Goal: Contribute content: Contribute content

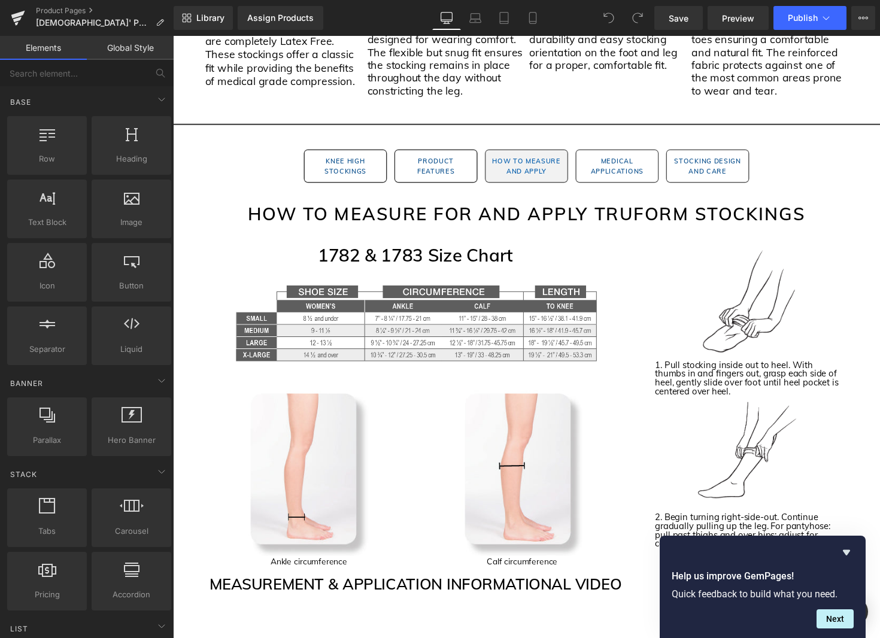
scroll to position [1228, 0]
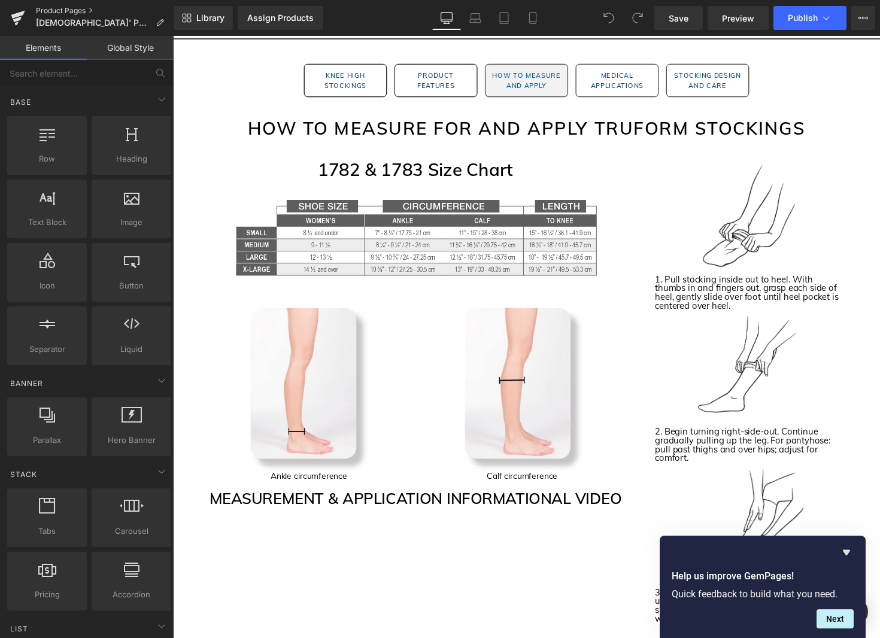
click at [83, 11] on link "Product Pages" at bounding box center [105, 11] width 138 height 10
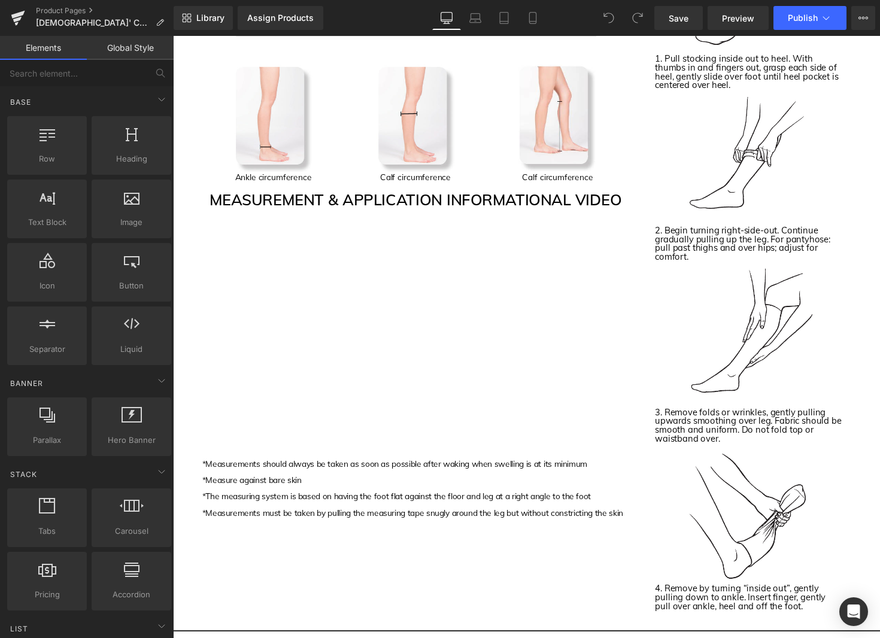
scroll to position [1322, 0]
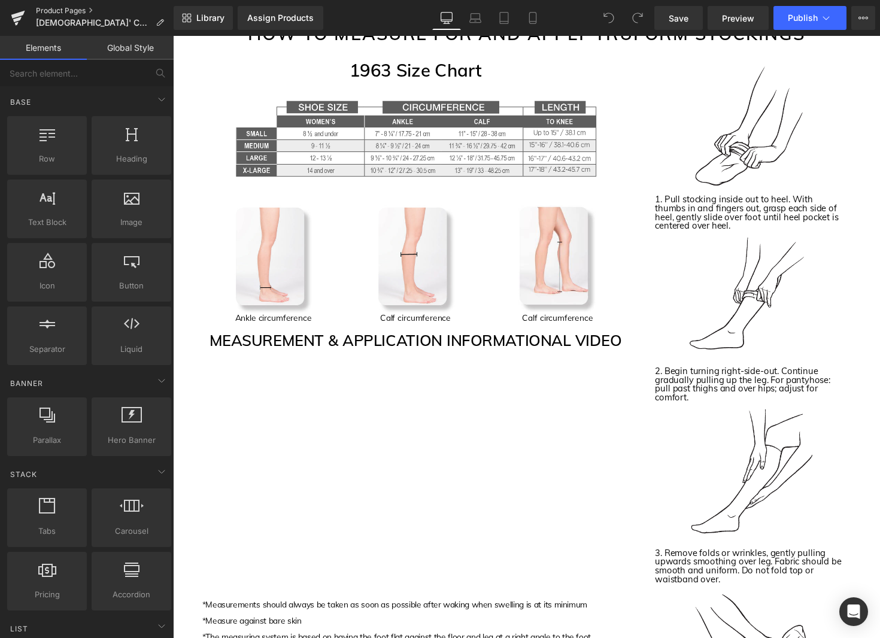
click at [47, 10] on link "Product Pages" at bounding box center [105, 11] width 138 height 10
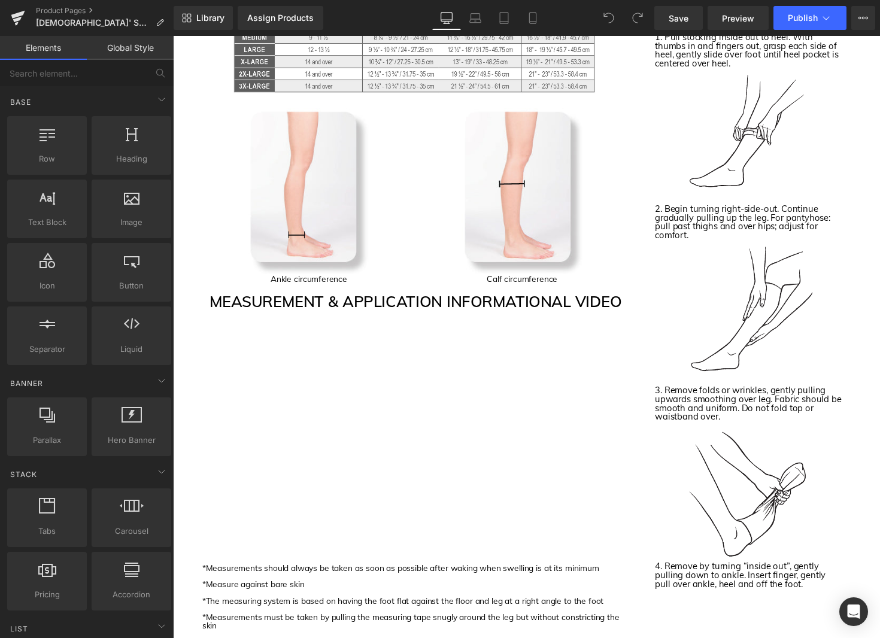
scroll to position [1527, 0]
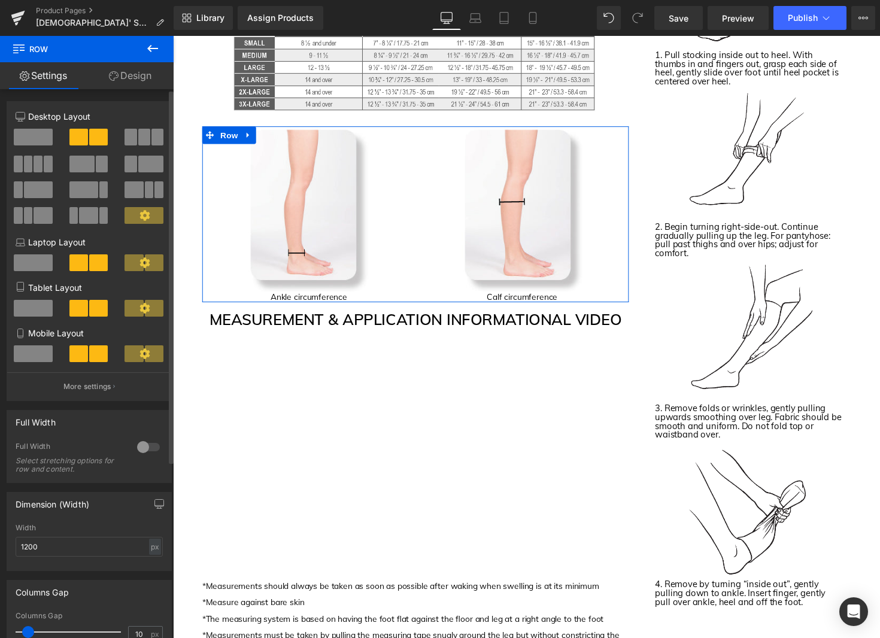
click at [138, 132] on span at bounding box center [144, 137] width 12 height 17
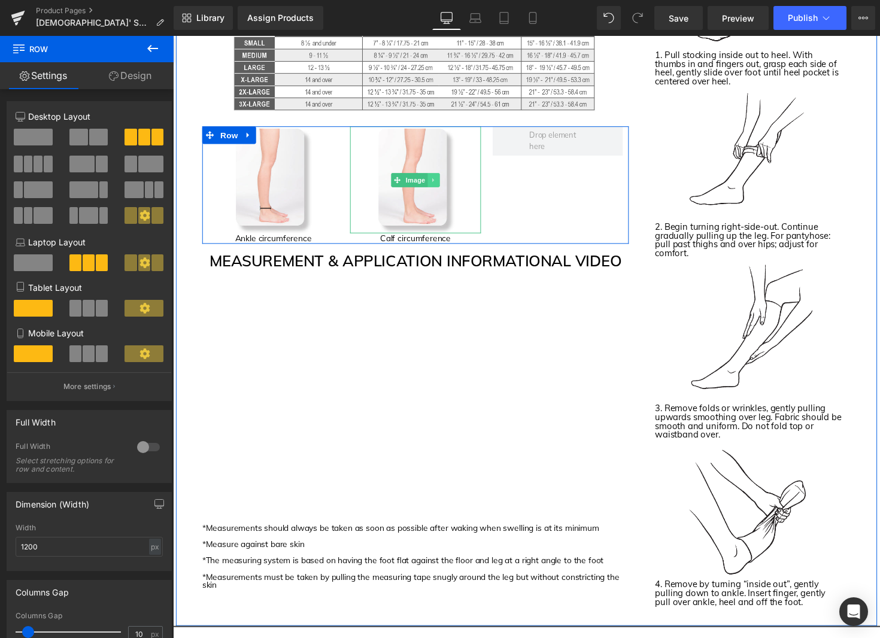
click at [439, 183] on icon at bounding box center [440, 183] width 2 height 4
click at [436, 187] on icon at bounding box center [433, 183] width 7 height 7
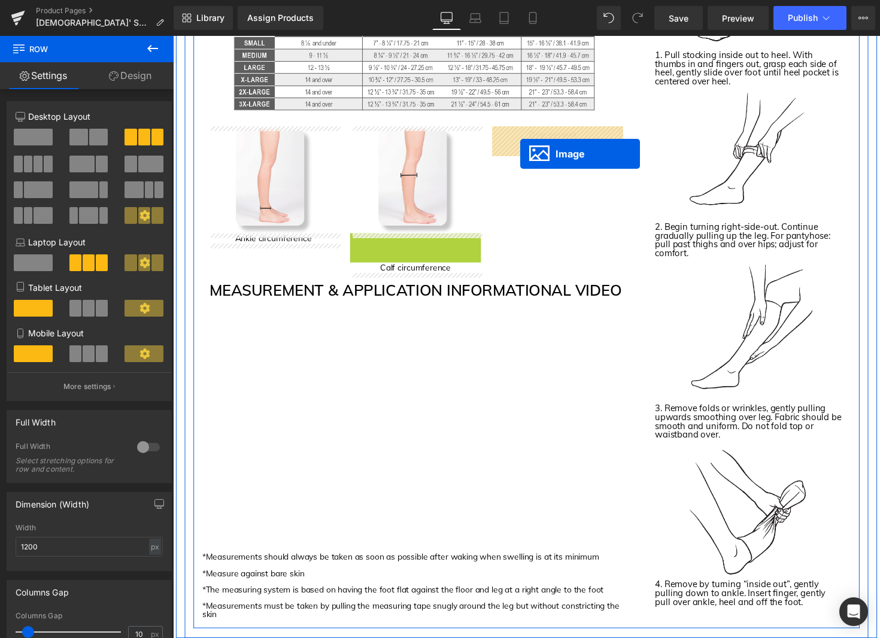
drag, startPoint x: 424, startPoint y: 297, endPoint x: 528, endPoint y: 157, distance: 174.9
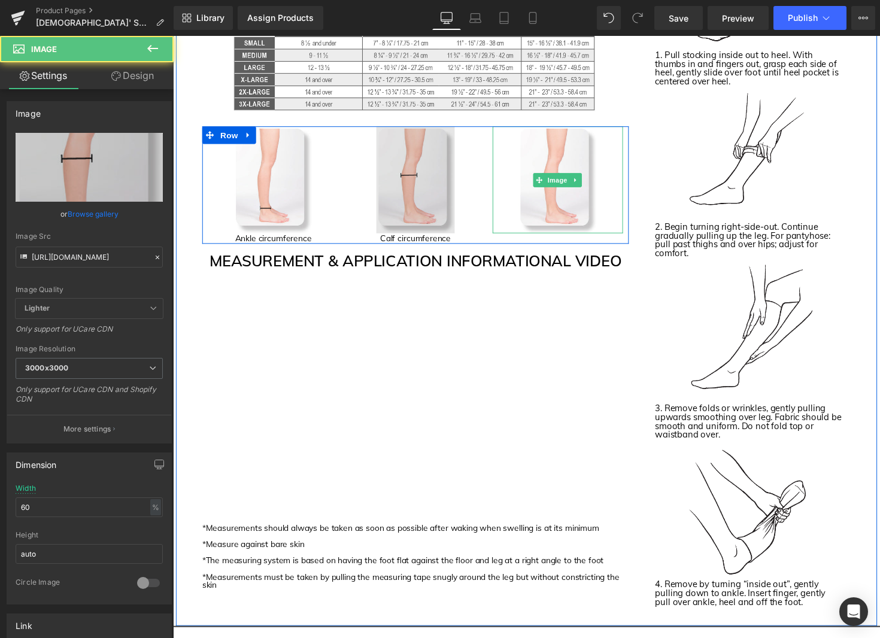
scroll to position [1532, 0]
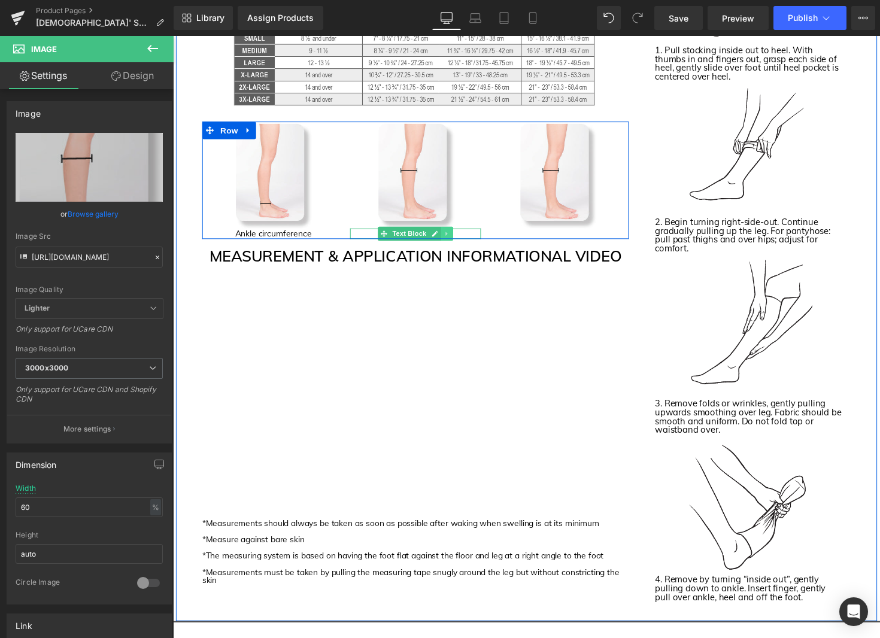
drag, startPoint x: 451, startPoint y: 238, endPoint x: 460, endPoint y: 260, distance: 23.3
click at [452, 239] on icon at bounding box center [453, 239] width 2 height 4
click at [445, 238] on icon at bounding box center [447, 239] width 7 height 7
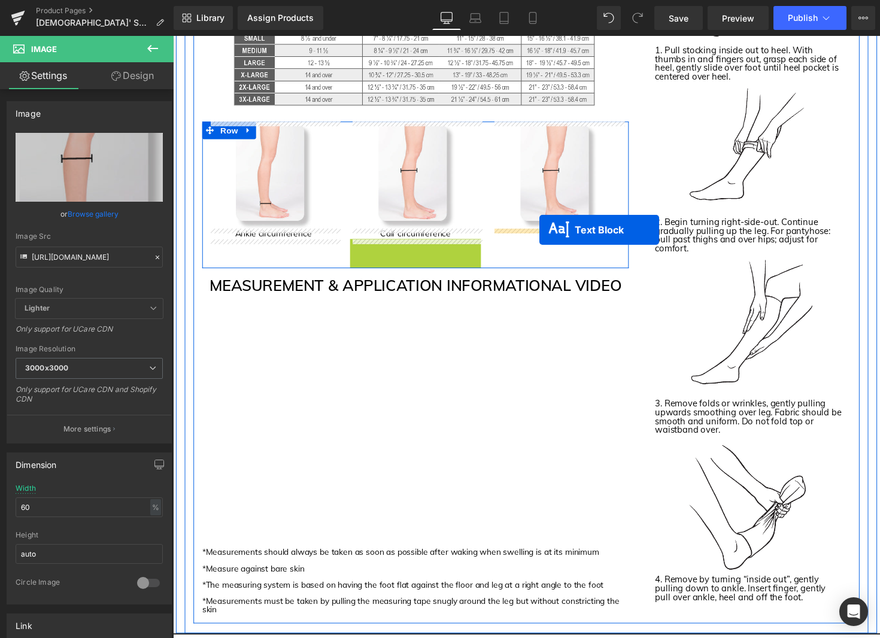
drag, startPoint x: 418, startPoint y: 248, endPoint x: 548, endPoint y: 235, distance: 131.2
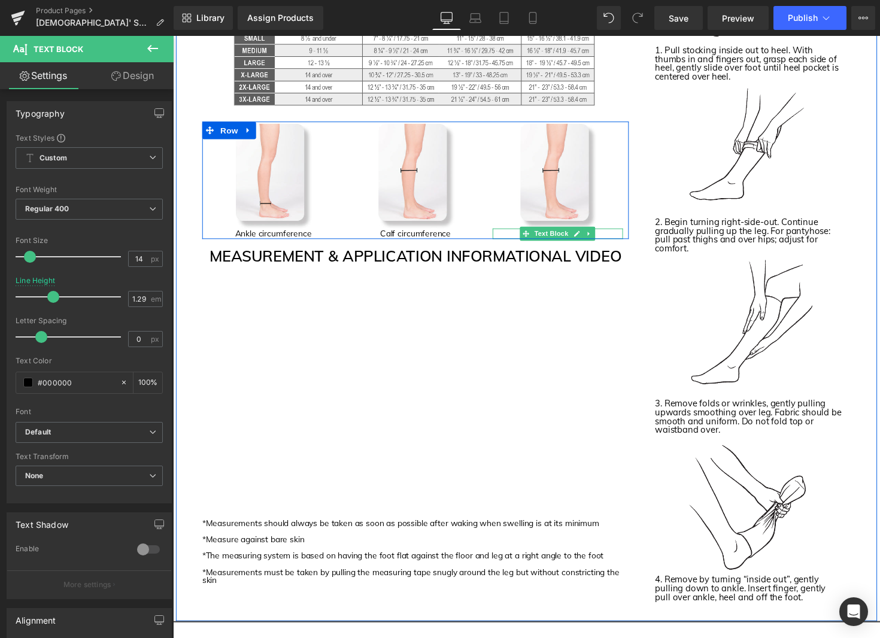
click at [615, 238] on p "Calf circumference" at bounding box center [566, 238] width 133 height 11
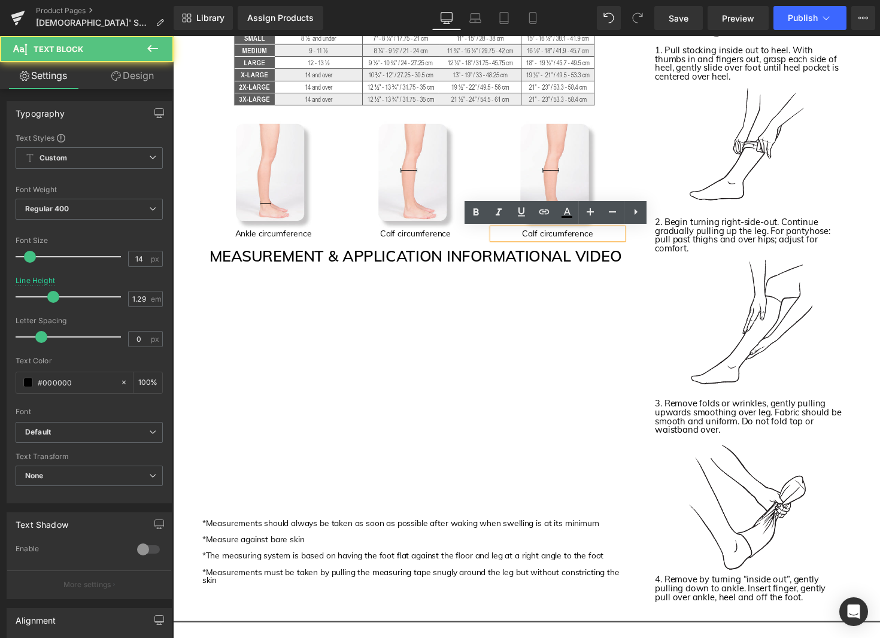
click at [616, 238] on p "Calf circumference" at bounding box center [566, 238] width 133 height 11
click at [612, 239] on p "Calf circumference" at bounding box center [566, 238] width 133 height 11
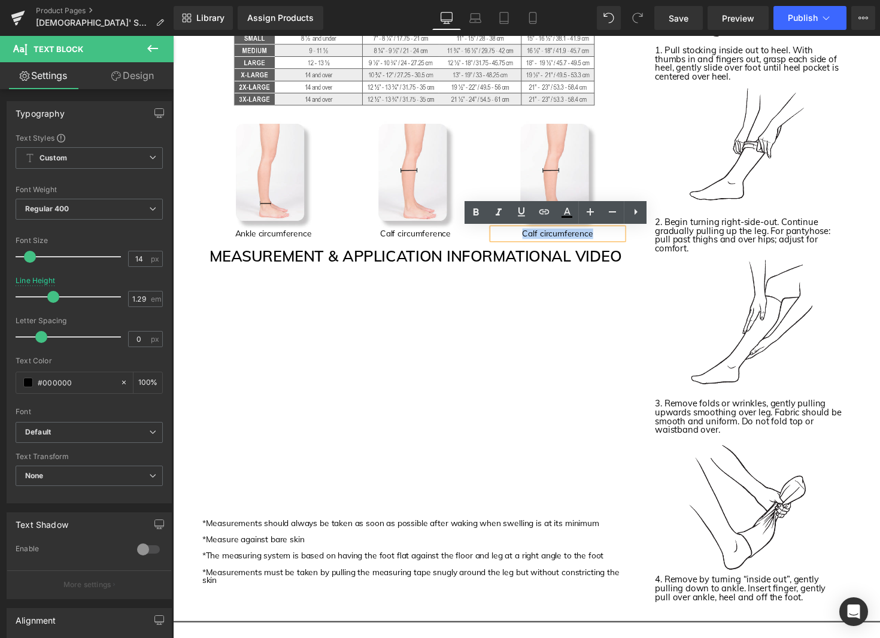
click at [612, 239] on p "Calf circumference" at bounding box center [566, 238] width 133 height 11
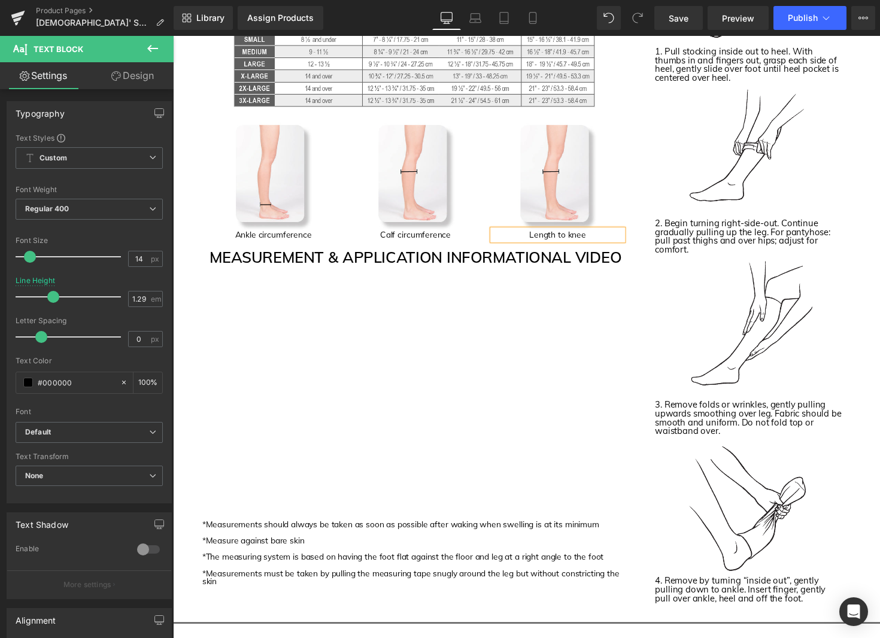
click at [631, 240] on p "Length to knee" at bounding box center [566, 240] width 133 height 11
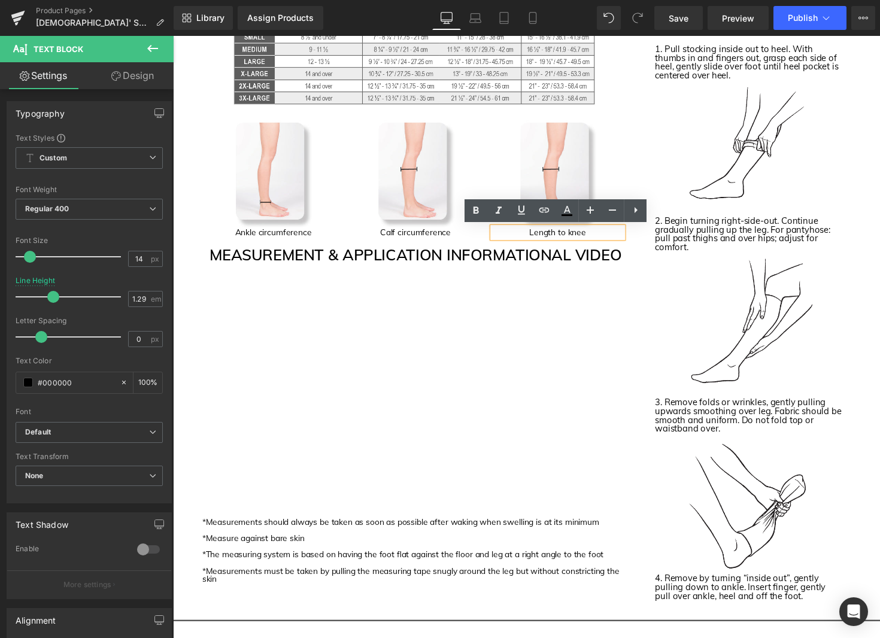
scroll to position [1534, 0]
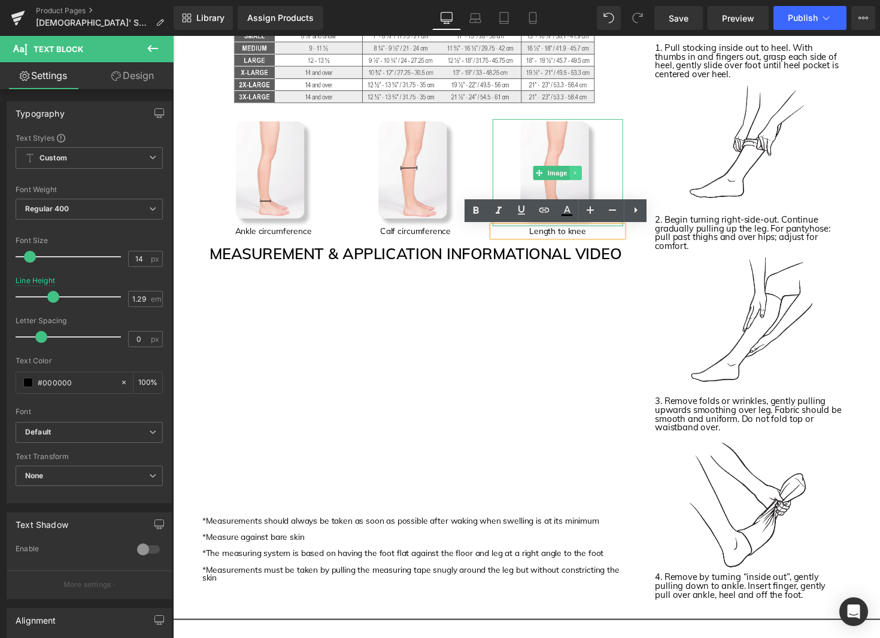
drag, startPoint x: 566, startPoint y: 174, endPoint x: 581, endPoint y: 175, distance: 14.4
click at [566, 174] on span "Image" at bounding box center [567, 176] width 25 height 14
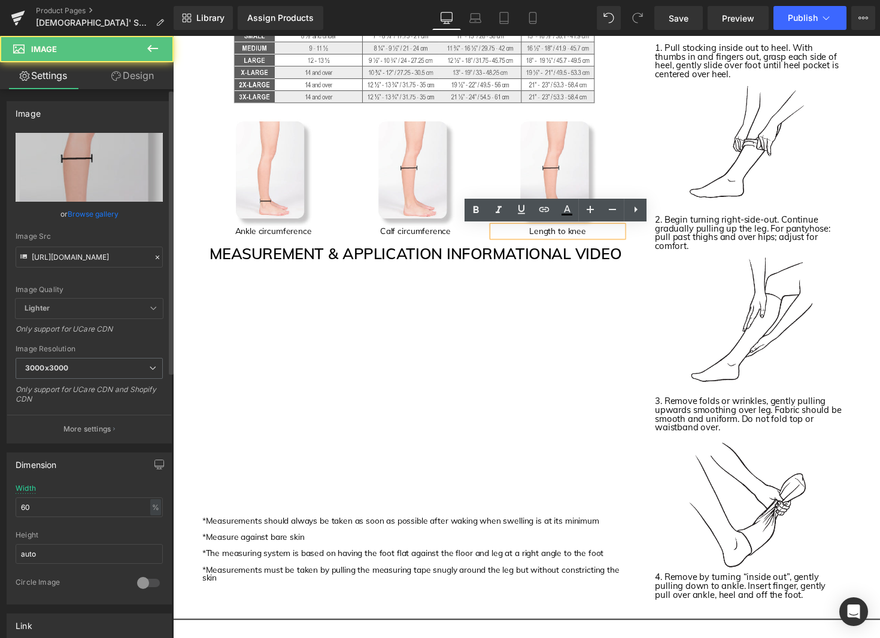
scroll to position [1535, 0]
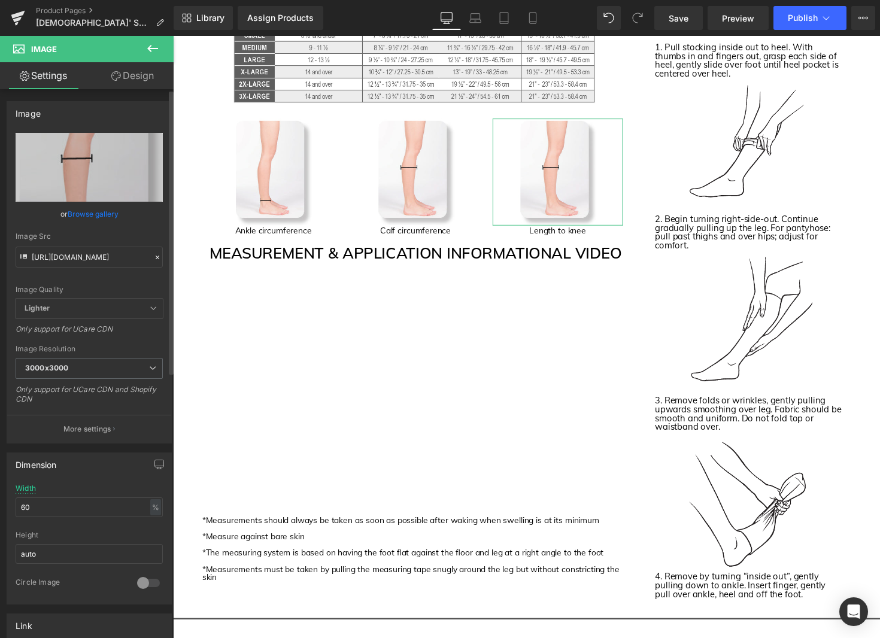
click at [90, 215] on link "Browse gallery" at bounding box center [93, 213] width 51 height 21
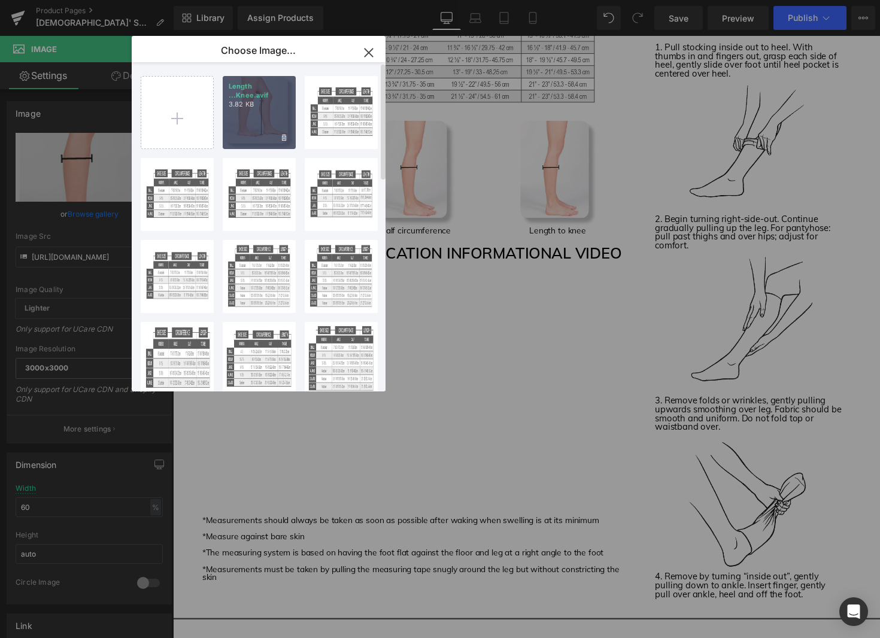
click at [250, 117] on div "Length ...Knee.avif 3.82 KB" at bounding box center [259, 112] width 73 height 73
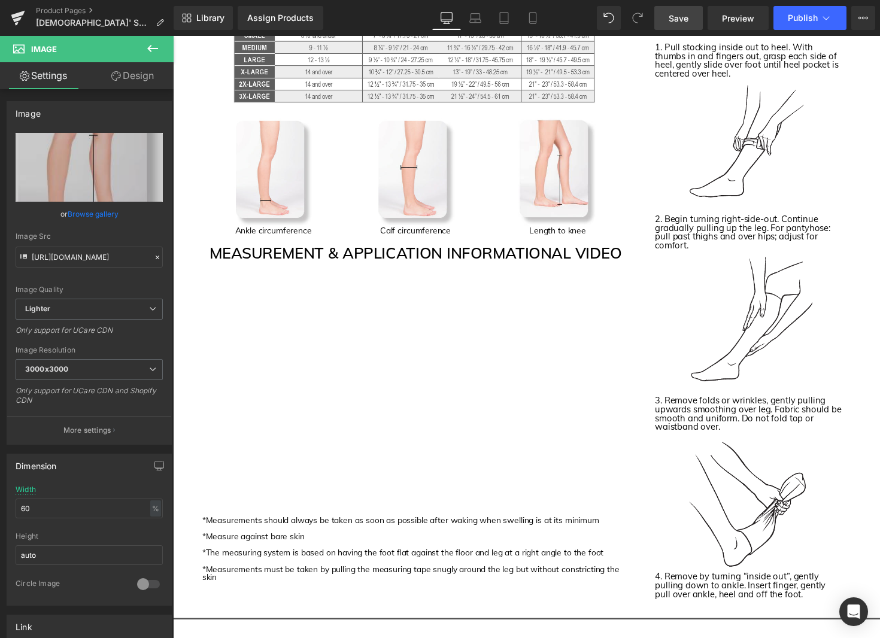
click at [671, 17] on span "Save" at bounding box center [679, 18] width 20 height 13
click at [805, 22] on span "Publish" at bounding box center [803, 18] width 30 height 10
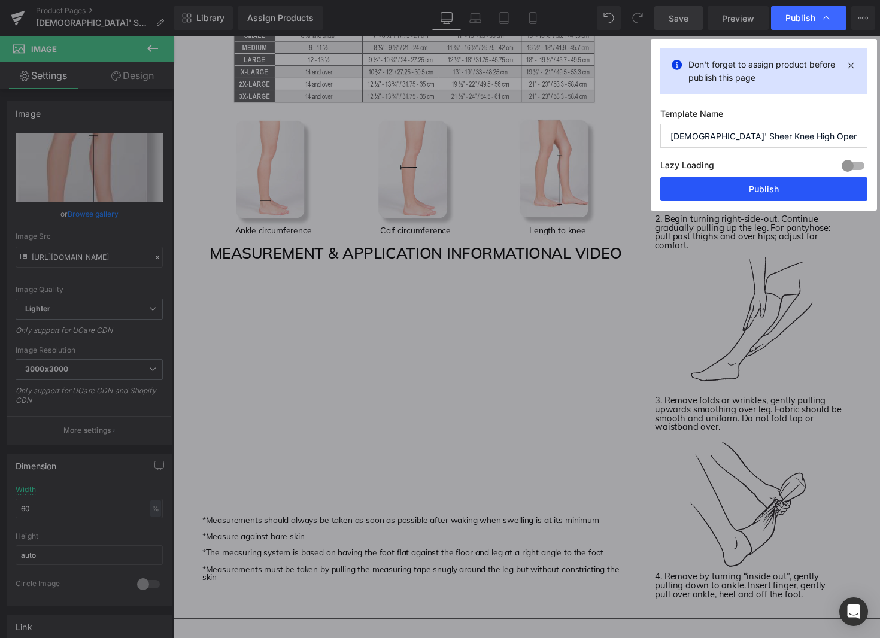
click at [791, 193] on button "Publish" at bounding box center [763, 189] width 207 height 24
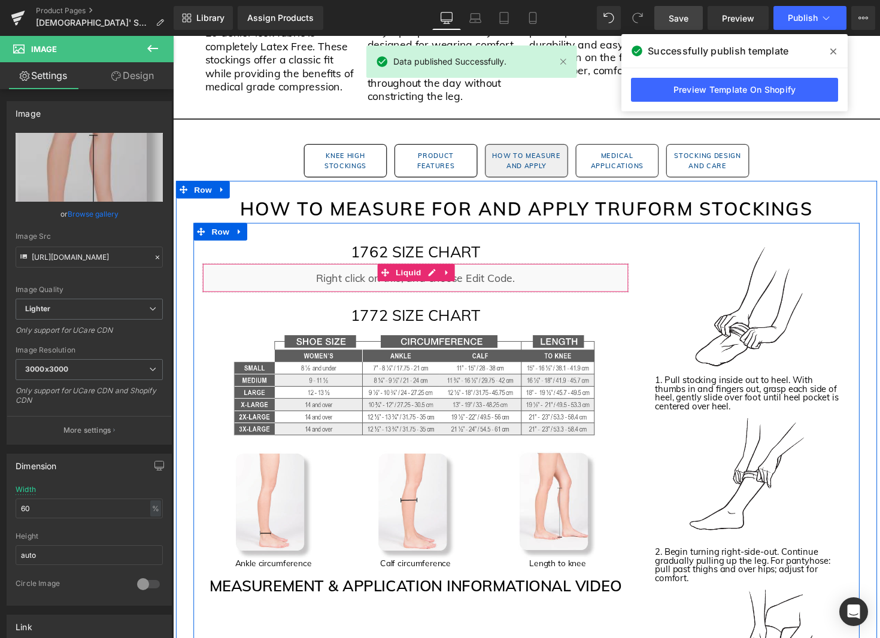
scroll to position [1223, 0]
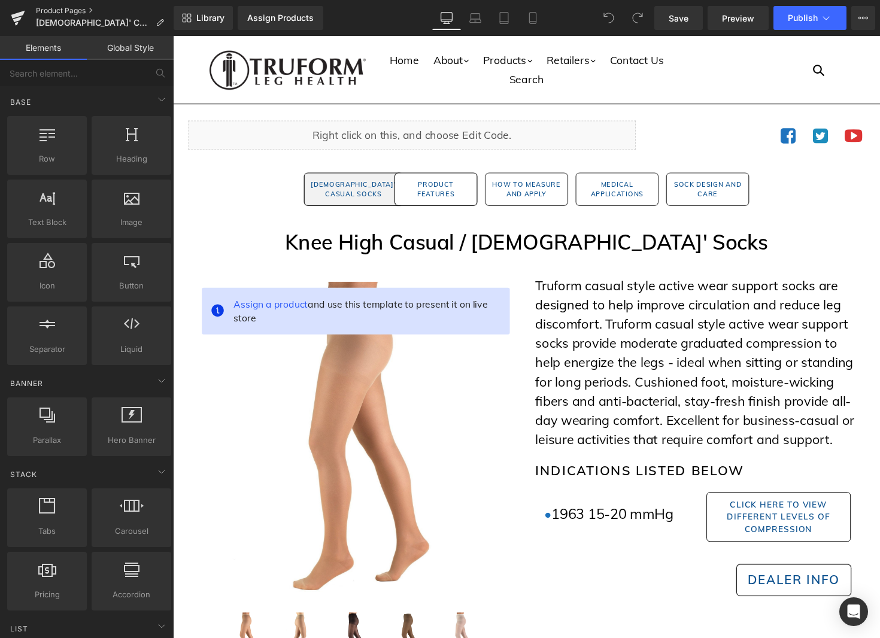
click at [78, 8] on link "Product Pages" at bounding box center [105, 11] width 138 height 10
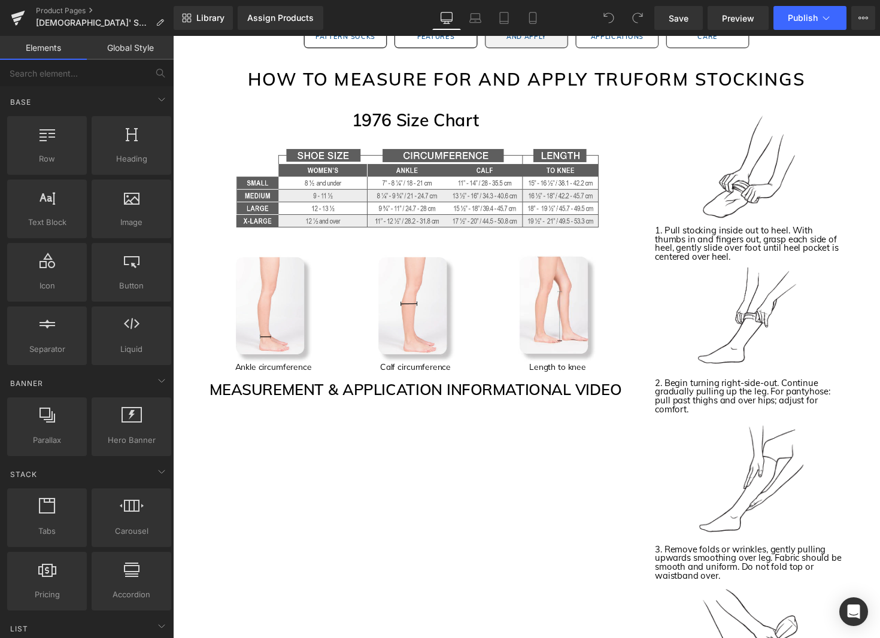
scroll to position [1110, 0]
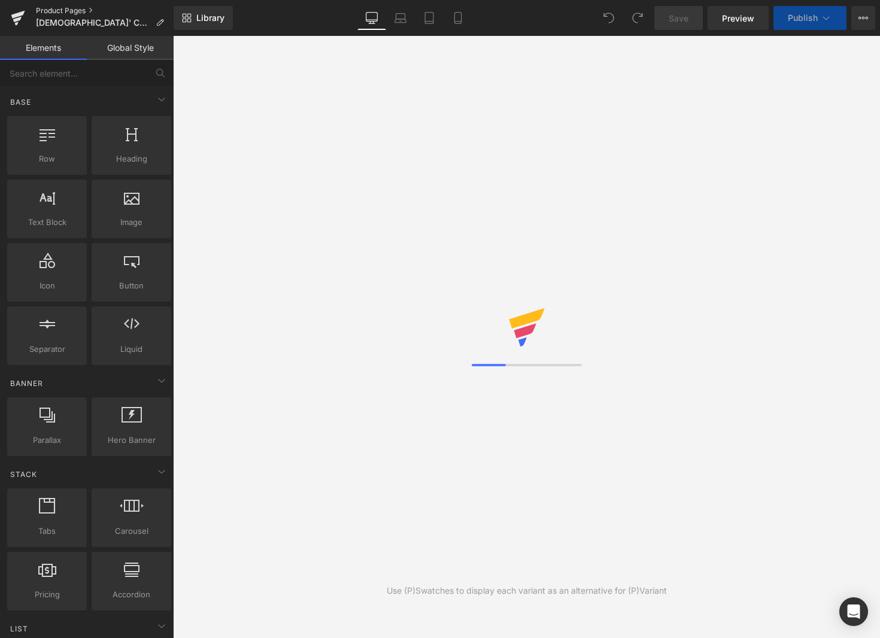
click at [75, 10] on link "Product Pages" at bounding box center [105, 11] width 138 height 10
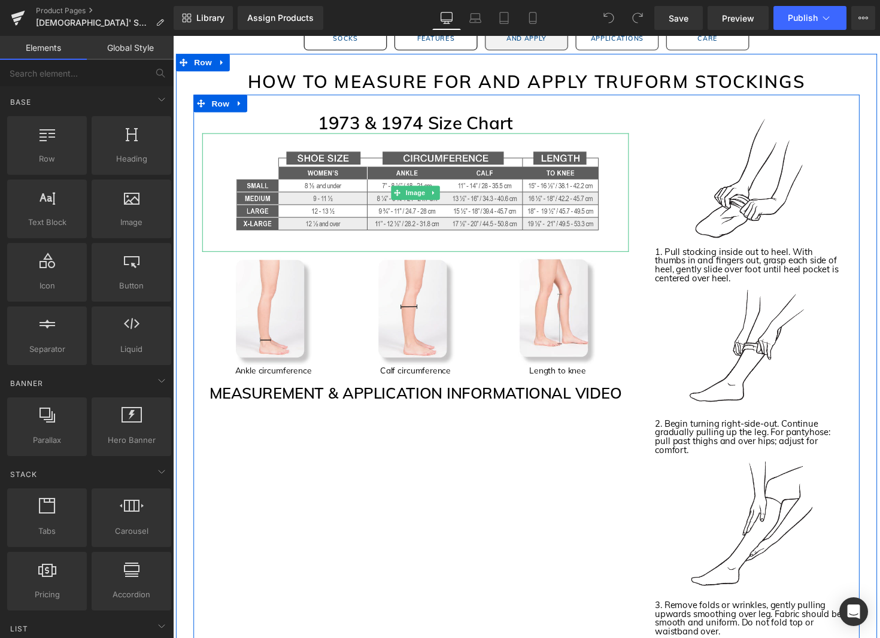
scroll to position [1287, 0]
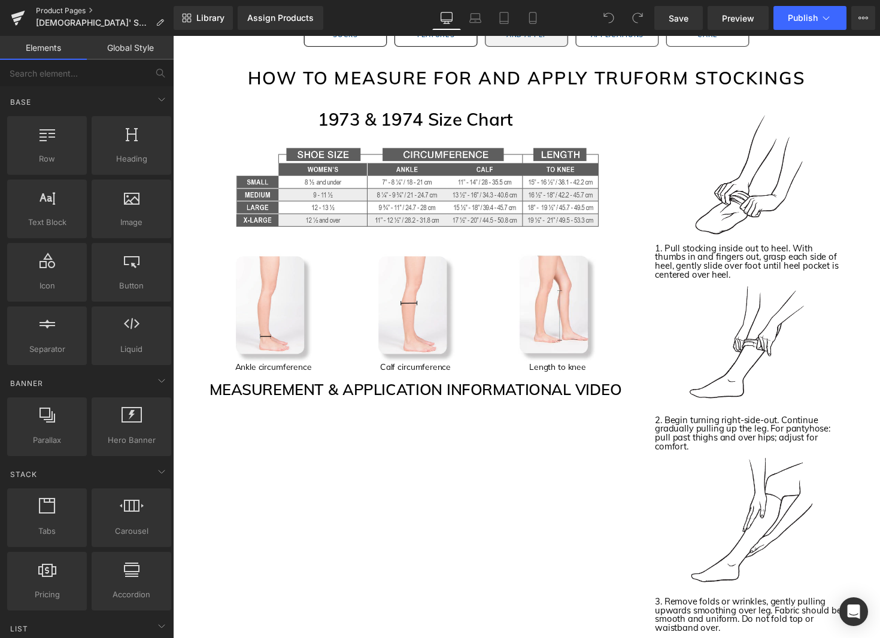
click at [58, 10] on link "Product Pages" at bounding box center [105, 11] width 138 height 10
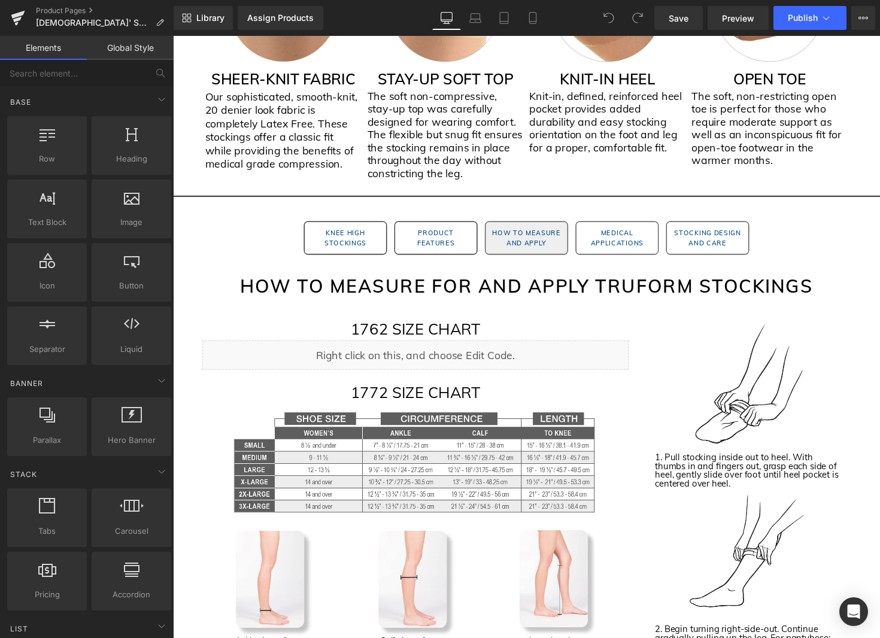
scroll to position [1089, 0]
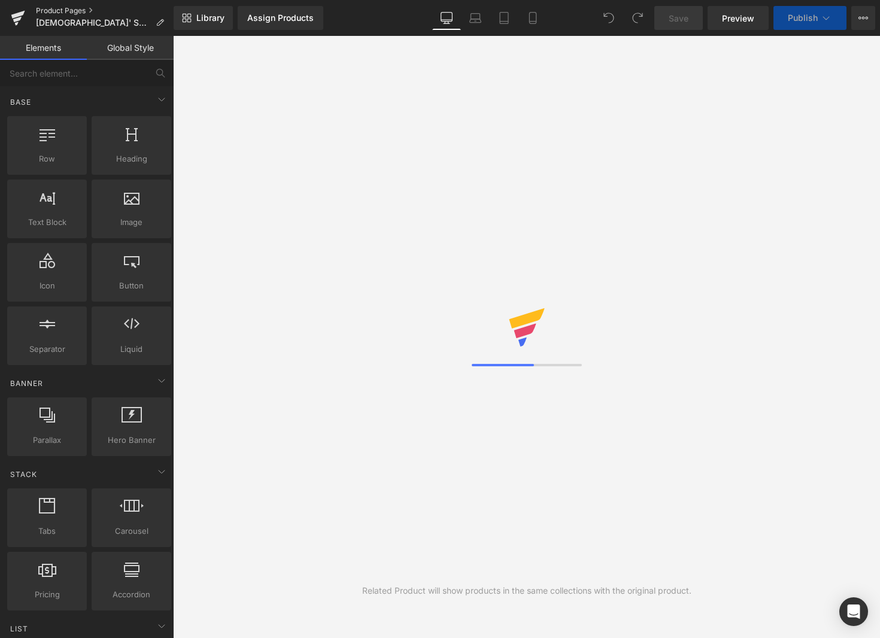
click at [80, 13] on link "Product Pages" at bounding box center [105, 11] width 138 height 10
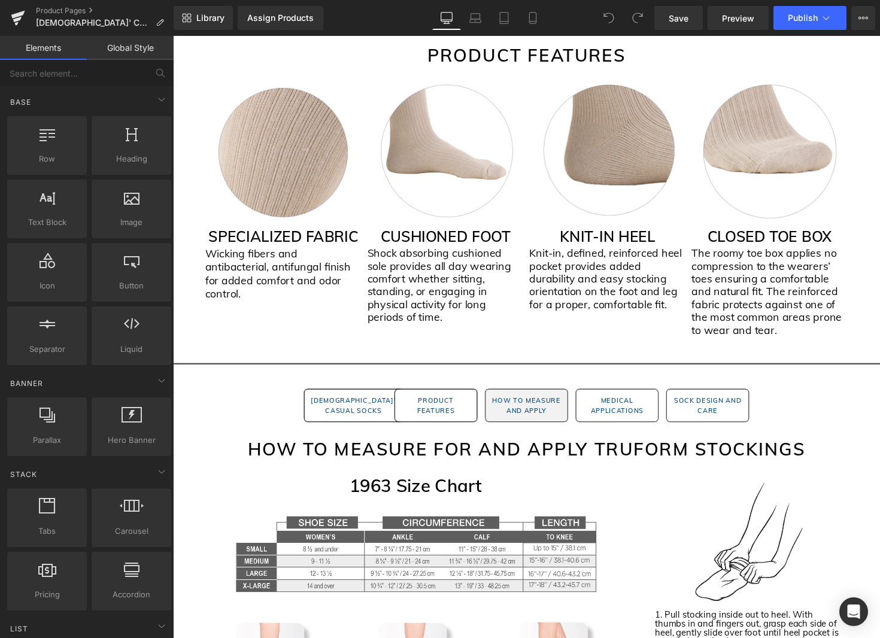
scroll to position [1125, 0]
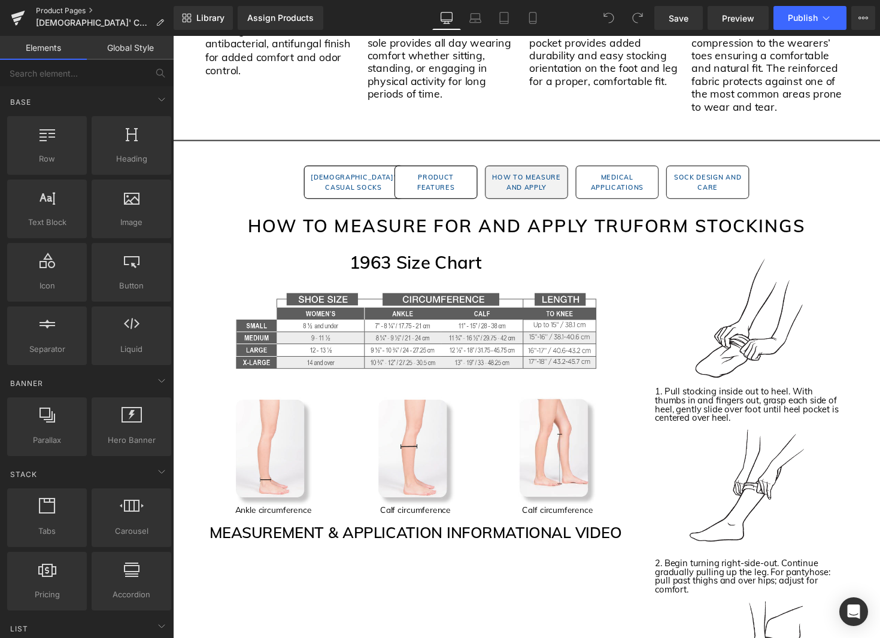
click at [45, 8] on link "Product Pages" at bounding box center [105, 11] width 138 height 10
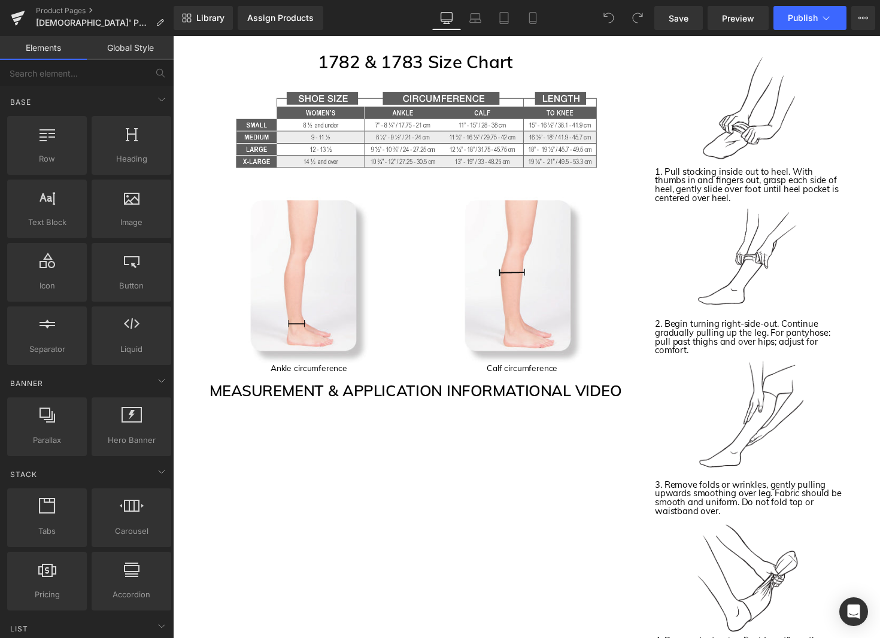
scroll to position [1338, 0]
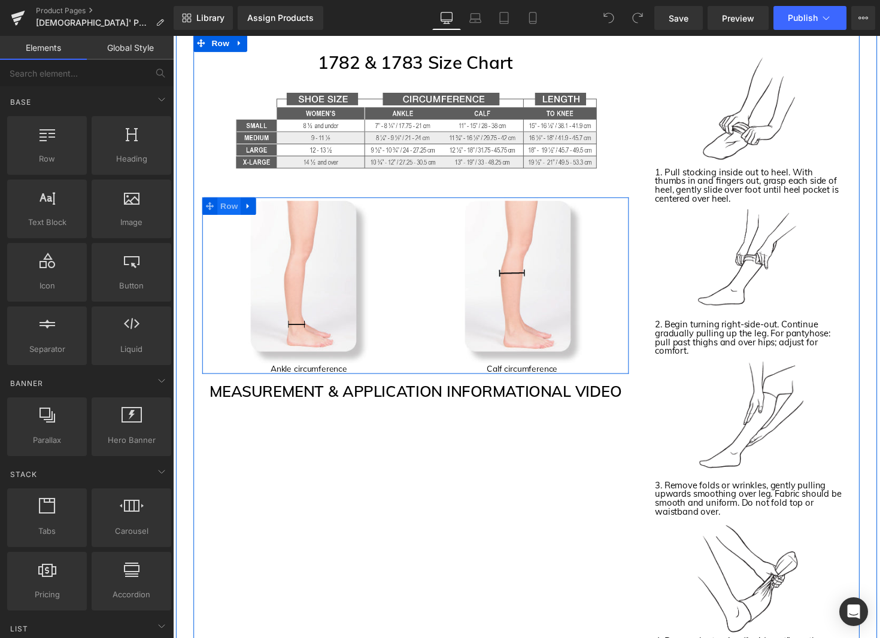
click at [227, 209] on span "Row" at bounding box center [230, 210] width 24 height 18
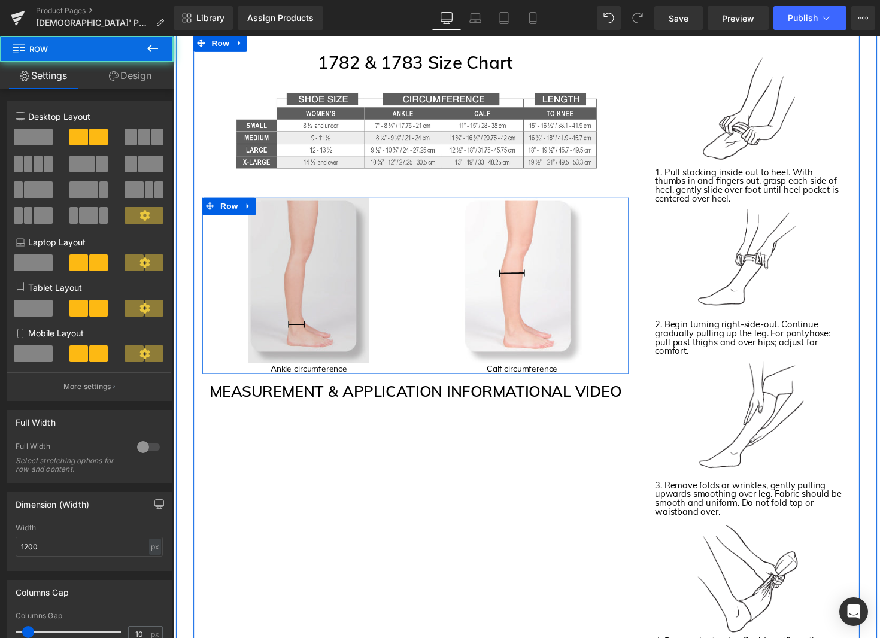
scroll to position [1339, 0]
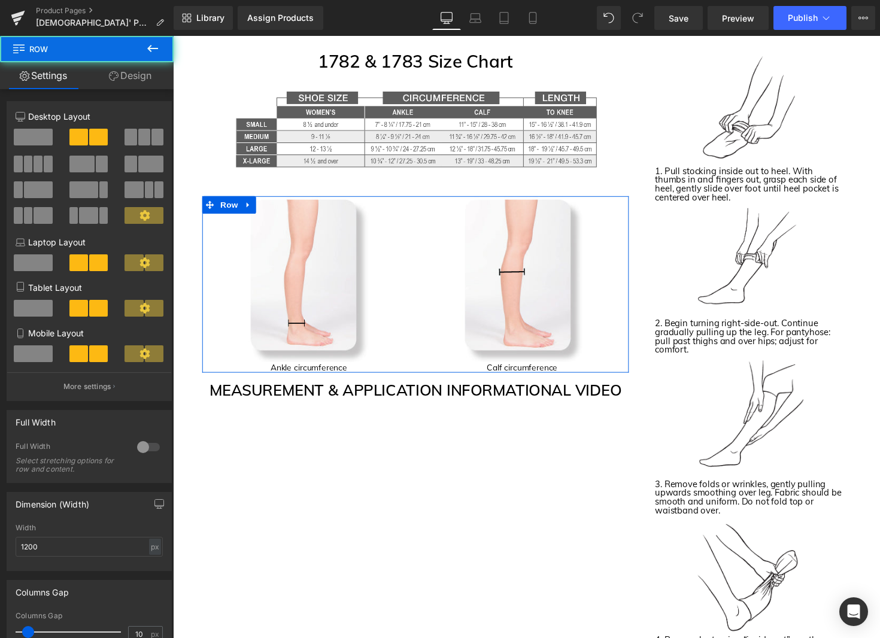
click at [145, 138] on span at bounding box center [144, 137] width 12 height 17
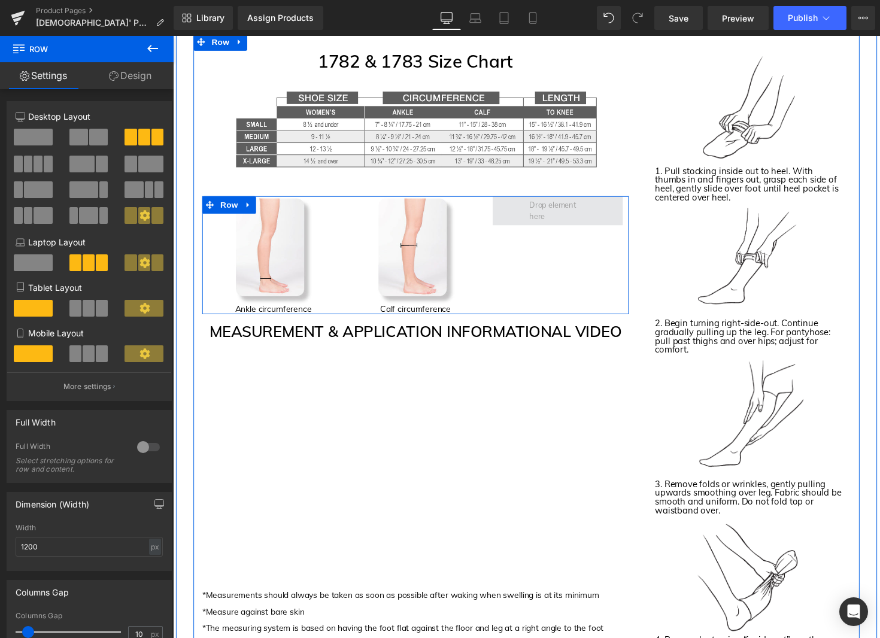
scroll to position [1344, 0]
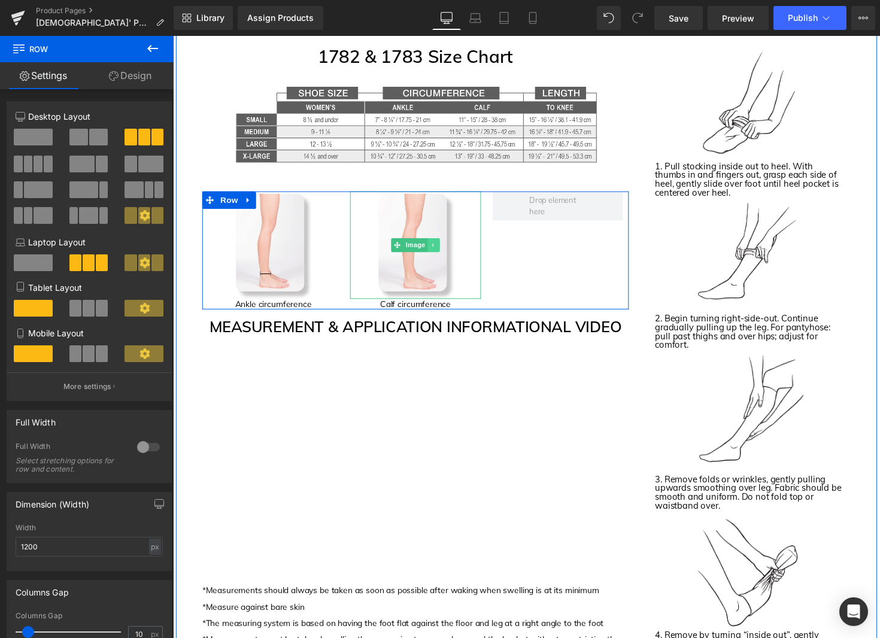
click at [443, 253] on icon at bounding box center [440, 250] width 7 height 7
click at [430, 248] on icon at bounding box center [433, 250] width 7 height 7
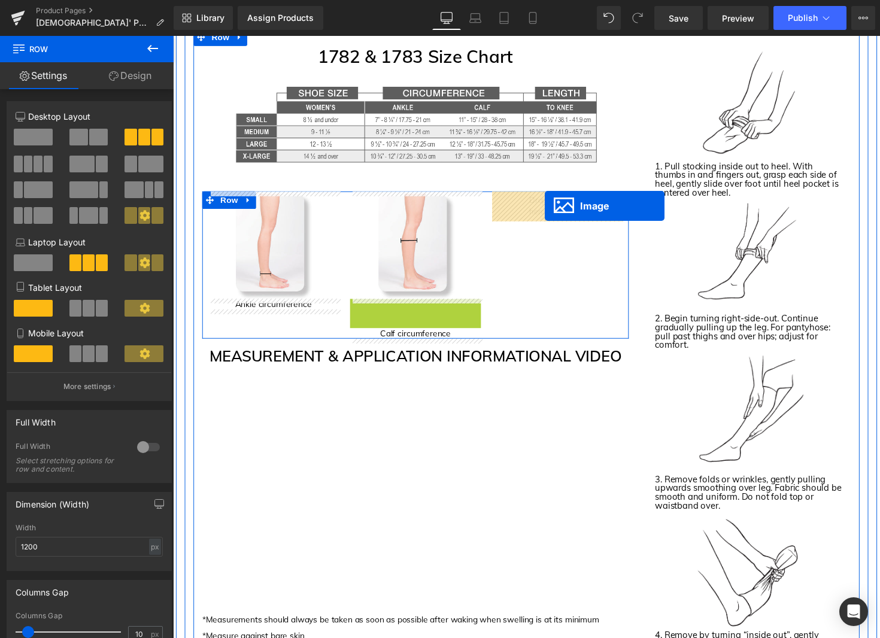
drag, startPoint x: 423, startPoint y: 359, endPoint x: 554, endPoint y: 210, distance: 198.0
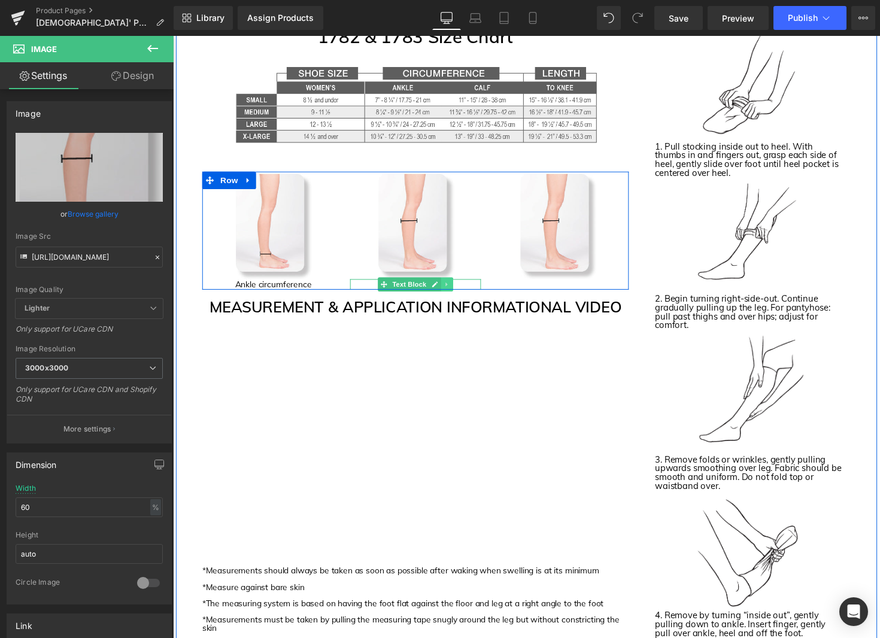
scroll to position [1363, 0]
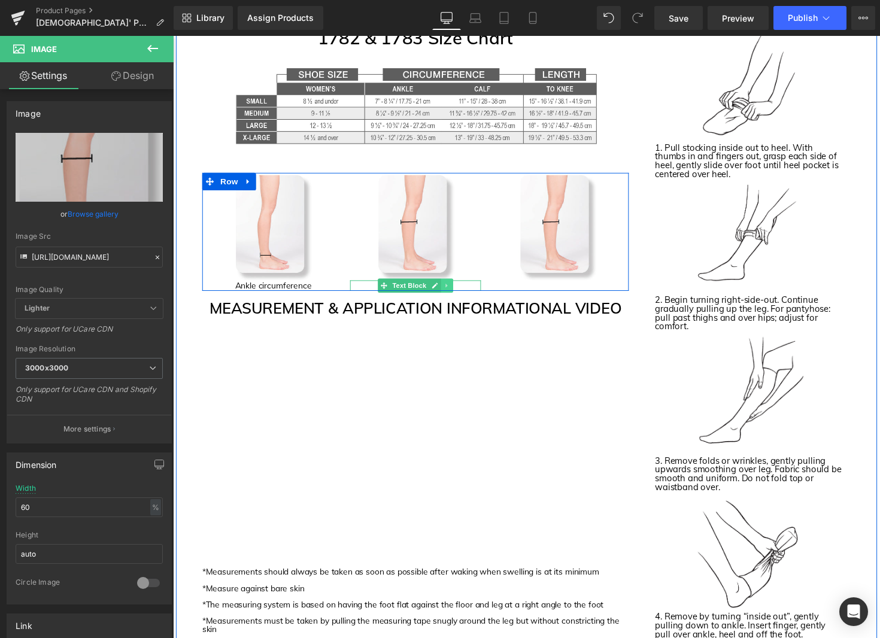
click at [455, 290] on icon at bounding box center [453, 291] width 7 height 7
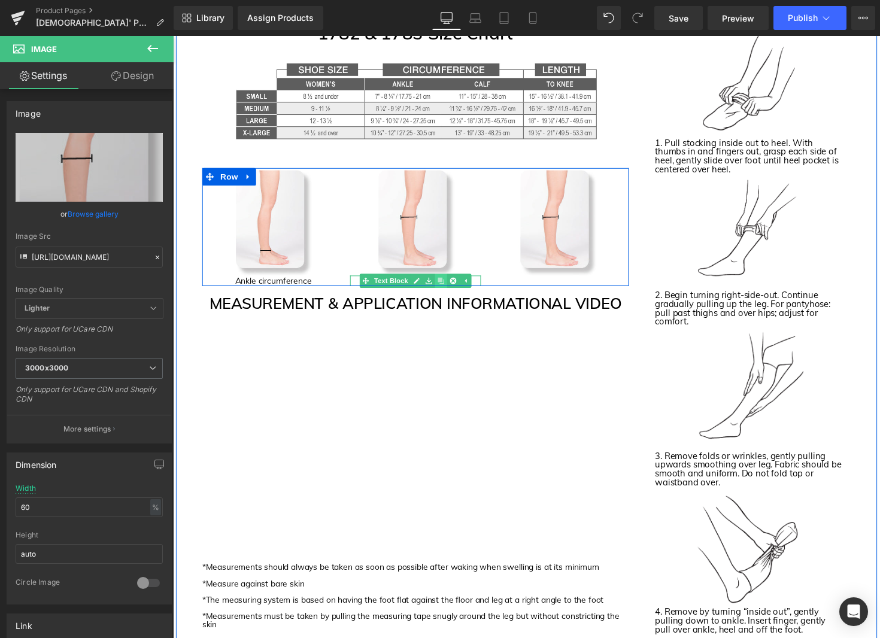
click at [449, 289] on div "Image Ankle circumference Text Block Image Calf circumference Text Block Image …" at bounding box center [421, 231] width 437 height 120
click at [447, 287] on icon at bounding box center [447, 286] width 7 height 7
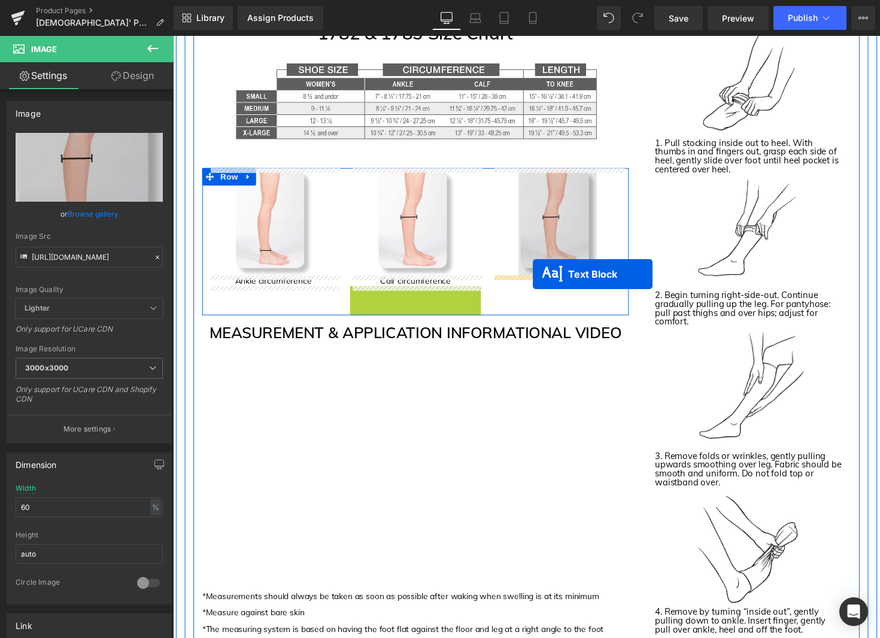
drag, startPoint x: 423, startPoint y: 297, endPoint x: 542, endPoint y: 280, distance: 119.7
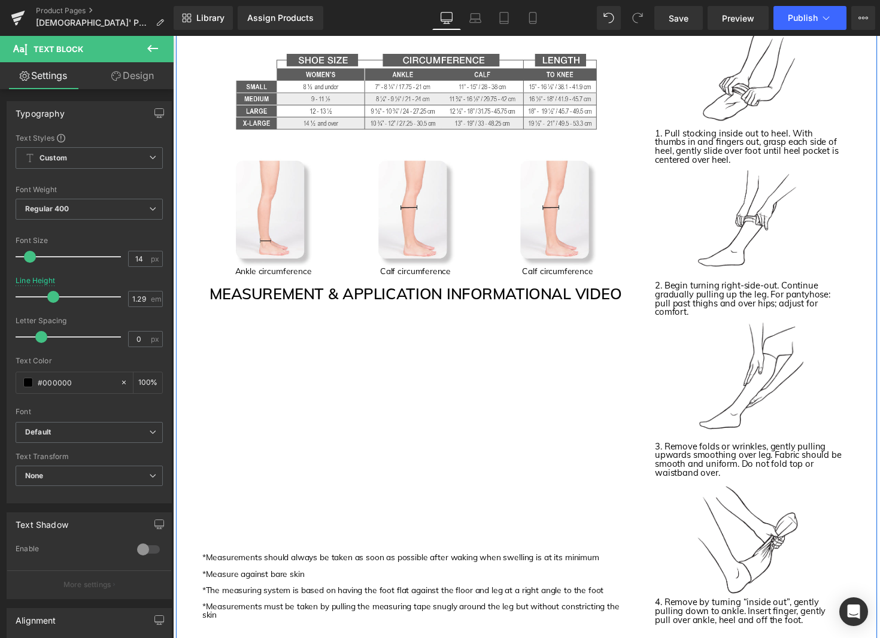
click at [629, 286] on div "1782 & 1783 Size Chart Heading Image Image Ankle circumference Text Block Image…" at bounding box center [421, 323] width 455 height 621
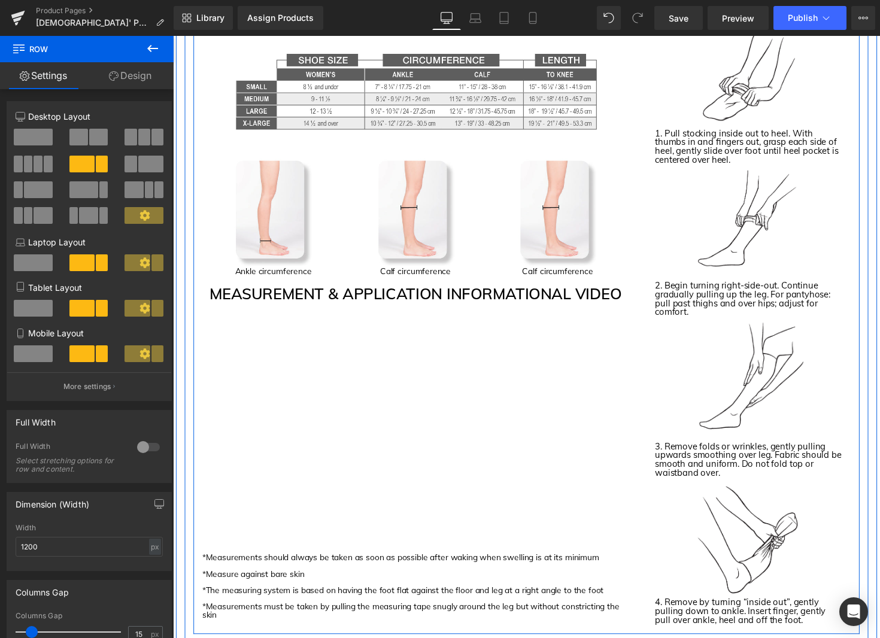
click at [587, 279] on div "Image Ankle circumference Text Block Image Calf circumference Text Block Image …" at bounding box center [421, 222] width 437 height 120
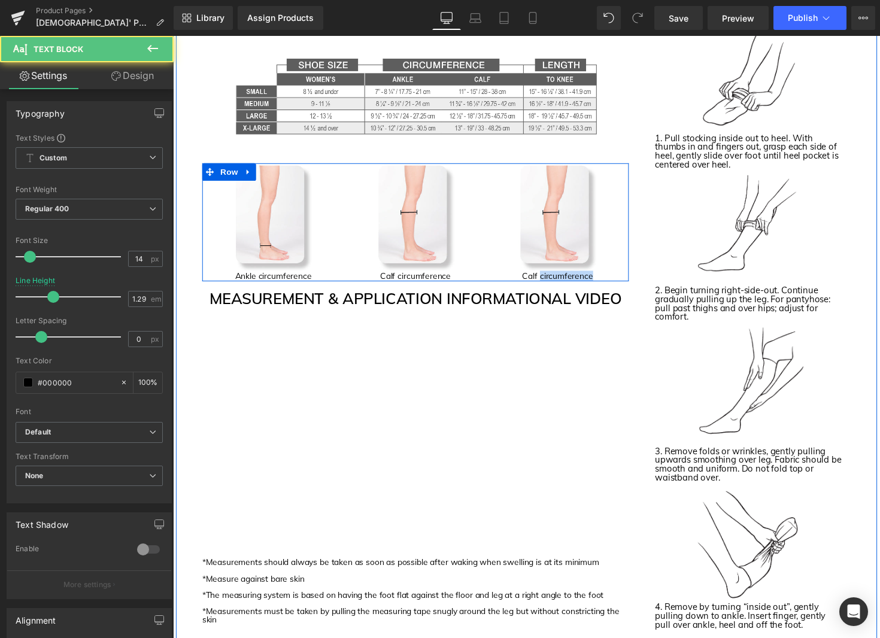
click at [587, 279] on div "Calf circumference Text Block" at bounding box center [566, 282] width 133 height 11
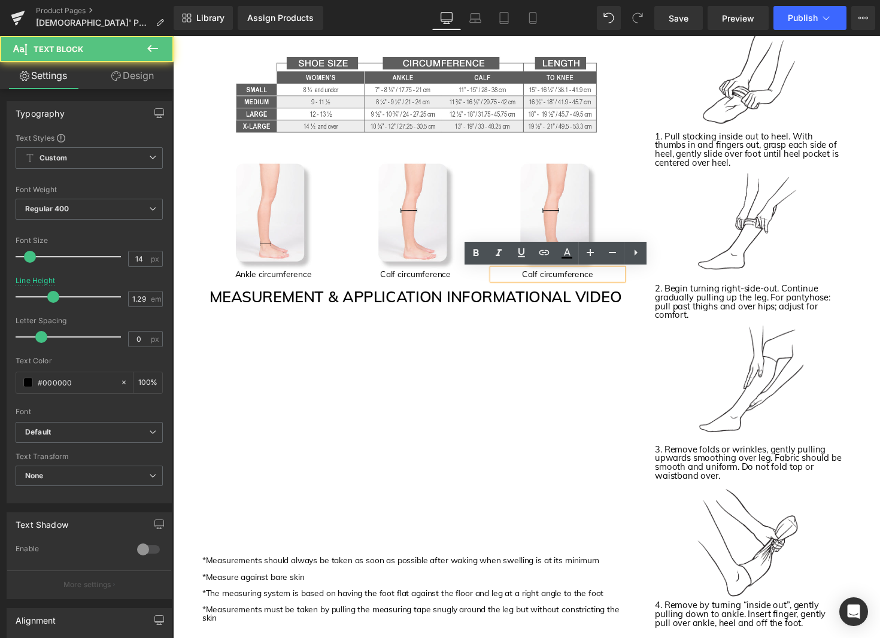
click at [586, 288] on div "1782 & 1783 Size Chart Heading Image Image Ankle circumference Text Block Image…" at bounding box center [421, 326] width 455 height 621
click at [586, 286] on div "Calf circumference" at bounding box center [566, 280] width 133 height 11
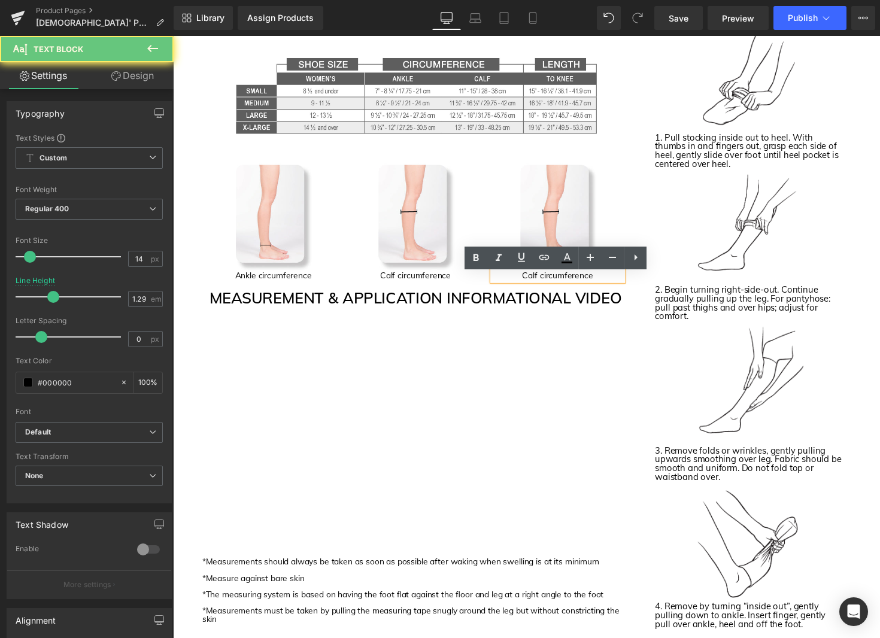
click at [593, 287] on div "Calf circumference" at bounding box center [566, 281] width 133 height 11
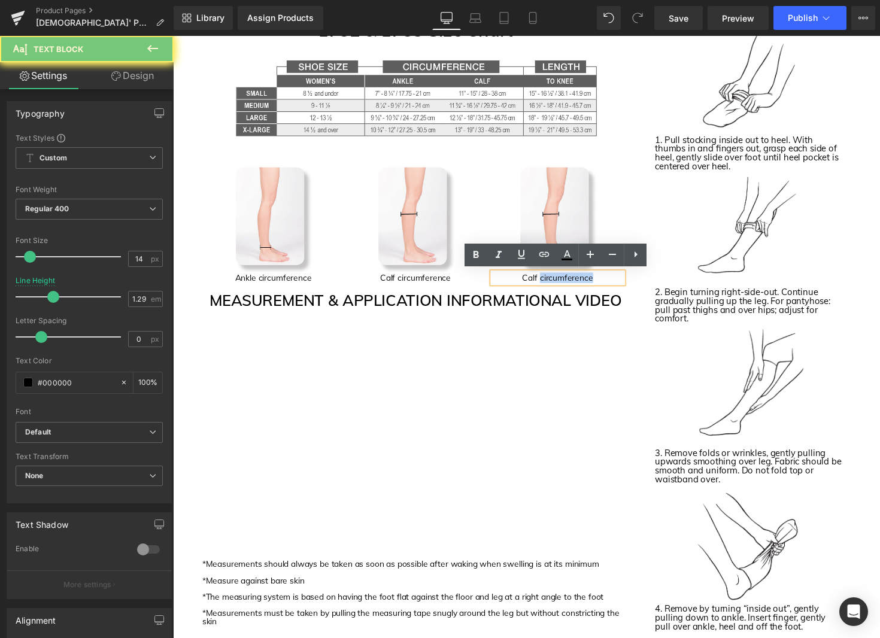
click at [593, 287] on p "Calf circumference" at bounding box center [566, 283] width 133 height 11
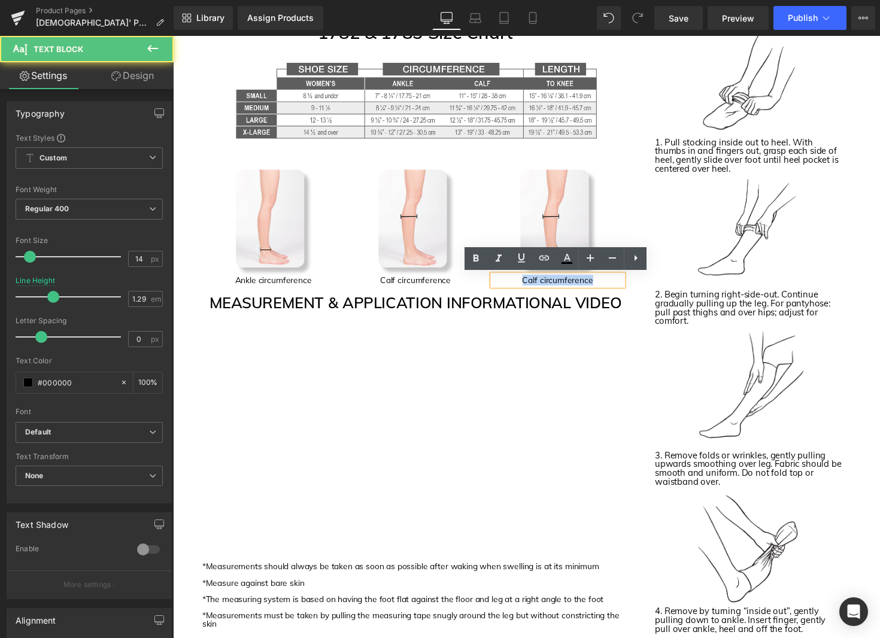
click at [593, 287] on p "Calf circumference" at bounding box center [566, 286] width 133 height 11
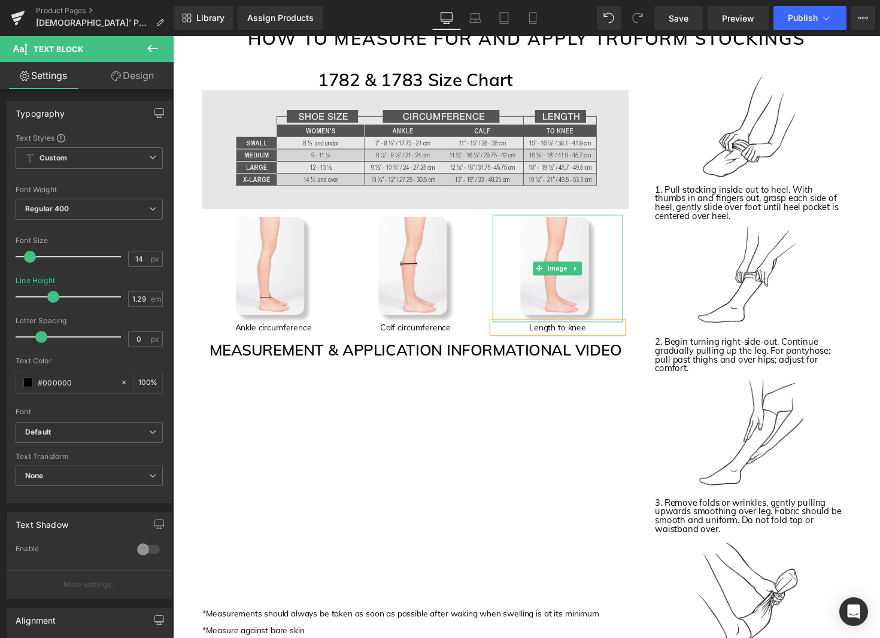
scroll to position [1316, 0]
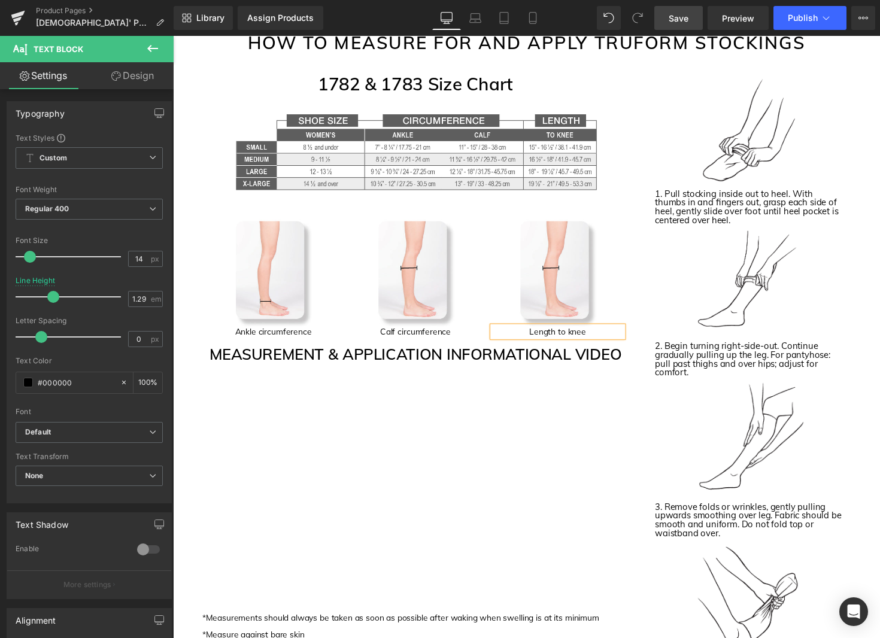
click link "Save"
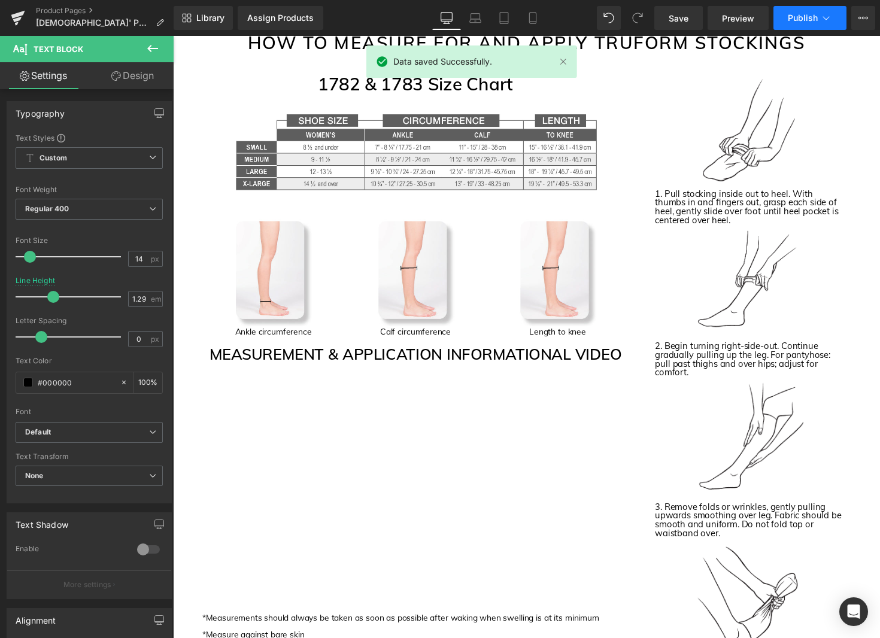
click span "Publish"
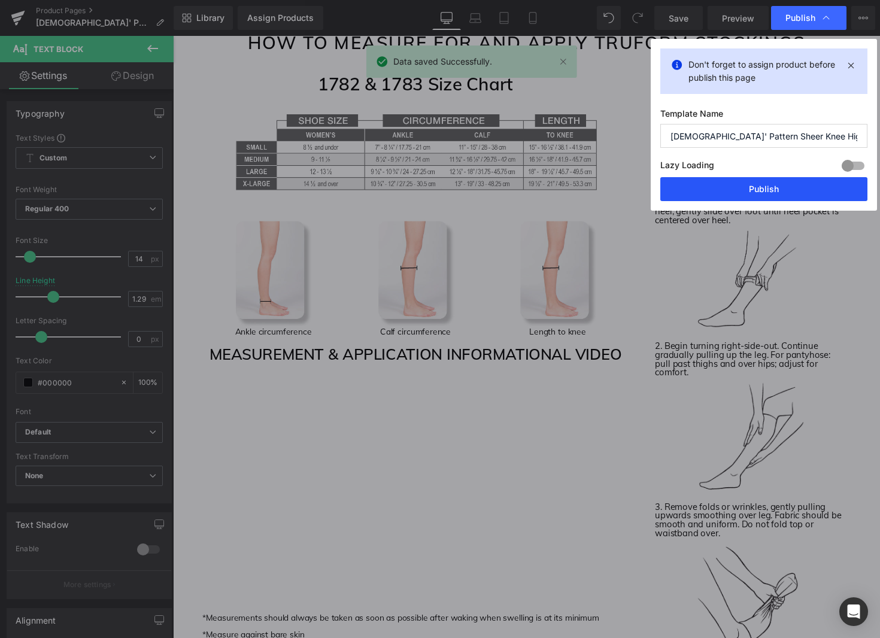
click button "Publish"
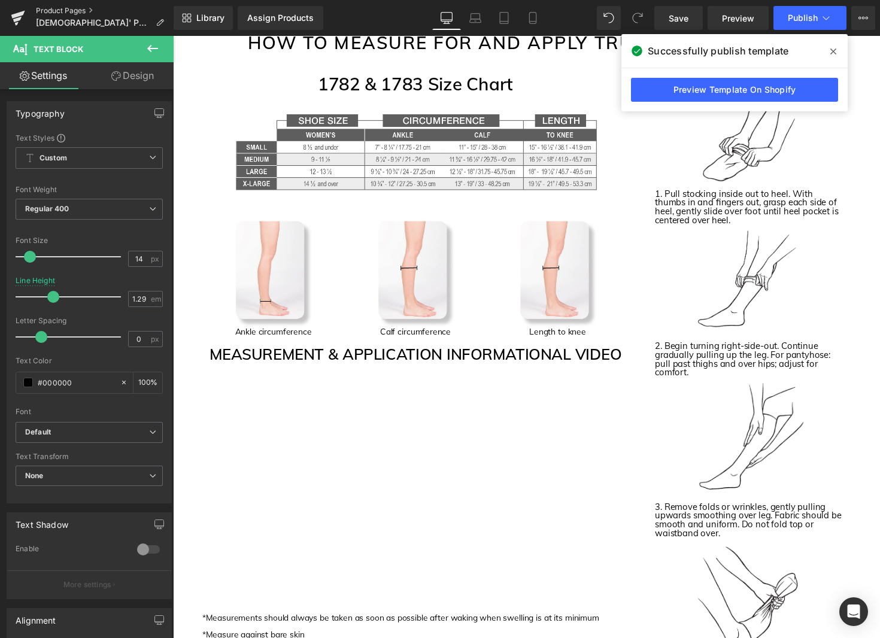
click link "Product Pages"
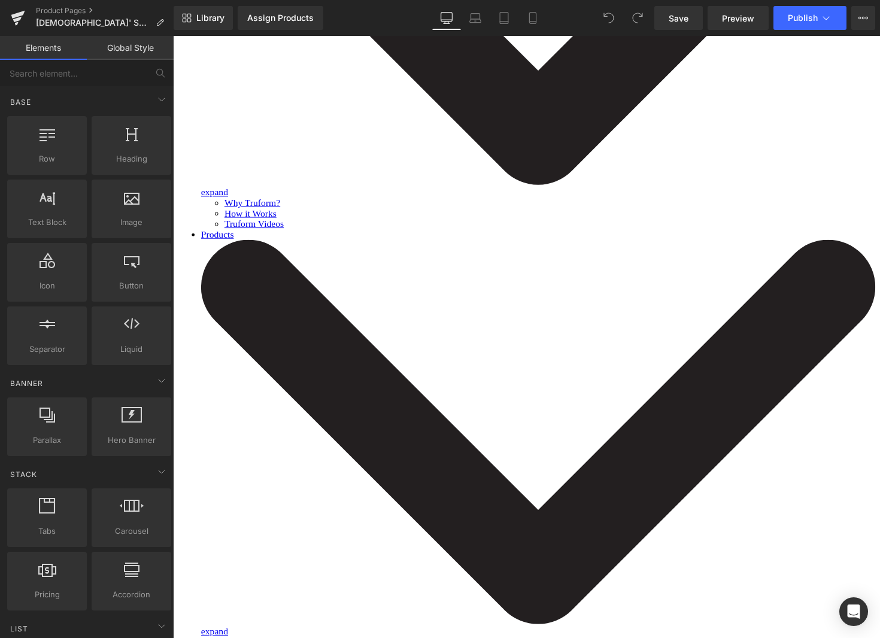
scroll to position [1157, 0]
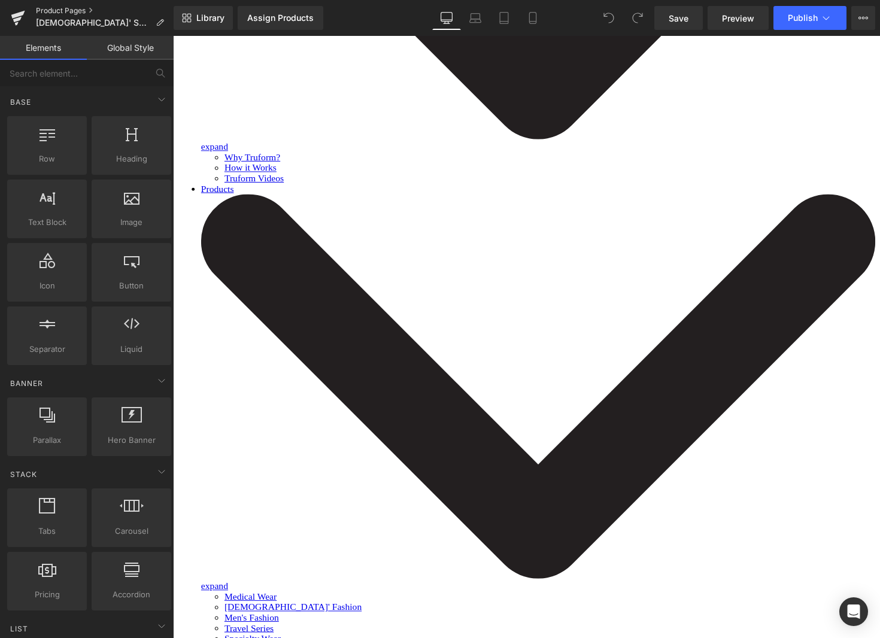
click at [85, 11] on link "Product Pages" at bounding box center [105, 11] width 138 height 10
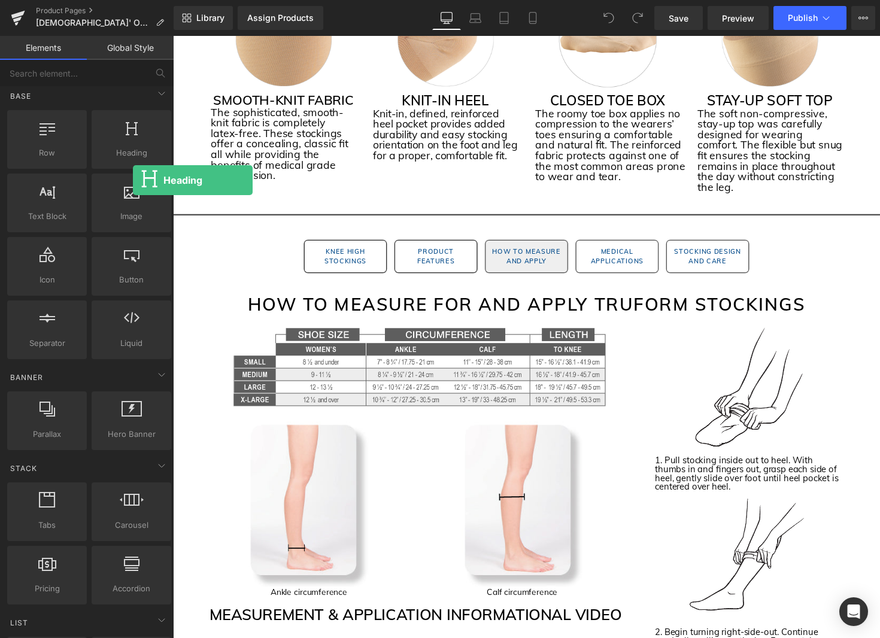
scroll to position [10, 0]
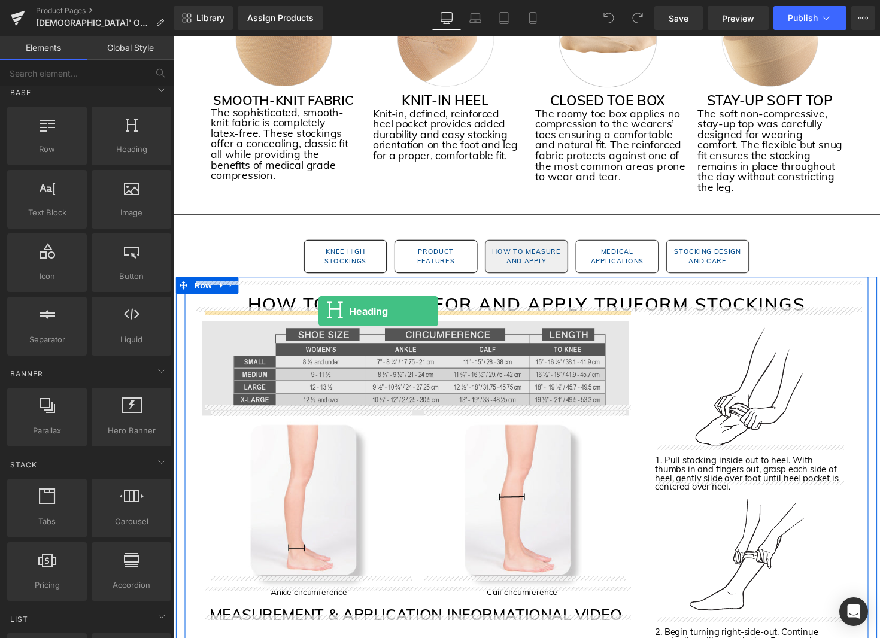
drag, startPoint x: 306, startPoint y: 190, endPoint x: 321, endPoint y: 317, distance: 127.8
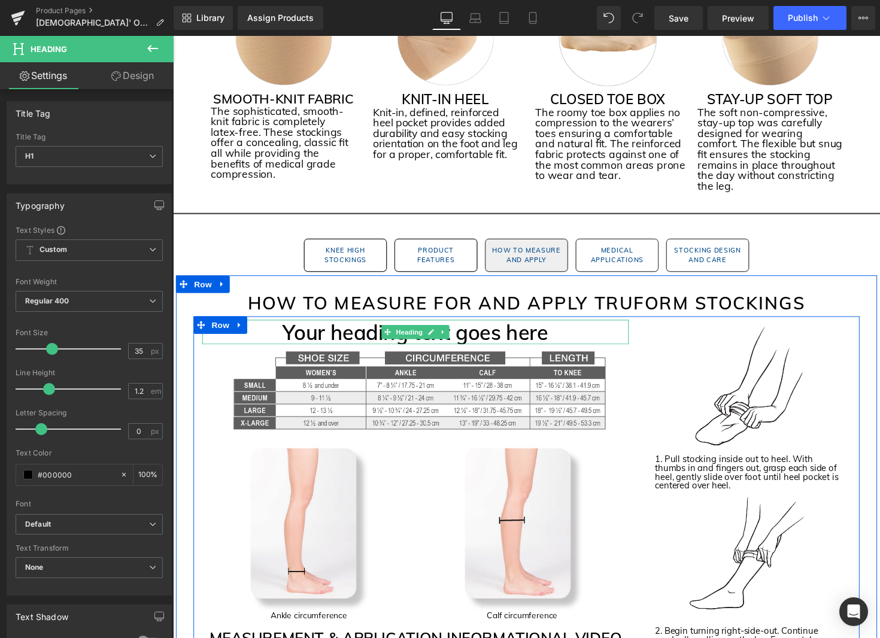
click at [494, 332] on h1 "Your heading text goes here" at bounding box center [421, 339] width 437 height 25
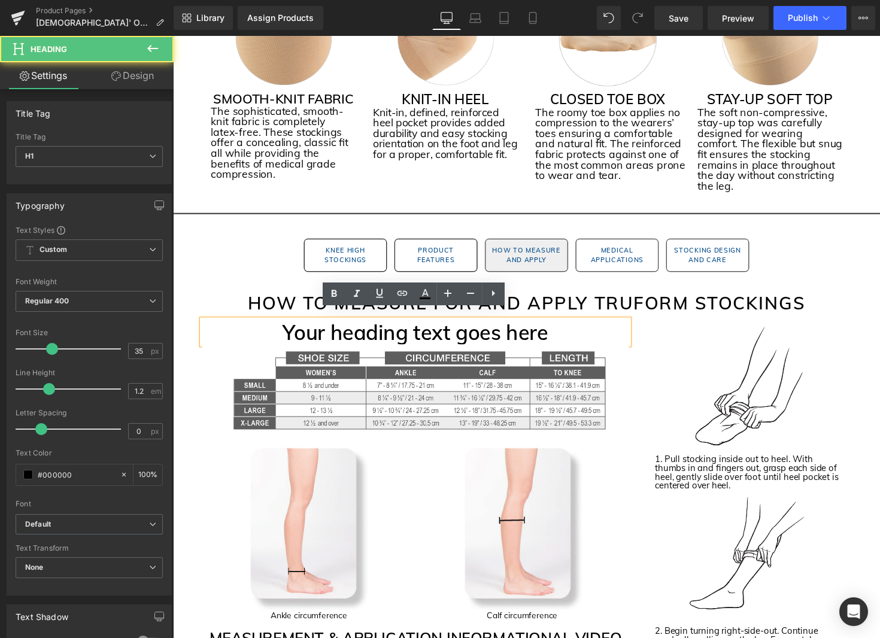
scroll to position [1072, 0]
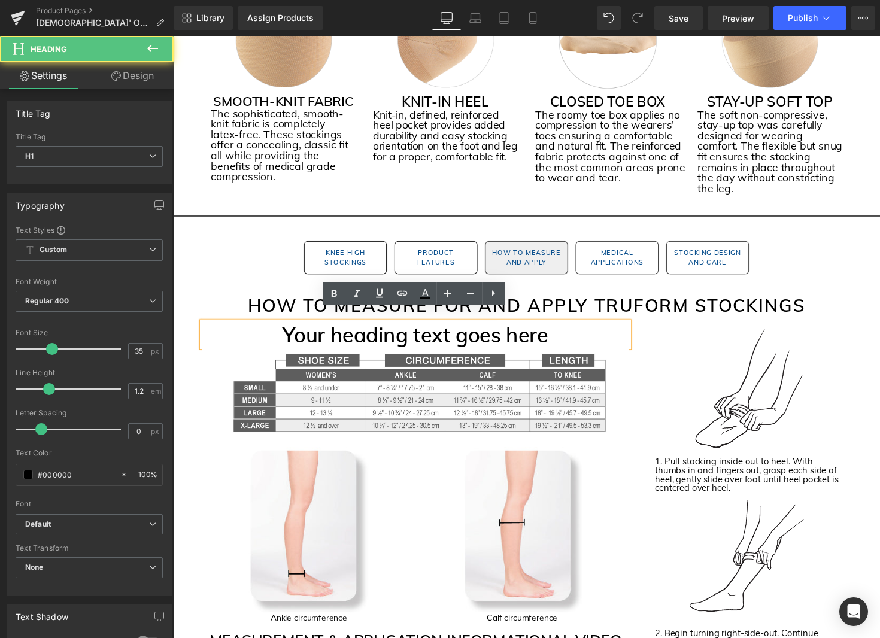
click at [494, 332] on h1 "Your heading text goes here" at bounding box center [421, 341] width 437 height 25
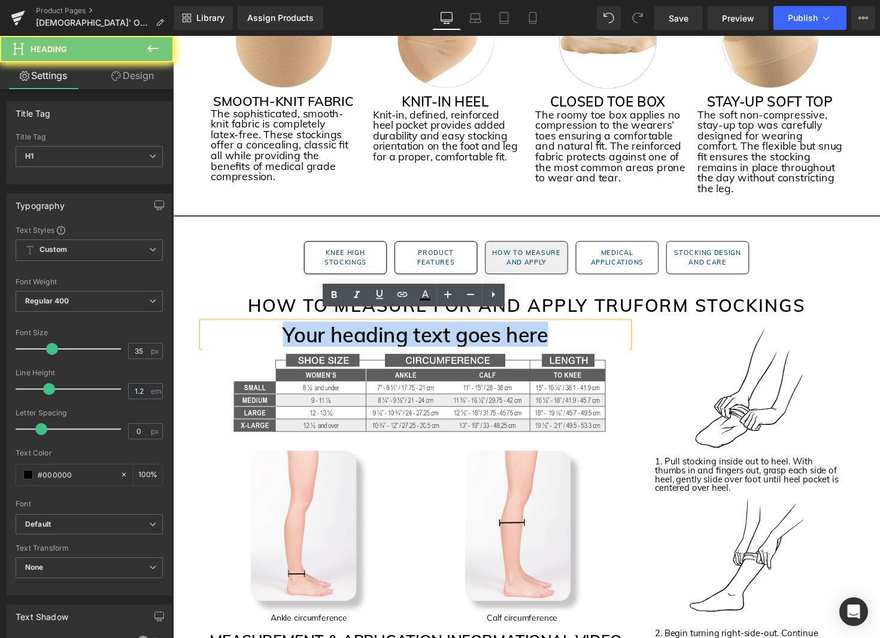
click at [494, 332] on h1 "Your heading text goes here" at bounding box center [421, 341] width 437 height 25
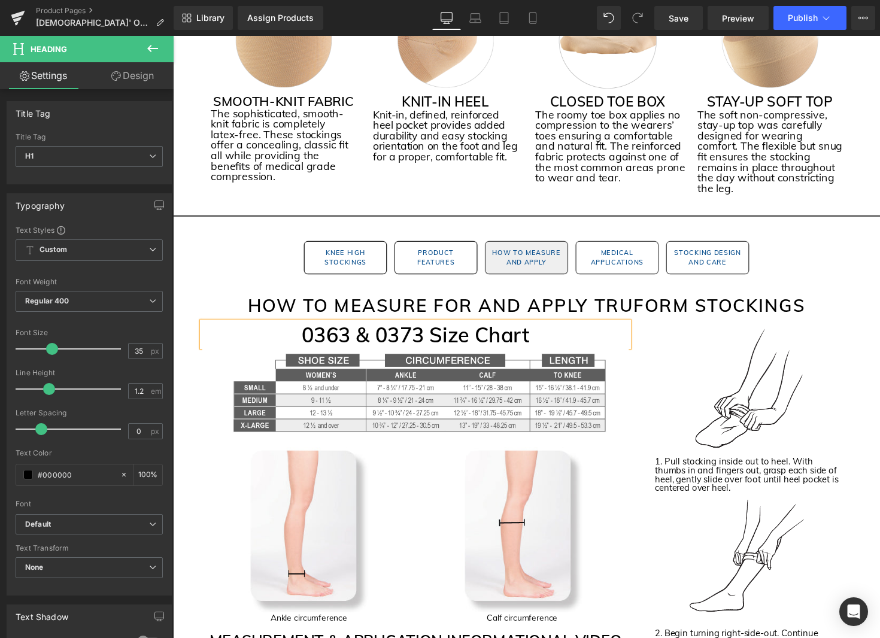
click at [337, 329] on h1 "0363 & 0373 Size Chart" at bounding box center [421, 341] width 437 height 25
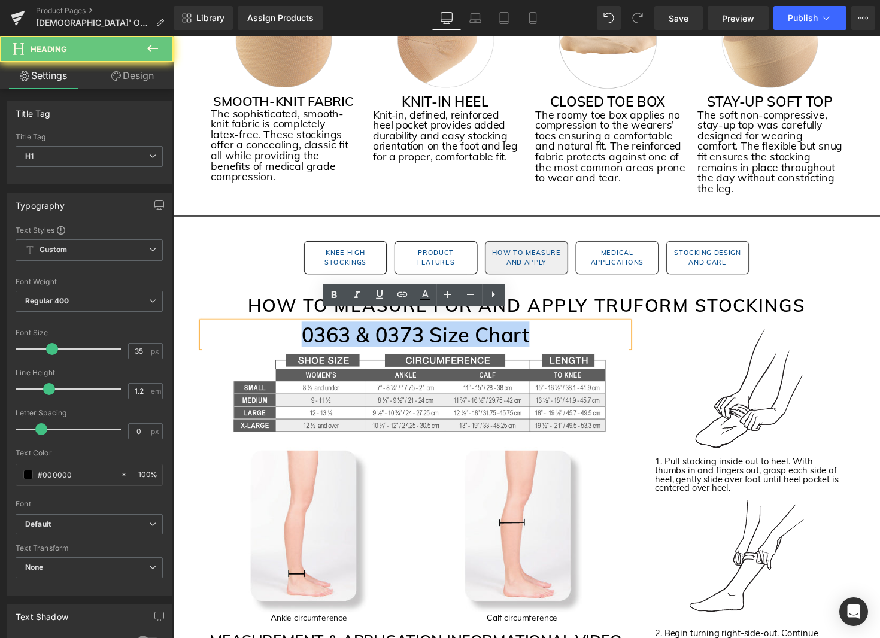
click at [337, 329] on h1 "0363 & 0373 Size Chart" at bounding box center [421, 341] width 437 height 25
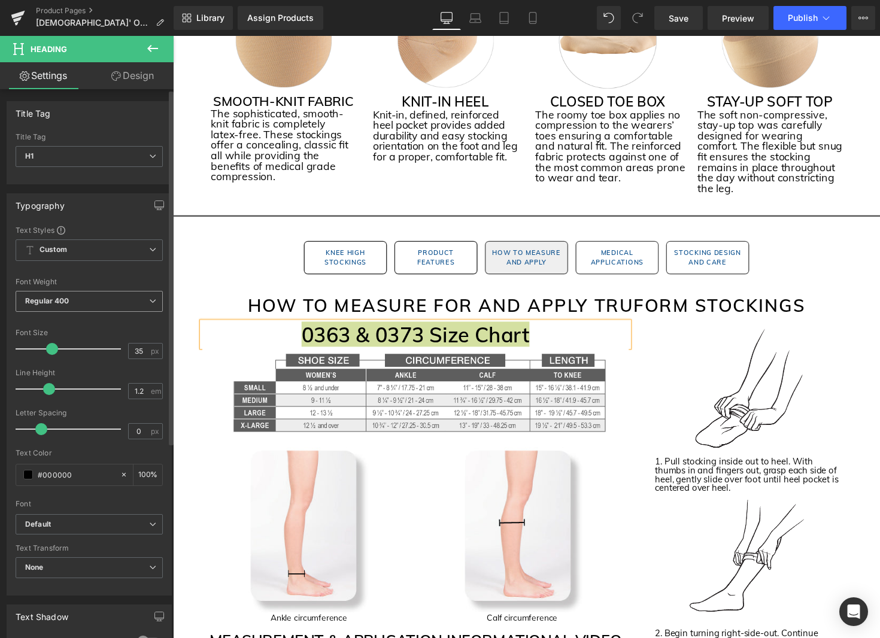
click at [110, 299] on span "Regular 400" at bounding box center [89, 301] width 147 height 21
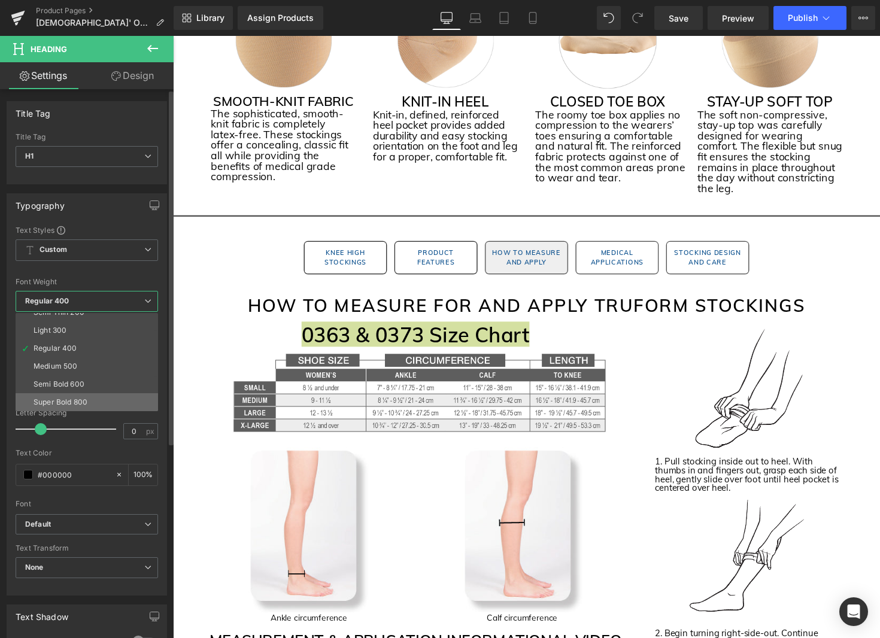
scroll to position [34, 0]
click at [95, 381] on li "Semi Bold 600" at bounding box center [90, 378] width 148 height 18
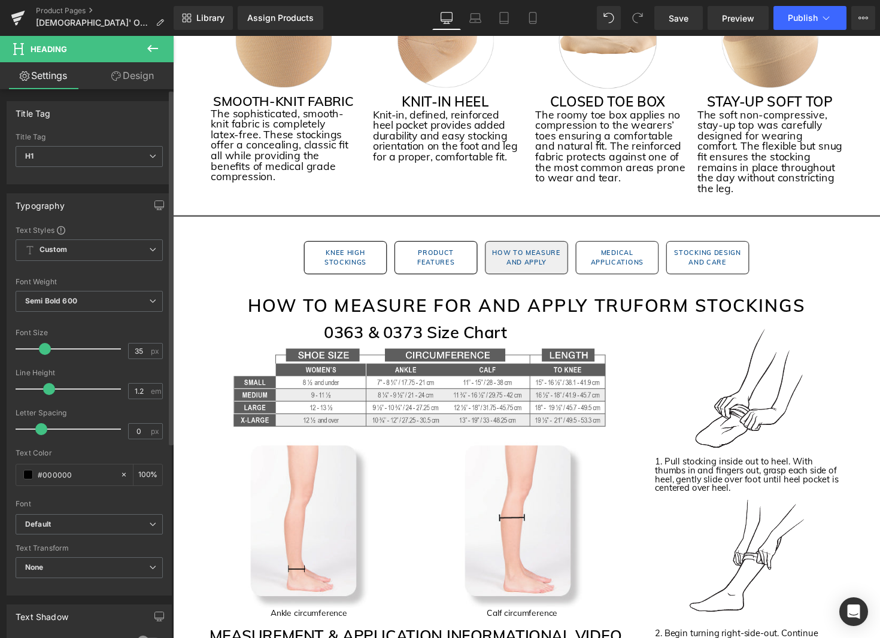
click at [45, 351] on span at bounding box center [45, 349] width 12 height 12
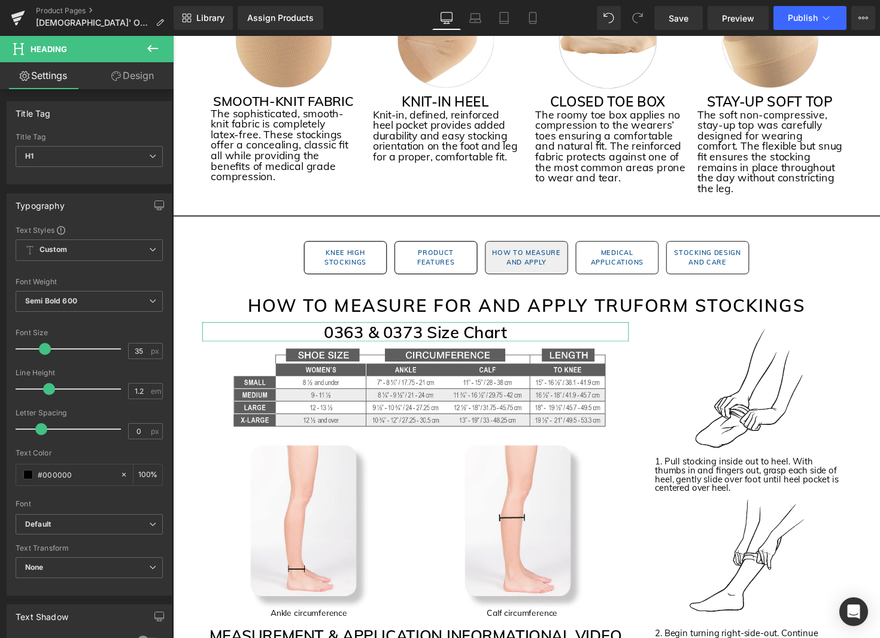
click at [133, 78] on link "Design" at bounding box center [132, 75] width 87 height 27
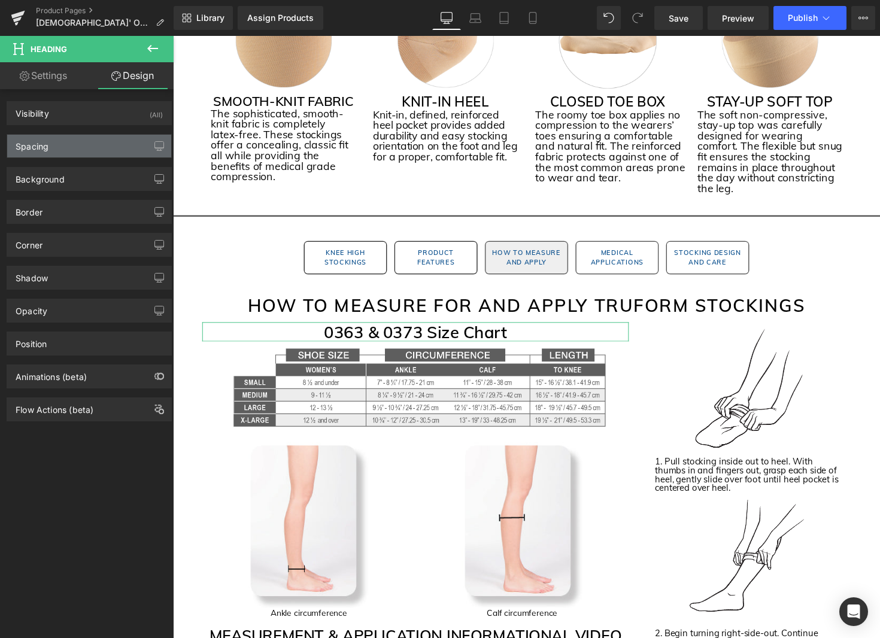
drag, startPoint x: 102, startPoint y: 148, endPoint x: 160, endPoint y: 174, distance: 64.3
click at [102, 148] on div "Spacing" at bounding box center [89, 146] width 164 height 23
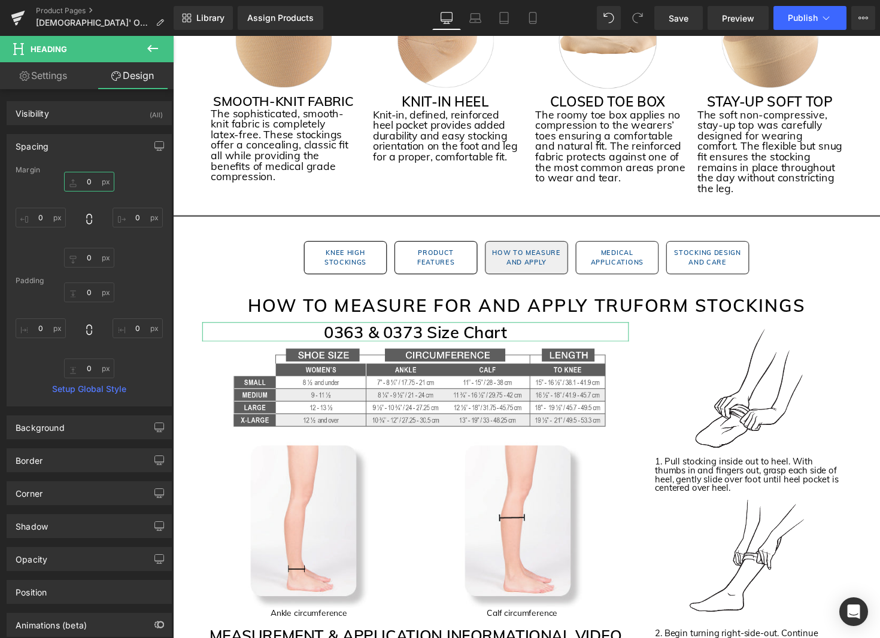
click at [88, 184] on input "text" at bounding box center [89, 182] width 50 height 20
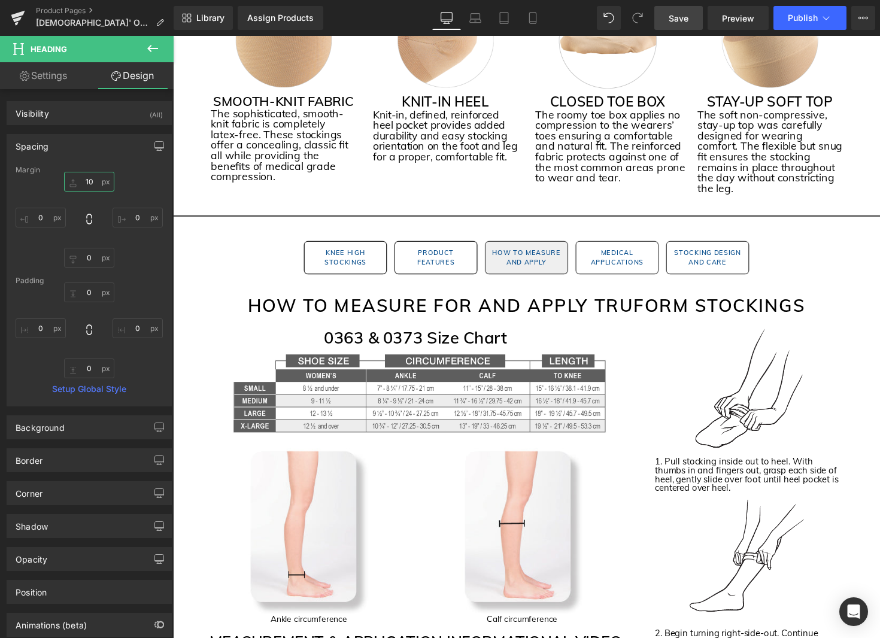
type input "10"
click at [688, 22] on span "Save" at bounding box center [679, 18] width 20 height 13
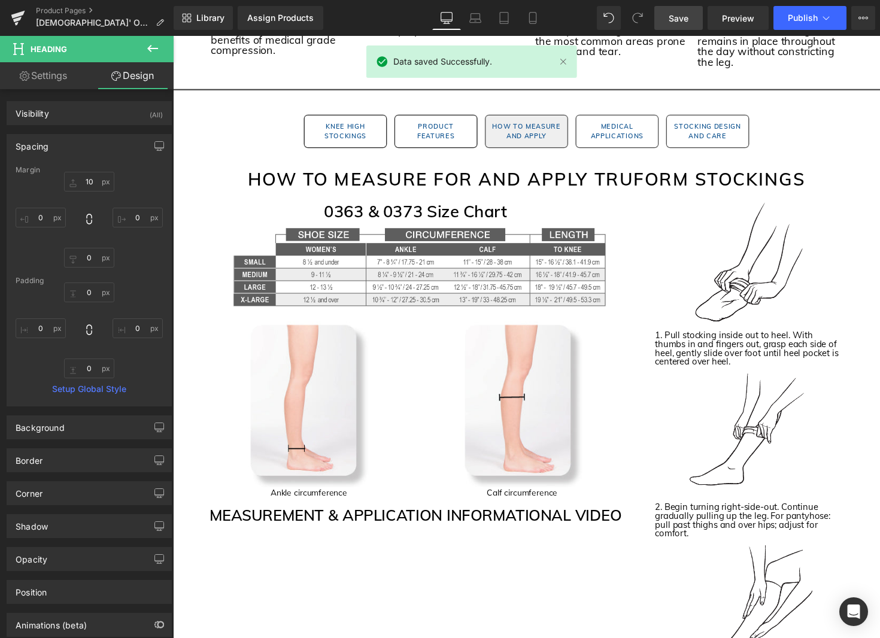
scroll to position [1214, 0]
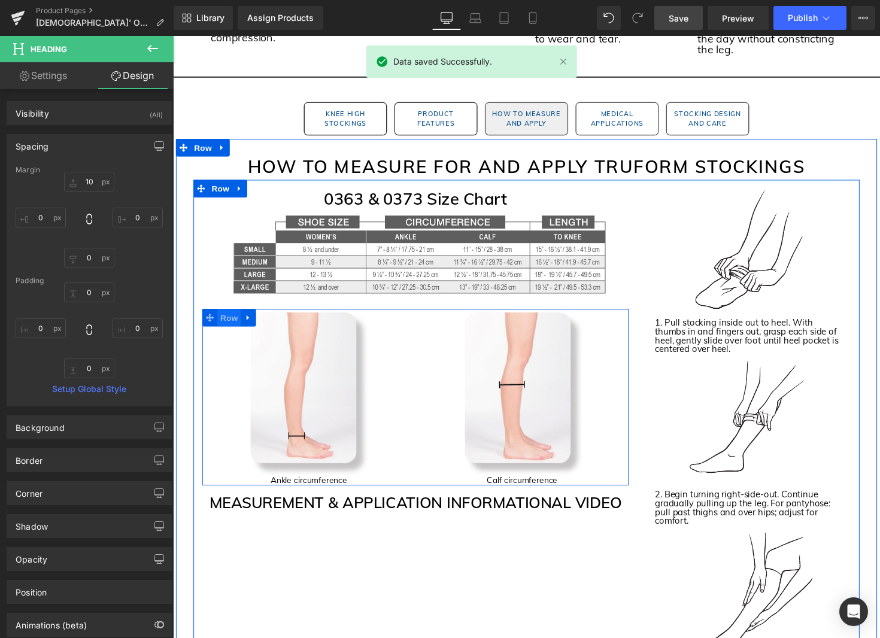
click at [231, 315] on span "Row" at bounding box center [230, 324] width 24 height 18
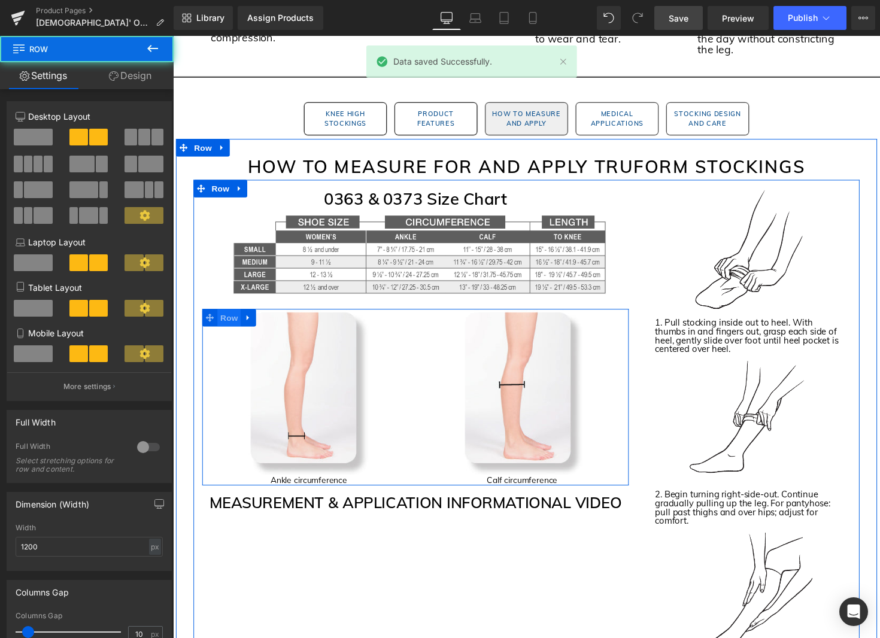
scroll to position [1213, 0]
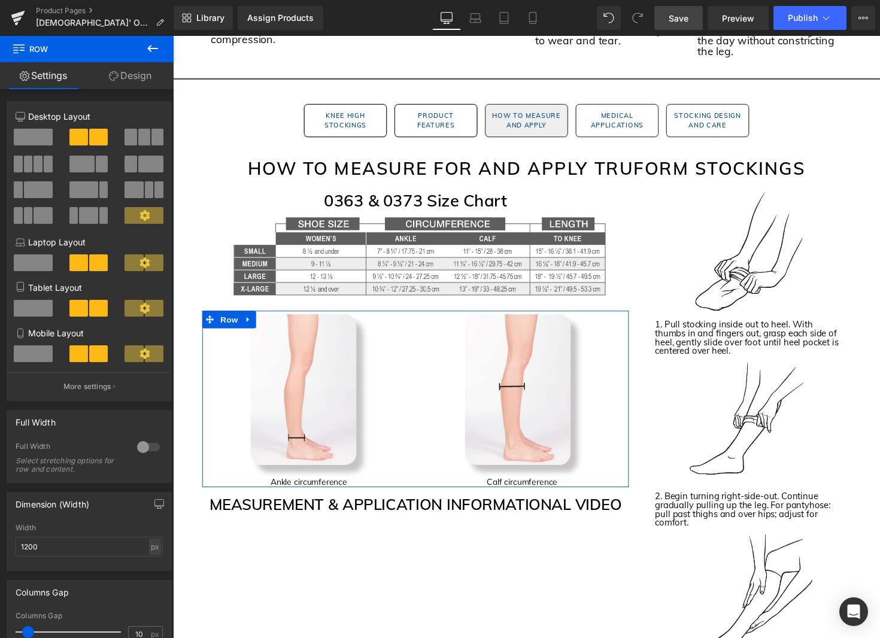
click at [151, 145] on div at bounding box center [145, 142] width 56 height 26
click at [154, 138] on span at bounding box center [157, 137] width 12 height 17
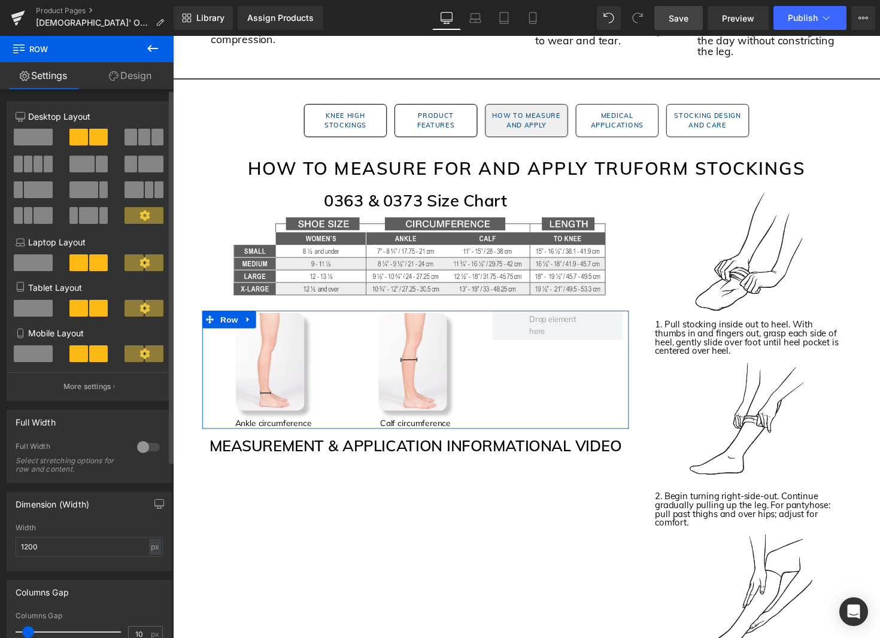
scroll to position [5, 0]
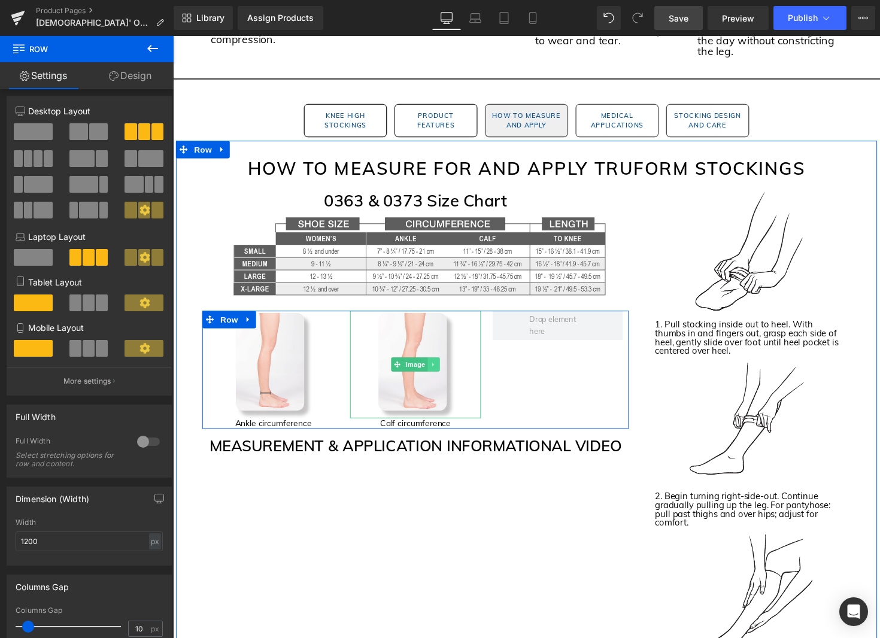
click at [438, 365] on link at bounding box center [440, 372] width 13 height 14
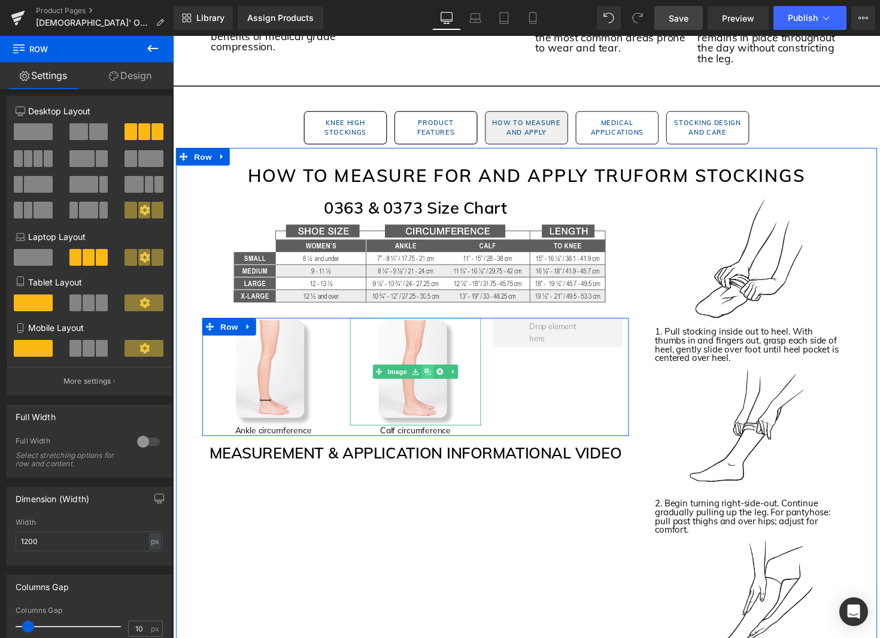
click at [439, 373] on link at bounding box center [433, 380] width 13 height 14
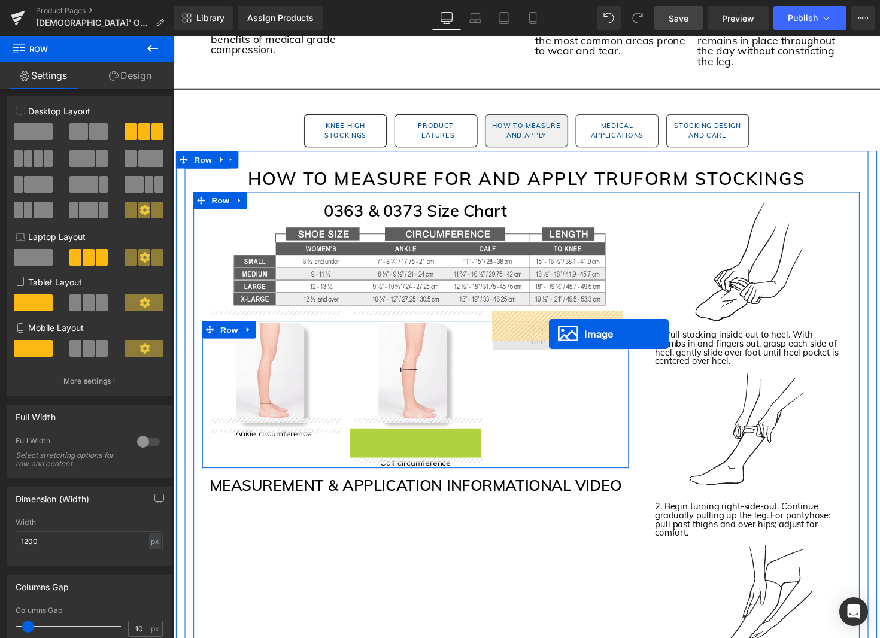
drag, startPoint x: 420, startPoint y: 484, endPoint x: 557, endPoint y: 342, distance: 197.7
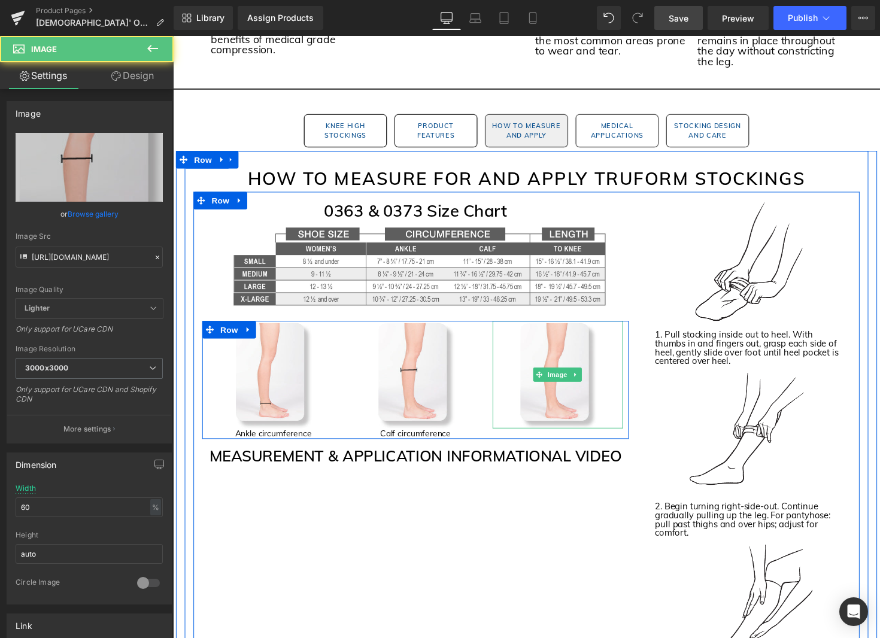
scroll to position [1201, 0]
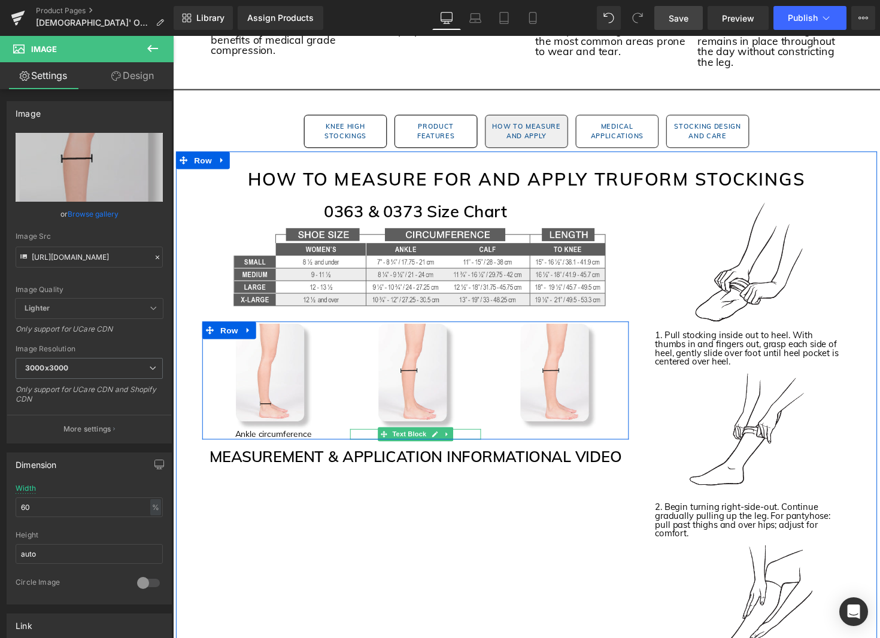
click at [453, 440] on icon at bounding box center [453, 443] width 7 height 7
click at [450, 440] on icon at bounding box center [447, 443] width 7 height 7
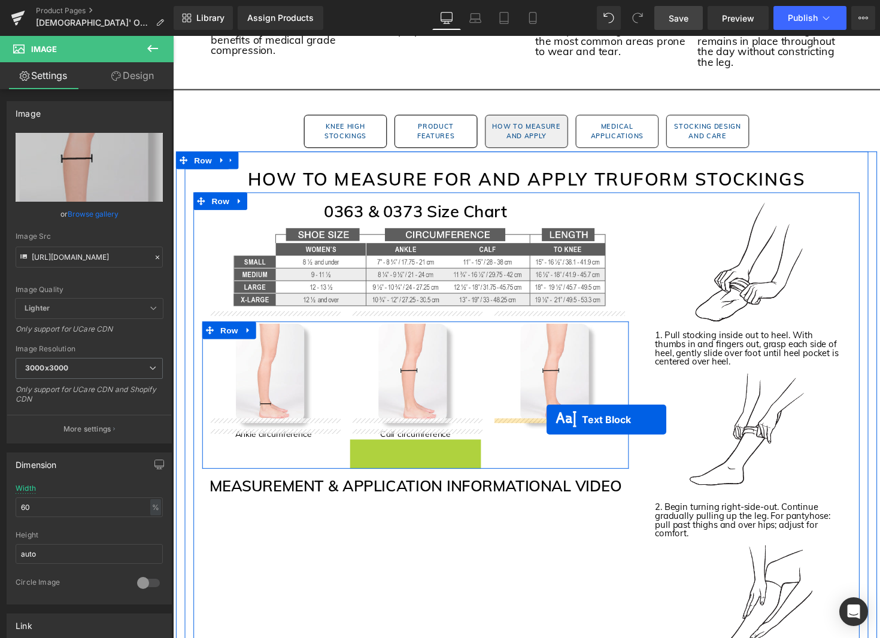
drag, startPoint x: 423, startPoint y: 445, endPoint x: 555, endPoint y: 429, distance: 133.8
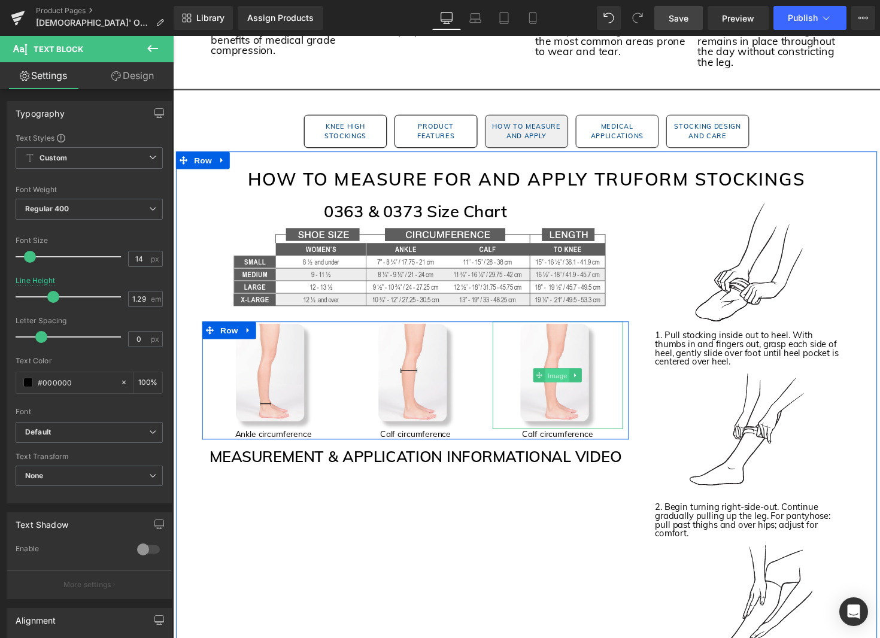
click at [570, 377] on span "Image" at bounding box center [567, 384] width 25 height 14
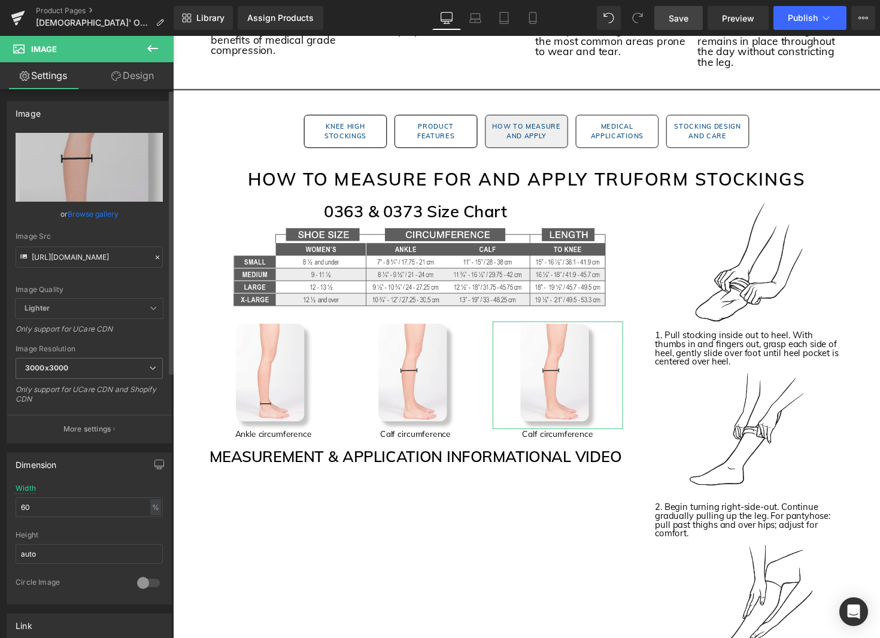
click at [97, 213] on link "Browse gallery" at bounding box center [93, 213] width 51 height 21
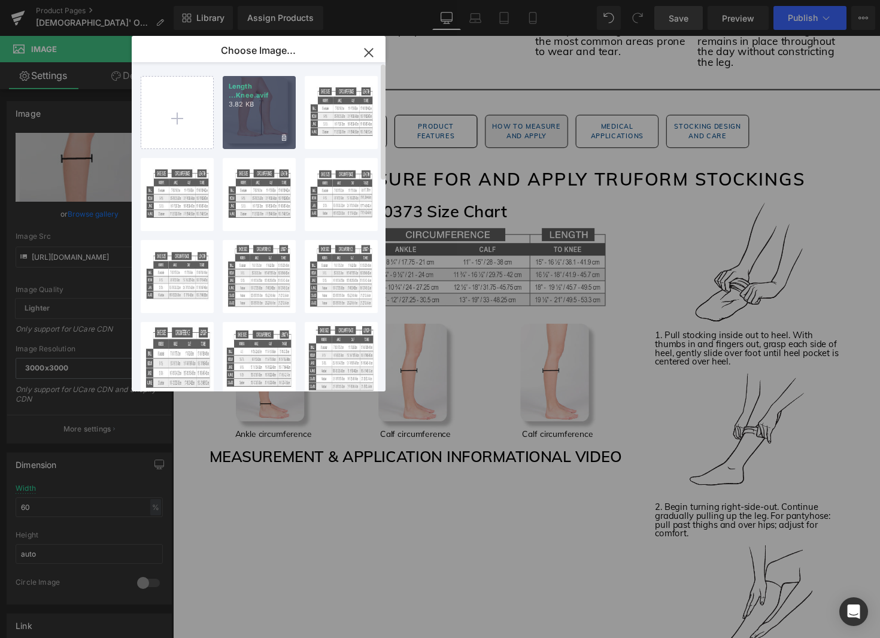
click at [242, 126] on div "Length ...Knee.avif 3.82 KB" at bounding box center [259, 112] width 73 height 73
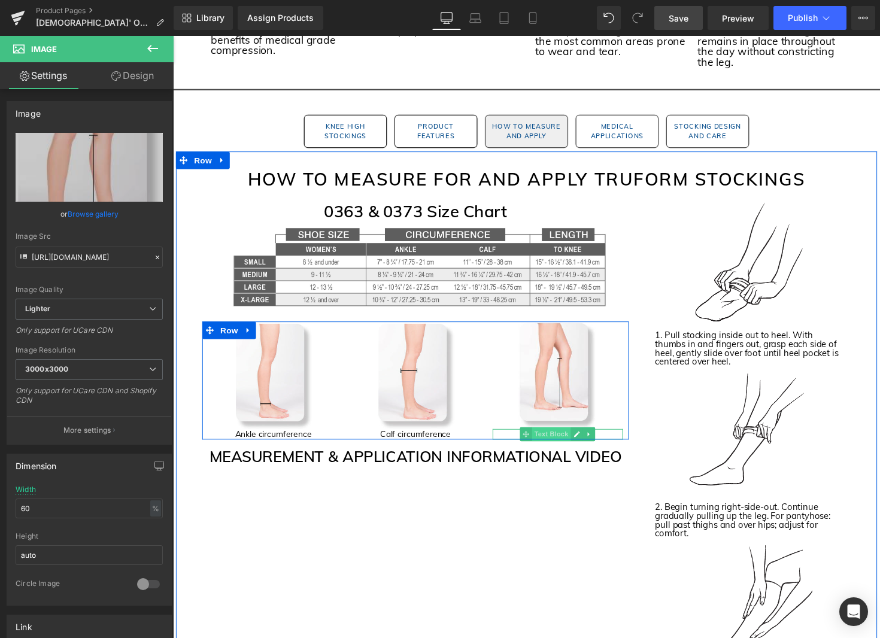
click at [566, 437] on span "Text Block" at bounding box center [561, 444] width 40 height 14
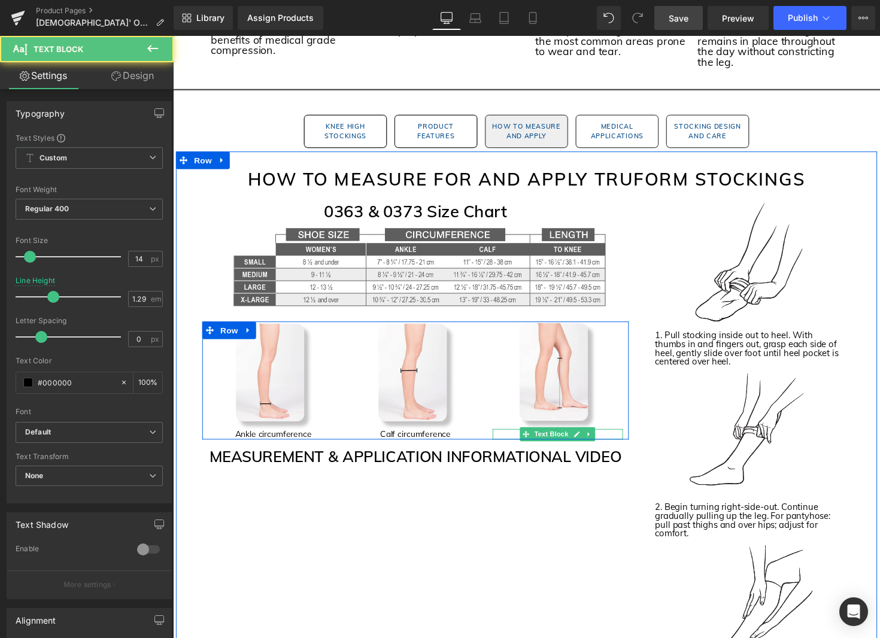
click at [519, 439] on p "Calf circumference" at bounding box center [566, 444] width 133 height 11
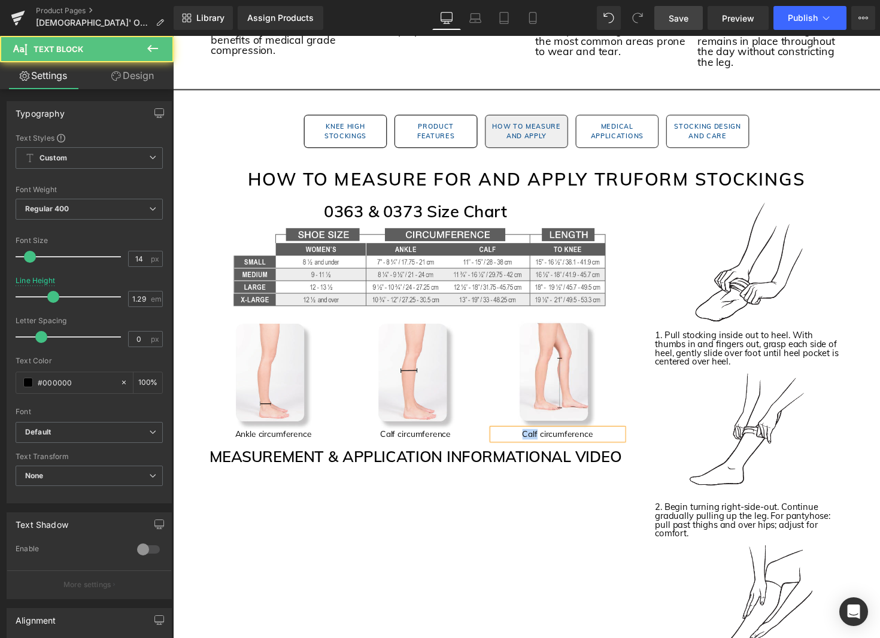
click at [519, 439] on p "Calf circumference" at bounding box center [566, 444] width 133 height 11
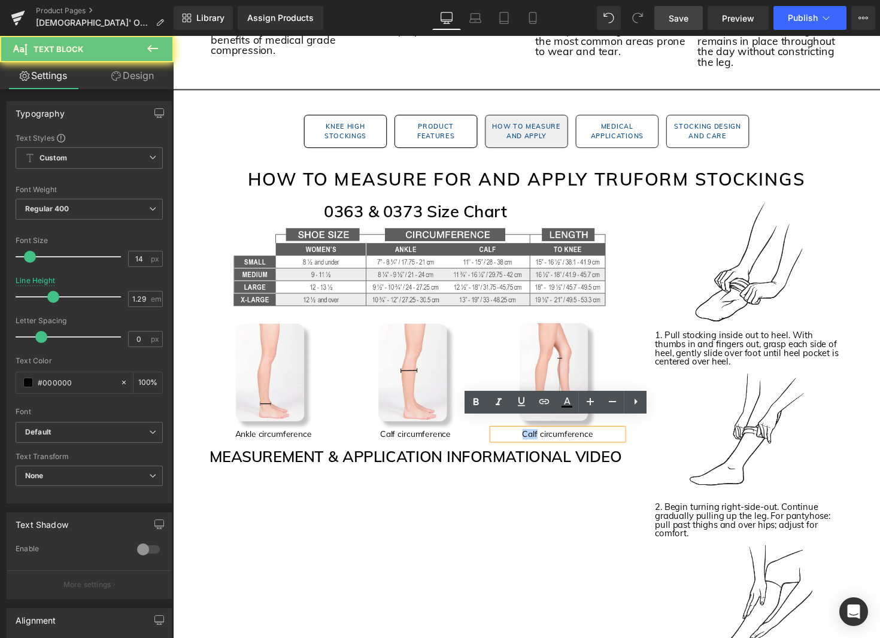
click at [519, 439] on p "Calf circumference" at bounding box center [566, 444] width 133 height 11
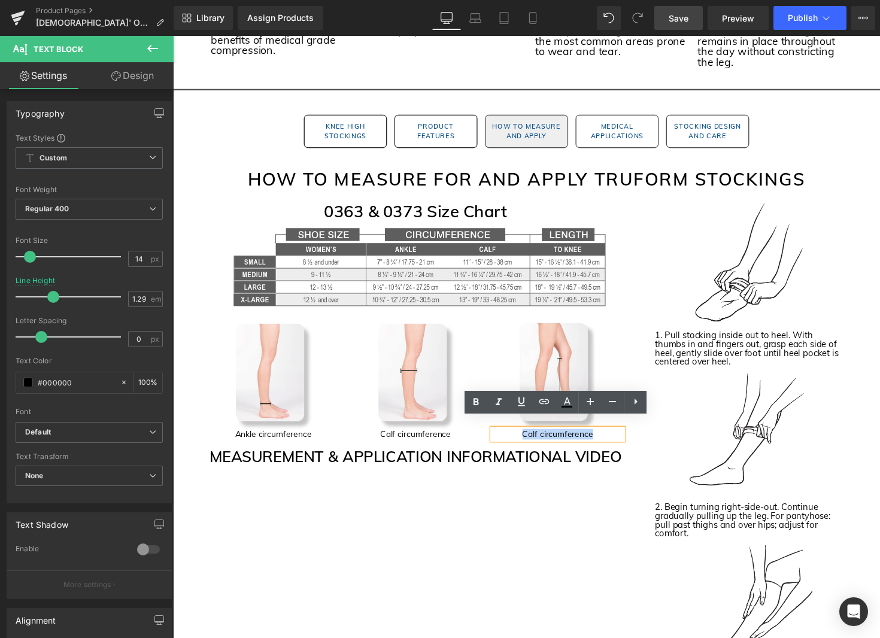
click at [519, 439] on p "Calf circumference" at bounding box center [566, 444] width 133 height 11
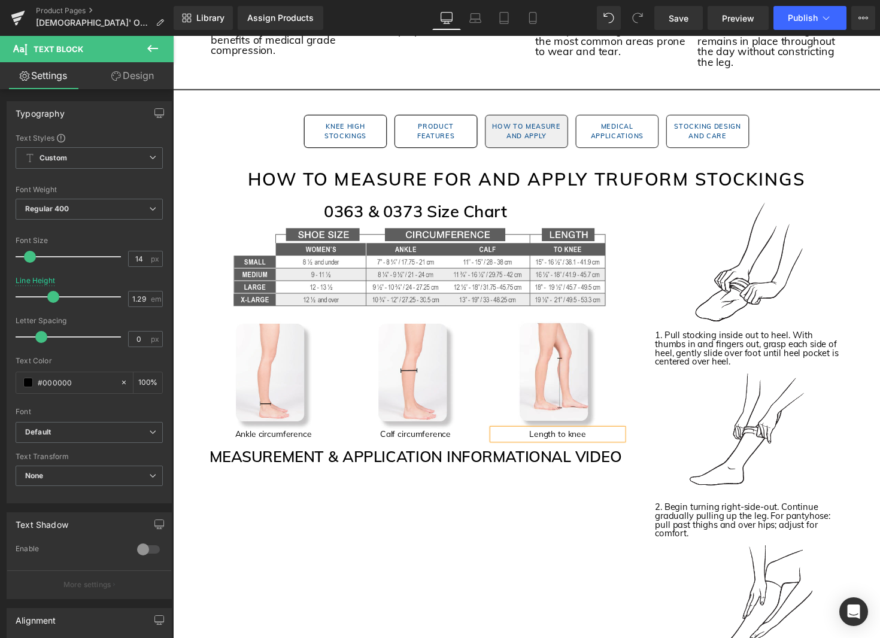
drag, startPoint x: 685, startPoint y: 20, endPoint x: 680, endPoint y: 30, distance: 11.2
click at [685, 20] on span "Save" at bounding box center [679, 18] width 20 height 13
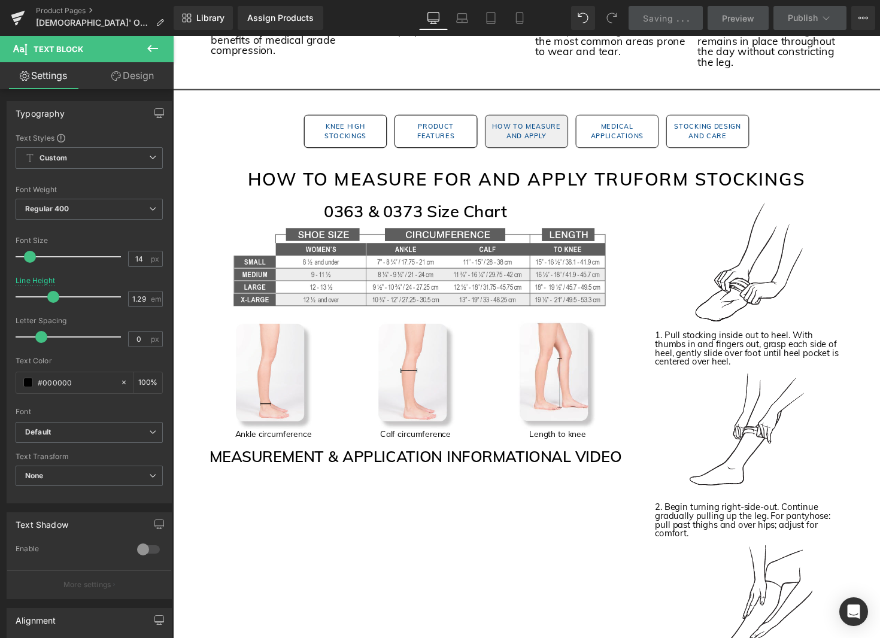
scroll to position [1202, 0]
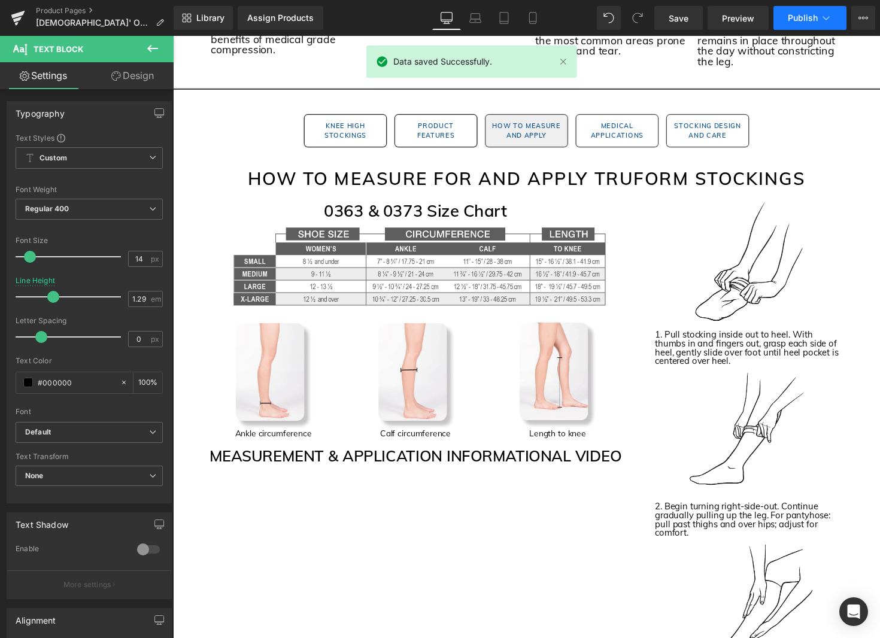
click at [819, 16] on button "Publish" at bounding box center [809, 18] width 73 height 24
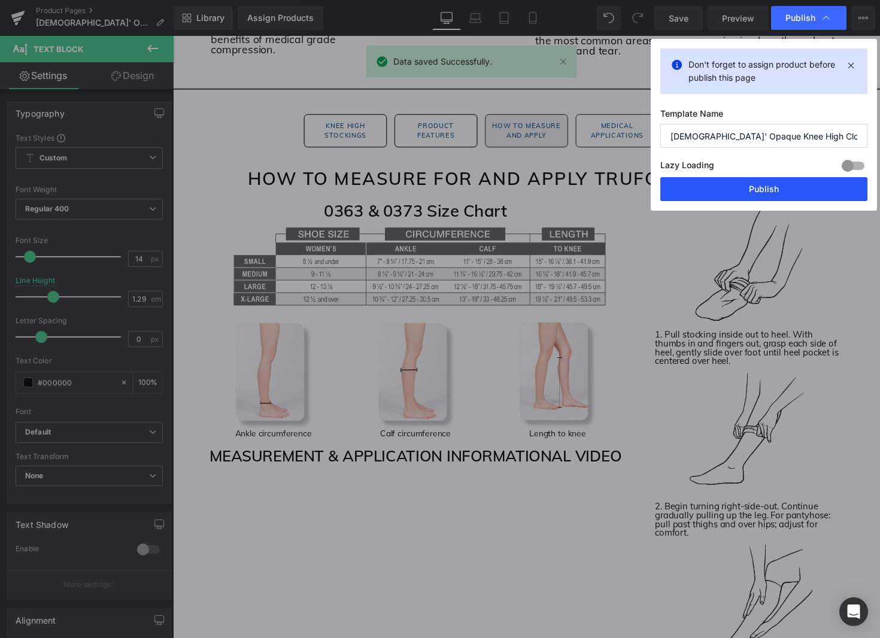
click at [779, 187] on button "Publish" at bounding box center [763, 189] width 207 height 24
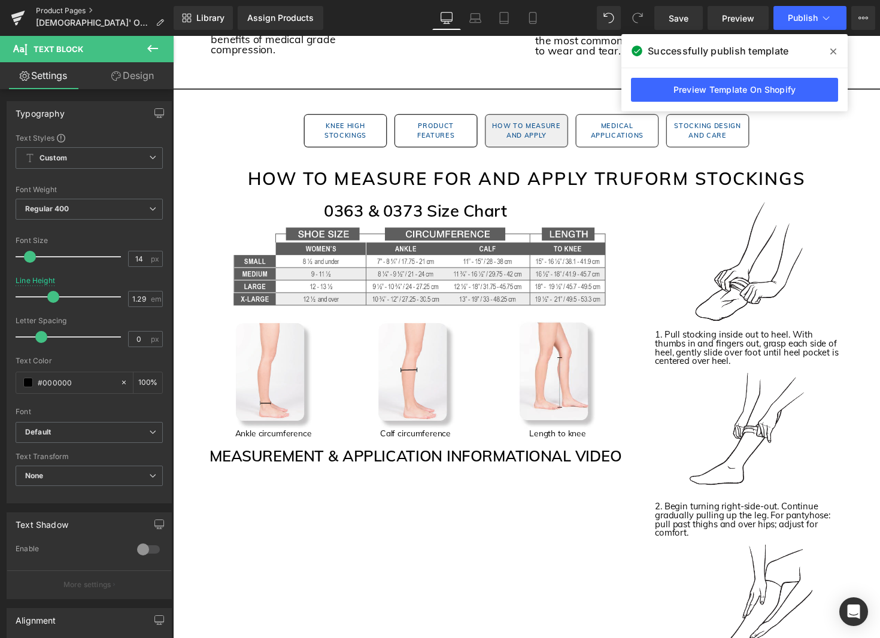
click at [83, 11] on link "Product Pages" at bounding box center [105, 11] width 138 height 10
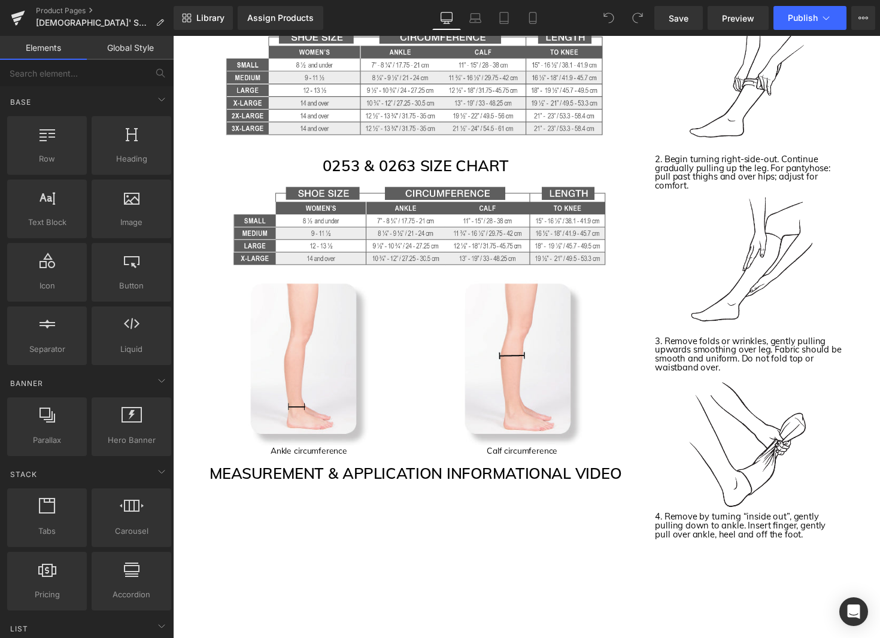
scroll to position [2233, 0]
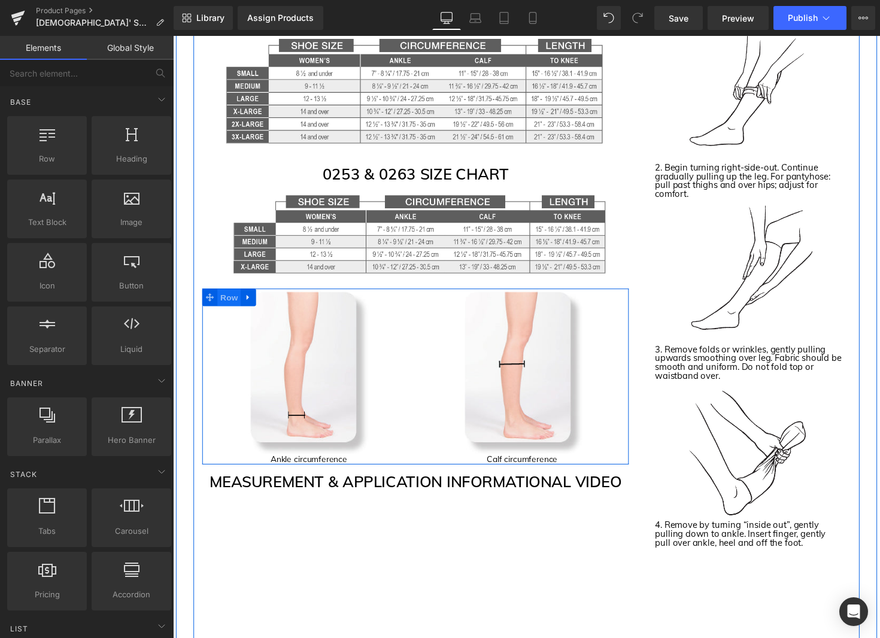
click at [231, 306] on span "Row" at bounding box center [230, 304] width 24 height 18
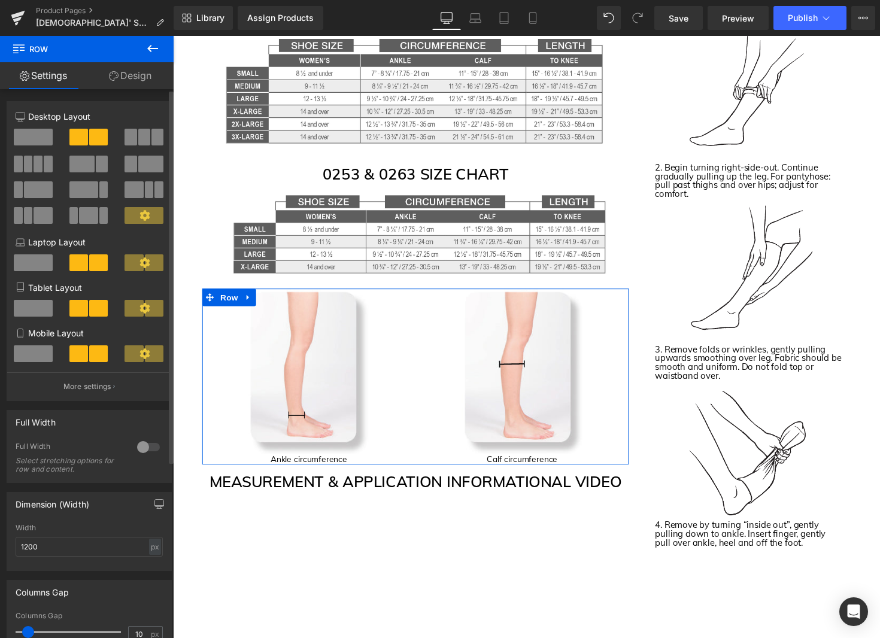
click at [138, 140] on span at bounding box center [144, 137] width 12 height 17
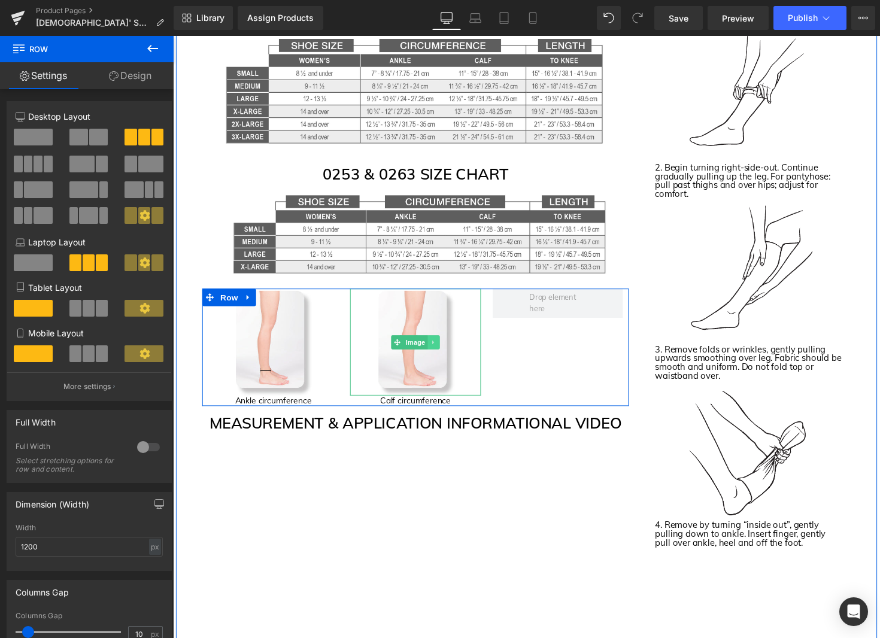
click at [440, 351] on icon at bounding box center [440, 350] width 7 height 7
click at [436, 350] on icon at bounding box center [433, 350] width 7 height 7
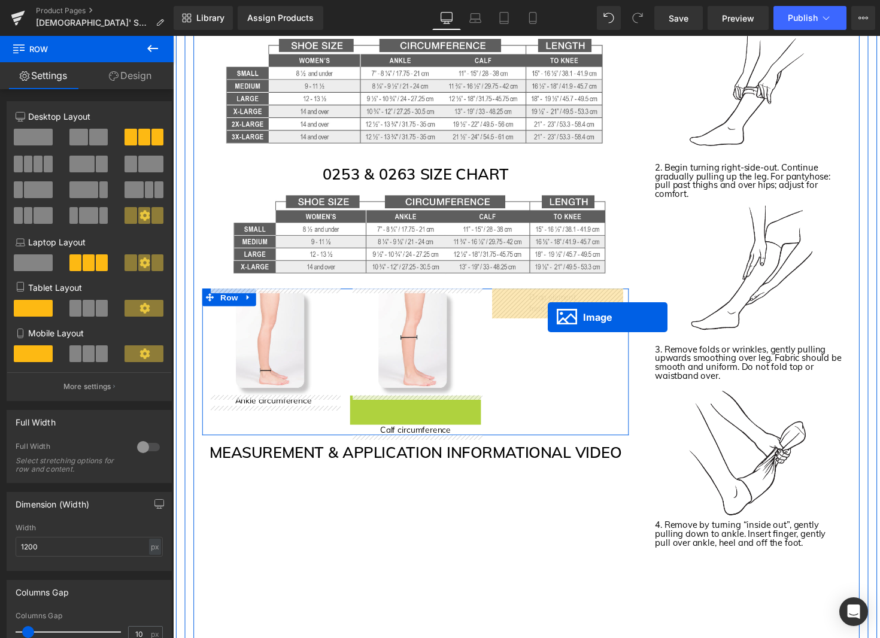
drag, startPoint x: 424, startPoint y: 460, endPoint x: 556, endPoint y: 324, distance: 189.6
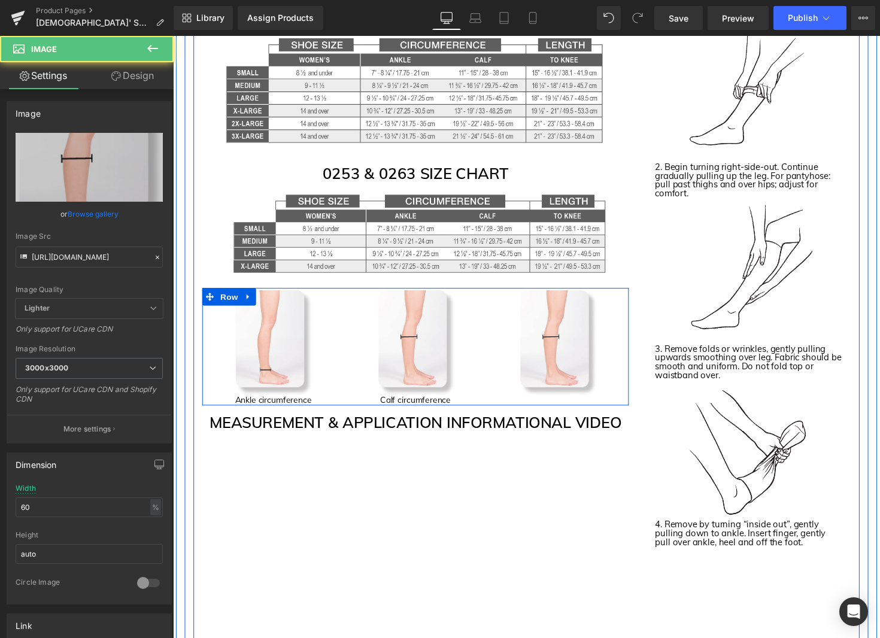
scroll to position [2235, 0]
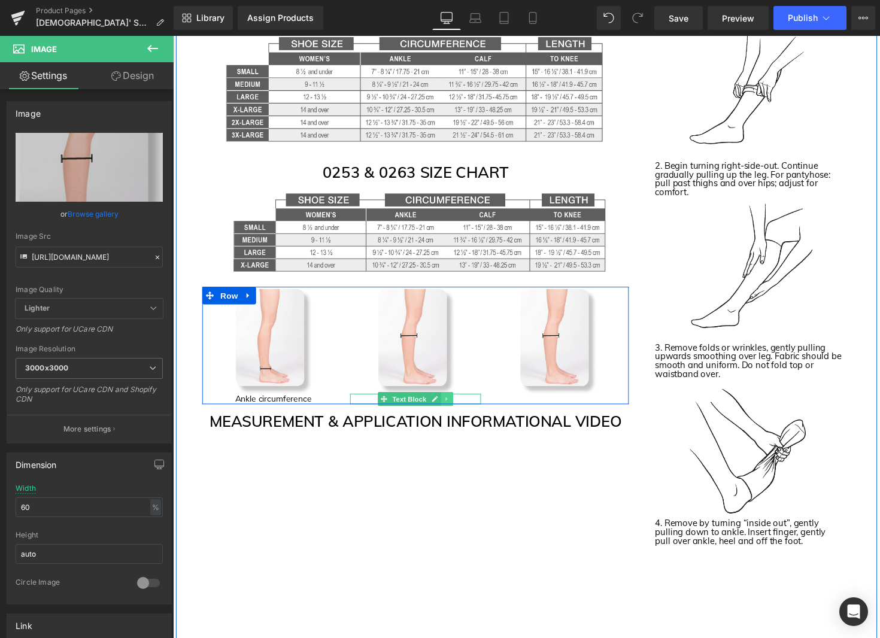
click at [455, 405] on icon at bounding box center [453, 407] width 7 height 7
click at [449, 408] on icon at bounding box center [447, 408] width 7 height 7
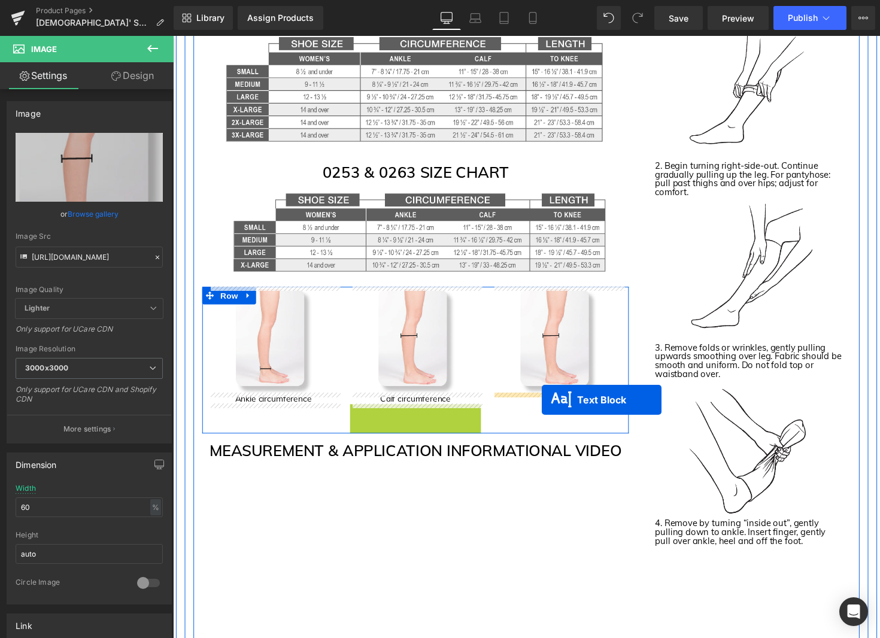
drag, startPoint x: 423, startPoint y: 418, endPoint x: 552, endPoint y: 405, distance: 129.4
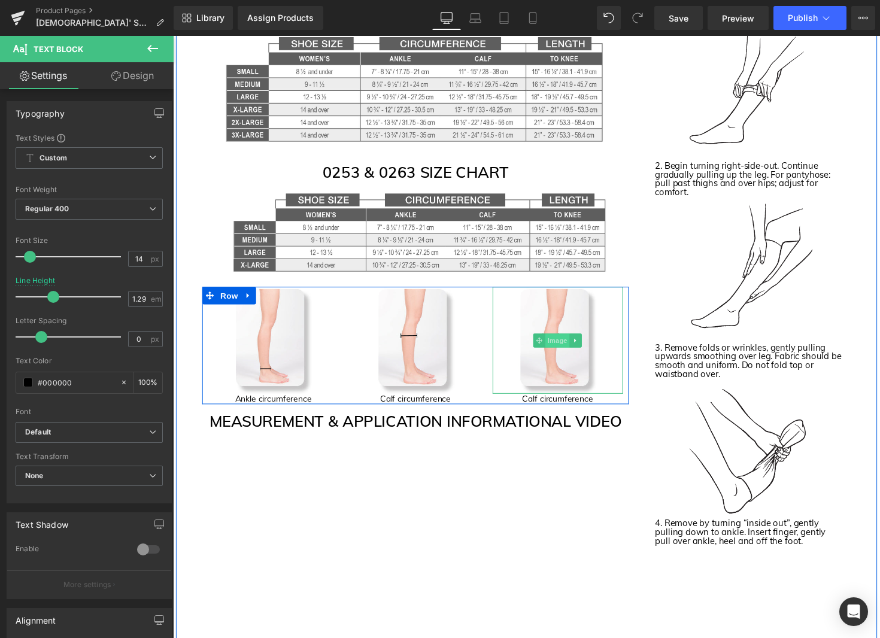
click at [567, 346] on span "Image" at bounding box center [567, 348] width 25 height 14
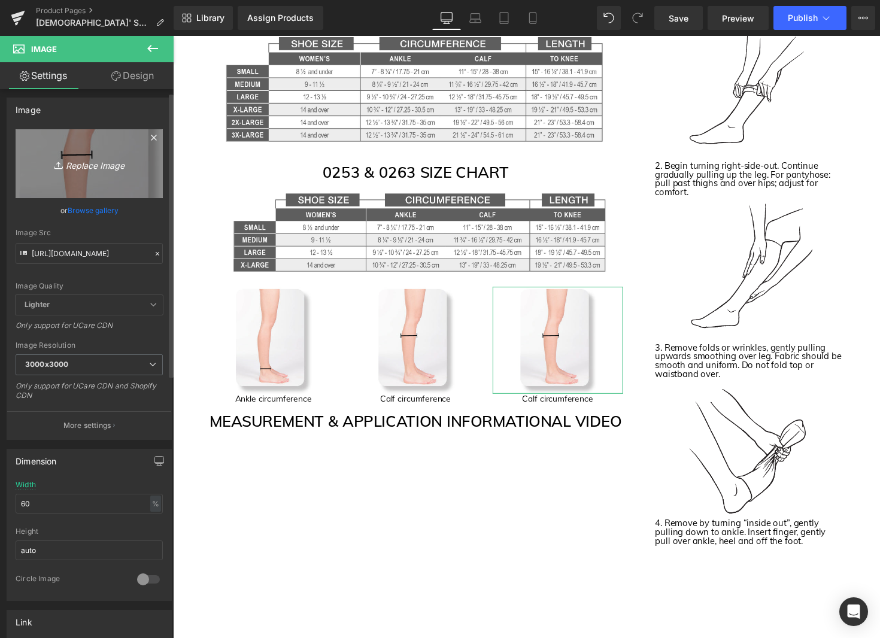
click at [94, 168] on link "Replace Image" at bounding box center [89, 163] width 147 height 69
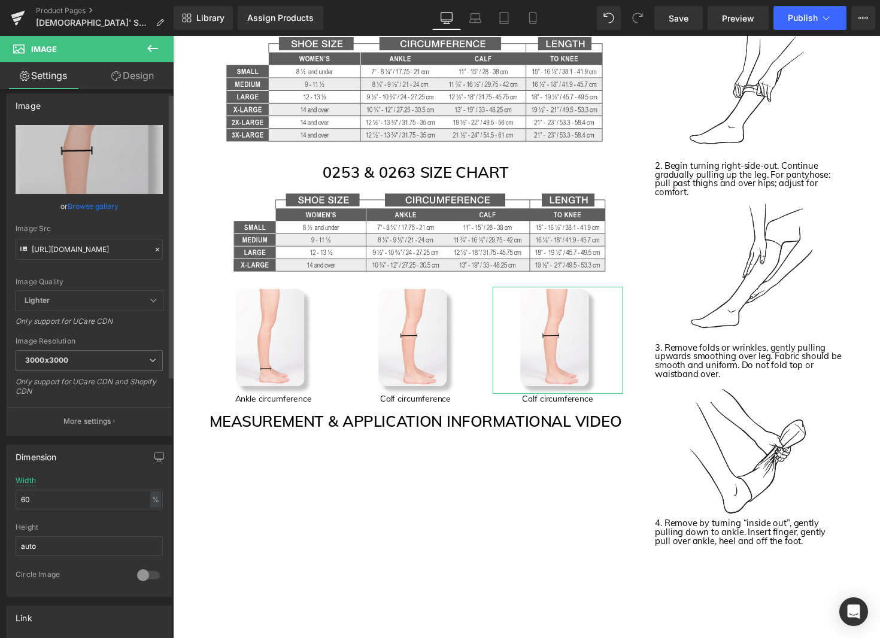
click at [97, 205] on link "Browse gallery" at bounding box center [93, 206] width 51 height 21
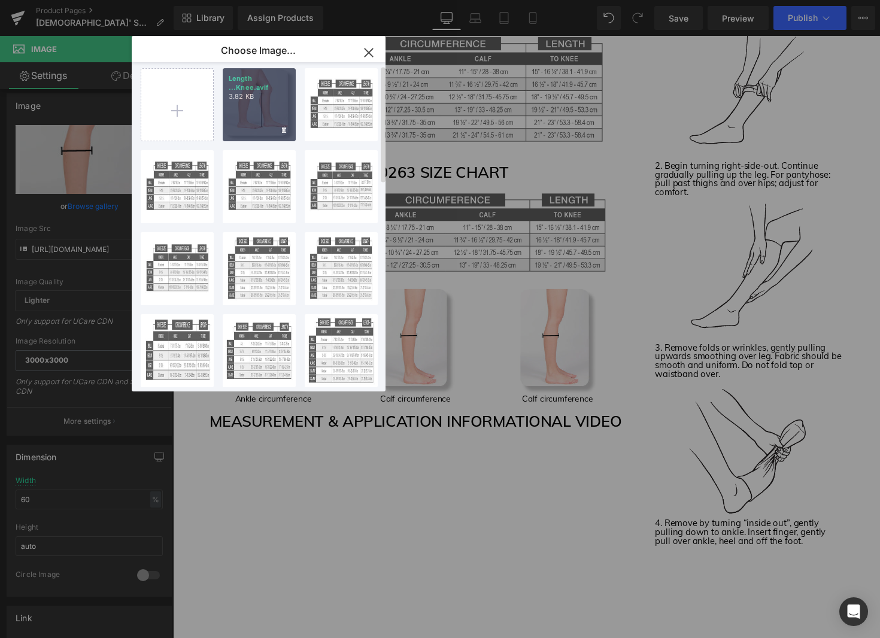
scroll to position [8, 0]
click at [258, 111] on div "Length ...Knee.avif 3.82 KB" at bounding box center [259, 104] width 73 height 73
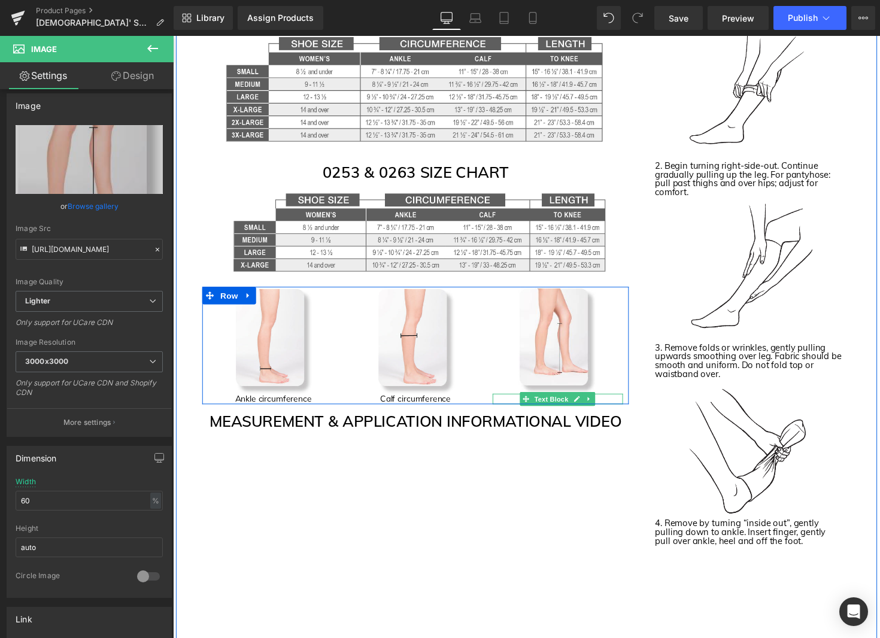
click at [510, 408] on p "Calf circumference" at bounding box center [566, 407] width 133 height 11
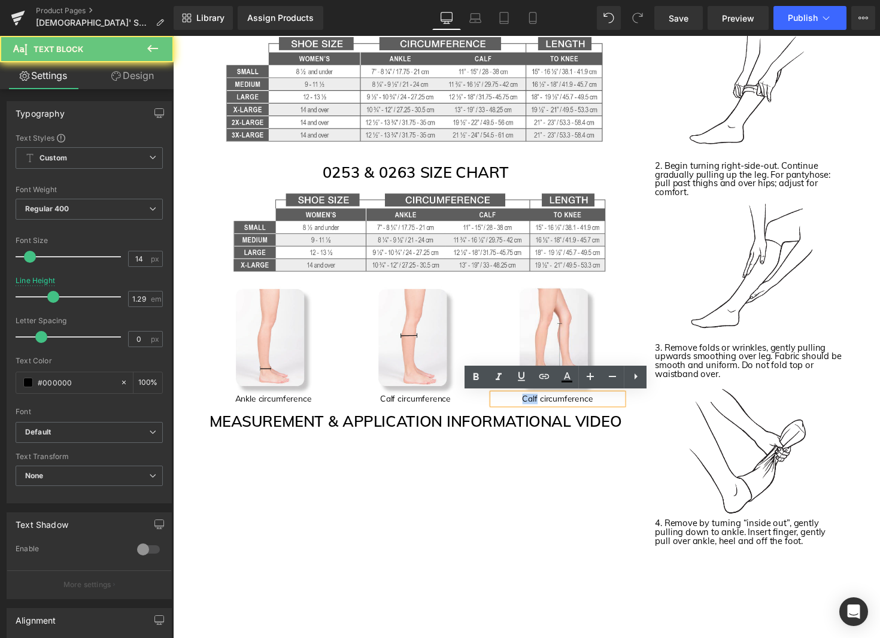
click at [510, 408] on p "Calf circumference" at bounding box center [566, 407] width 133 height 11
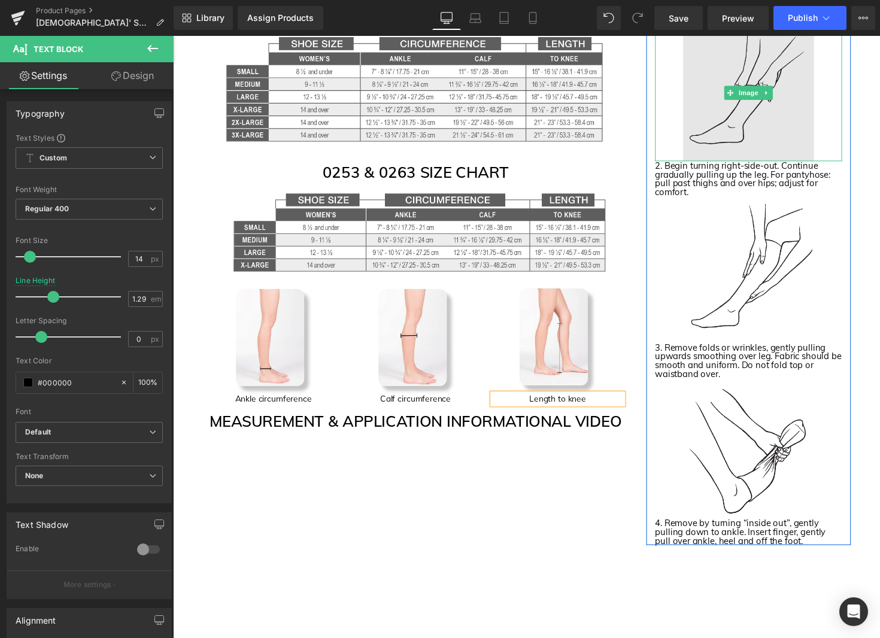
scroll to position [2234, 0]
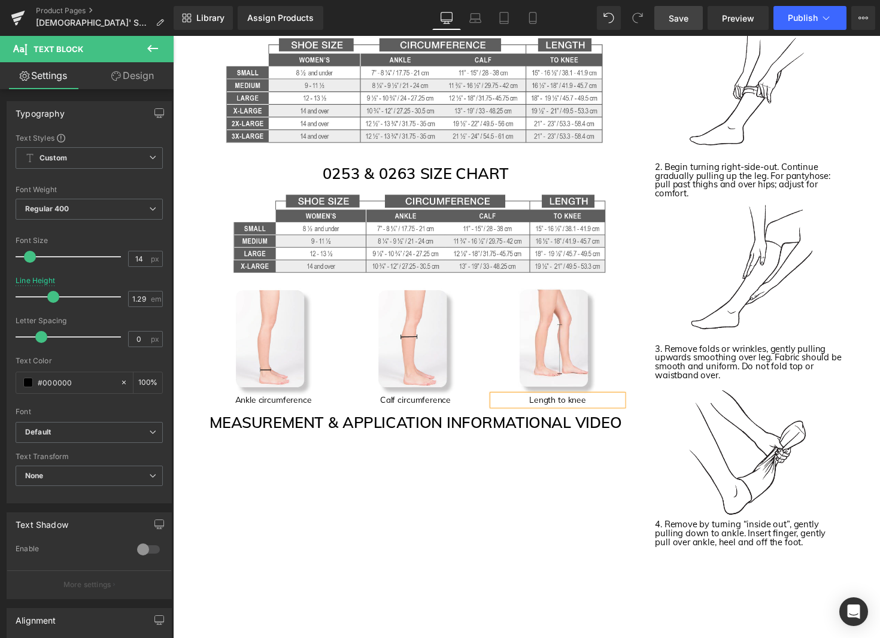
click at [688, 20] on span "Save" at bounding box center [679, 18] width 20 height 13
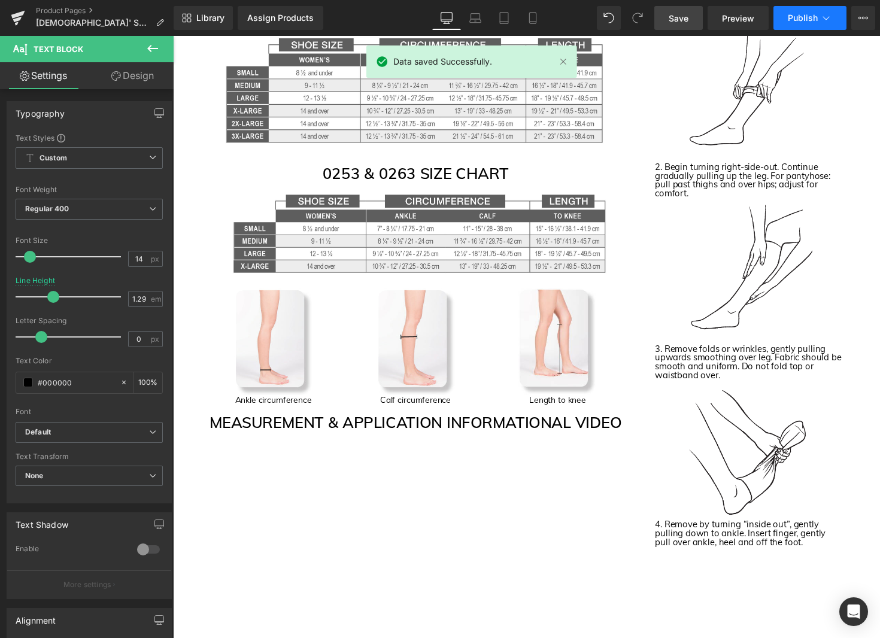
click at [823, 17] on icon at bounding box center [826, 18] width 12 height 12
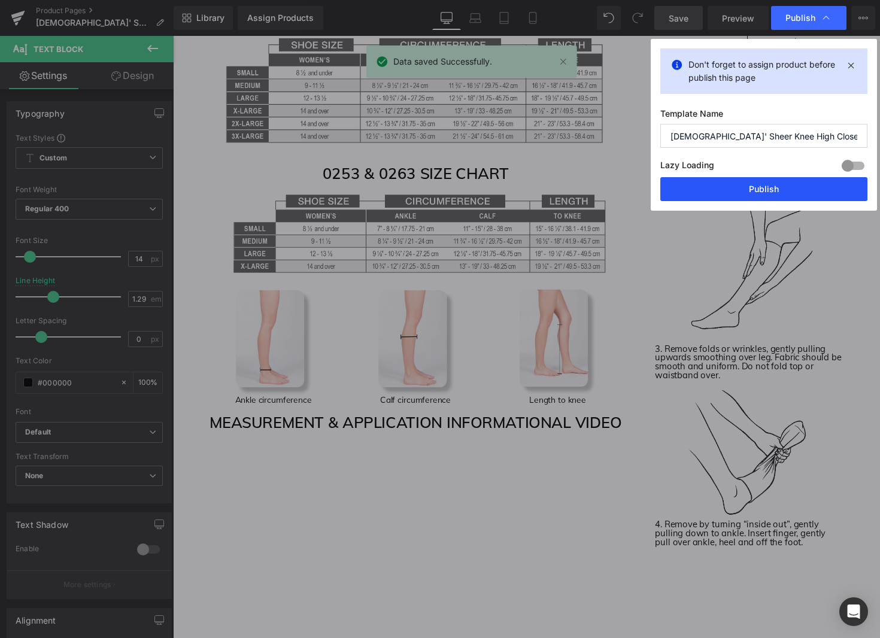
drag, startPoint x: 796, startPoint y: 193, endPoint x: 639, endPoint y: 120, distance: 173.2
click at [796, 193] on button "Publish" at bounding box center [763, 189] width 207 height 24
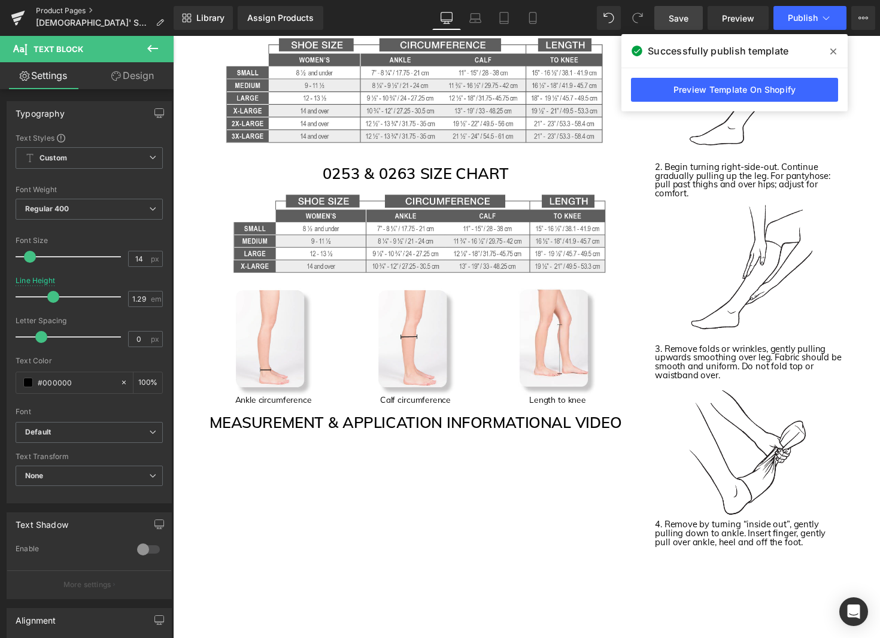
click at [58, 8] on link "Product Pages" at bounding box center [105, 11] width 138 height 10
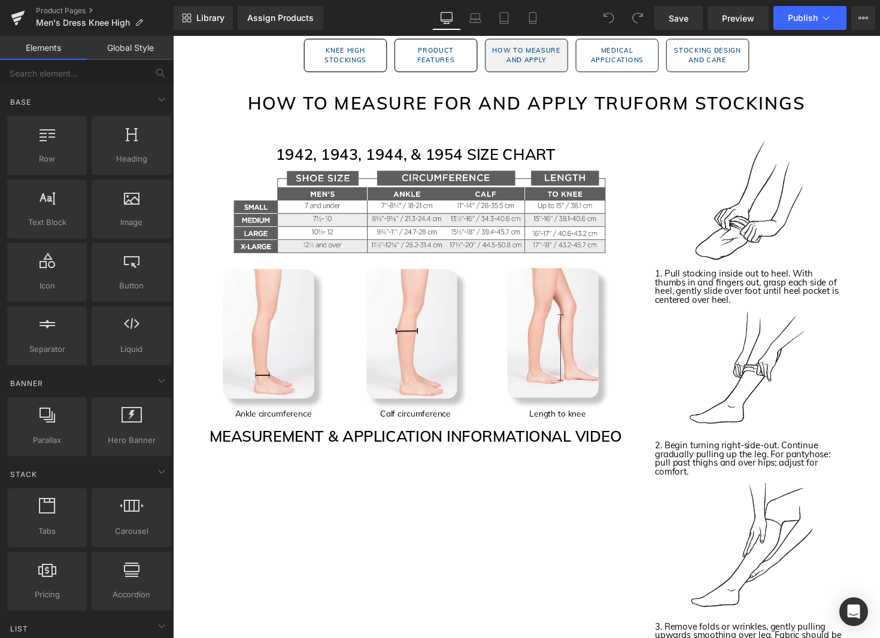
scroll to position [1263, 0]
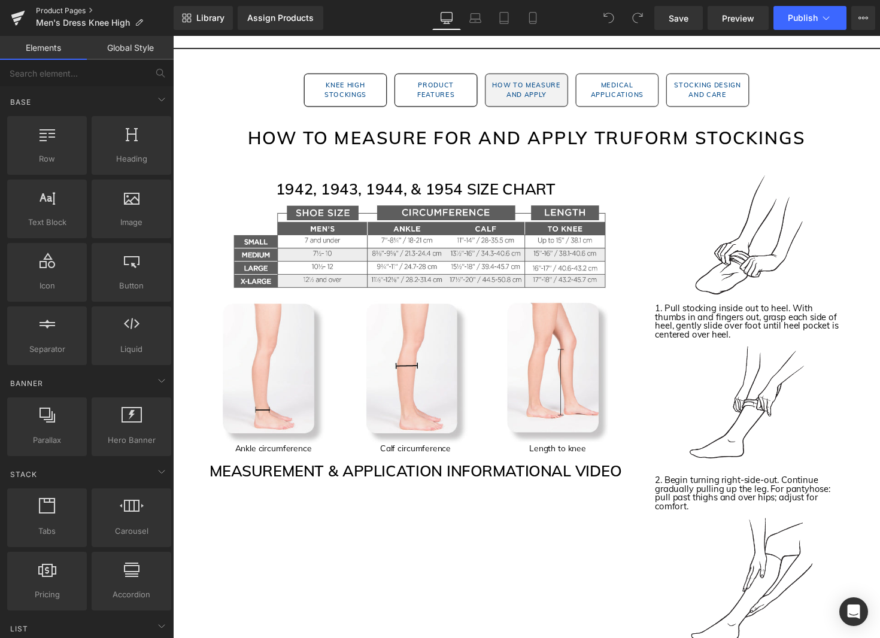
click at [85, 9] on link "Product Pages" at bounding box center [105, 11] width 138 height 10
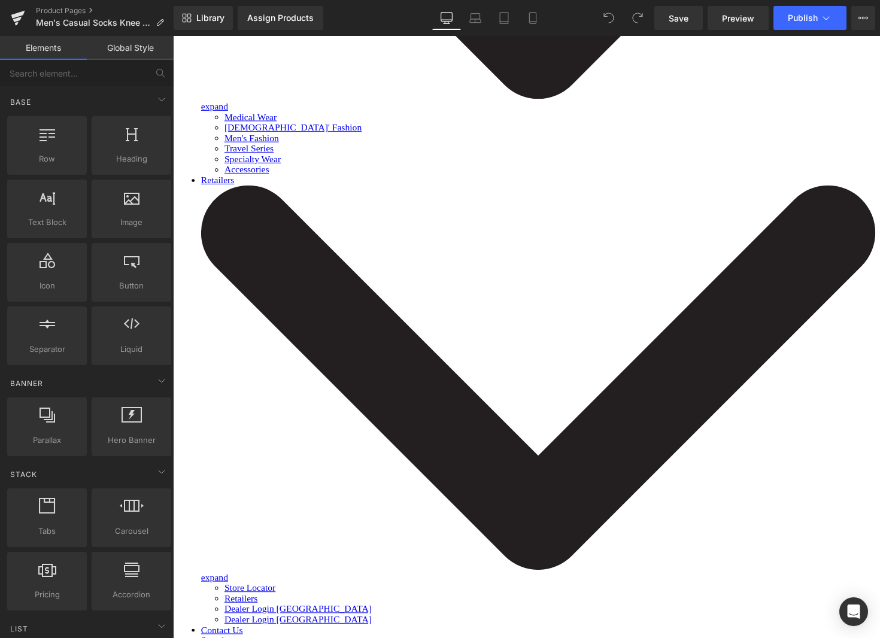
scroll to position [1708, 0]
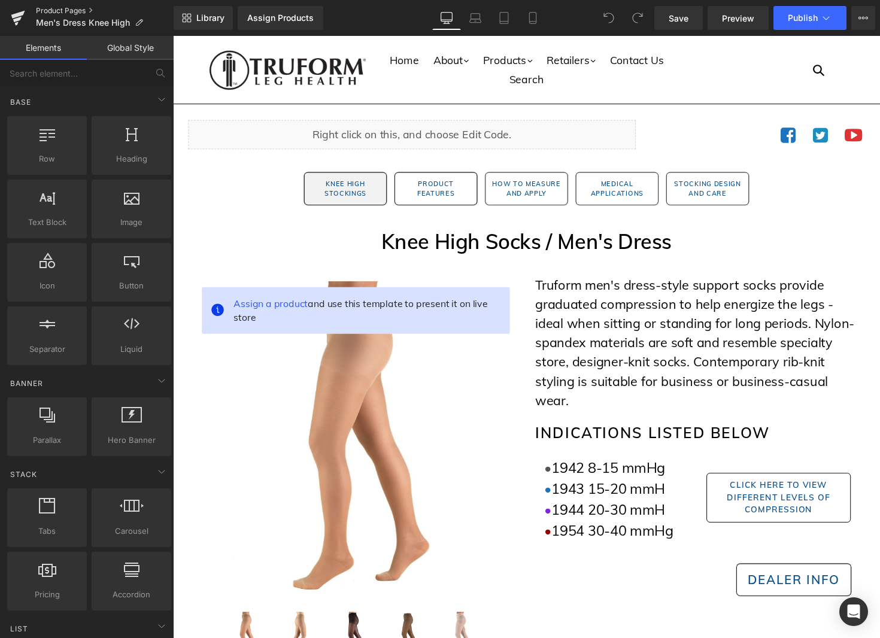
click at [86, 13] on link "Product Pages" at bounding box center [105, 11] width 138 height 10
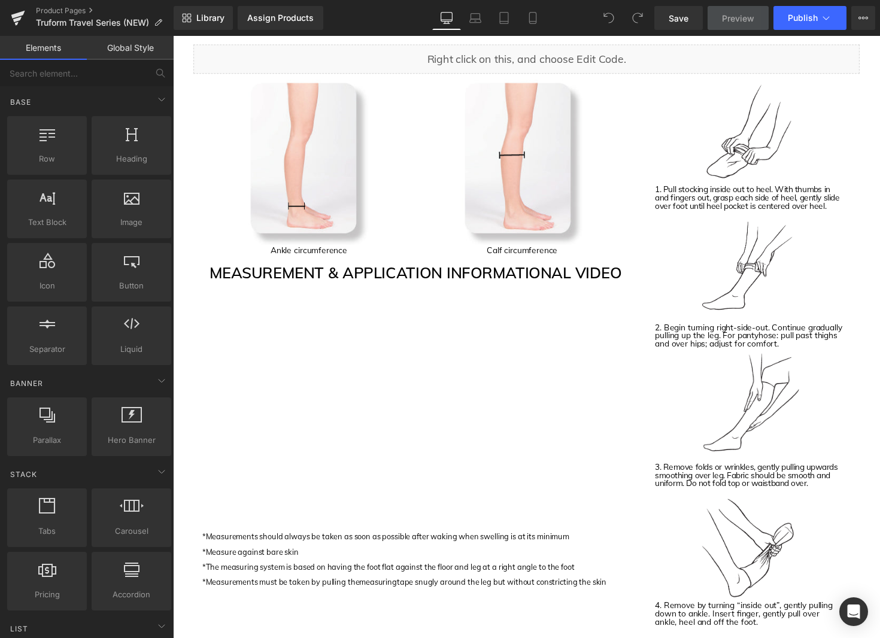
scroll to position [1258, 0]
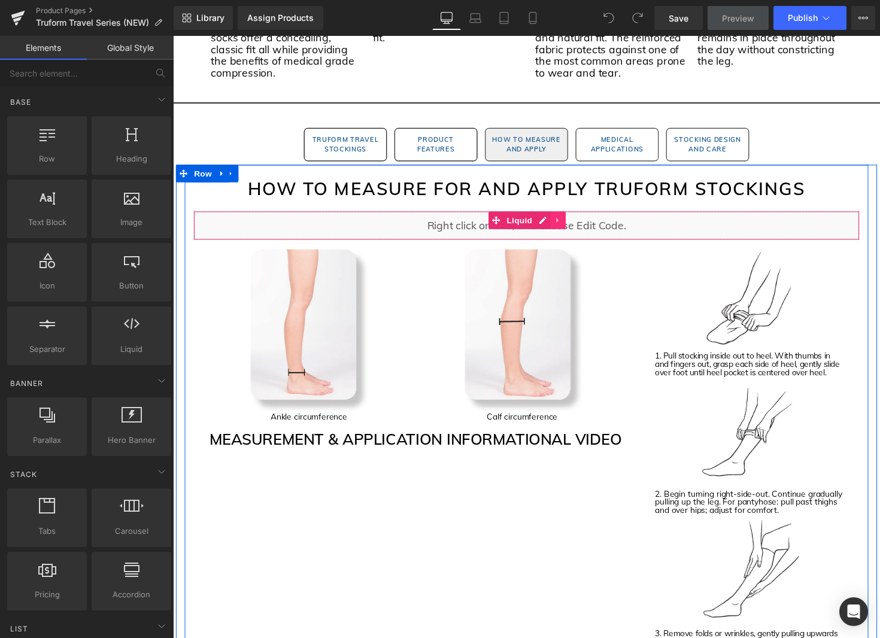
click at [567, 224] on icon at bounding box center [567, 224] width 8 height 9
click at [575, 224] on icon at bounding box center [575, 224] width 8 height 9
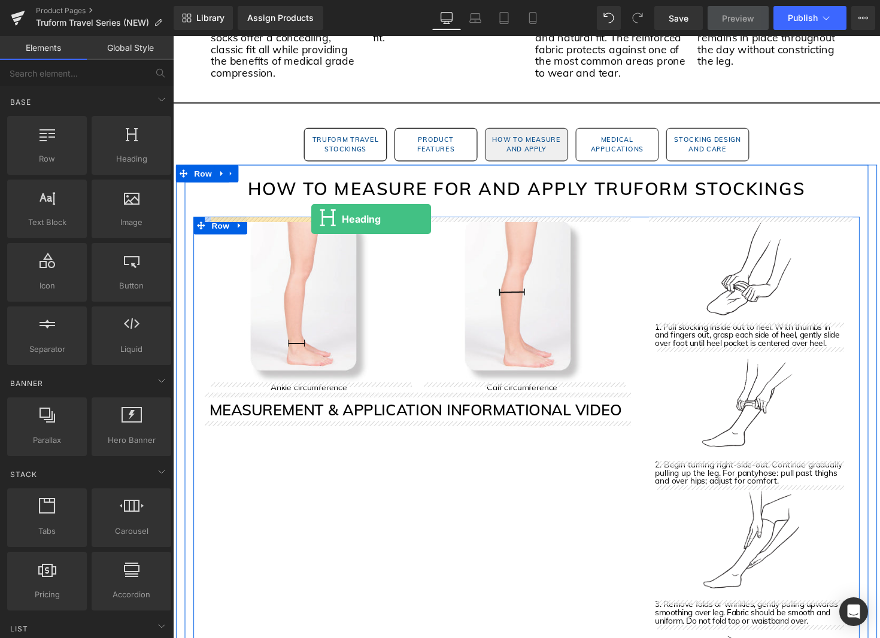
drag, startPoint x: 321, startPoint y: 196, endPoint x: 315, endPoint y: 223, distance: 27.6
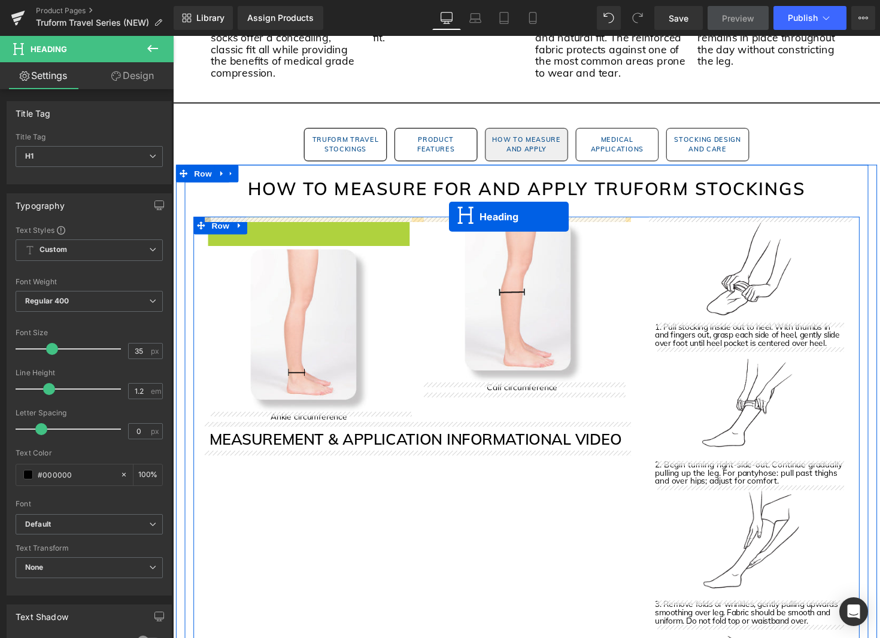
drag, startPoint x: 308, startPoint y: 247, endPoint x: 455, endPoint y: 221, distance: 149.6
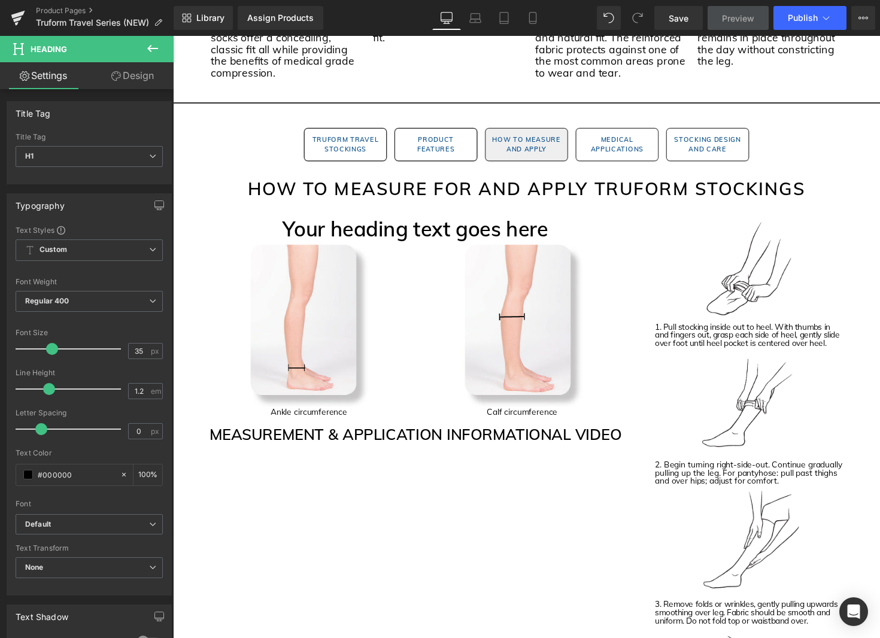
click at [151, 45] on icon at bounding box center [152, 48] width 14 height 14
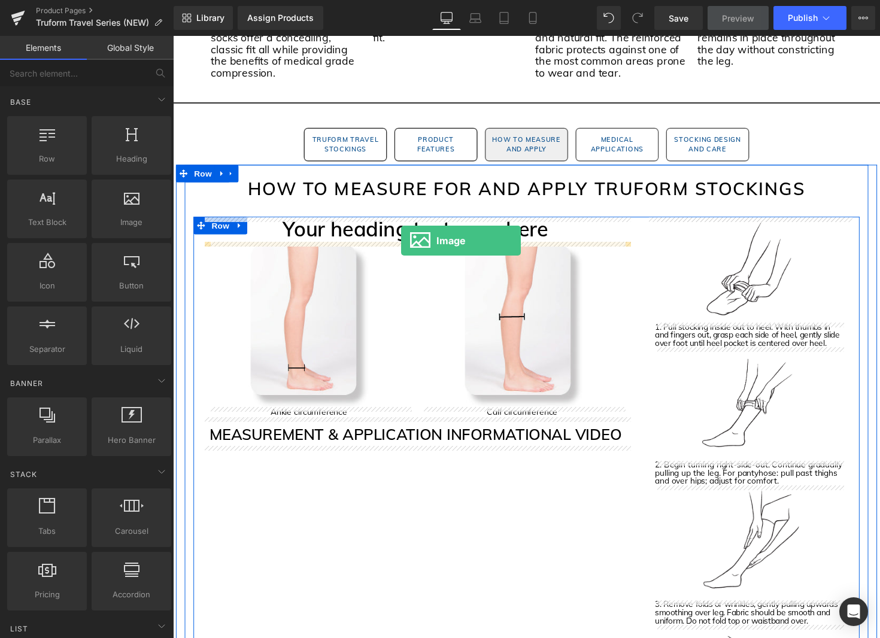
drag, startPoint x: 311, startPoint y: 247, endPoint x: 406, endPoint y: 245, distance: 95.8
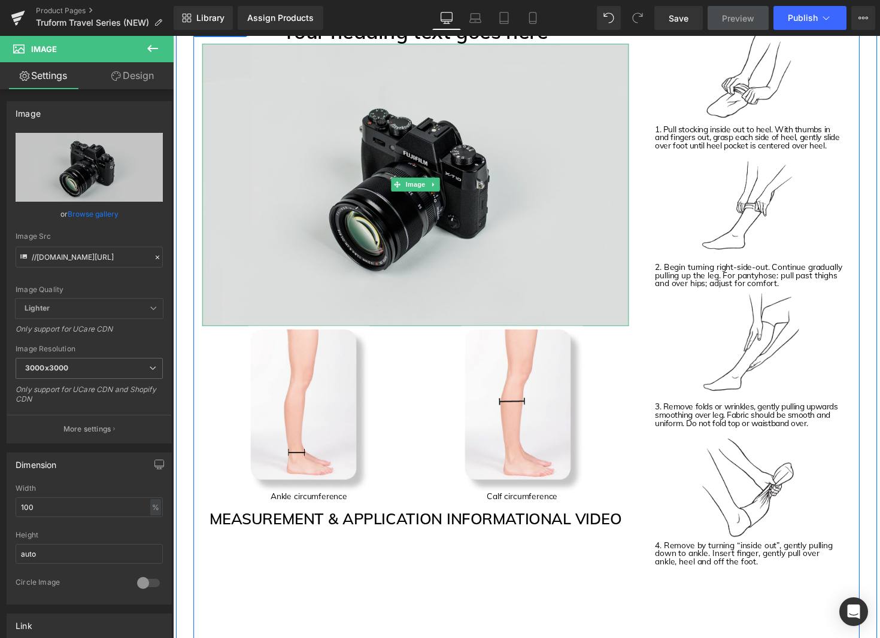
scroll to position [1469, 0]
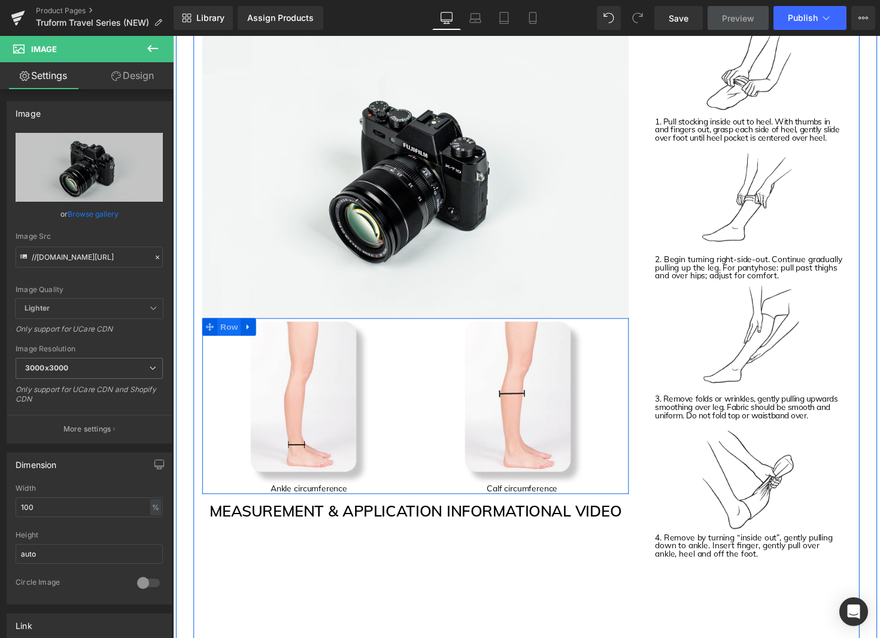
click at [227, 333] on span "Row" at bounding box center [230, 334] width 24 height 18
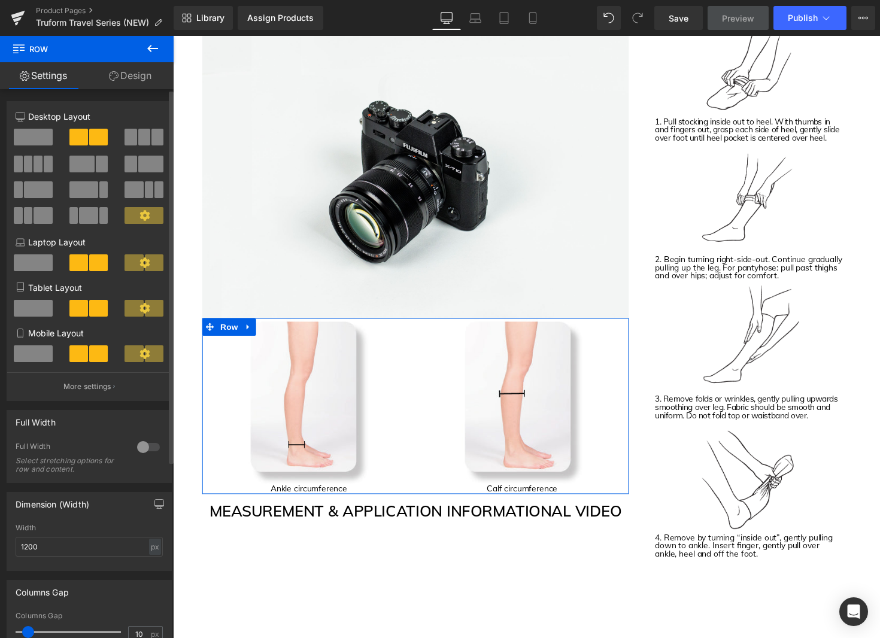
click at [138, 143] on span at bounding box center [144, 137] width 12 height 17
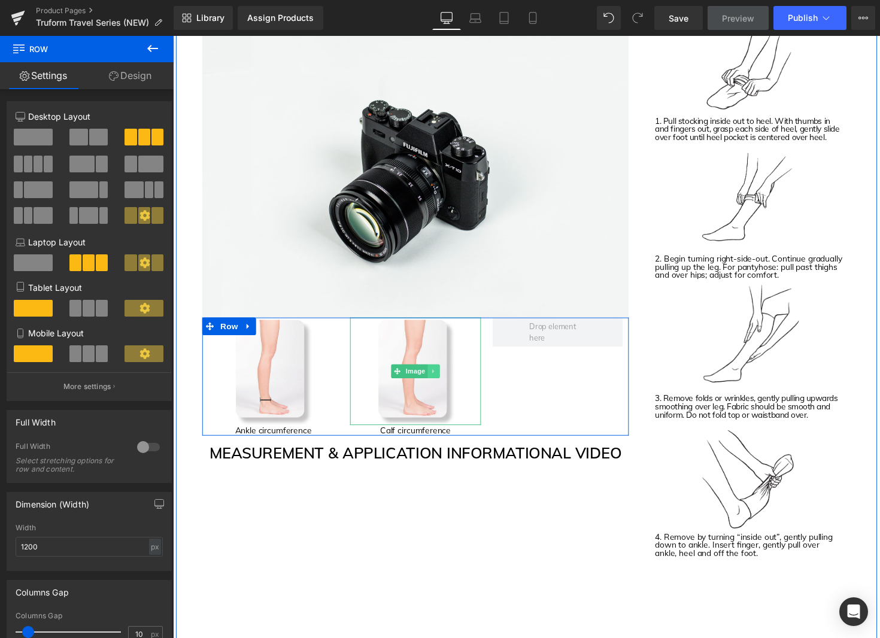
click at [436, 380] on link at bounding box center [440, 379] width 13 height 14
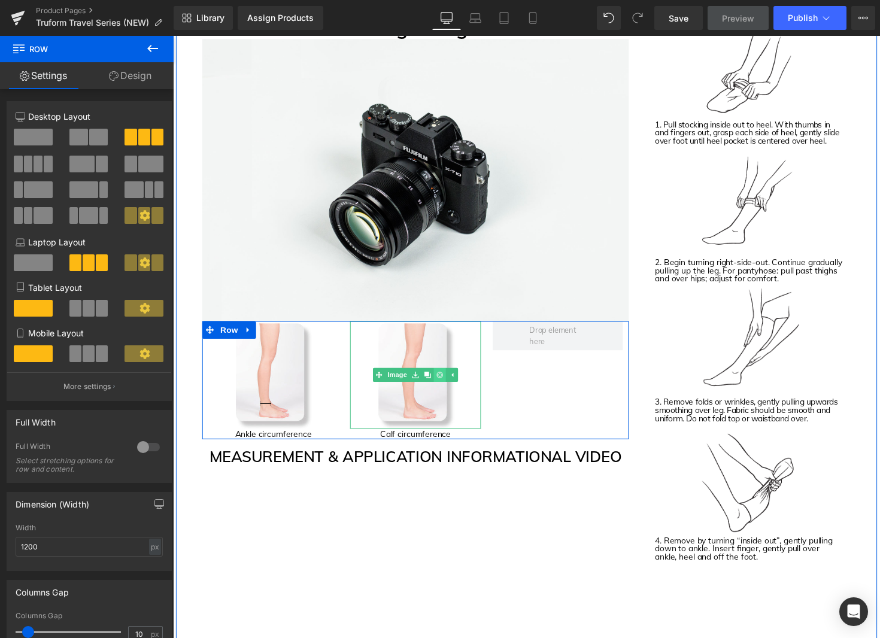
scroll to position [1467, 0]
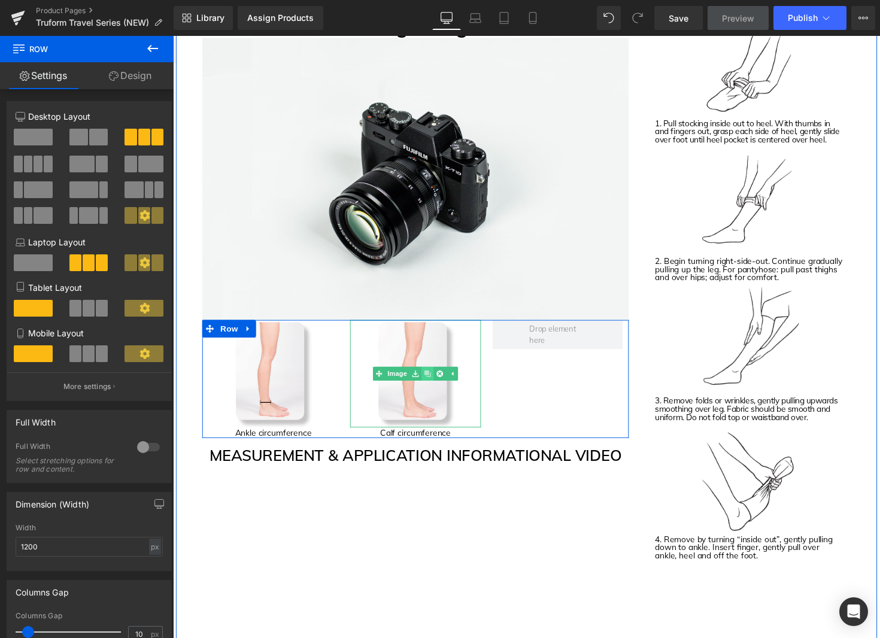
click at [435, 383] on icon at bounding box center [433, 381] width 7 height 7
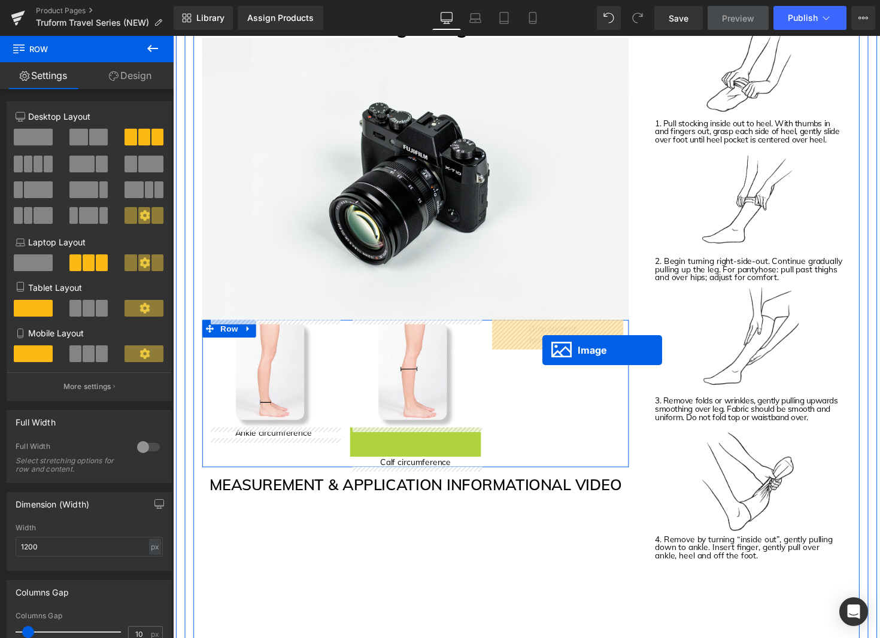
drag, startPoint x: 423, startPoint y: 493, endPoint x: 551, endPoint y: 358, distance: 186.3
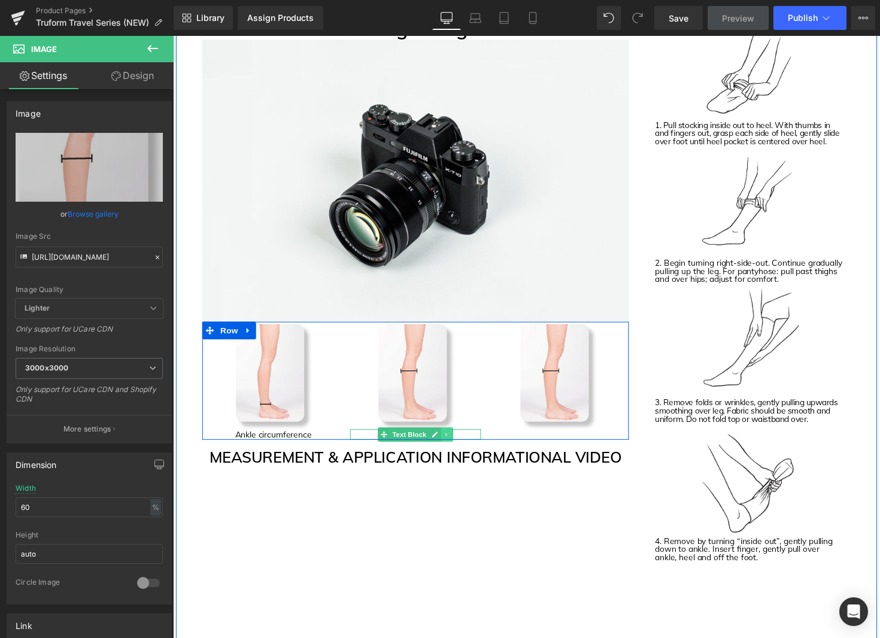
scroll to position [1465, 0]
click at [453, 444] on icon at bounding box center [453, 444] width 2 height 4
click at [447, 445] on icon at bounding box center [447, 443] width 7 height 7
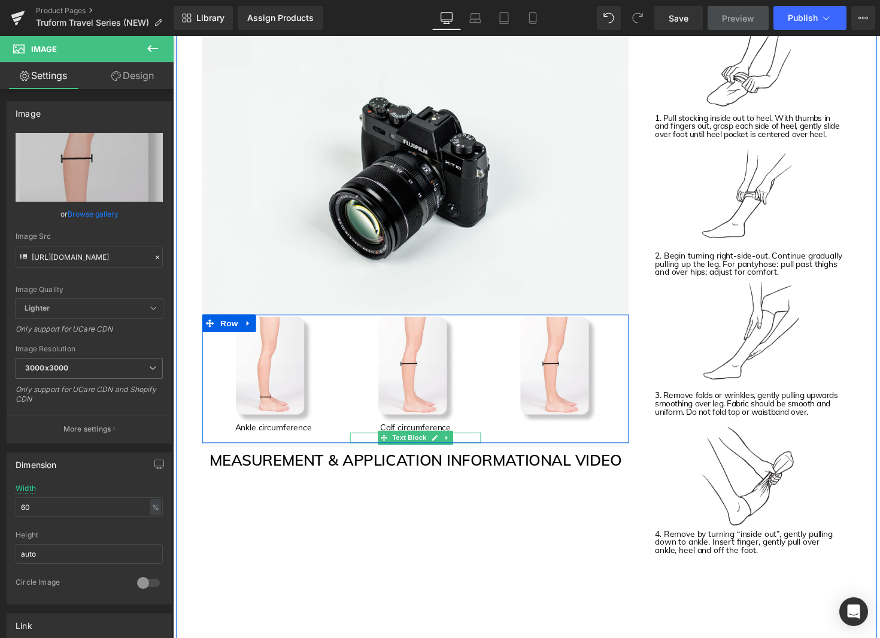
scroll to position [1473, 0]
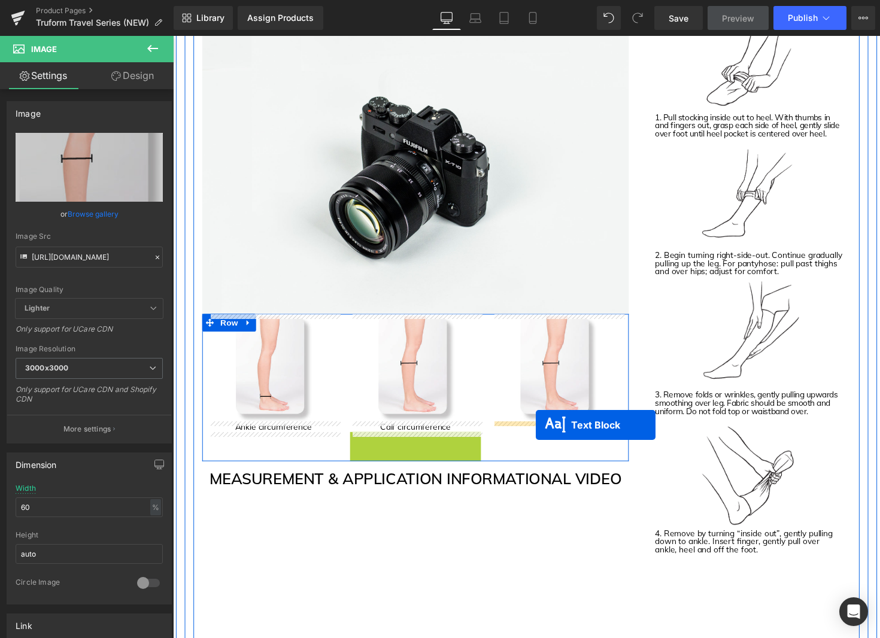
drag, startPoint x: 421, startPoint y: 445, endPoint x: 546, endPoint y: 435, distance: 125.0
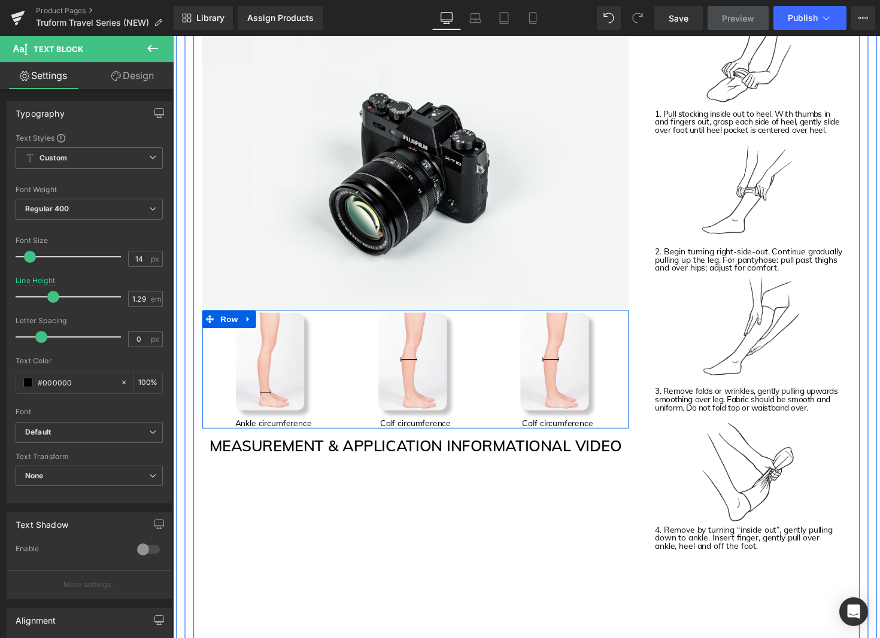
click at [563, 435] on div "Image Ankle circumference Text Block Image Calf circumference Text Block Image …" at bounding box center [421, 377] width 437 height 120
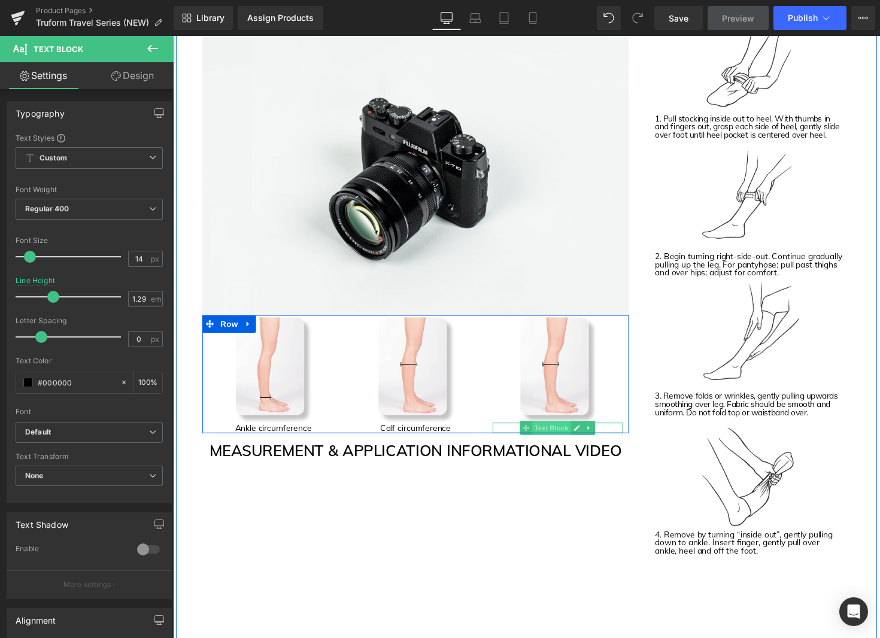
click at [566, 436] on div "Calf circumference Text Block" at bounding box center [566, 437] width 133 height 11
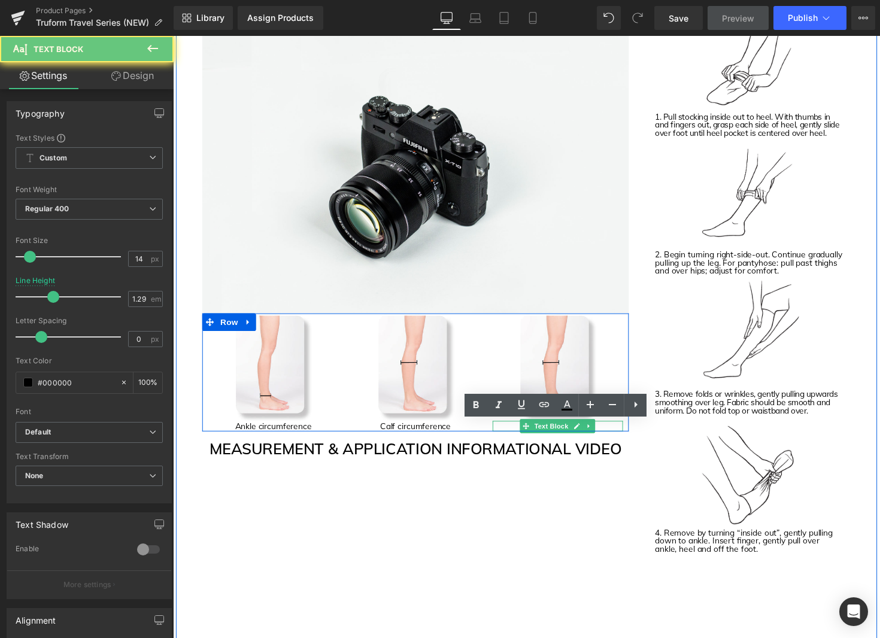
click at [566, 436] on p "Calf circumference" at bounding box center [566, 435] width 133 height 11
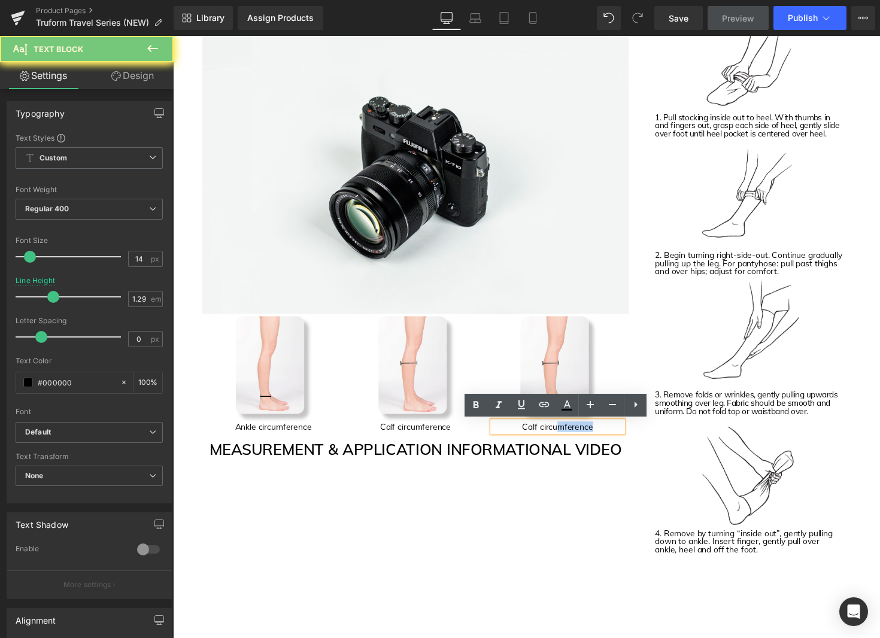
click at [566, 436] on p "Calf circumference" at bounding box center [566, 436] width 133 height 11
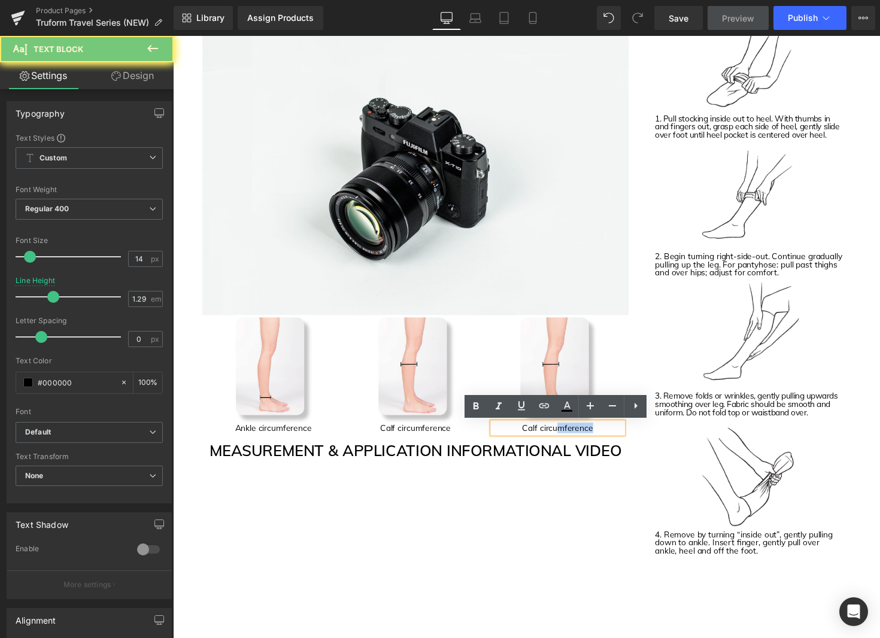
click at [566, 436] on p "Calf circumference" at bounding box center [566, 437] width 133 height 11
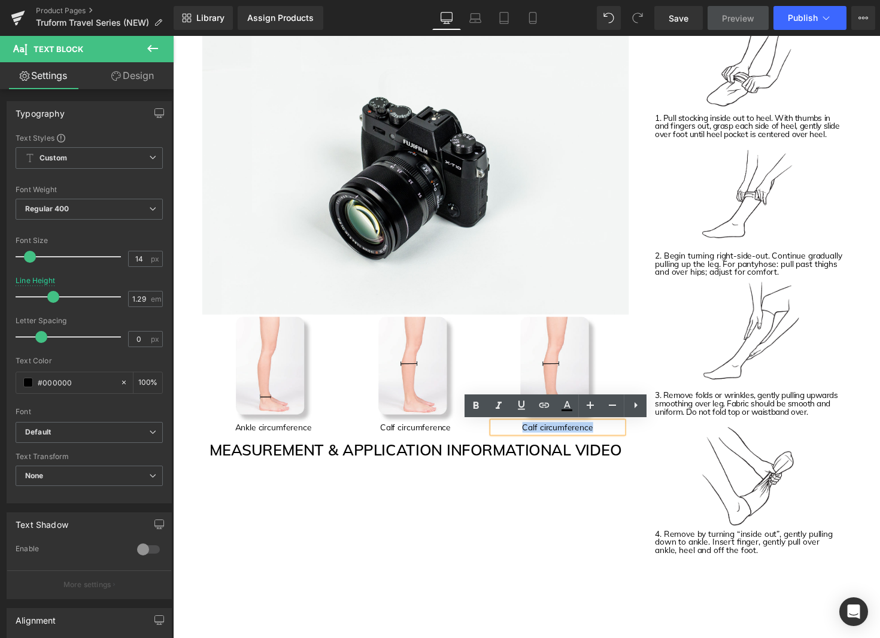
click at [566, 436] on p "Calf circumference" at bounding box center [566, 437] width 133 height 11
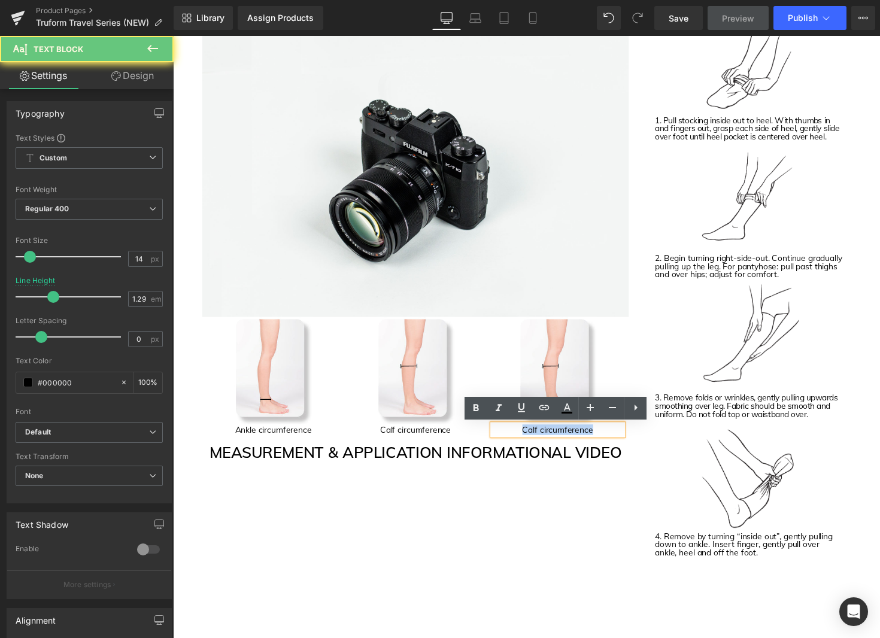
click at [566, 436] on p "Calf circumference" at bounding box center [566, 439] width 133 height 11
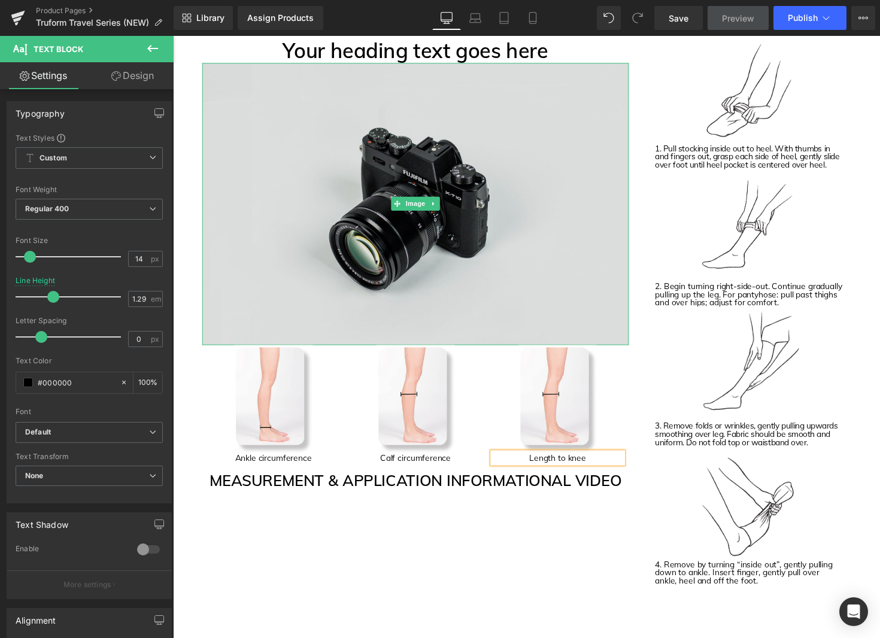
scroll to position [1431, 0]
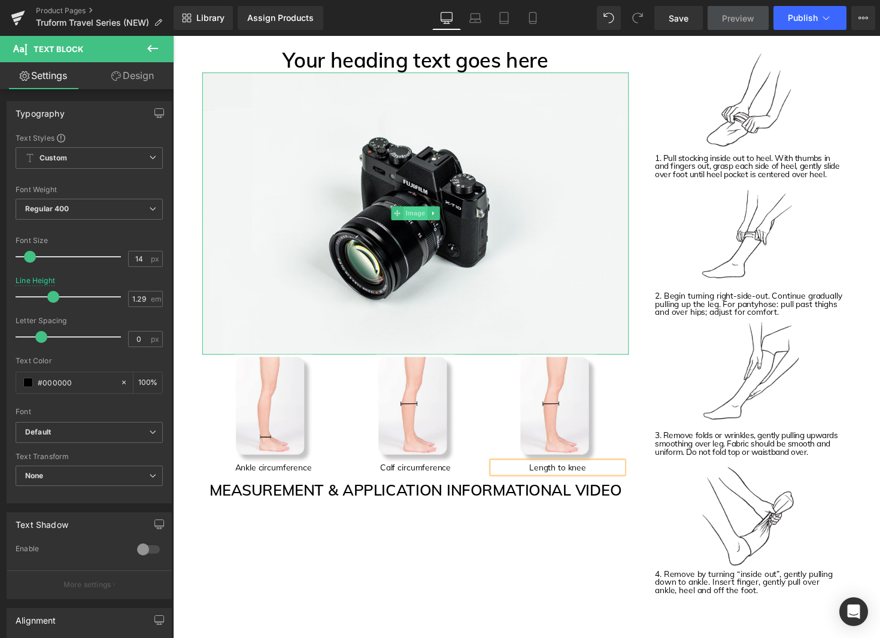
click at [423, 219] on span "Image" at bounding box center [421, 218] width 25 height 14
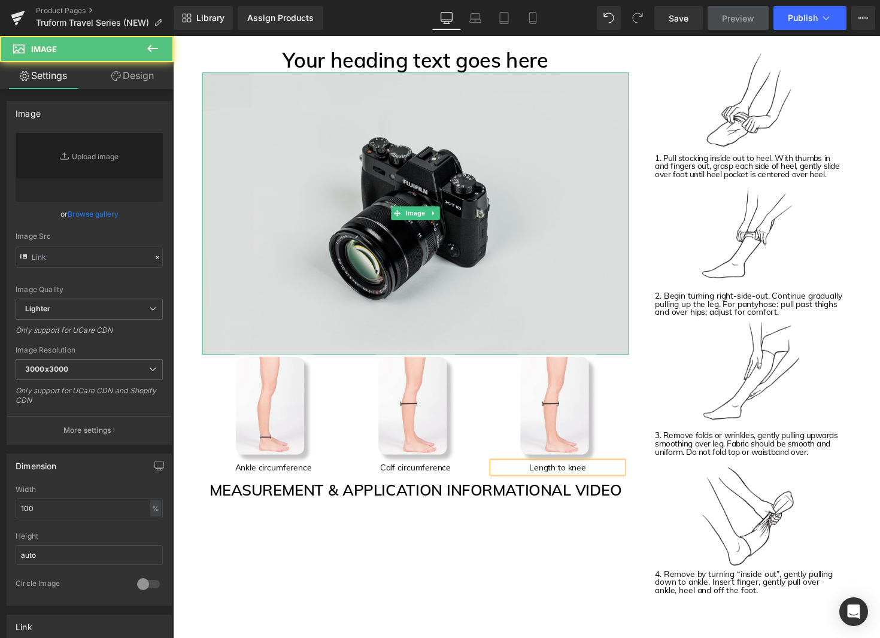
scroll to position [1432, 0]
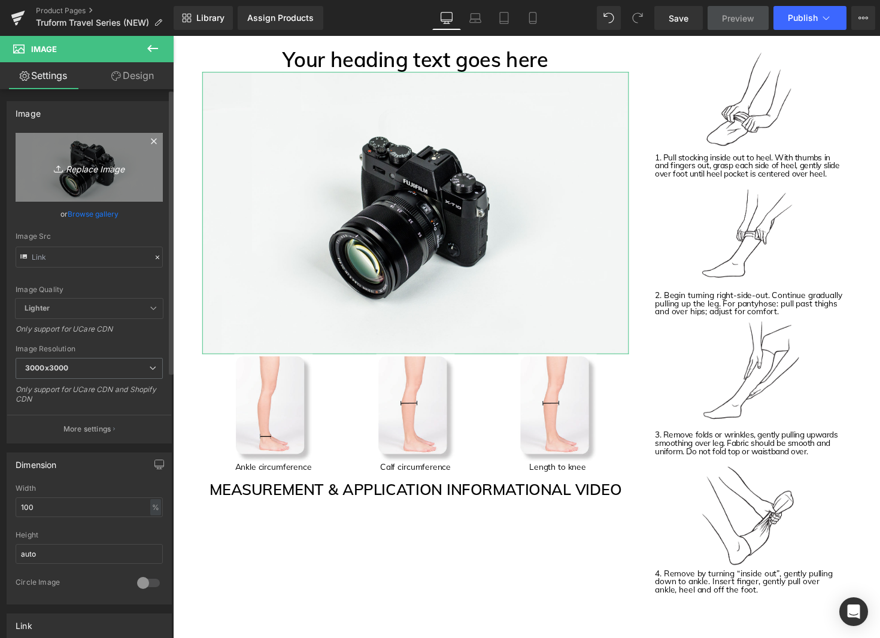
click at [124, 183] on link "Replace Image" at bounding box center [89, 167] width 147 height 69
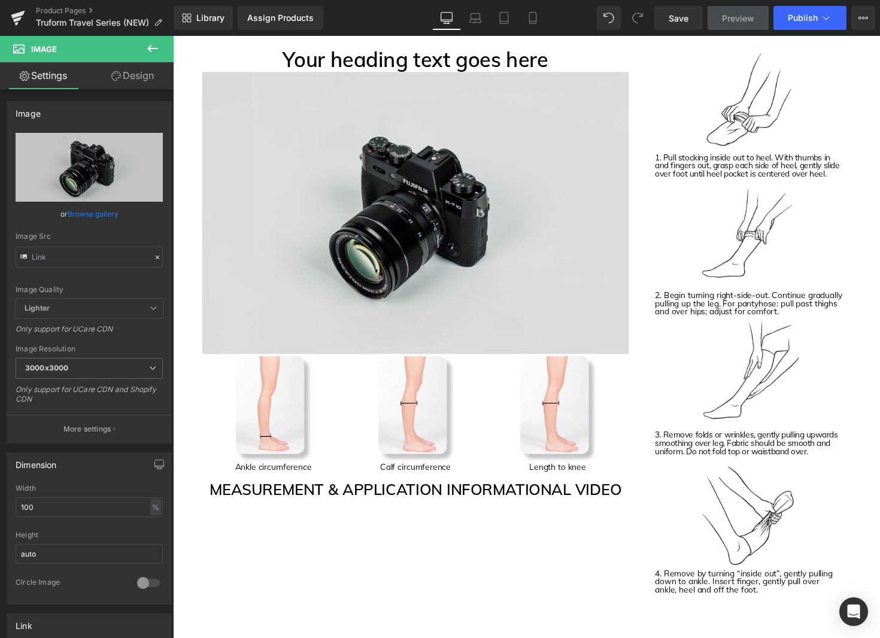
type input "C:\fakepath\1923 Size Chart Image.jpg"
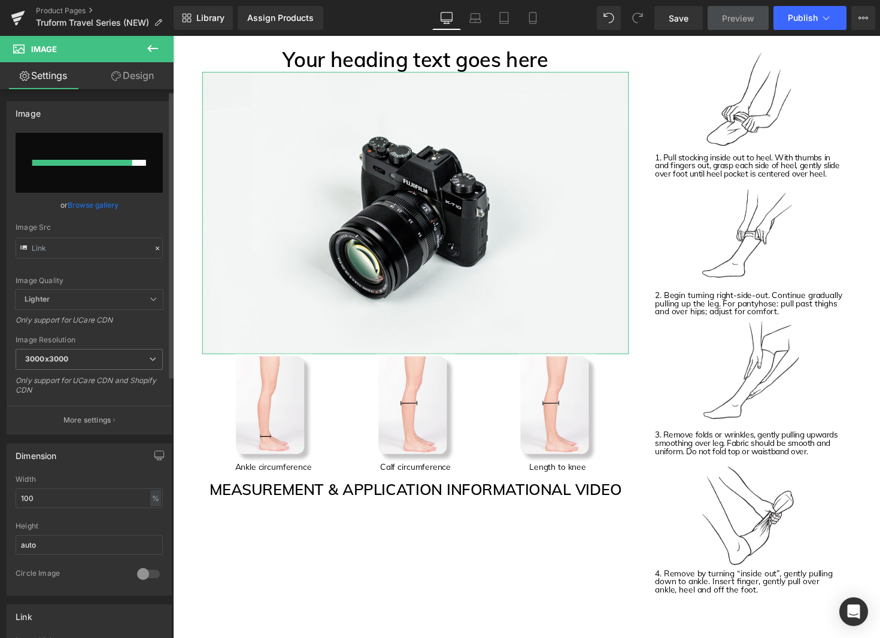
scroll to position [4, 0]
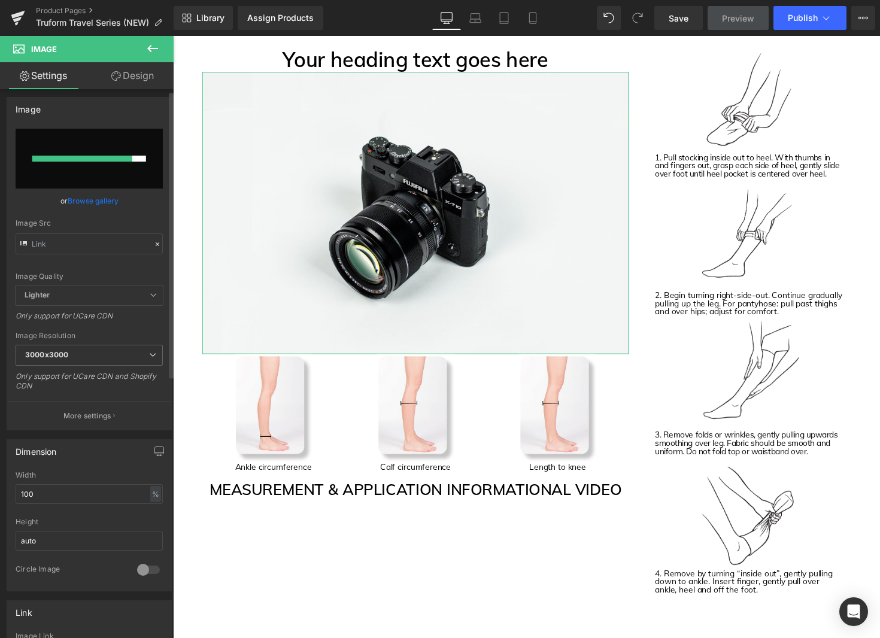
click at [88, 204] on link "Browse gallery" at bounding box center [93, 200] width 51 height 21
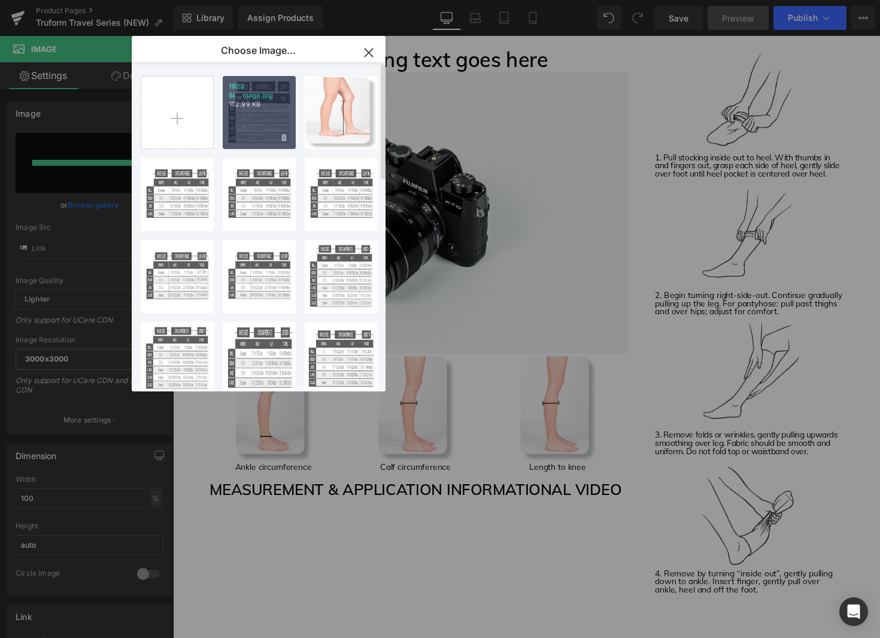
click at [257, 113] on div "1923 Si...mage.jpg 162.99 KB" at bounding box center [259, 112] width 73 height 73
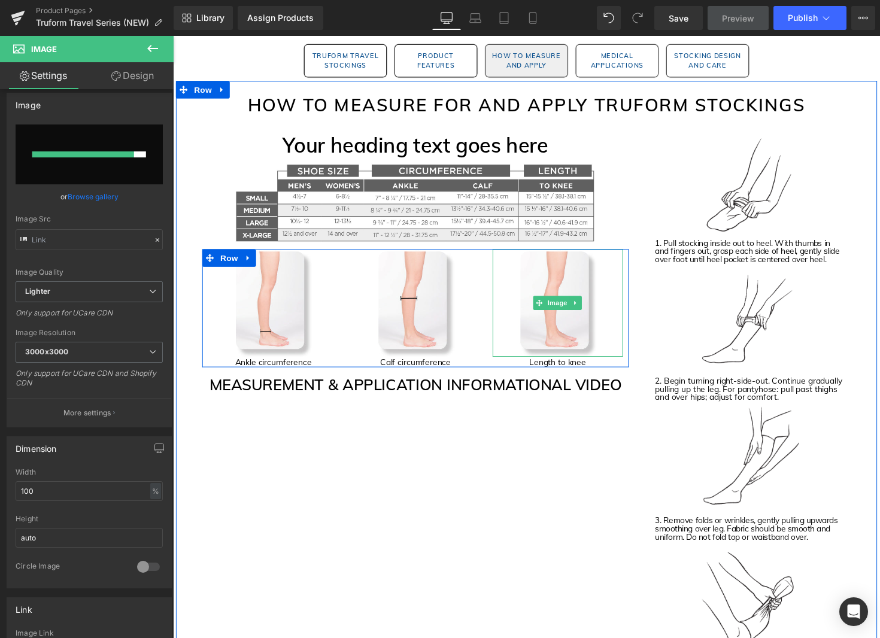
scroll to position [1269, 0]
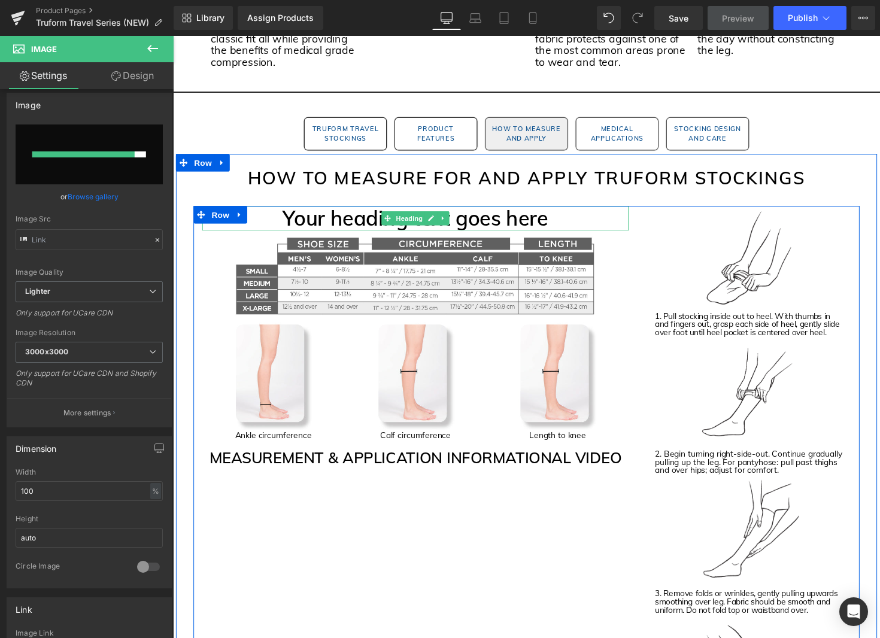
click at [475, 224] on h1 "Your heading text goes here" at bounding box center [421, 222] width 437 height 25
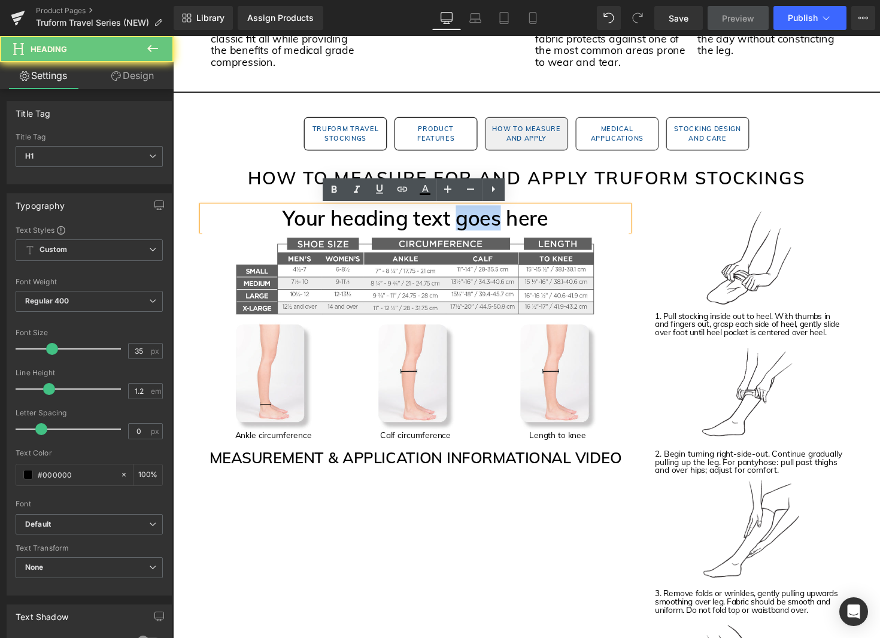
click at [475, 224] on h1 "Your heading text goes here" at bounding box center [421, 222] width 437 height 25
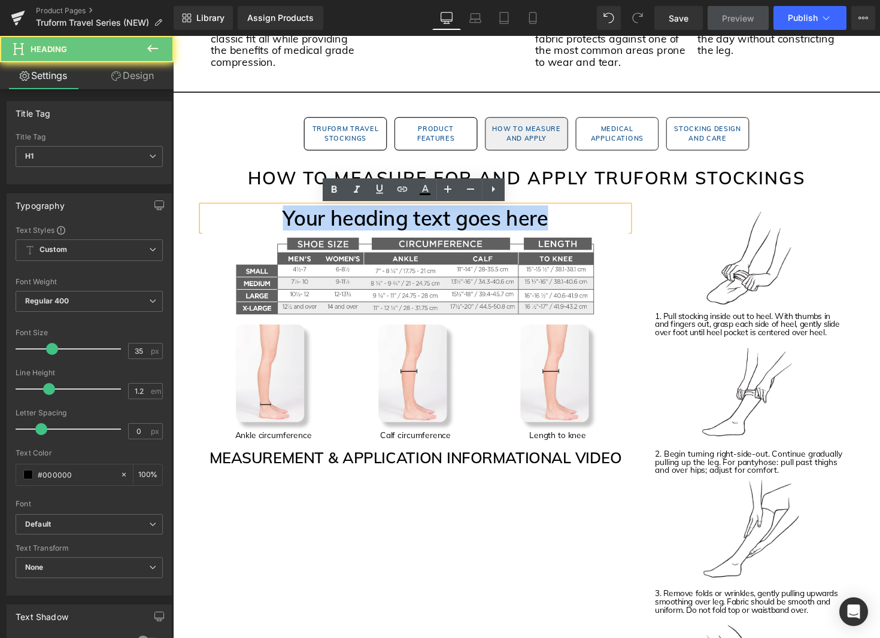
click at [475, 224] on h1 "Your heading text goes here" at bounding box center [421, 222] width 437 height 25
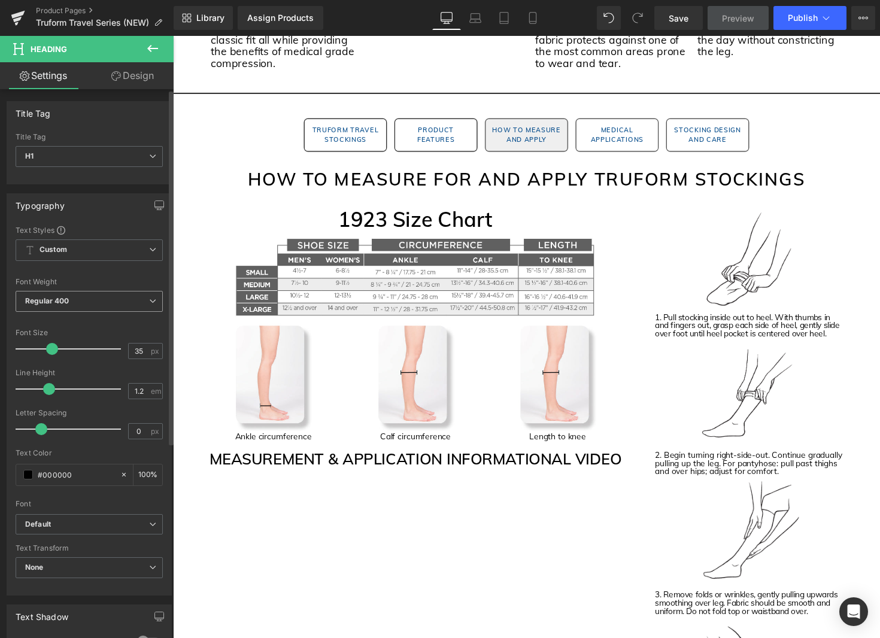
click at [141, 305] on span "Regular 400" at bounding box center [89, 301] width 147 height 21
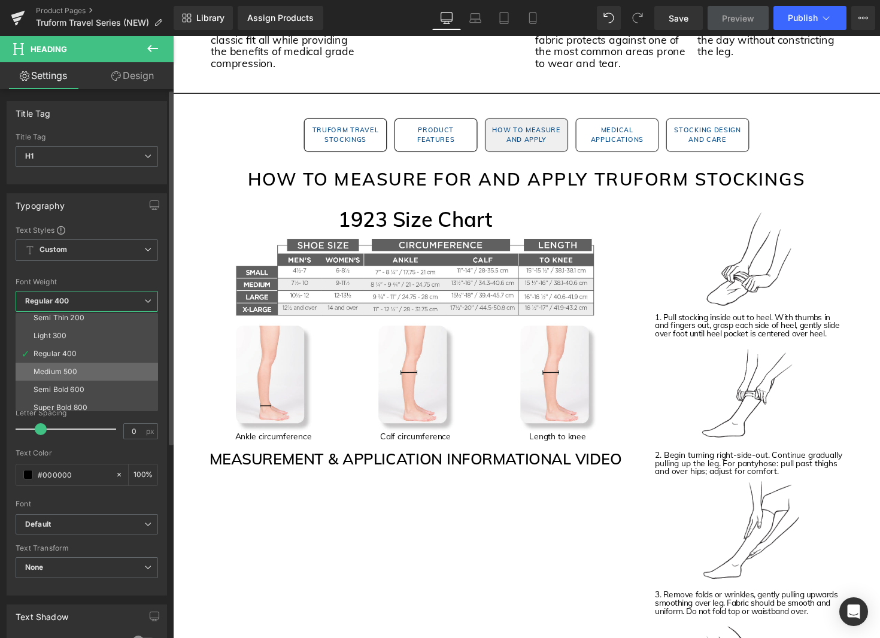
scroll to position [41, 0]
click at [81, 369] on div "Semi Bold 600" at bounding box center [59, 370] width 51 height 8
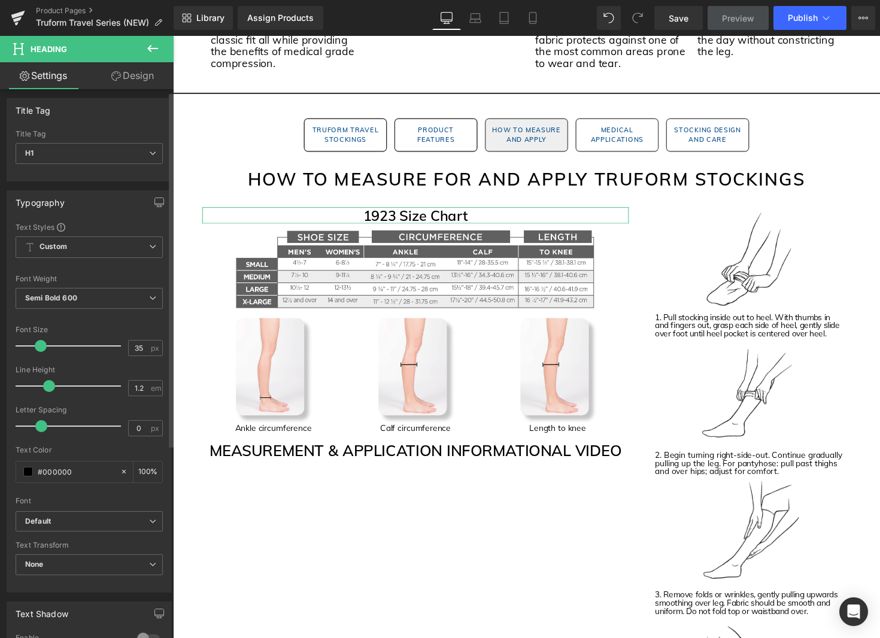
scroll to position [4, 0]
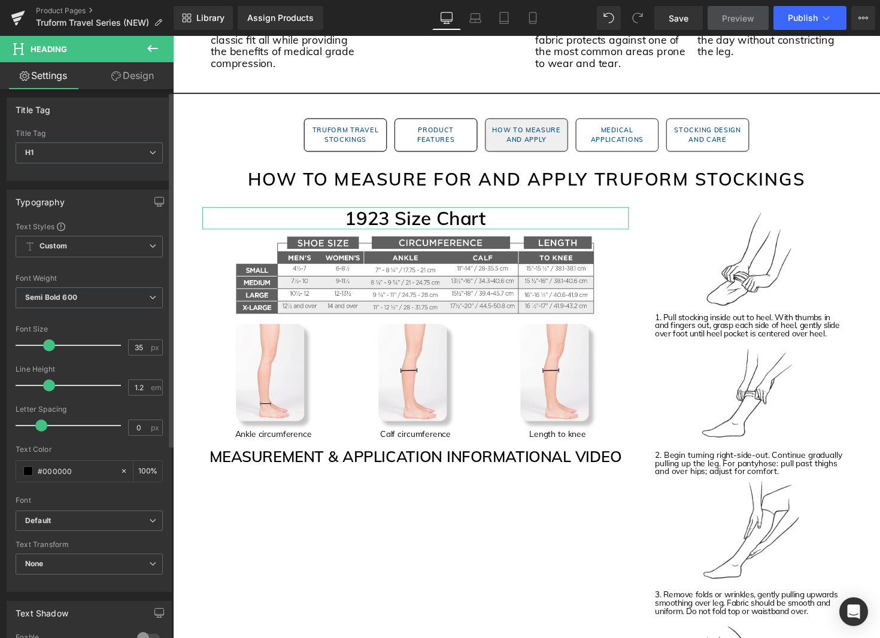
click at [47, 352] on div at bounding box center [71, 345] width 99 height 24
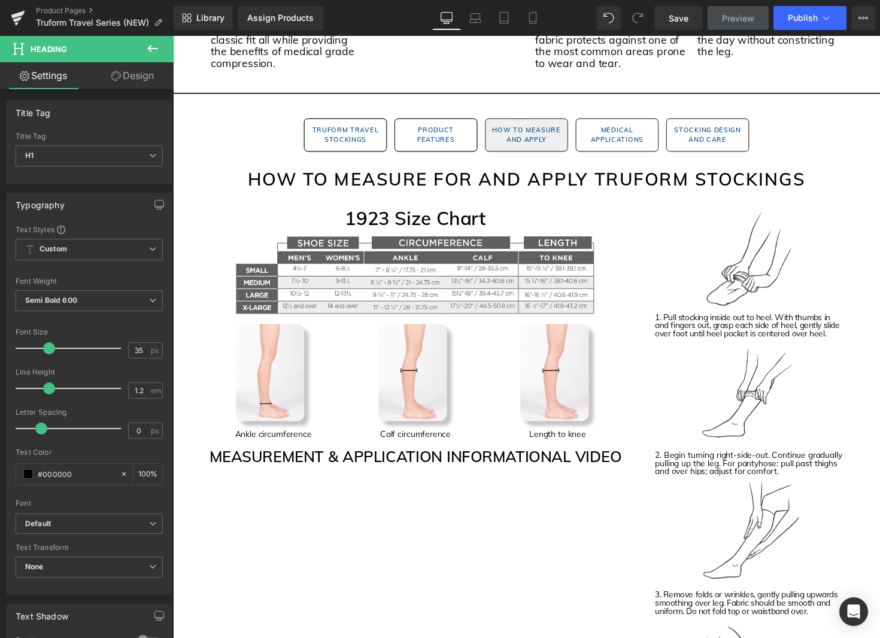
scroll to position [13, 0]
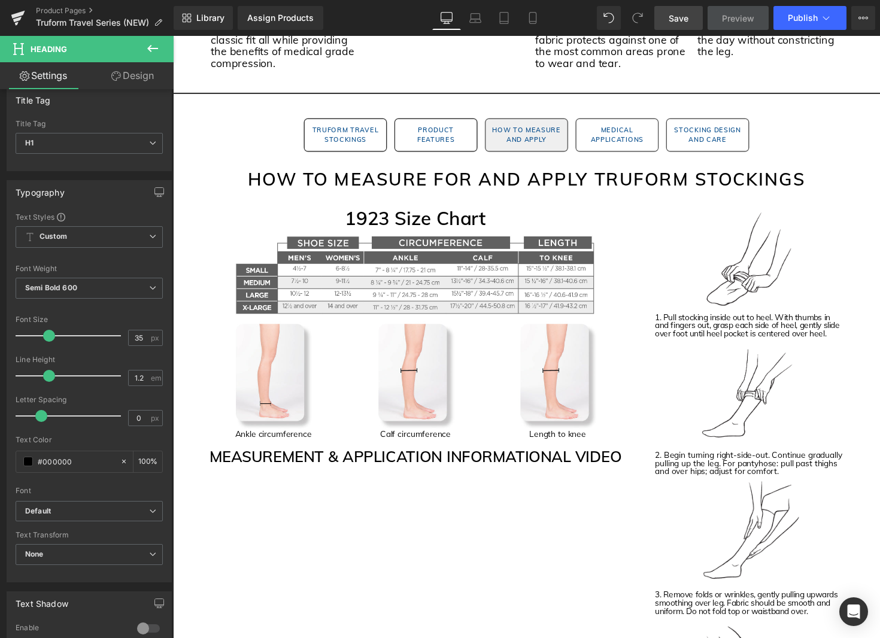
click at [678, 18] on span "Save" at bounding box center [679, 18] width 20 height 13
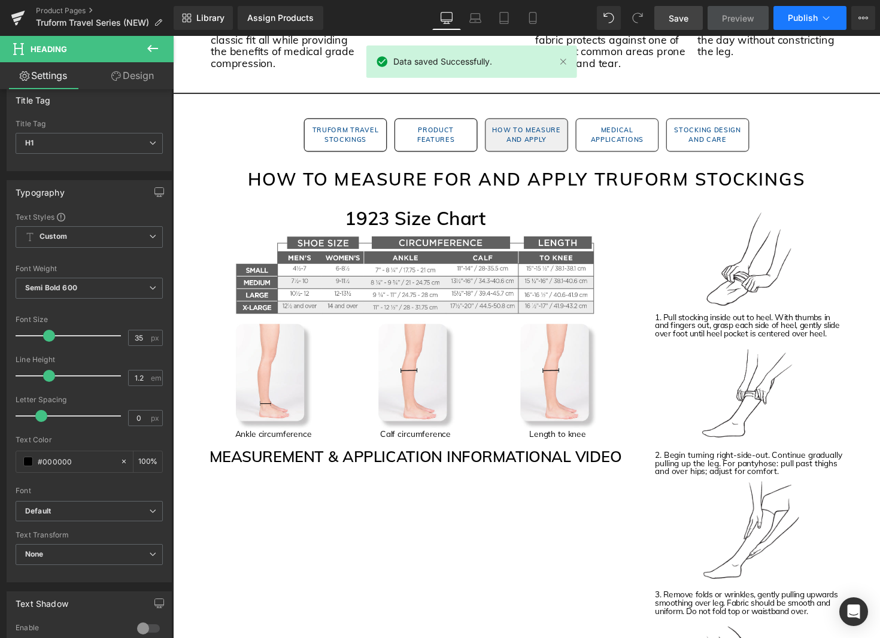
click at [790, 17] on span "Publish" at bounding box center [803, 18] width 30 height 10
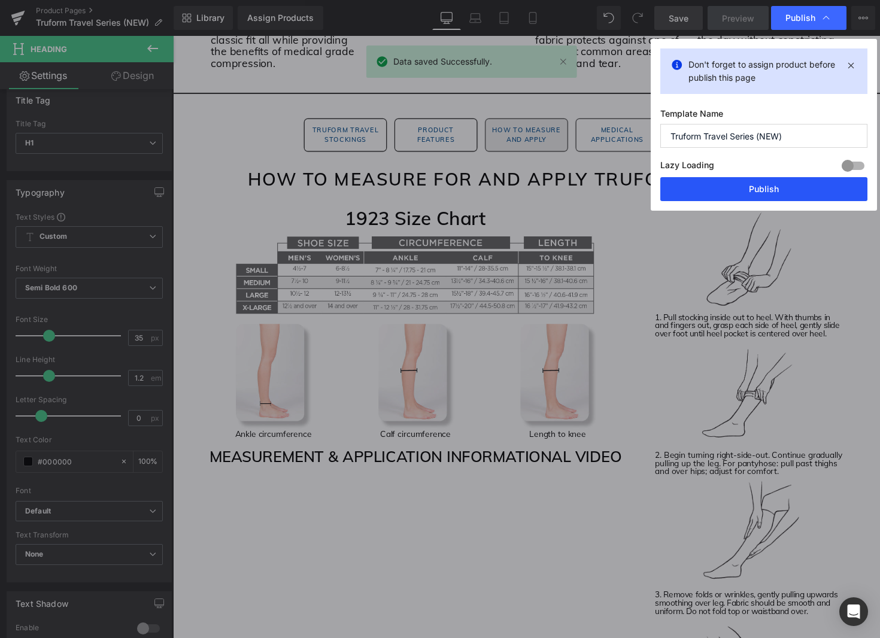
click at [774, 190] on button "Publish" at bounding box center [763, 189] width 207 height 24
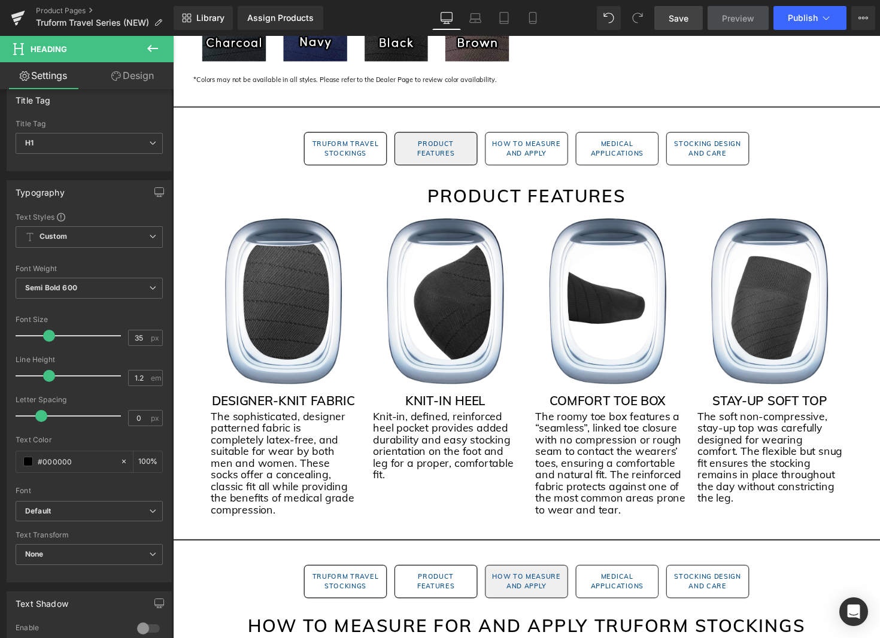
scroll to position [818, 0]
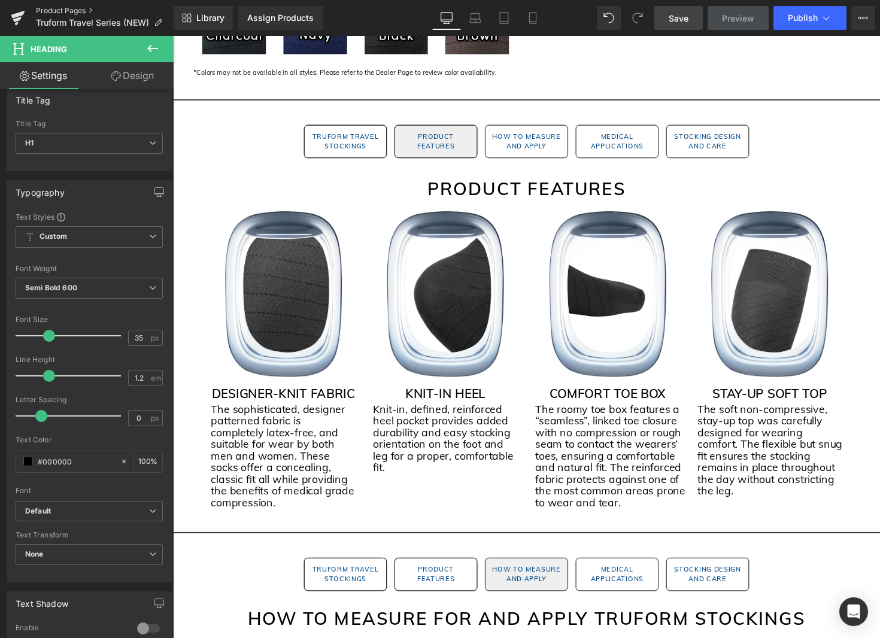
click at [86, 12] on link "Product Pages" at bounding box center [105, 11] width 138 height 10
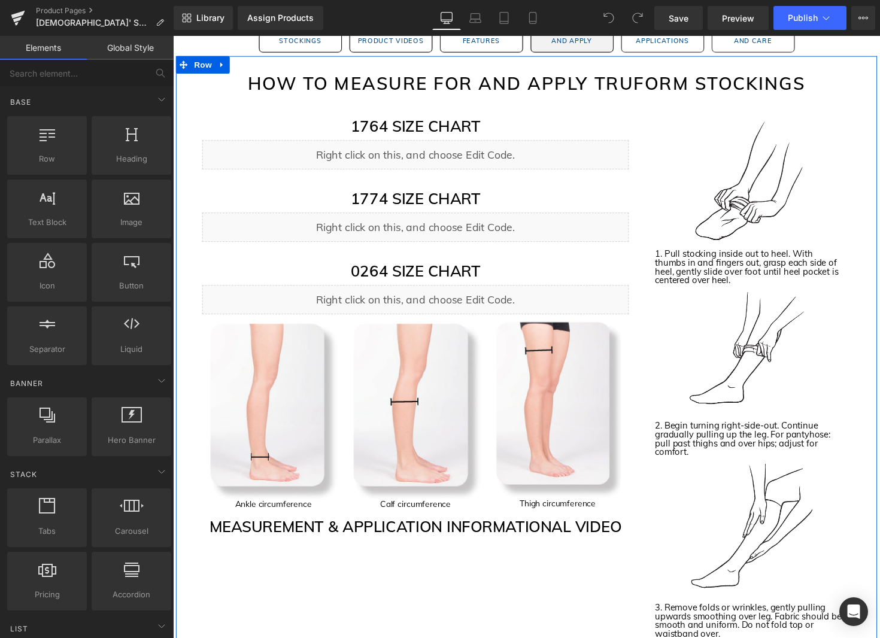
scroll to position [1877, 0]
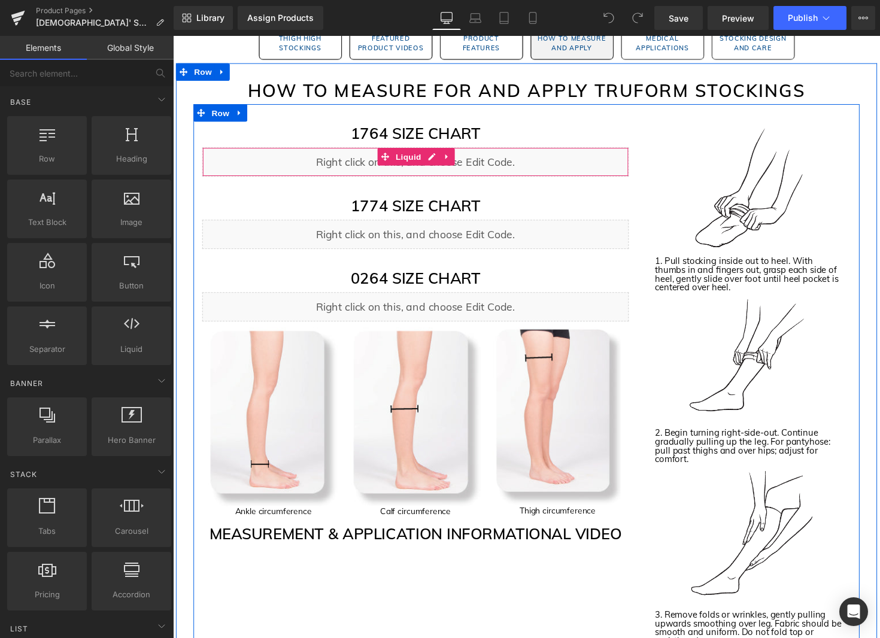
click at [453, 160] on icon at bounding box center [453, 159] width 2 height 5
click at [464, 159] on icon at bounding box center [461, 160] width 8 height 8
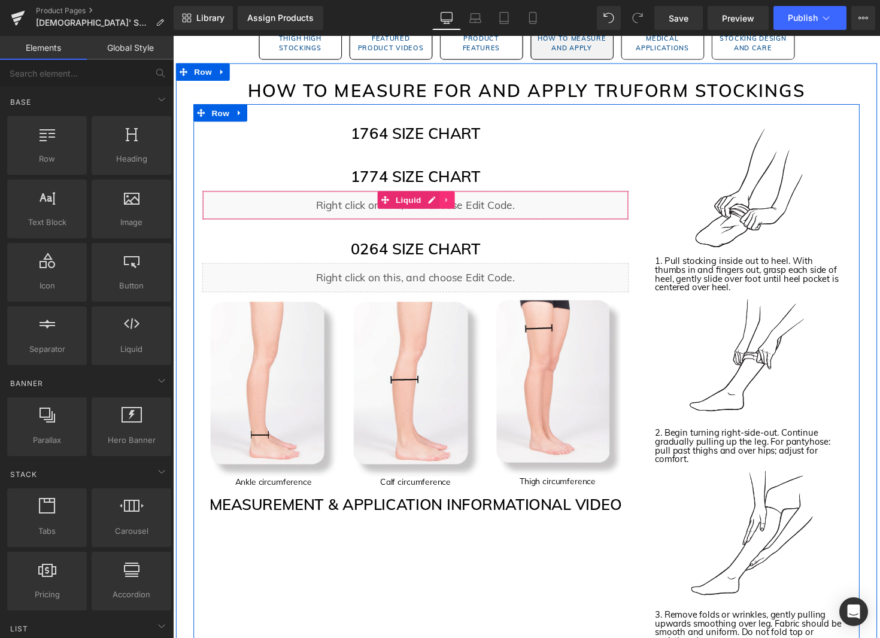
drag, startPoint x: 453, startPoint y: 205, endPoint x: 460, endPoint y: 207, distance: 7.0
click at [453, 205] on icon at bounding box center [453, 204] width 8 height 9
click at [460, 205] on icon at bounding box center [461, 204] width 8 height 9
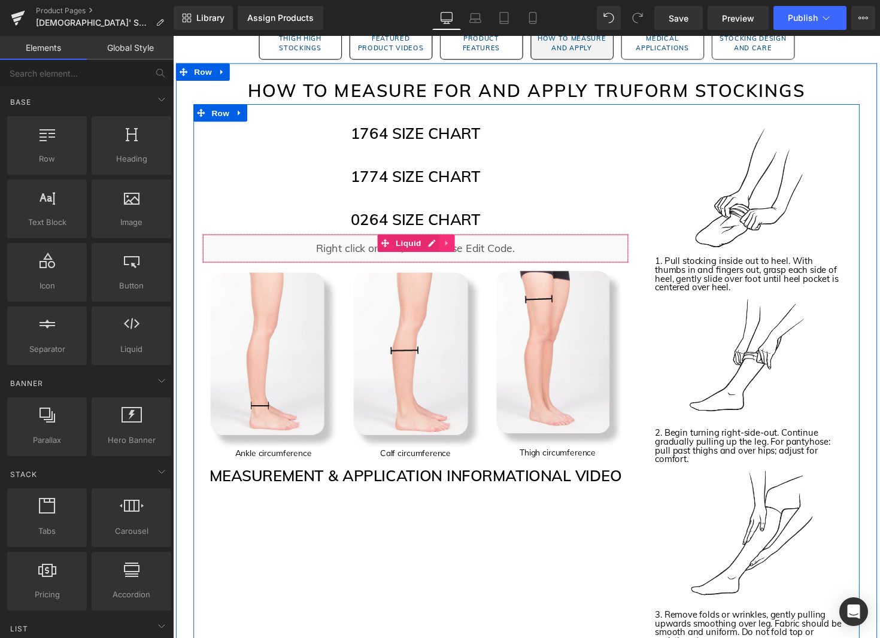
click at [452, 251] on icon at bounding box center [453, 248] width 2 height 5
click at [461, 249] on icon at bounding box center [461, 248] width 8 height 9
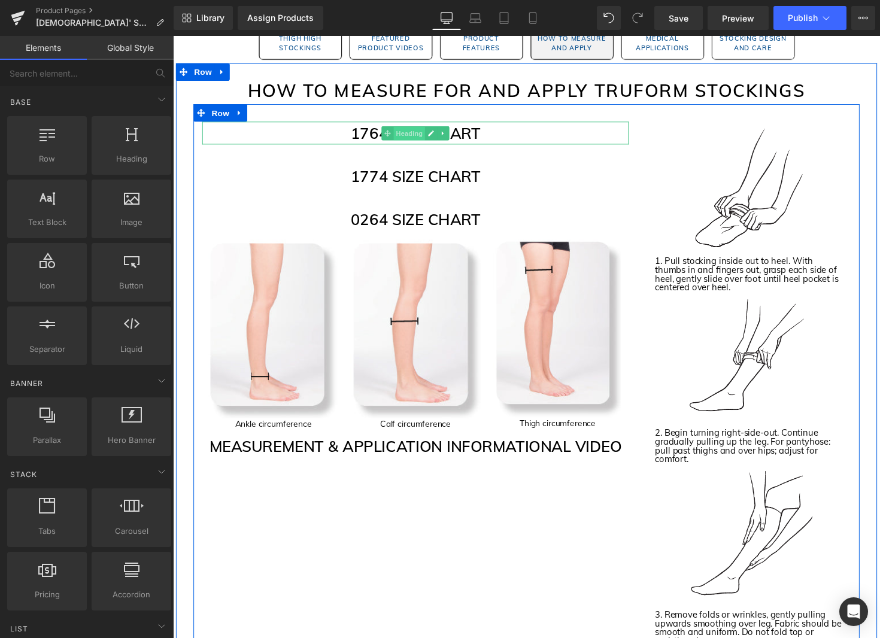
click at [421, 136] on span "Heading" at bounding box center [415, 136] width 32 height 14
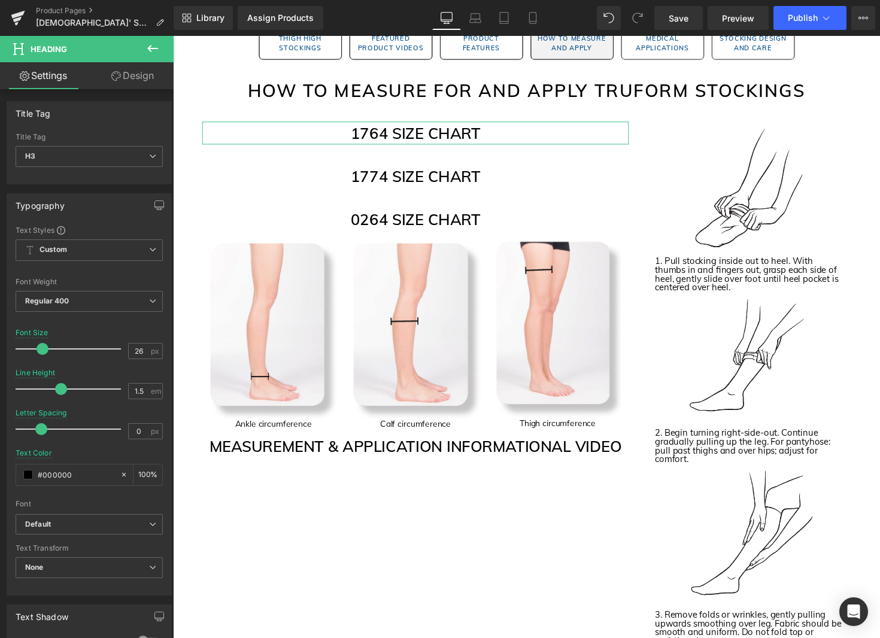
click at [145, 81] on link "Design" at bounding box center [132, 75] width 87 height 27
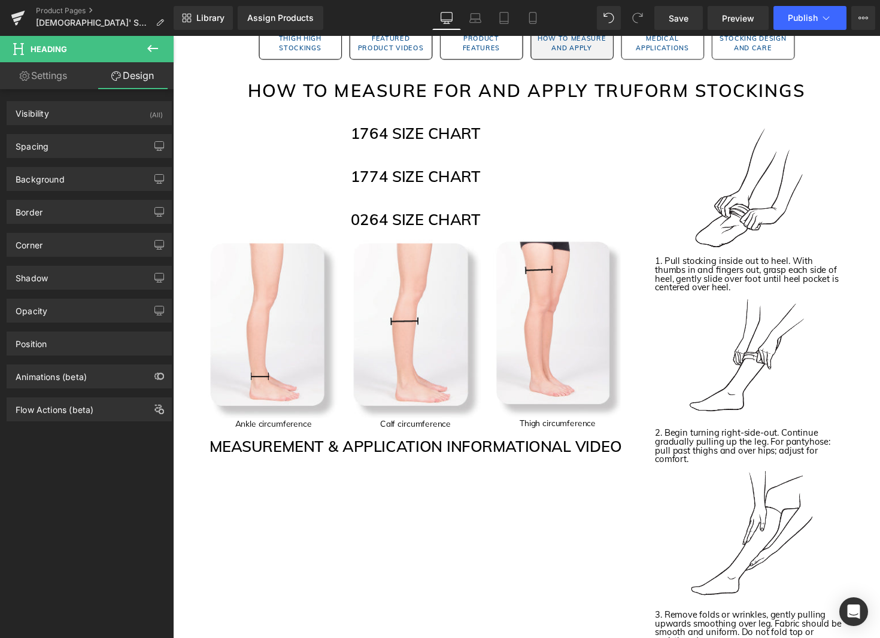
click at [153, 45] on icon at bounding box center [152, 48] width 14 height 14
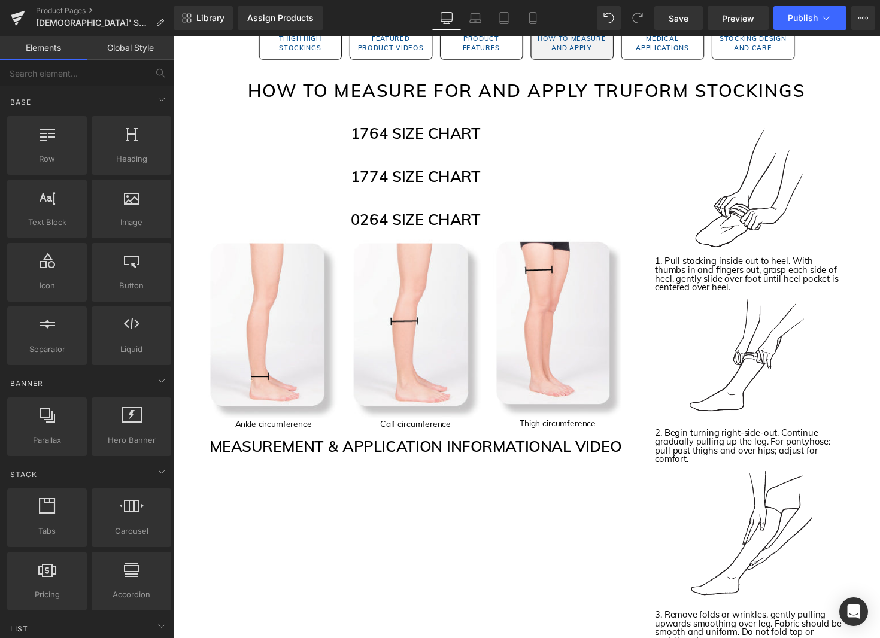
scroll to position [1, 0]
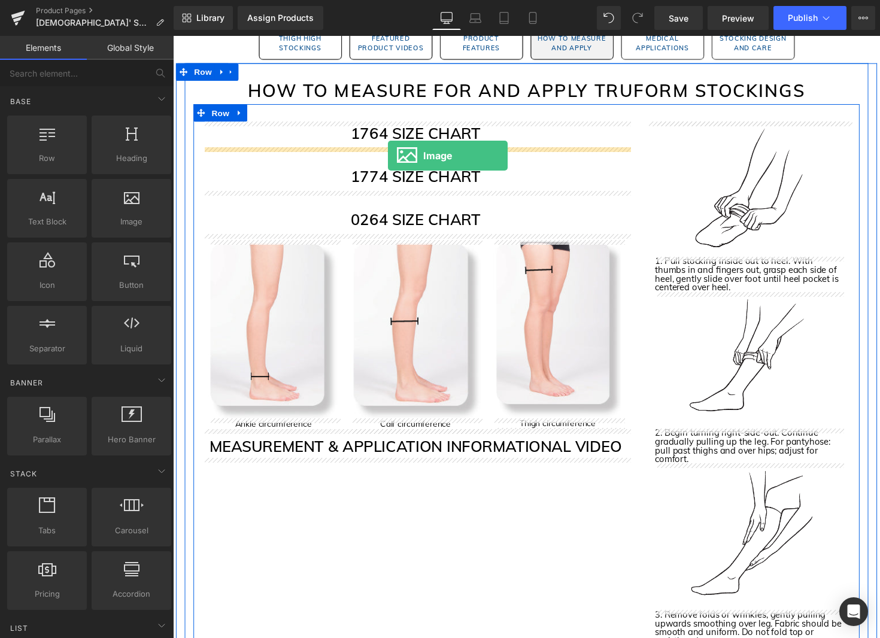
drag, startPoint x: 317, startPoint y: 255, endPoint x: 393, endPoint y: 158, distance: 123.2
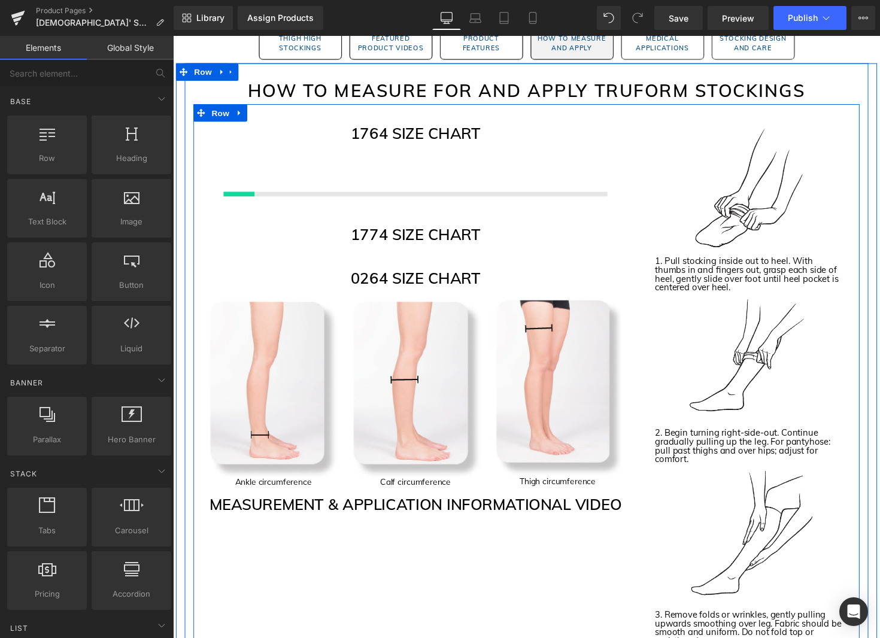
scroll to position [1880, 0]
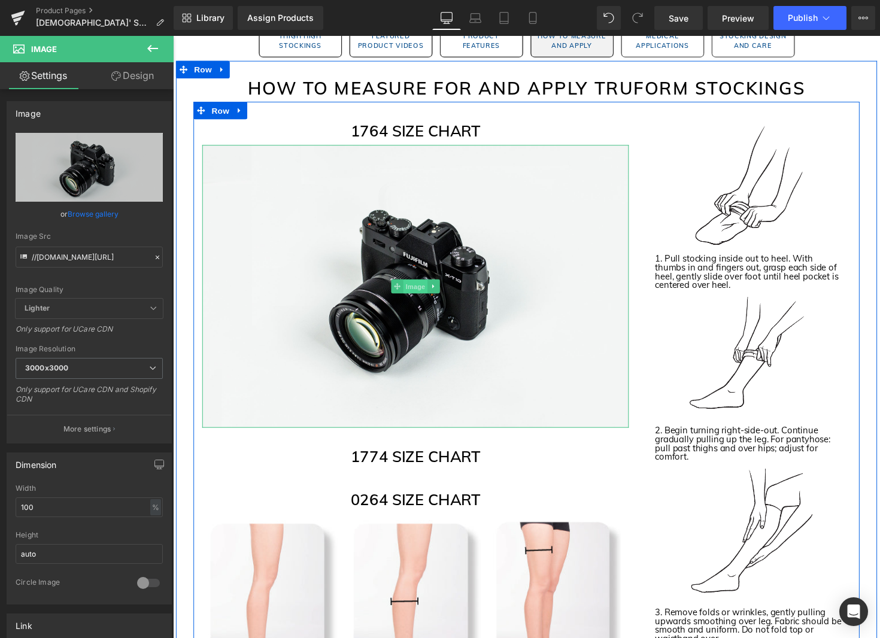
click at [423, 296] on span "Image" at bounding box center [421, 293] width 25 height 14
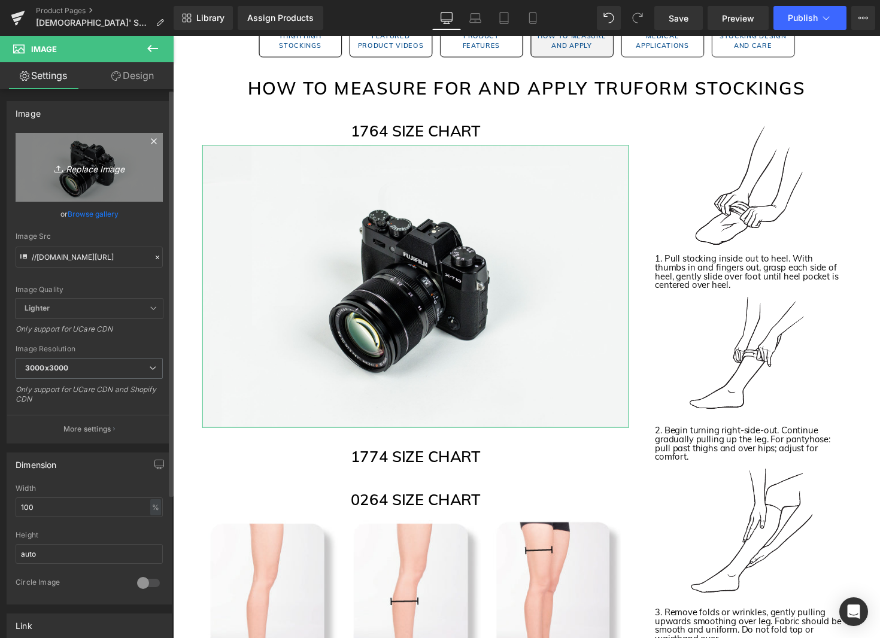
click at [89, 184] on link "Replace Image" at bounding box center [89, 167] width 147 height 69
type input "C:\fakepath\1764 Size Chart Image.jpg"
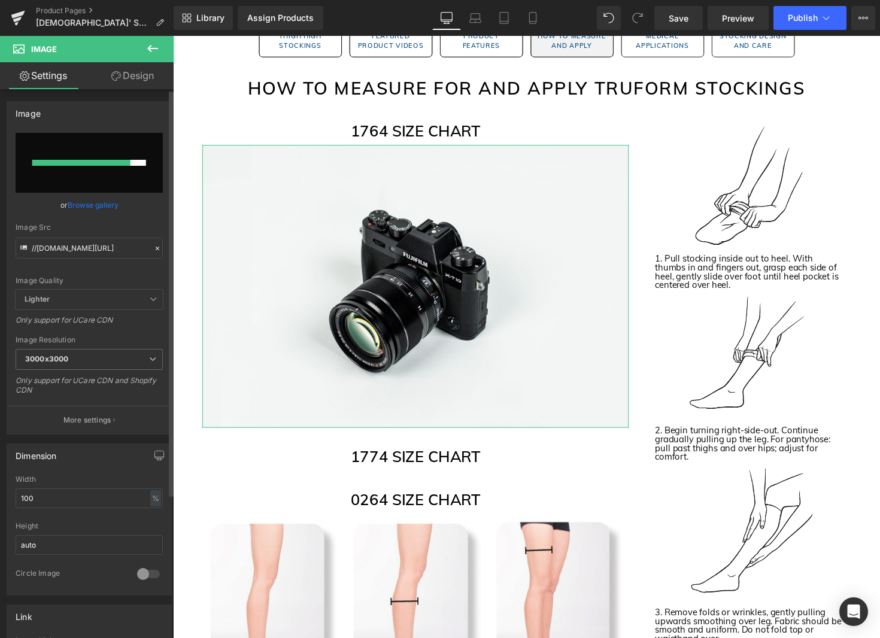
click at [90, 202] on link "Browse gallery" at bounding box center [93, 205] width 51 height 21
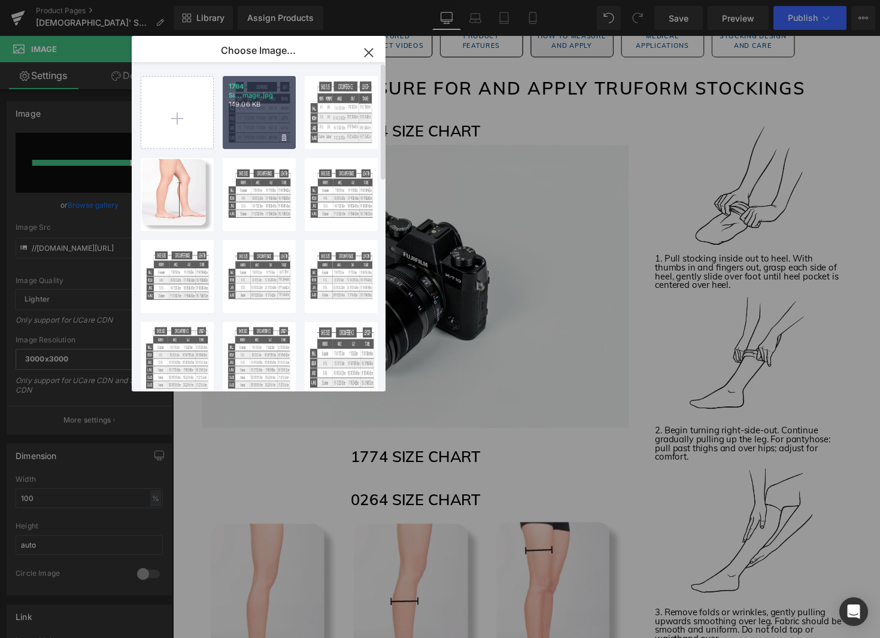
click at [251, 117] on div "1764 Si...mage.jpg 149.06 KB" at bounding box center [259, 112] width 73 height 73
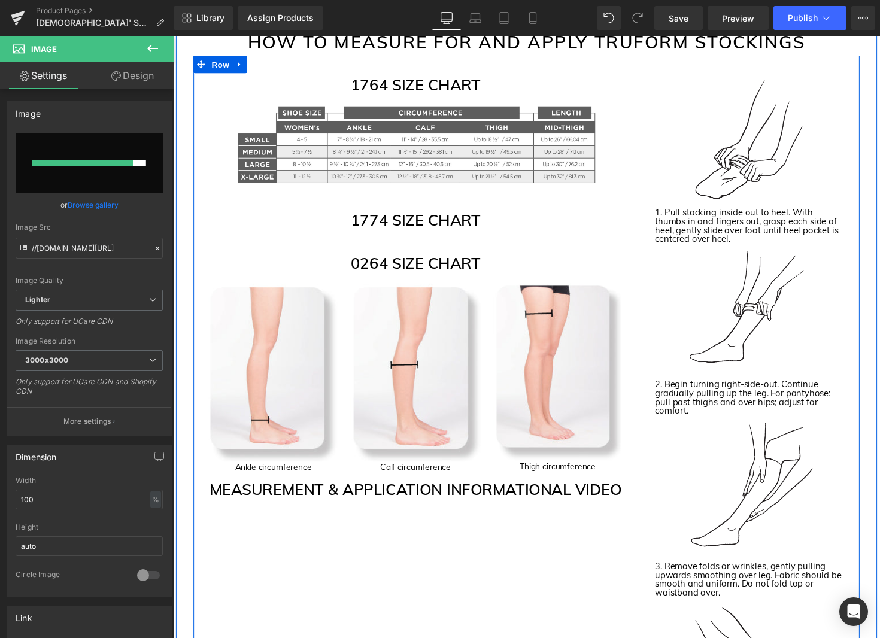
scroll to position [1931, 0]
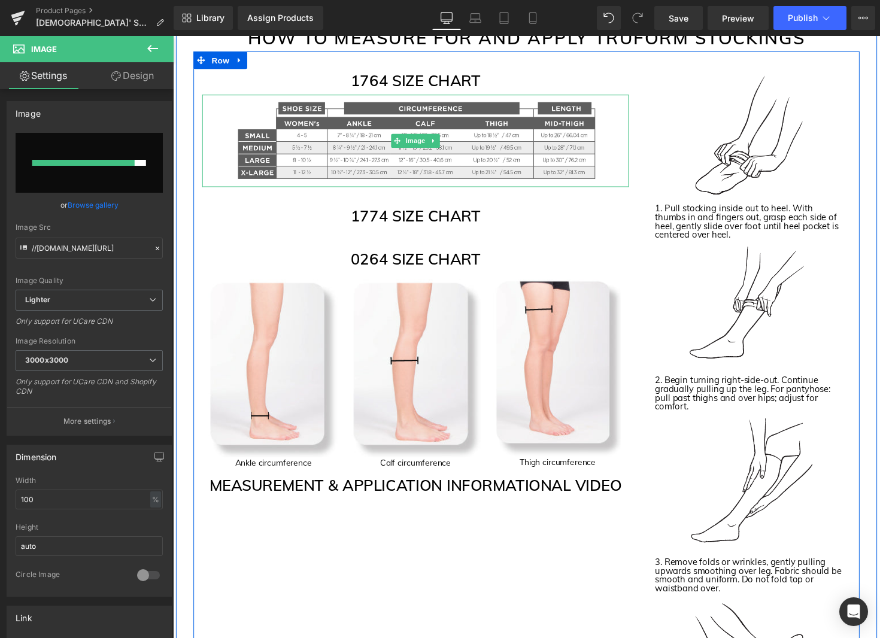
click at [442, 145] on icon at bounding box center [440, 143] width 7 height 7
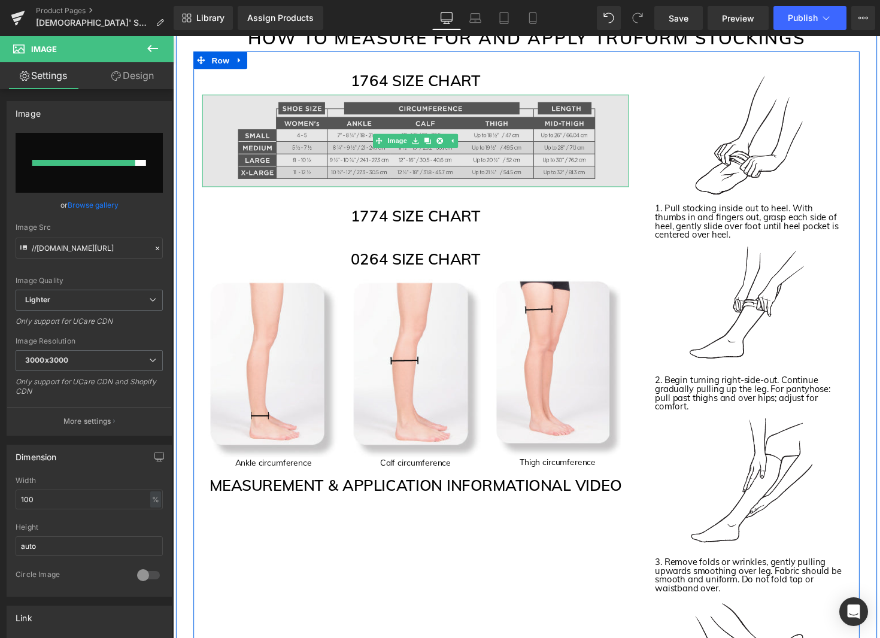
drag, startPoint x: 435, startPoint y: 142, endPoint x: 441, endPoint y: 154, distance: 13.1
click at [435, 143] on icon at bounding box center [433, 143] width 7 height 7
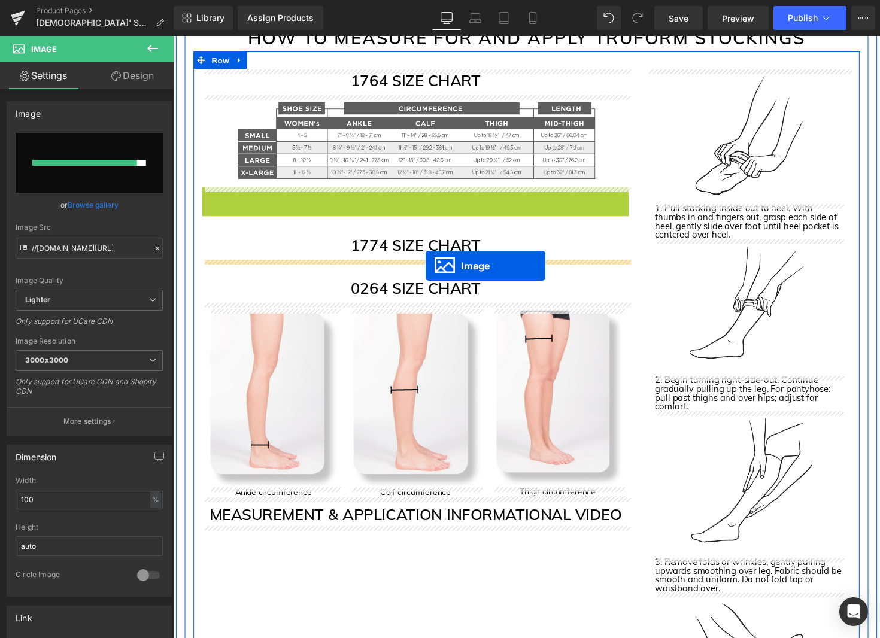
drag, startPoint x: 418, startPoint y: 239, endPoint x: 432, endPoint y: 271, distance: 33.8
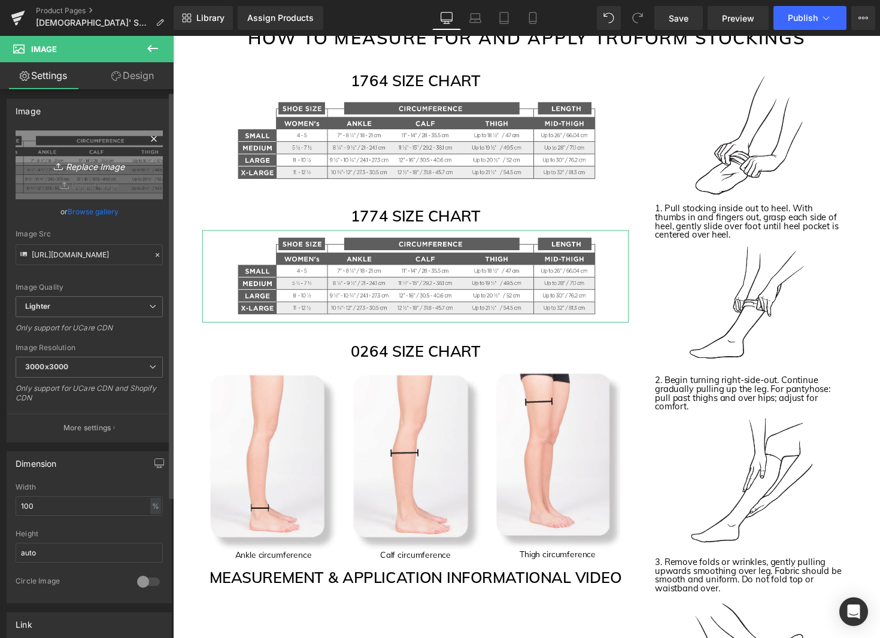
click at [97, 174] on link "Replace Image" at bounding box center [89, 164] width 147 height 69
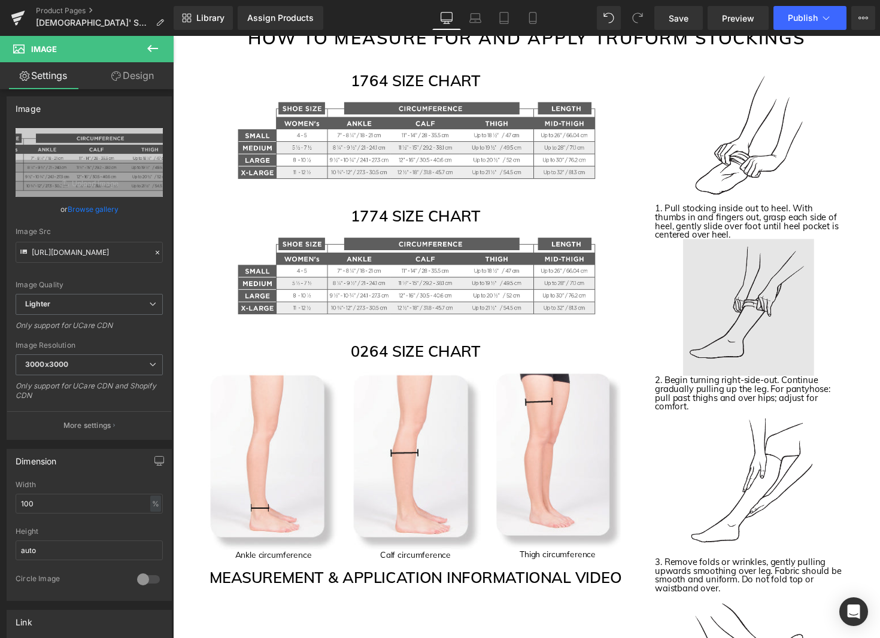
type input "C:\fakepath\1774 Size Chart Image.jpg"
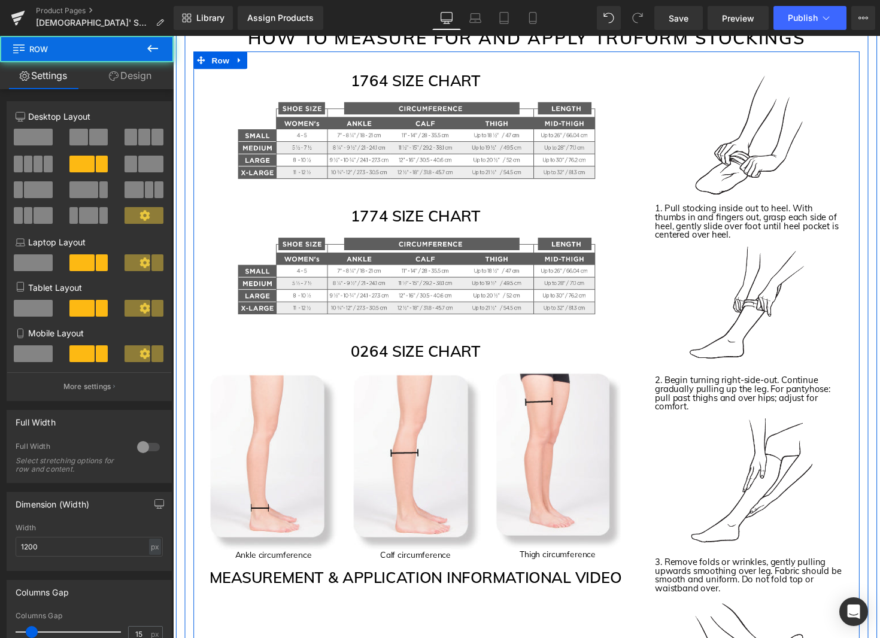
click at [579, 205] on div "1764 SIZE CHART Heading Image 1774 SIZE CHART Heading Image 0264 SIZE CHART Hea…" at bounding box center [421, 461] width 455 height 782
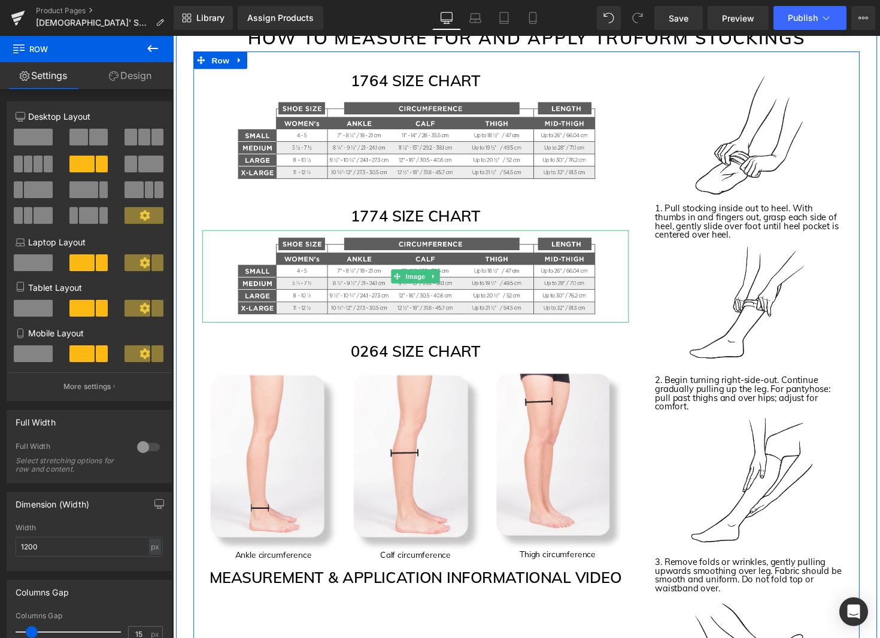
click at [441, 285] on icon at bounding box center [440, 282] width 7 height 7
click at [435, 282] on icon at bounding box center [433, 282] width 7 height 7
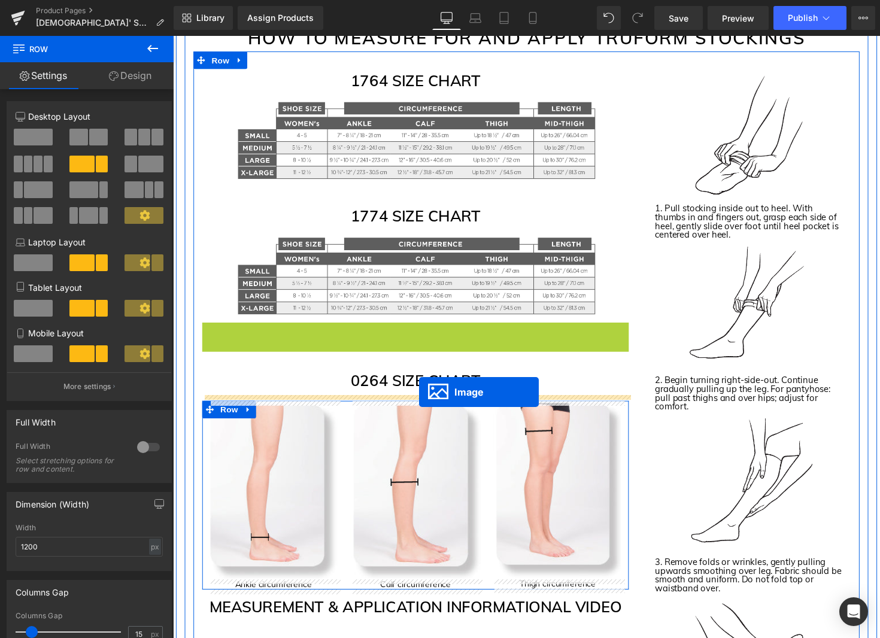
drag, startPoint x: 418, startPoint y: 379, endPoint x: 425, endPoint y: 401, distance: 22.7
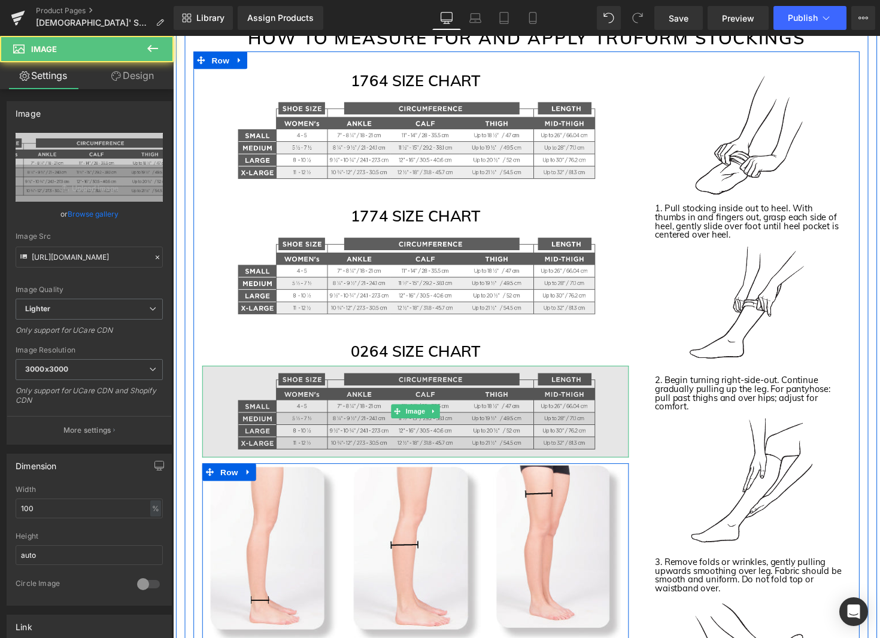
scroll to position [1931, 0]
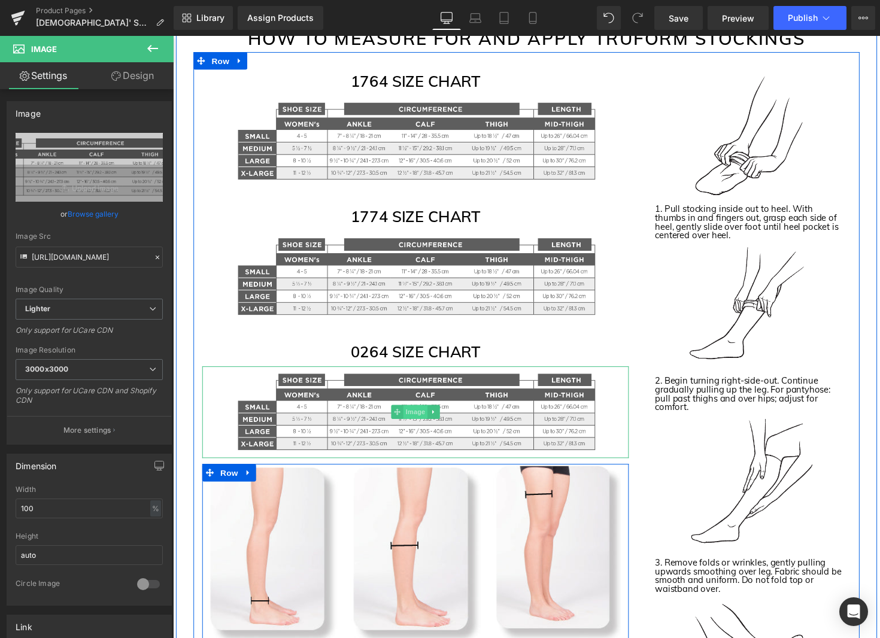
click at [424, 424] on span "Image" at bounding box center [421, 421] width 25 height 14
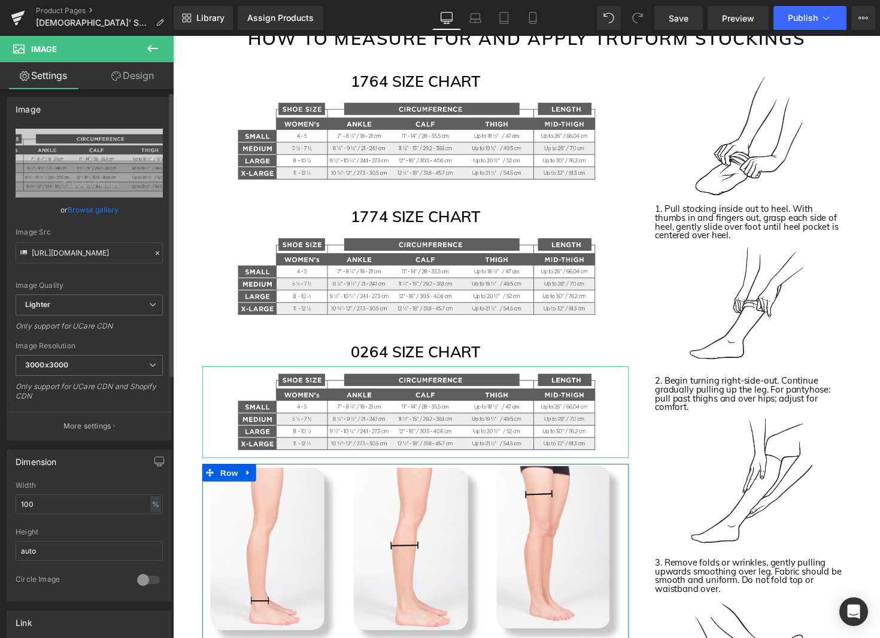
scroll to position [9, 0]
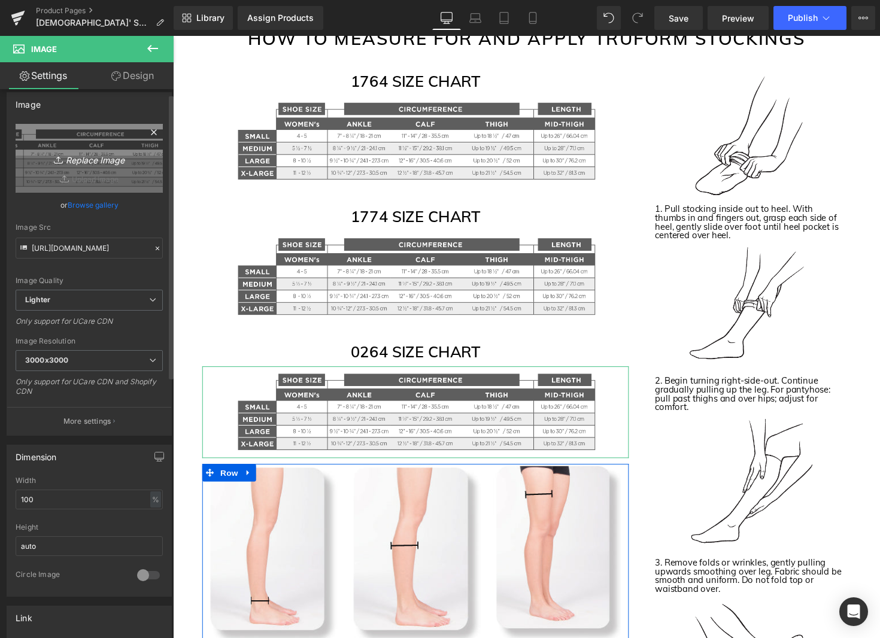
click at [106, 175] on link "Replace Image" at bounding box center [89, 158] width 147 height 69
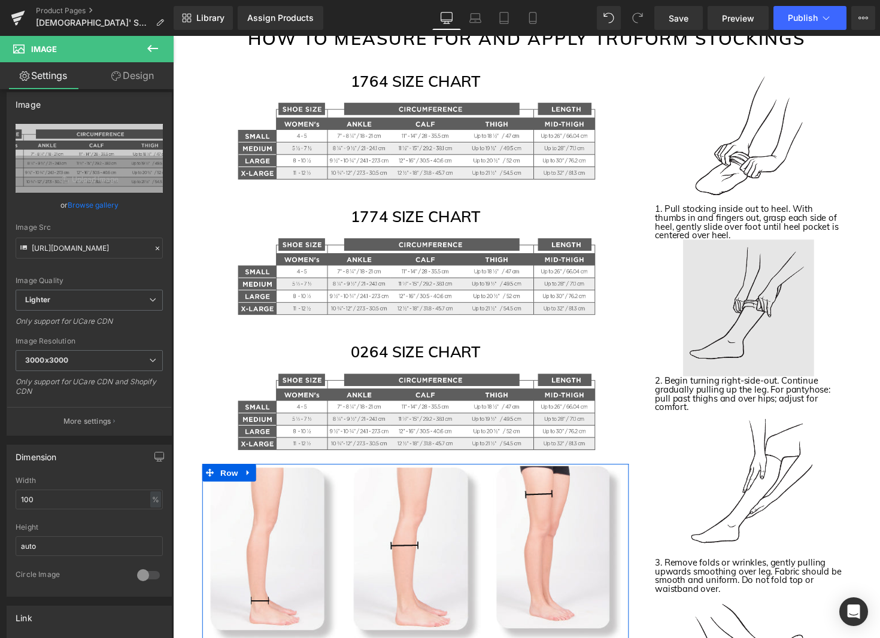
type input "C:\fakepath\0254 Size Chart Image.jpg"
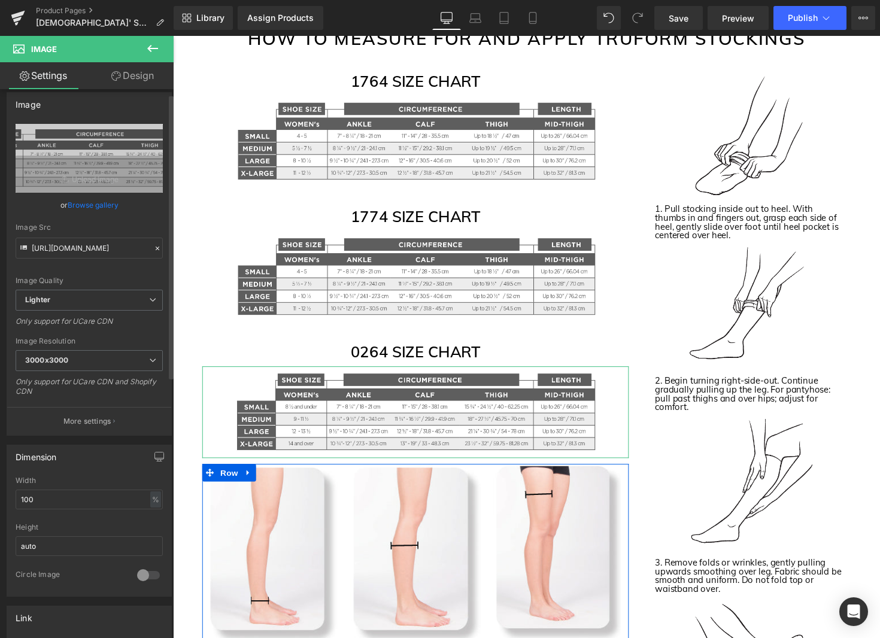
click at [102, 206] on link "Browse gallery" at bounding box center [93, 205] width 51 height 21
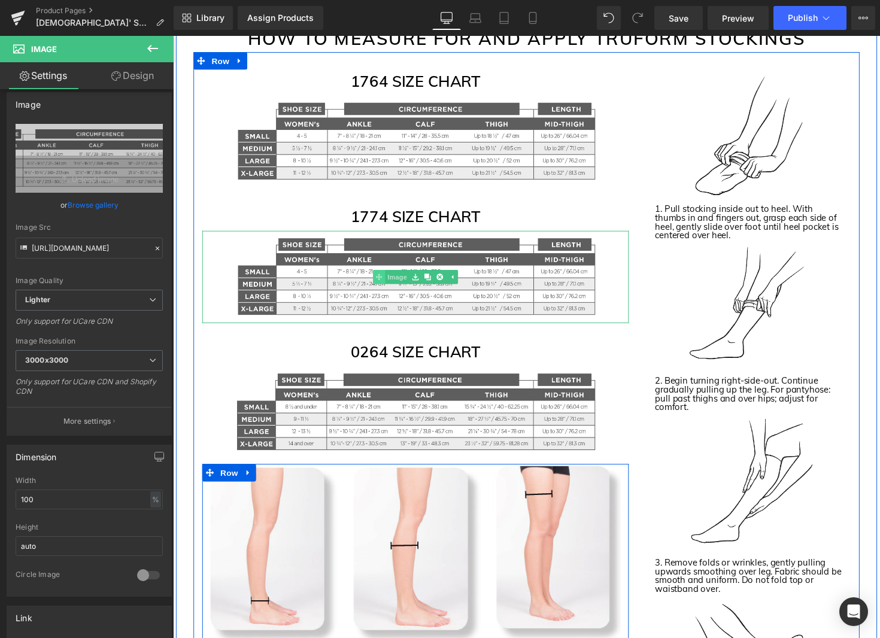
click at [404, 284] on link "Image" at bounding box center [396, 283] width 37 height 14
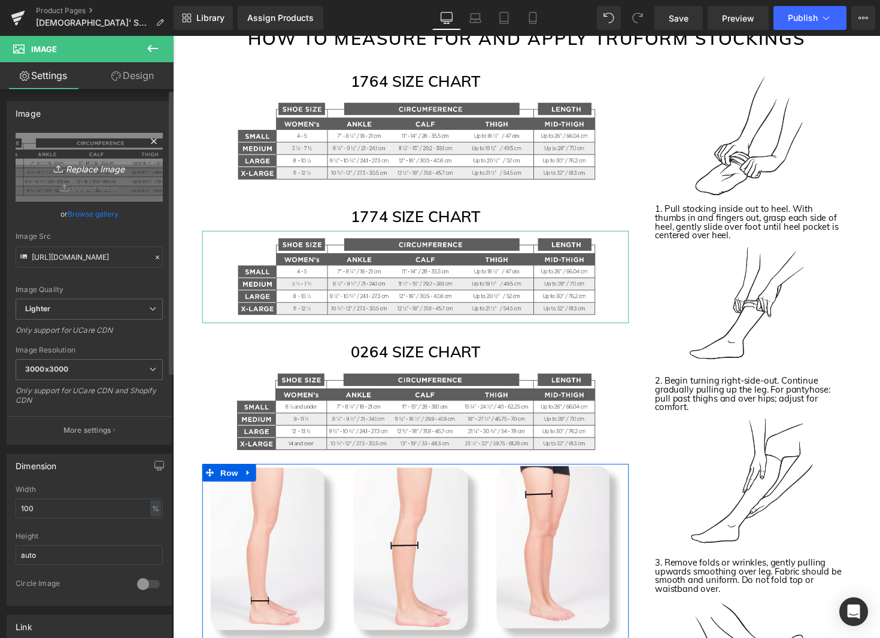
click at [94, 176] on link "Replace Image" at bounding box center [89, 167] width 147 height 69
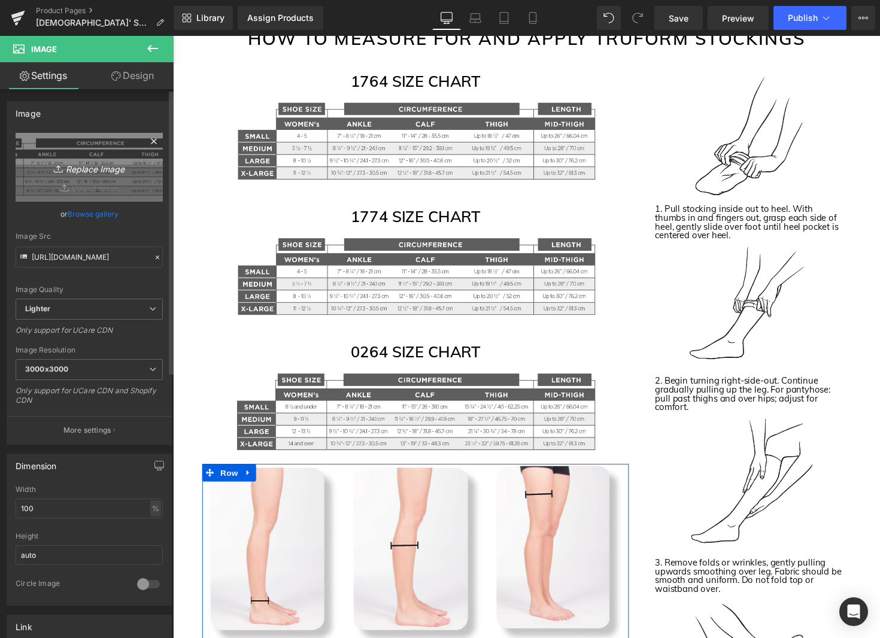
type input "C:\fakepath\1774 Size Chart Image.jpg"
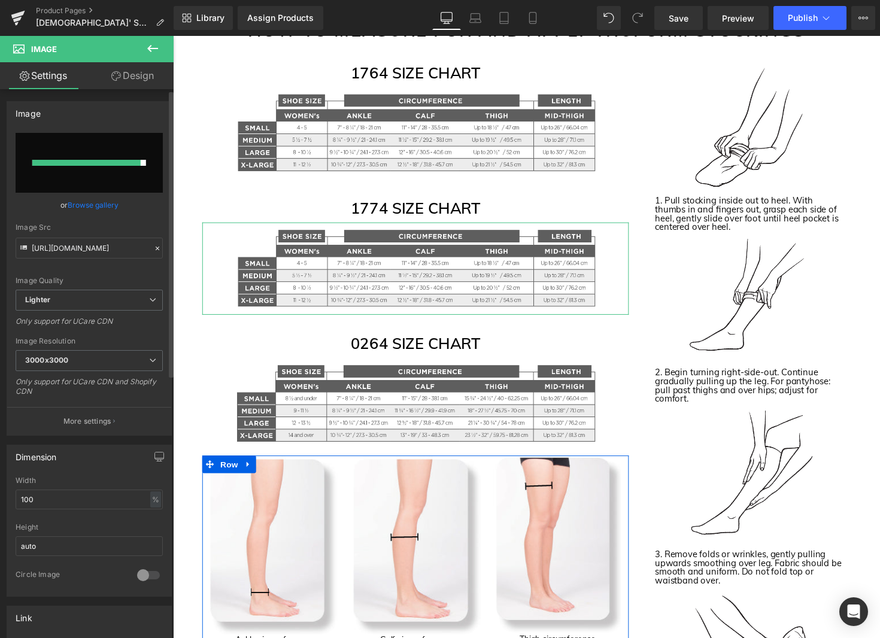
scroll to position [2, 0]
click at [90, 202] on link "Browse gallery" at bounding box center [93, 203] width 51 height 21
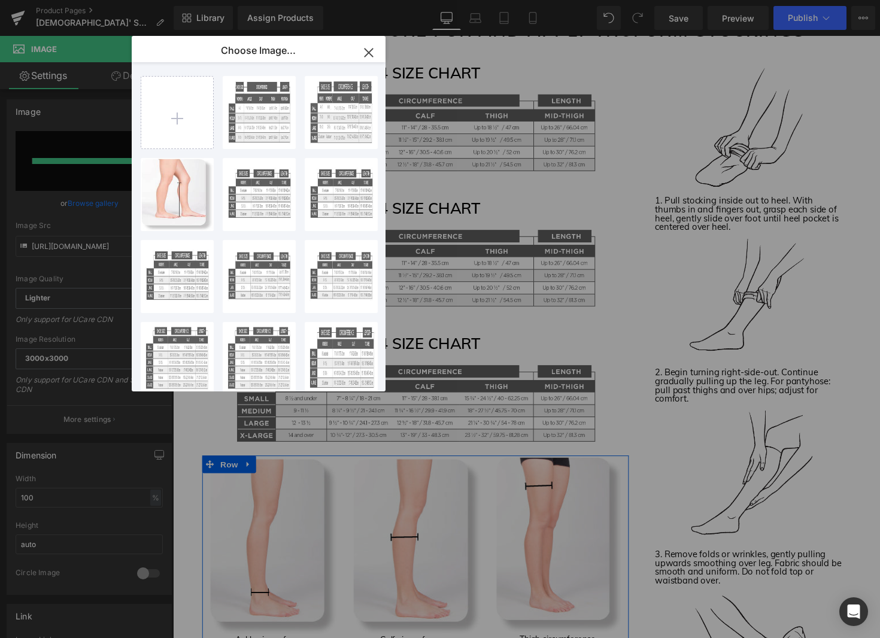
click at [95, 0] on div "Image You are previewing how the will restyle your page. You can not edit Eleme…" at bounding box center [440, 0] width 880 height 0
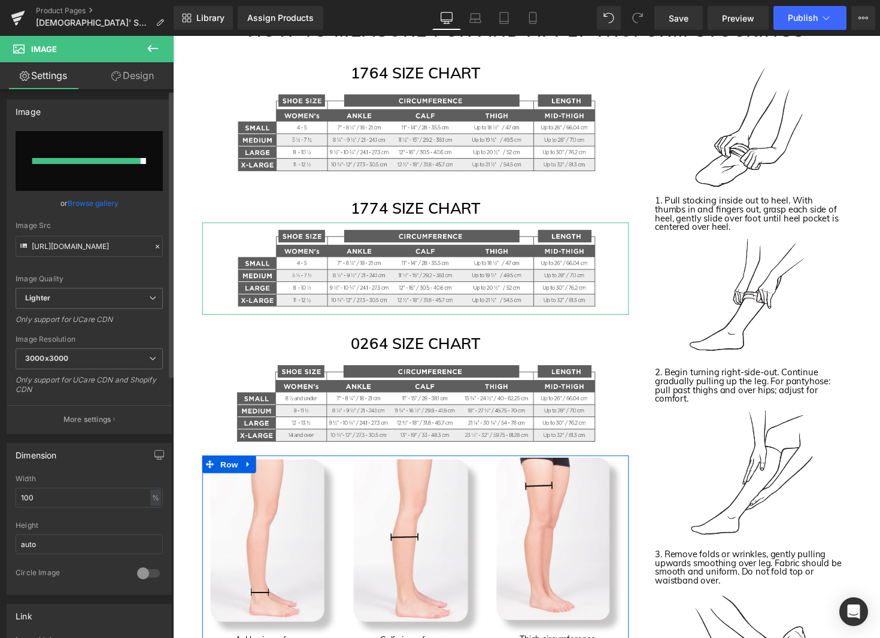
click at [83, 202] on link "Browse gallery" at bounding box center [93, 203] width 51 height 21
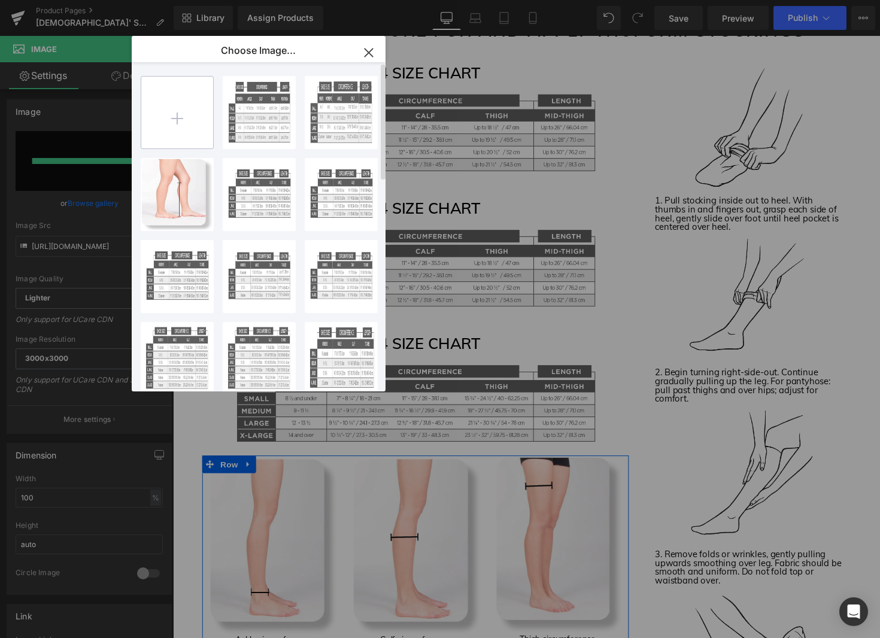
click at [161, 121] on input "file" at bounding box center [177, 113] width 72 height 72
click at [366, 49] on icon "button" at bounding box center [368, 52] width 19 height 19
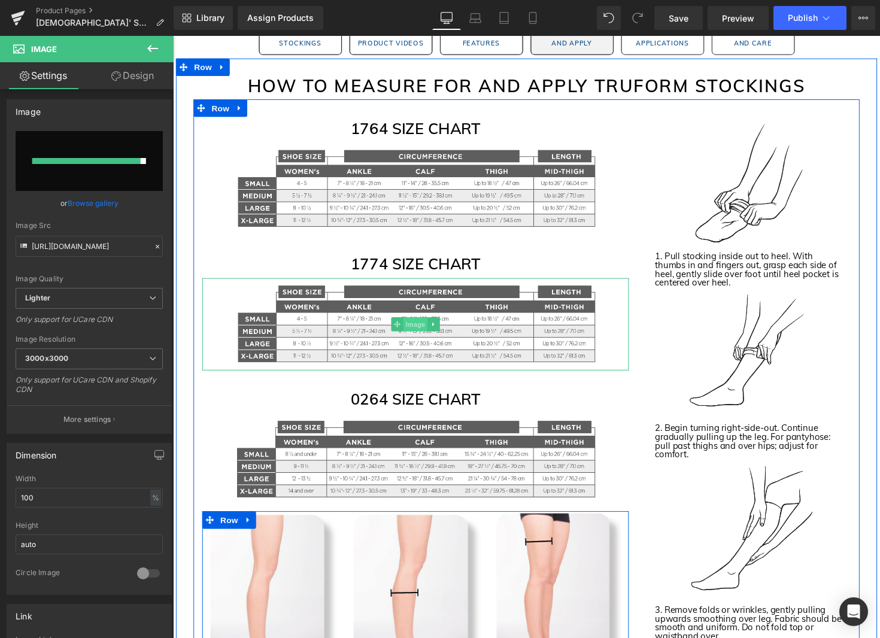
scroll to position [1885, 0]
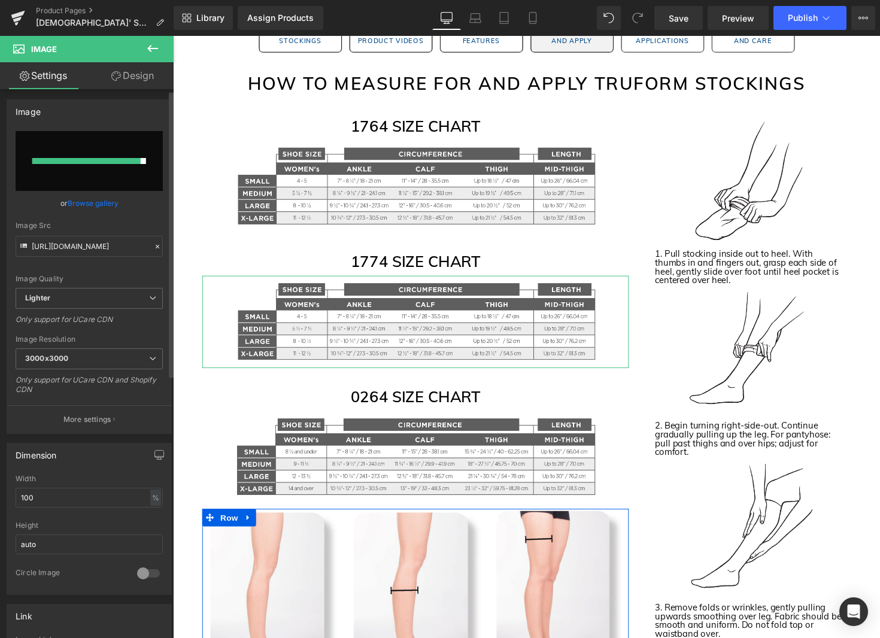
click at [102, 203] on link "Browse gallery" at bounding box center [93, 203] width 51 height 21
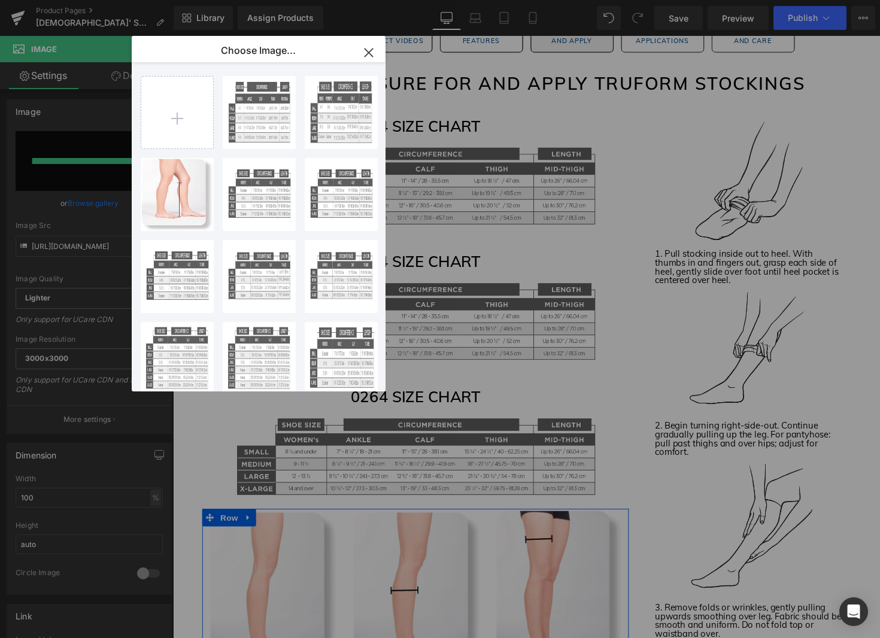
click at [369, 54] on icon "button" at bounding box center [368, 52] width 8 height 8
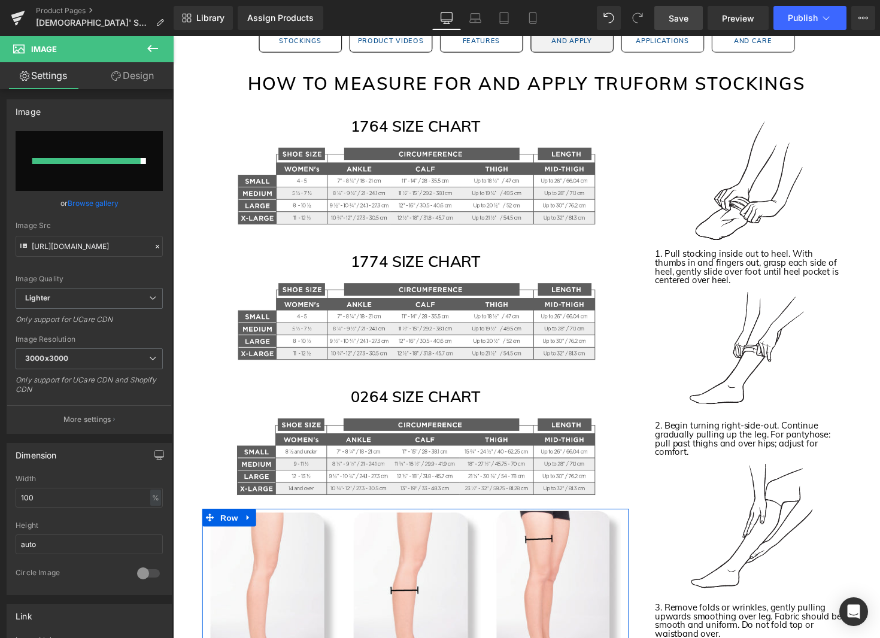
click at [676, 19] on span "Save" at bounding box center [679, 18] width 20 height 13
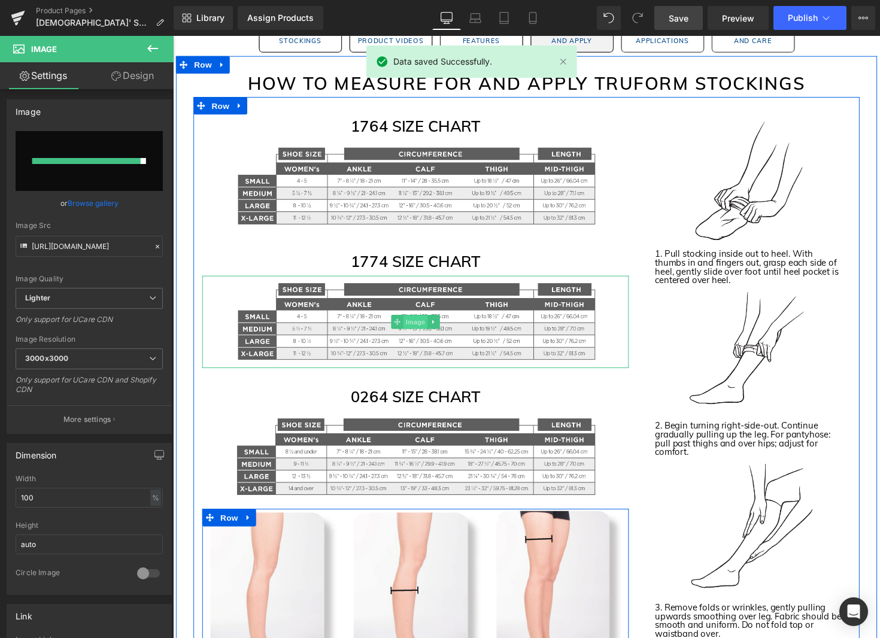
click at [425, 330] on span "Image" at bounding box center [421, 330] width 25 height 14
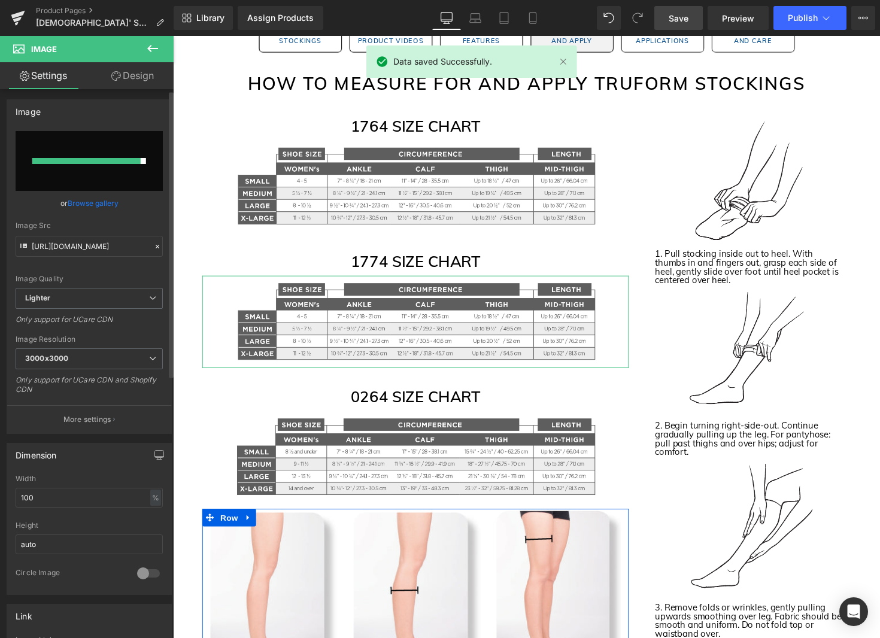
click at [92, 204] on link "Browse gallery" at bounding box center [93, 203] width 51 height 21
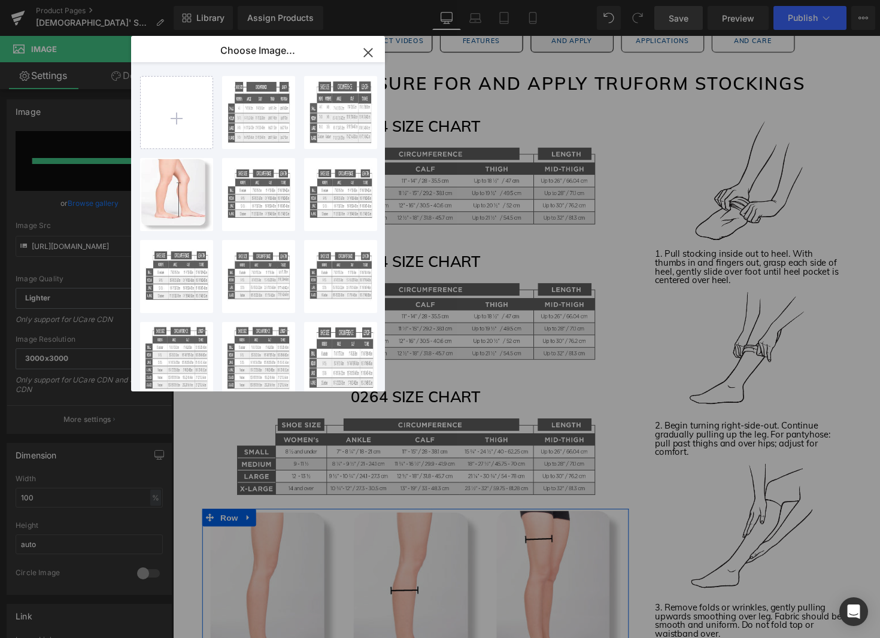
drag, startPoint x: 786, startPoint y: 141, endPoint x: 598, endPoint y: 107, distance: 191.5
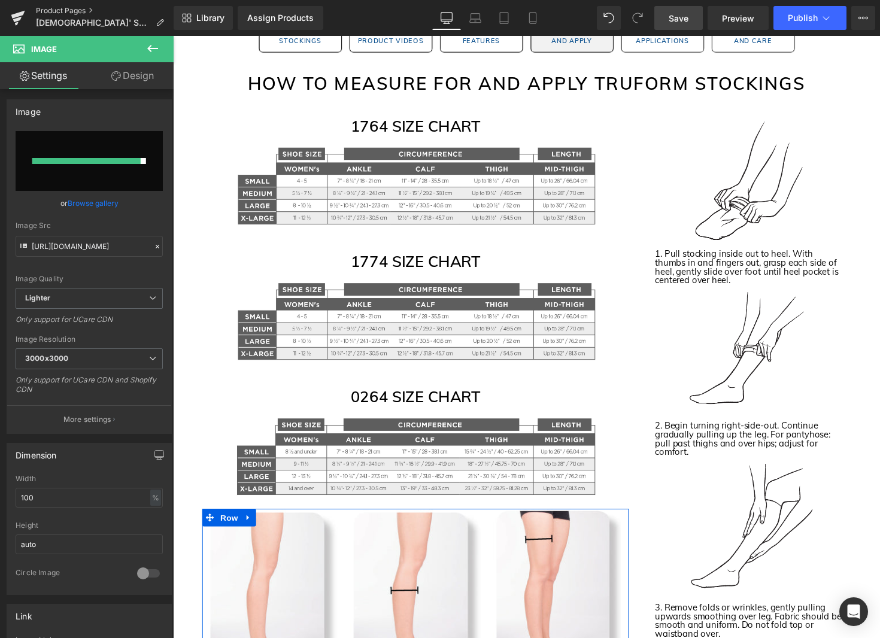
click at [52, 8] on link "Product Pages" at bounding box center [105, 11] width 138 height 10
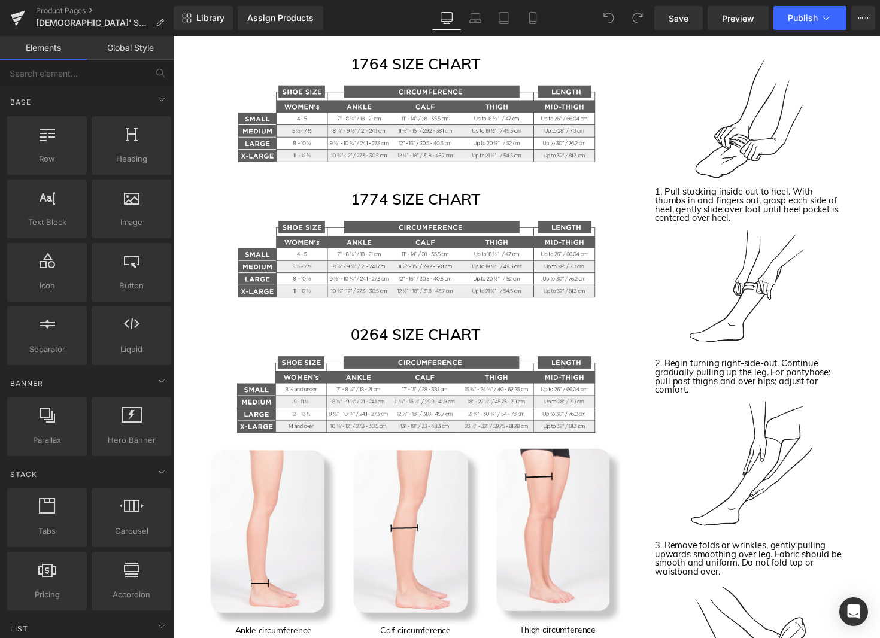
scroll to position [1946, 0]
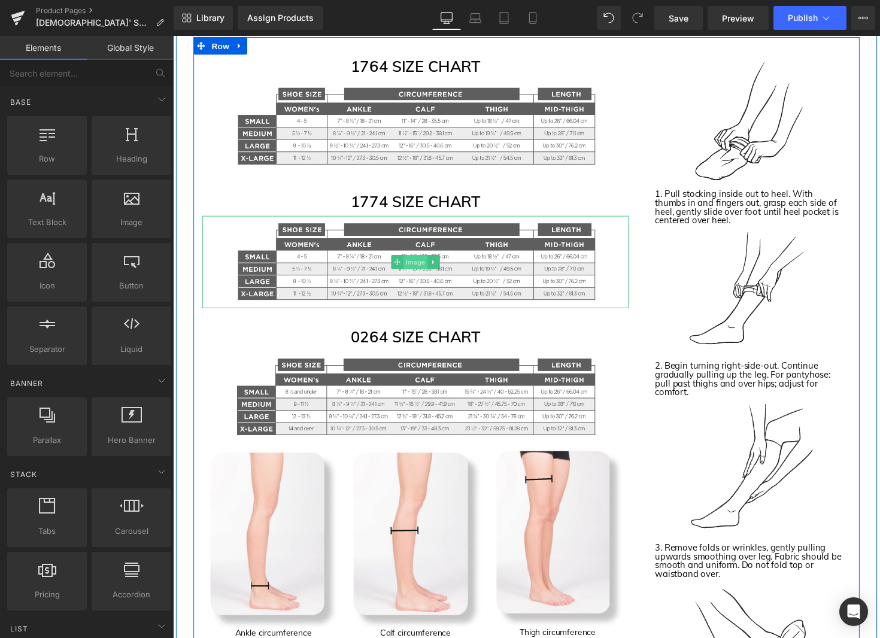
click at [427, 266] on span "Image" at bounding box center [421, 267] width 25 height 14
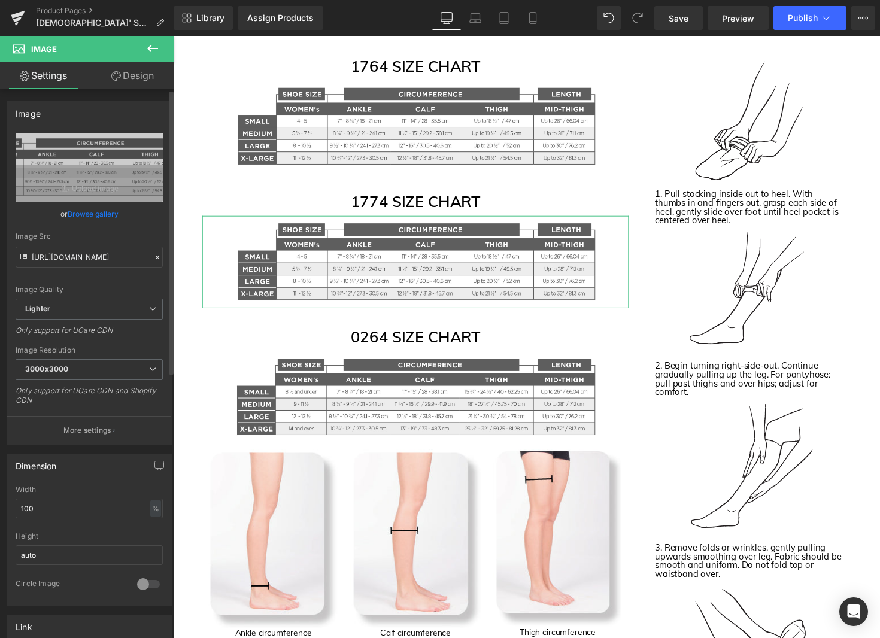
click at [93, 215] on link "Browse gallery" at bounding box center [93, 213] width 51 height 21
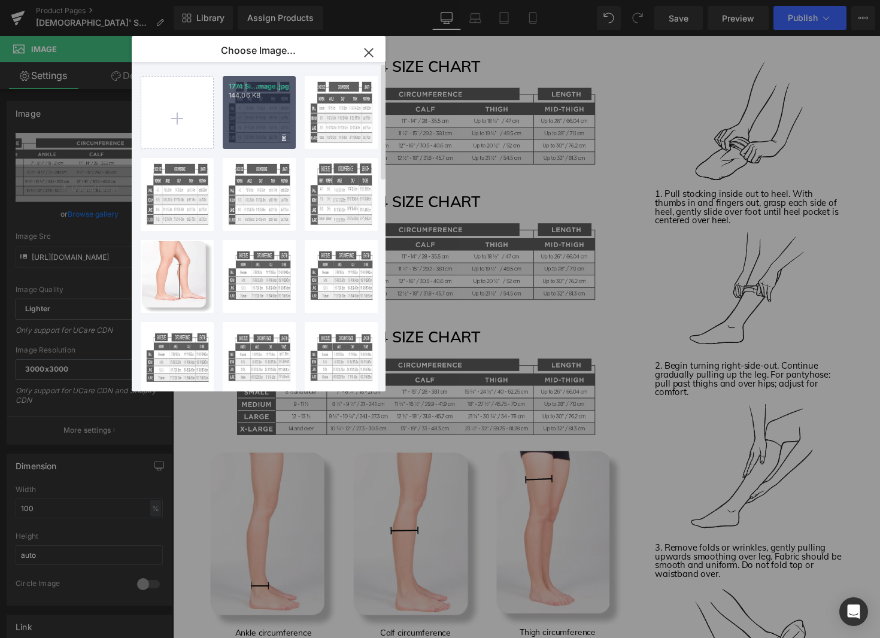
click at [243, 129] on div "1774 Si...mage.jpg 144.06 KB" at bounding box center [259, 112] width 73 height 73
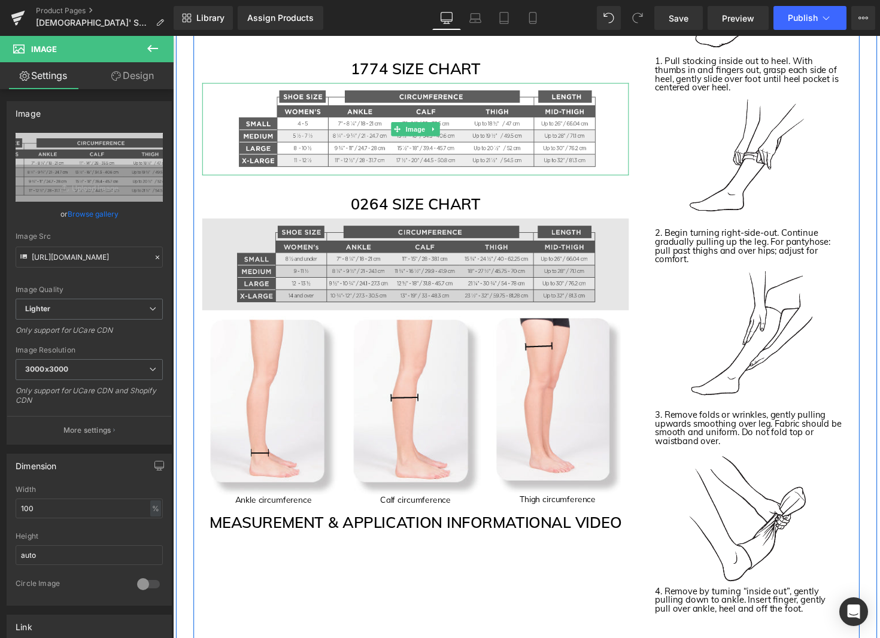
scroll to position [2119, 0]
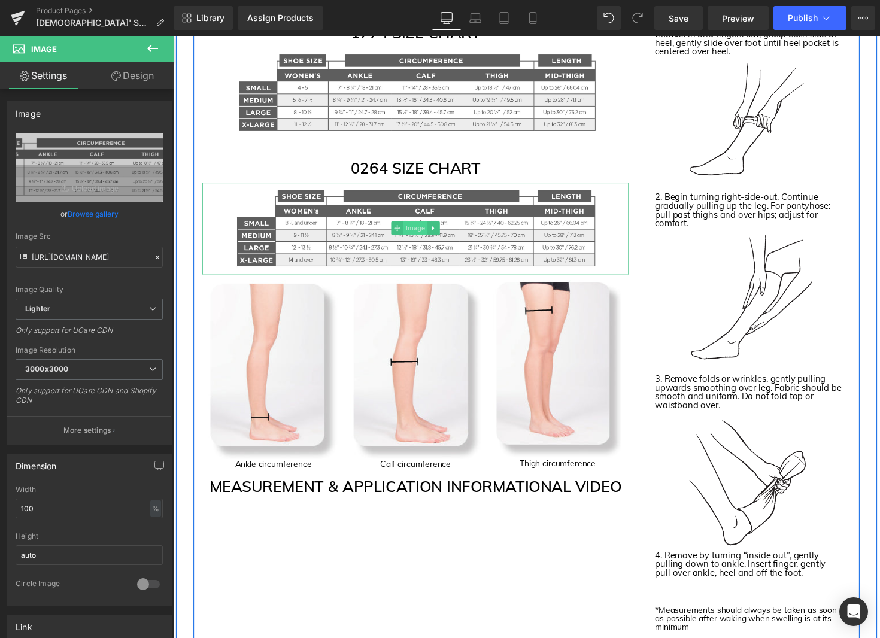
click at [417, 235] on span "Image" at bounding box center [421, 233] width 25 height 14
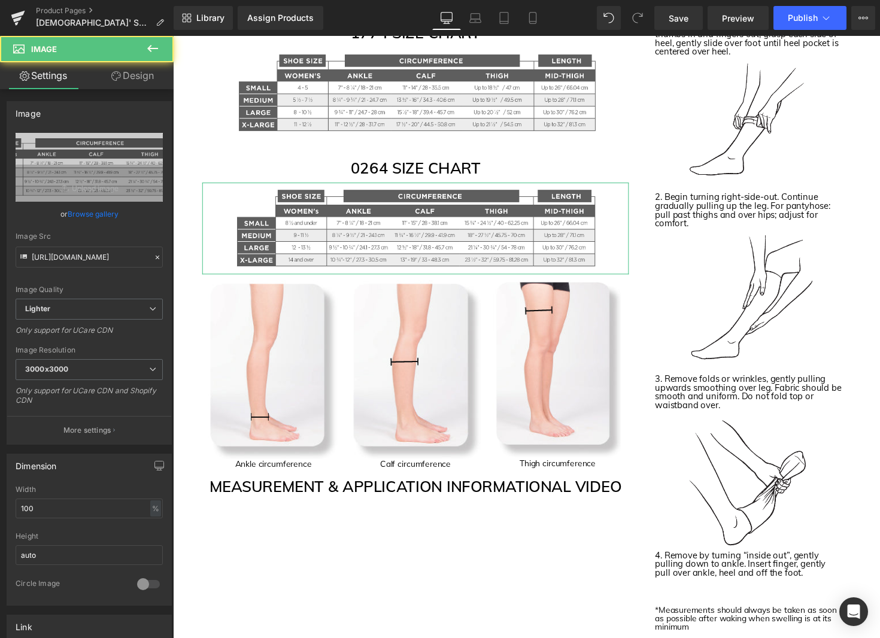
click at [84, 212] on link "Browse gallery" at bounding box center [93, 213] width 51 height 21
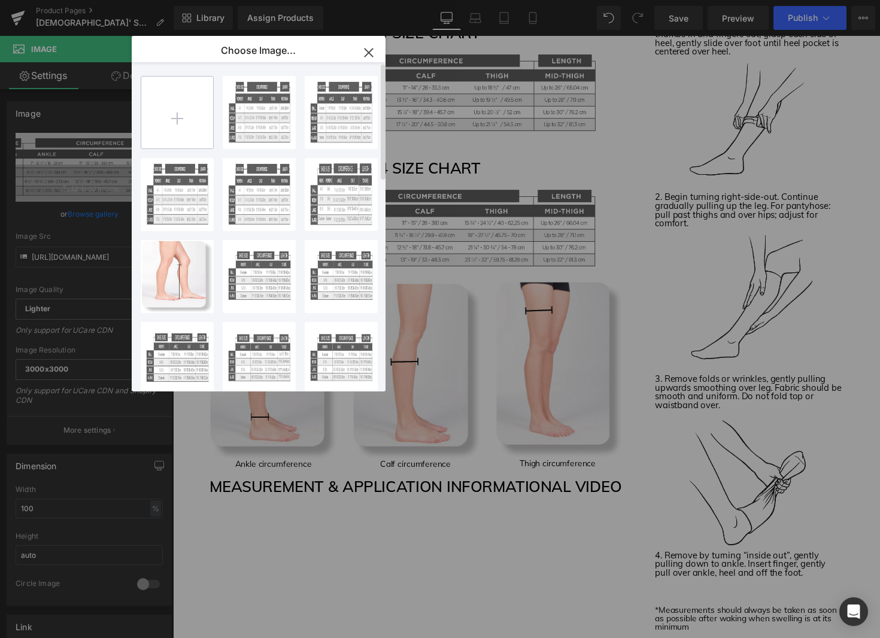
click at [189, 129] on input "file" at bounding box center [177, 113] width 72 height 72
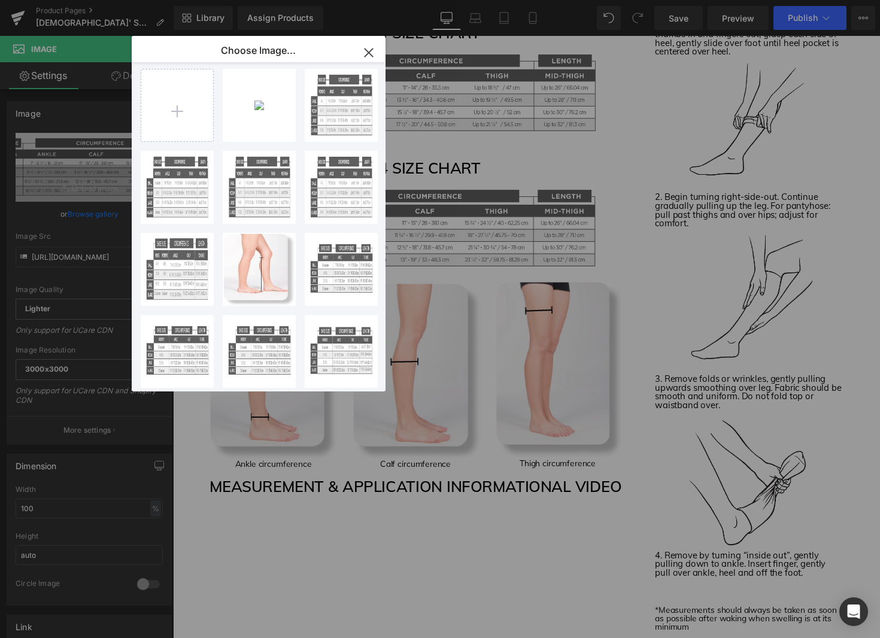
scroll to position [8, 0]
click at [141, 117] on div at bounding box center [177, 104] width 73 height 73
click at [159, 116] on input "file" at bounding box center [177, 104] width 72 height 72
type input "C:\fakepath\0254 Size Chart Image.jpg"
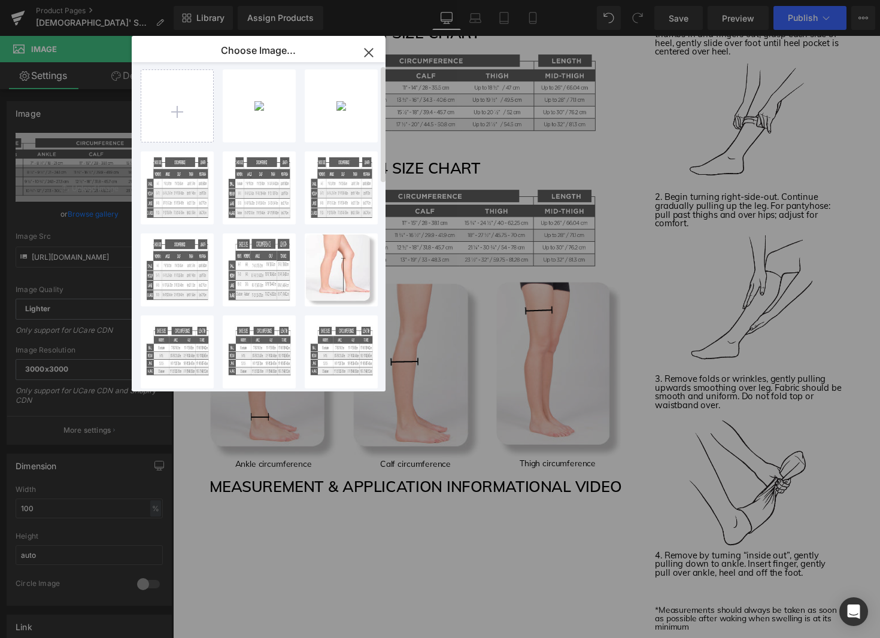
scroll to position [32, 0]
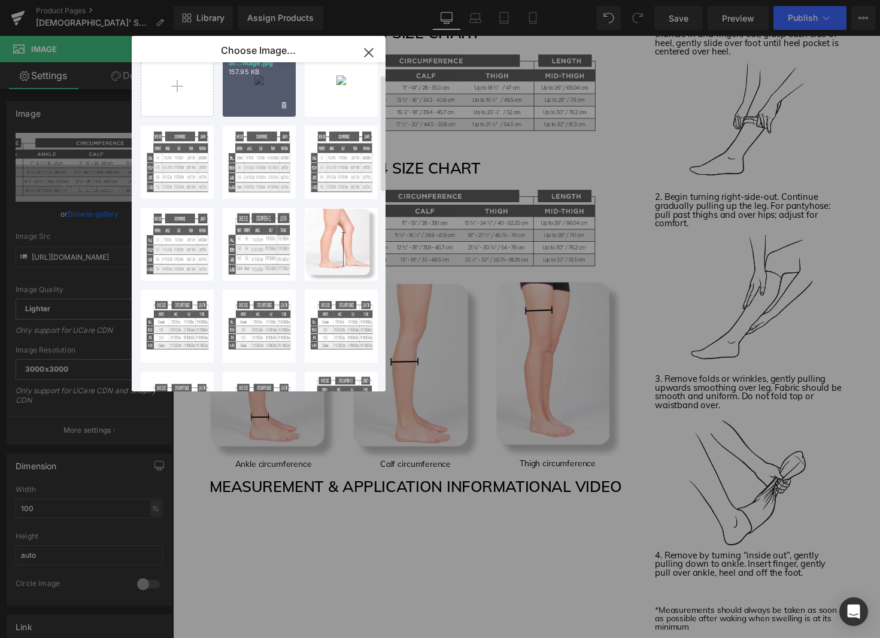
click at [261, 89] on div "0254 Si...mage.jpg 157.95 KB" at bounding box center [259, 80] width 73 height 73
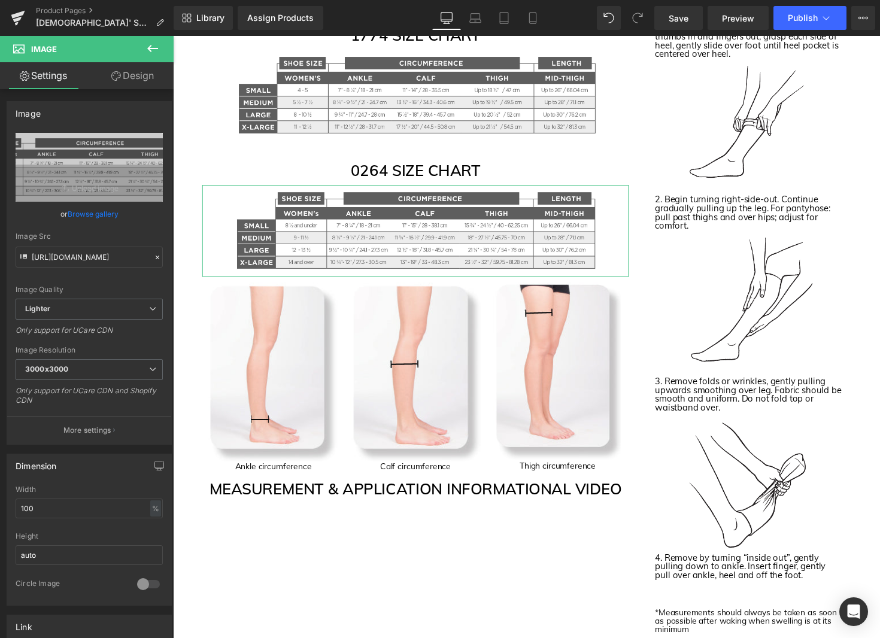
scroll to position [1, 0]
click at [87, 211] on link "Browse gallery" at bounding box center [93, 213] width 51 height 21
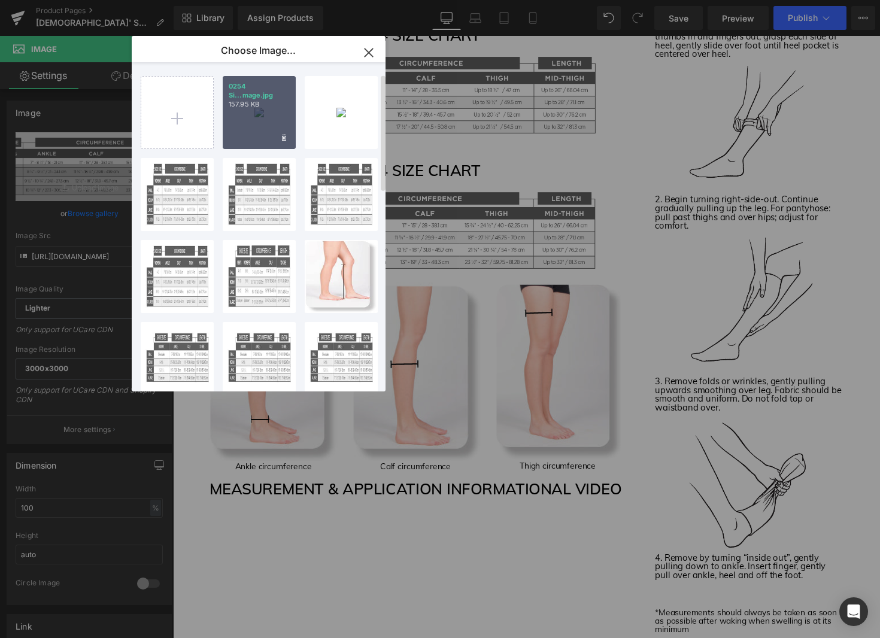
click at [254, 108] on div "0254 Si...mage.jpg 157.95 KB" at bounding box center [259, 112] width 73 height 73
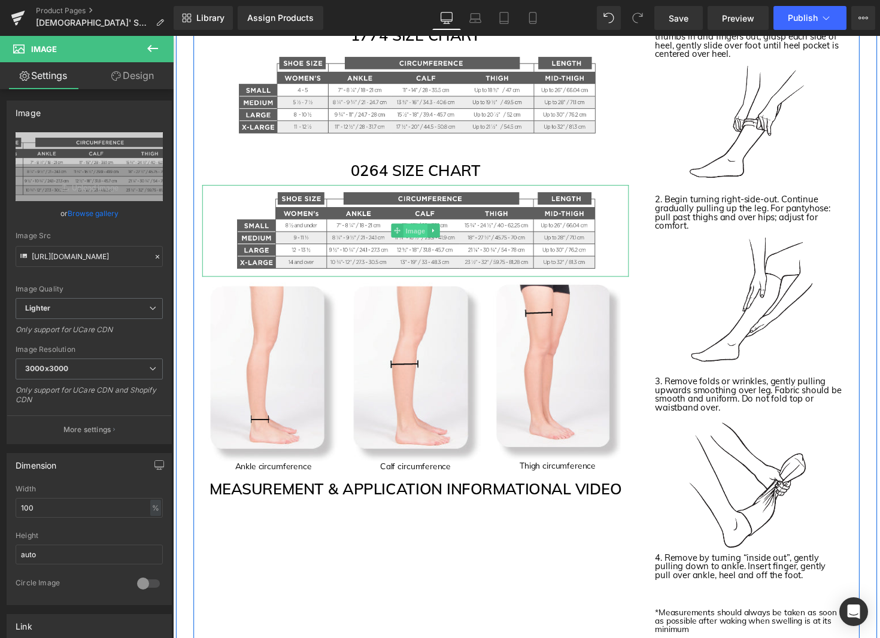
click at [420, 236] on span "Image" at bounding box center [421, 236] width 25 height 14
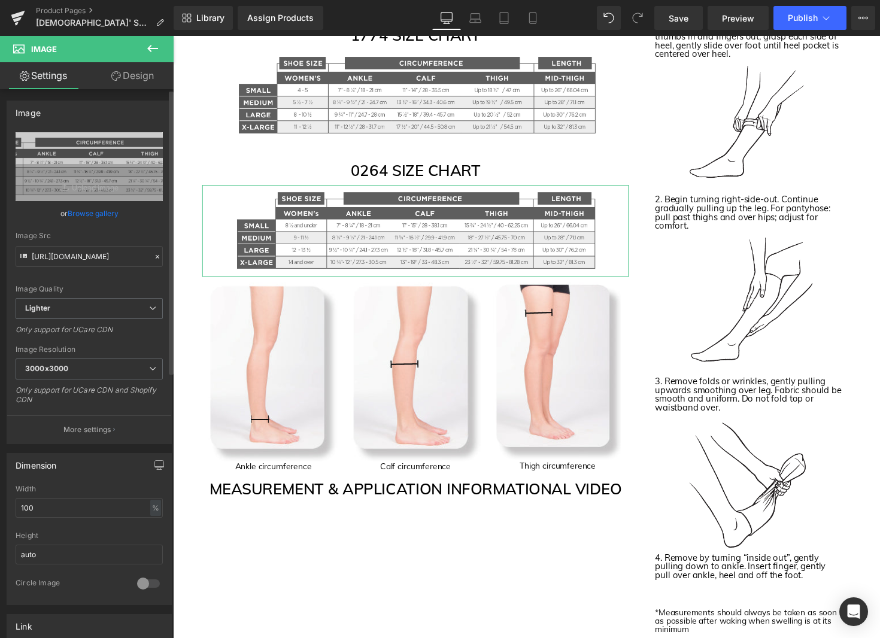
click at [98, 212] on link "Browse gallery" at bounding box center [93, 213] width 51 height 21
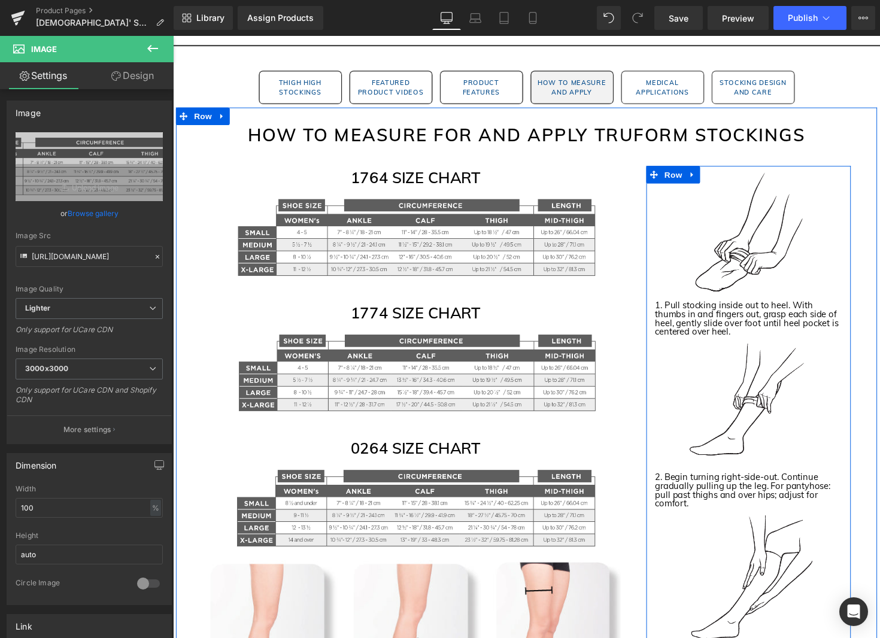
scroll to position [1829, 0]
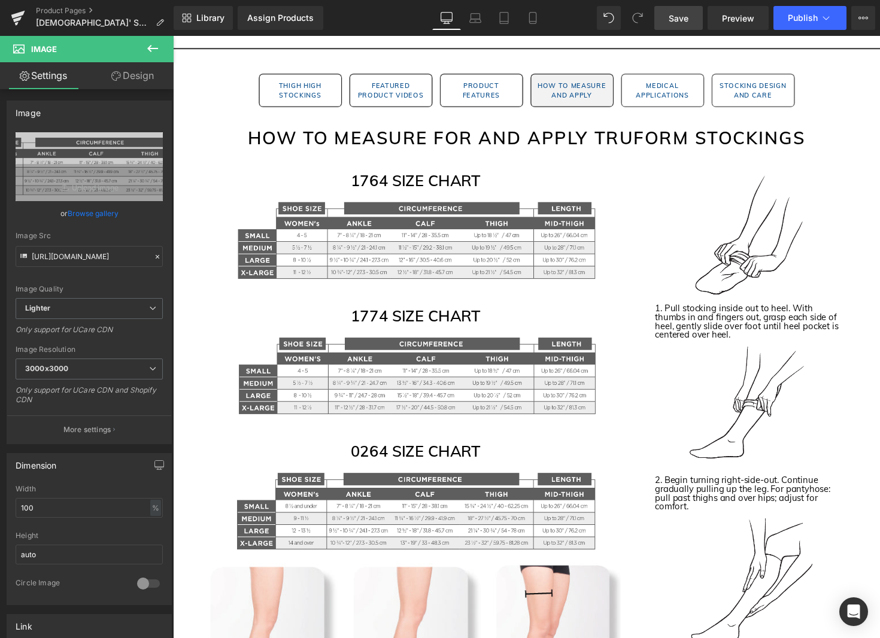
click at [681, 14] on span "Save" at bounding box center [679, 18] width 20 height 13
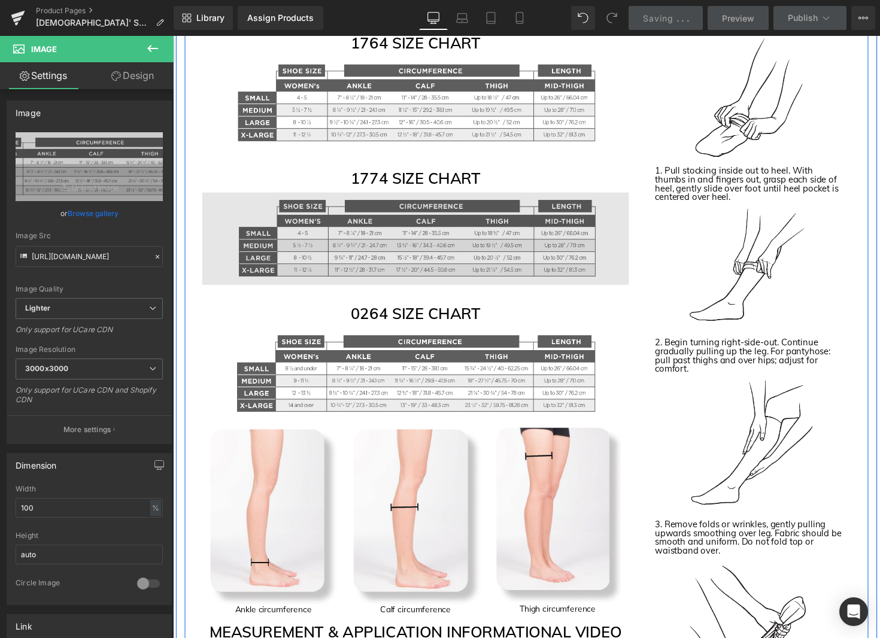
scroll to position [1820, 0]
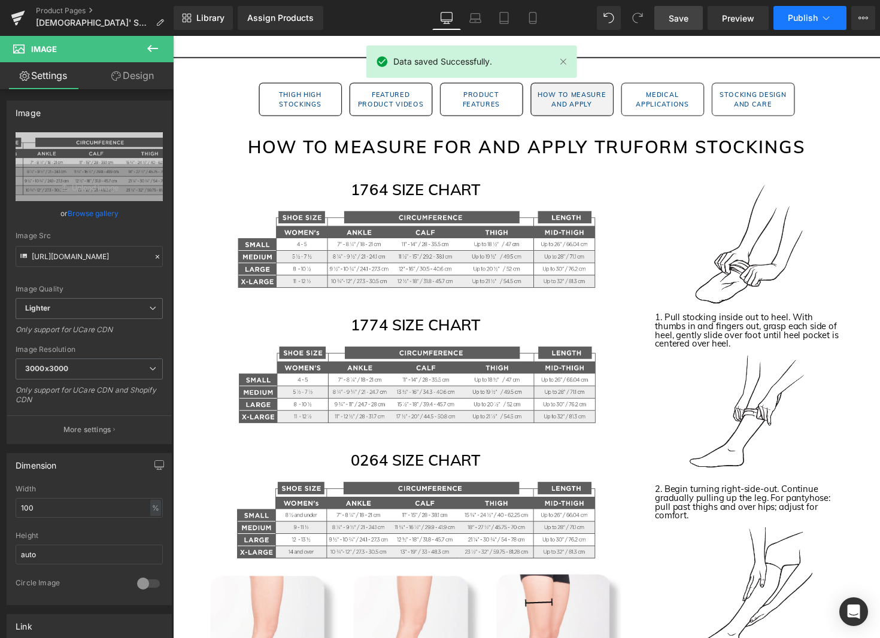
click at [813, 17] on span "Publish" at bounding box center [803, 18] width 30 height 10
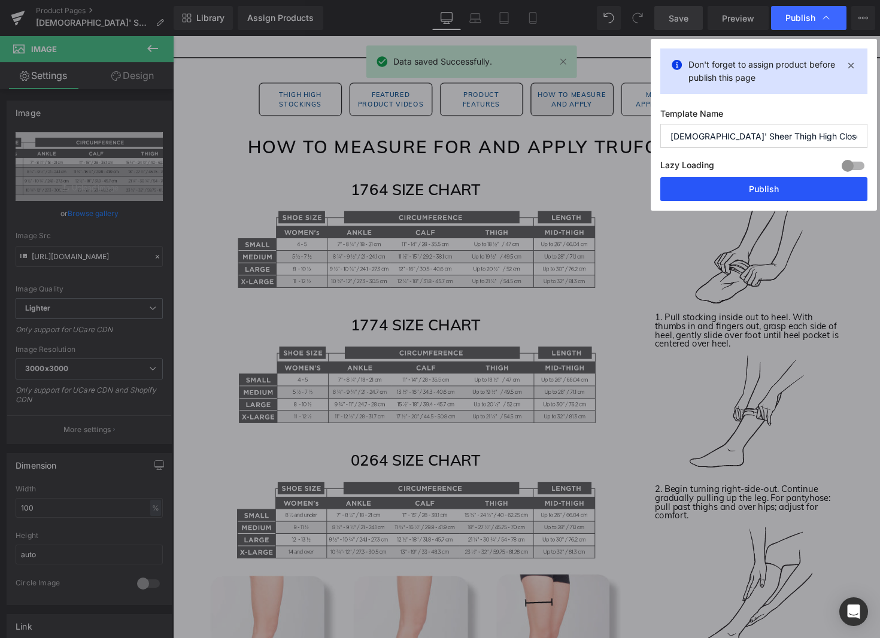
click at [746, 190] on button "Publish" at bounding box center [763, 189] width 207 height 24
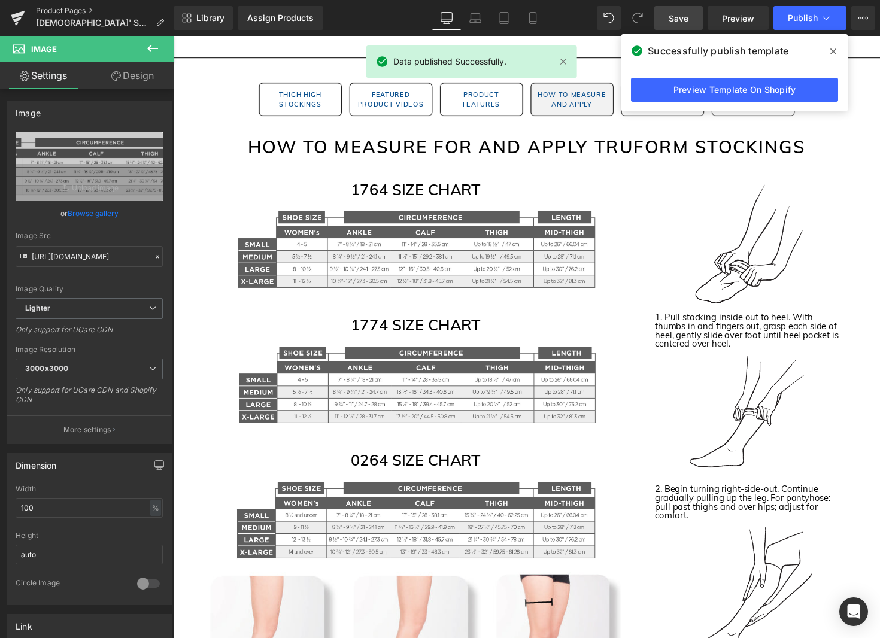
click at [61, 10] on link "Product Pages" at bounding box center [105, 11] width 138 height 10
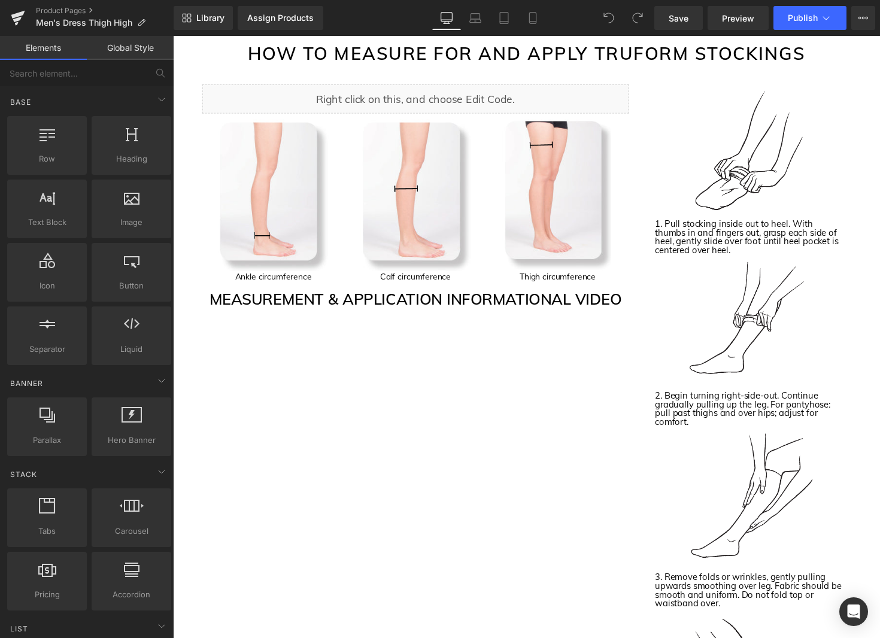
scroll to position [1064, 0]
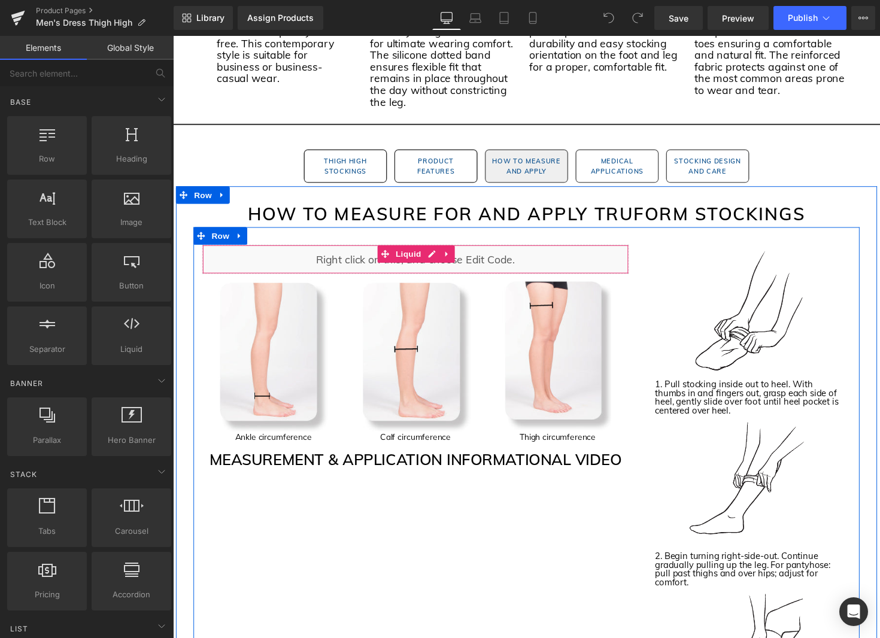
click at [454, 262] on icon at bounding box center [453, 259] width 8 height 9
click at [460, 261] on icon at bounding box center [461, 259] width 8 height 8
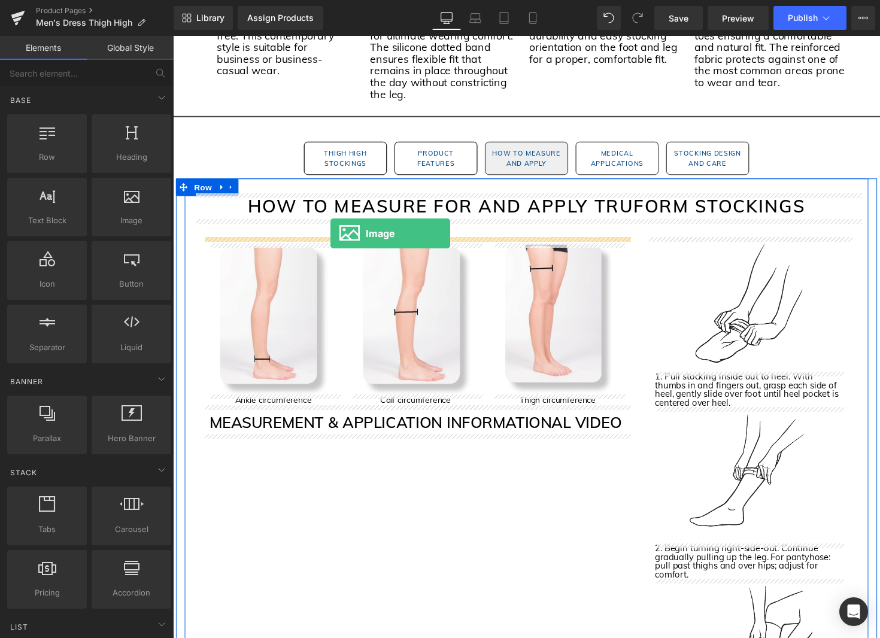
scroll to position [1075, 0]
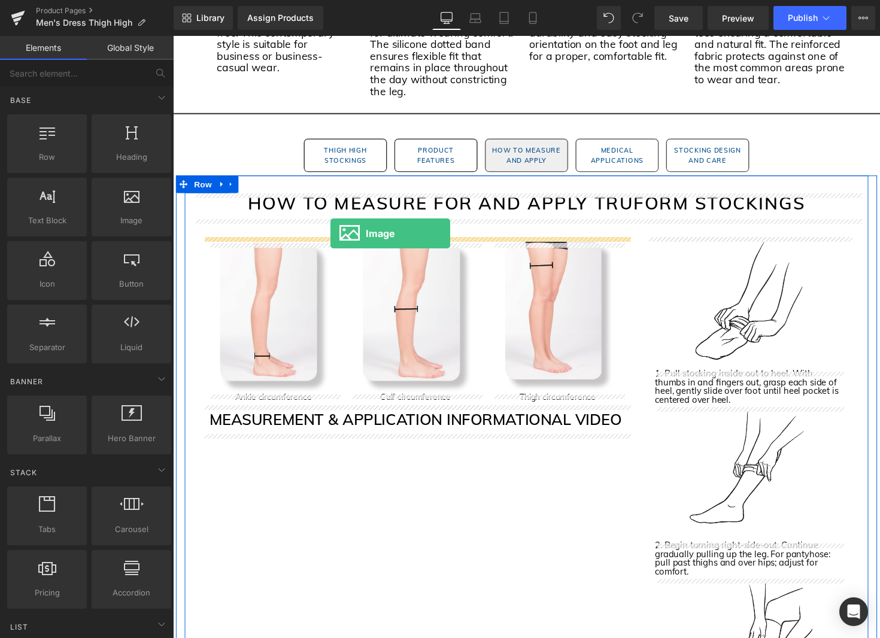
drag, startPoint x: 303, startPoint y: 260, endPoint x: 334, endPoint y: 238, distance: 37.7
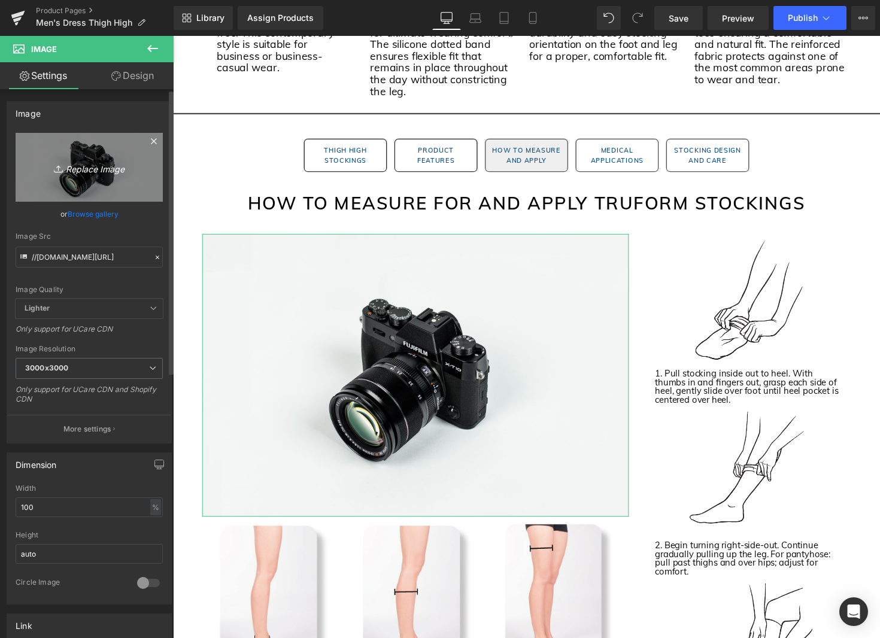
scroll to position [2, 0]
click at [103, 179] on link "Replace Image" at bounding box center [89, 164] width 147 height 69
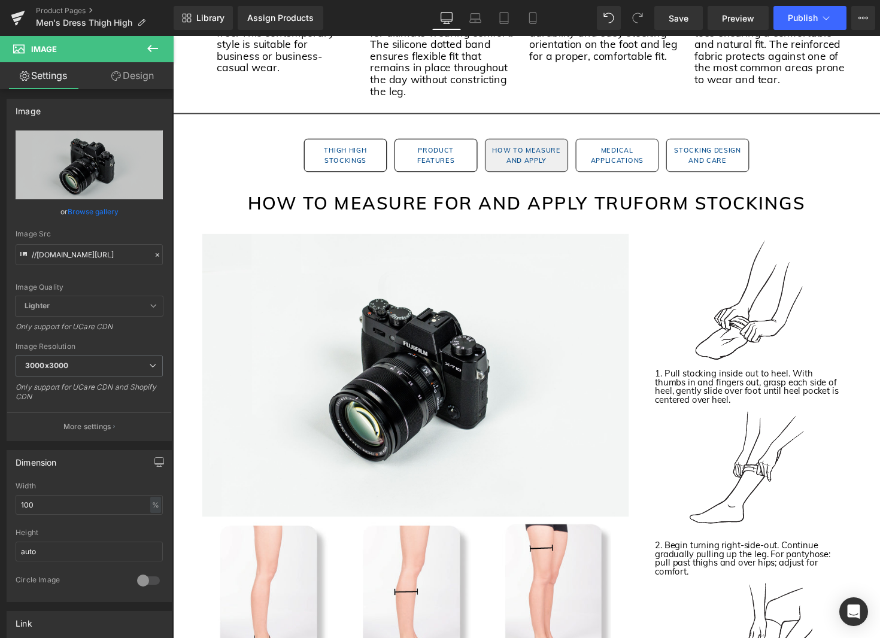
type input "C:\fakepath\1945 Size Chart Image.jpg"
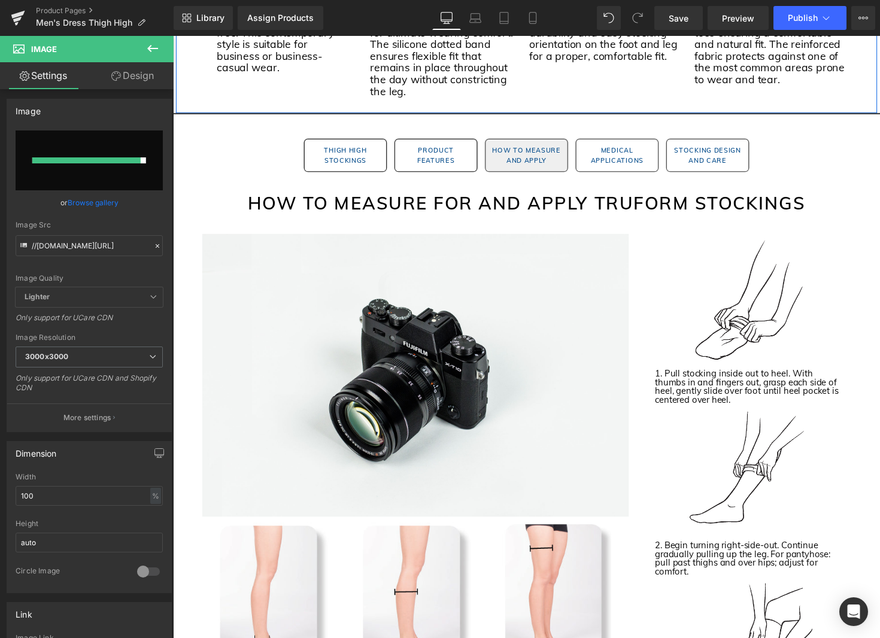
scroll to position [1076, 0]
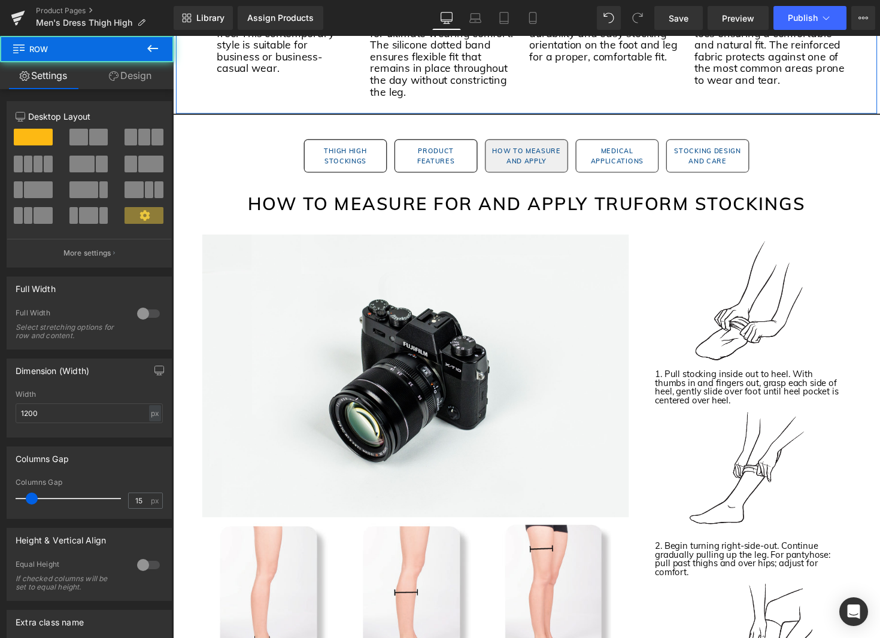
scroll to position [1075, 0]
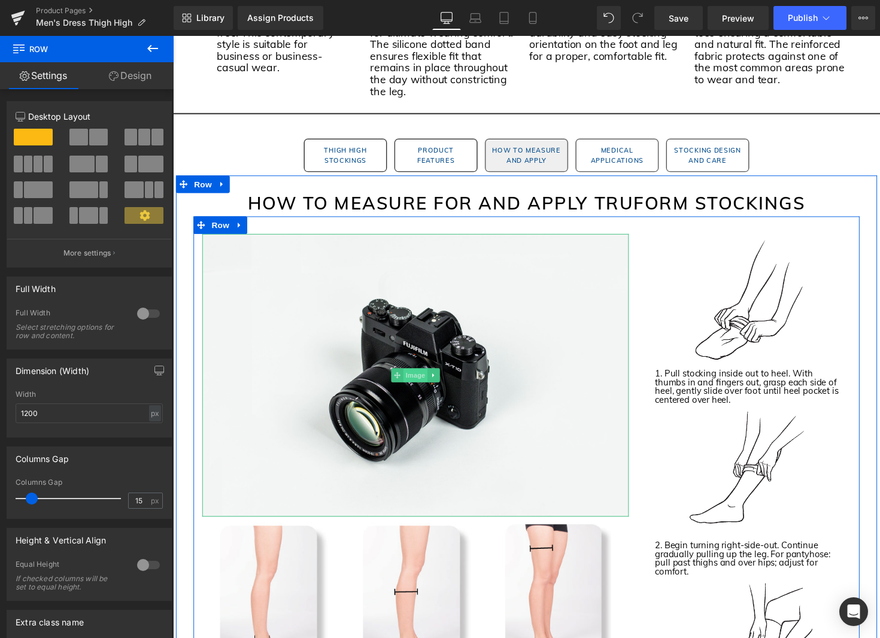
click at [421, 387] on span "Image" at bounding box center [421, 383] width 25 height 14
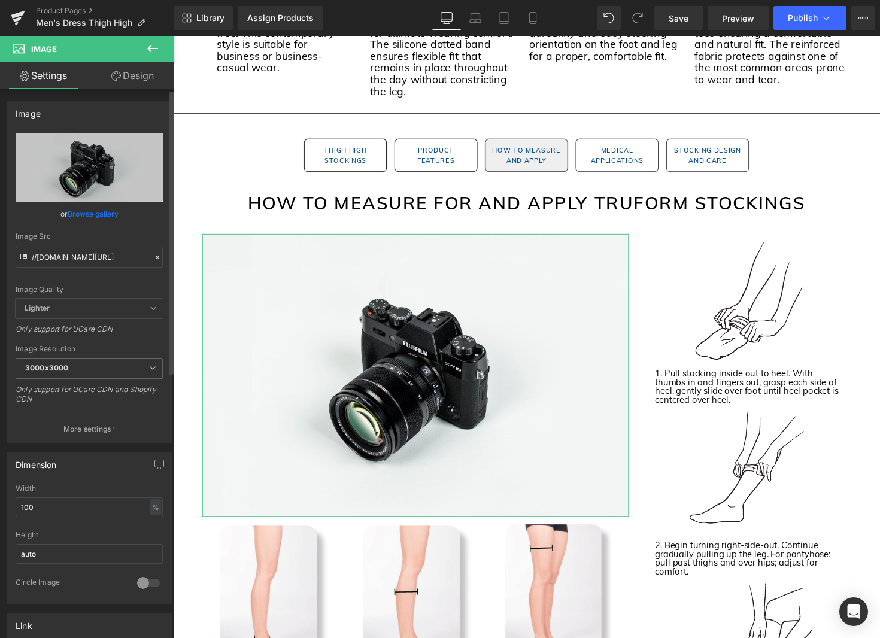
click at [87, 211] on link "Browse gallery" at bounding box center [93, 213] width 51 height 21
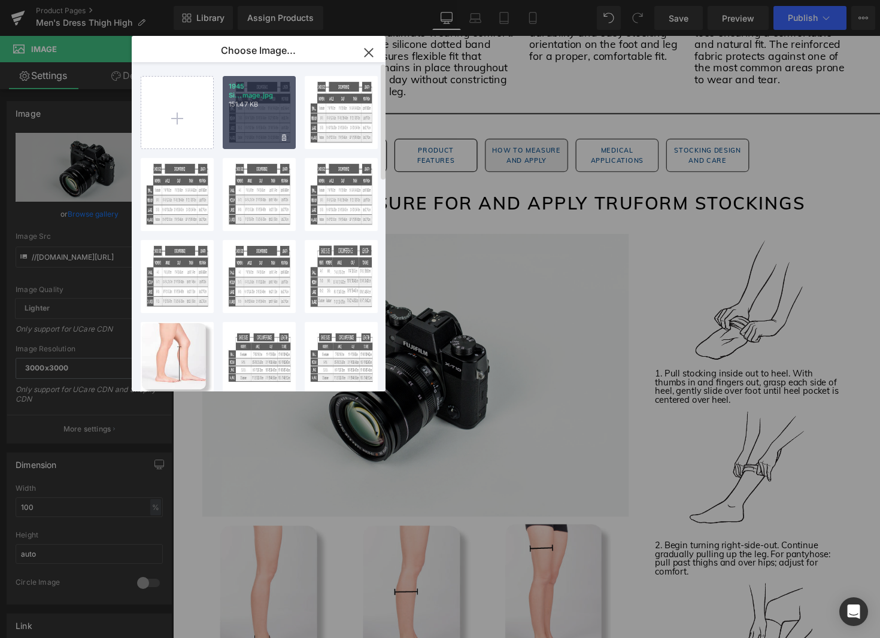
drag, startPoint x: 105, startPoint y: 87, endPoint x: 276, endPoint y: 121, distance: 174.0
click at [276, 121] on div "1945 Si...mage.jpg 151.47 KB" at bounding box center [259, 112] width 73 height 73
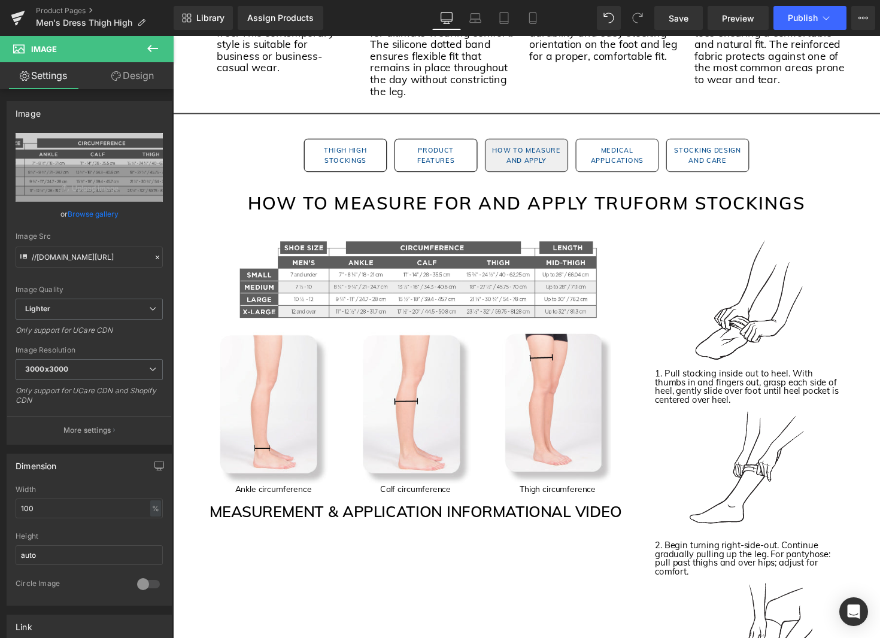
click at [151, 51] on icon at bounding box center [152, 48] width 11 height 7
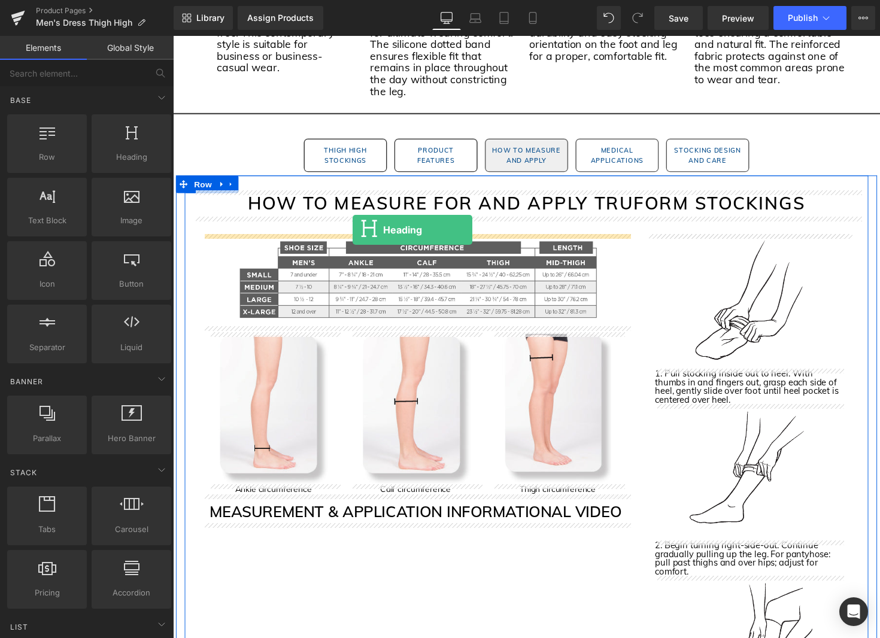
drag, startPoint x: 296, startPoint y: 193, endPoint x: 357, endPoint y: 235, distance: 73.5
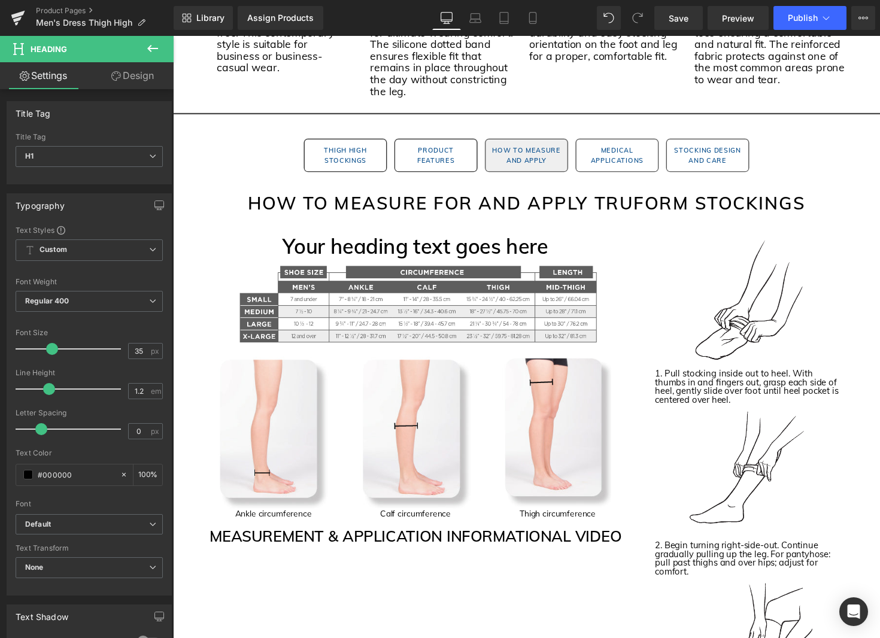
drag, startPoint x: 155, startPoint y: 50, endPoint x: 151, endPoint y: 80, distance: 30.1
click at [154, 50] on icon at bounding box center [152, 48] width 14 height 14
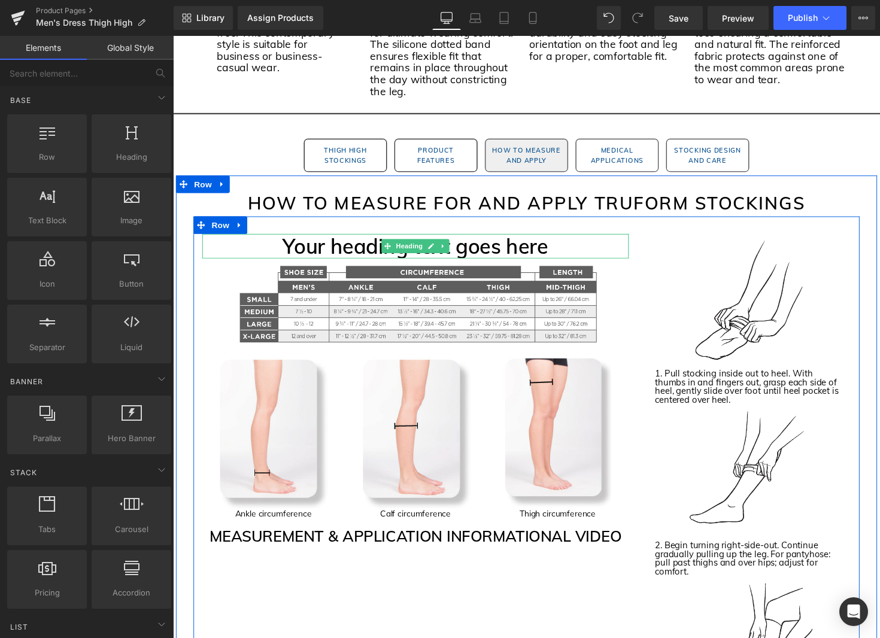
click at [338, 255] on h1 "Your heading text goes here" at bounding box center [421, 251] width 437 height 25
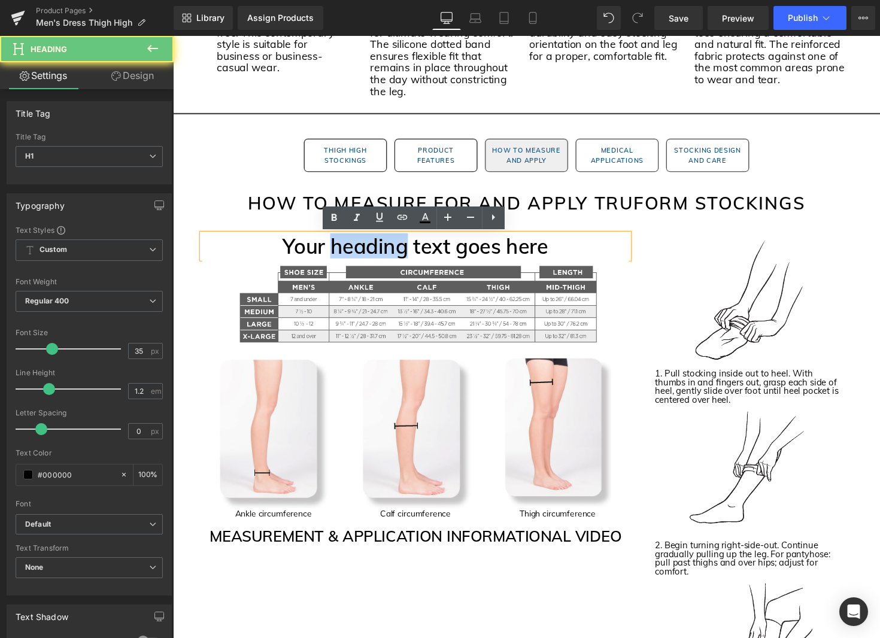
click at [338, 255] on h1 "Your heading text goes here" at bounding box center [421, 251] width 437 height 25
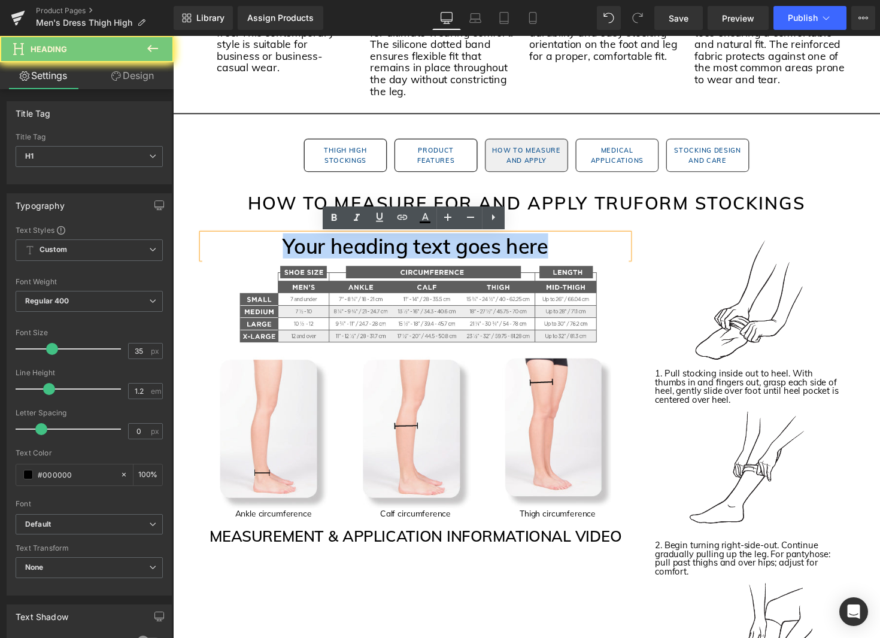
click at [338, 255] on h1 "Your heading text goes here" at bounding box center [421, 251] width 437 height 25
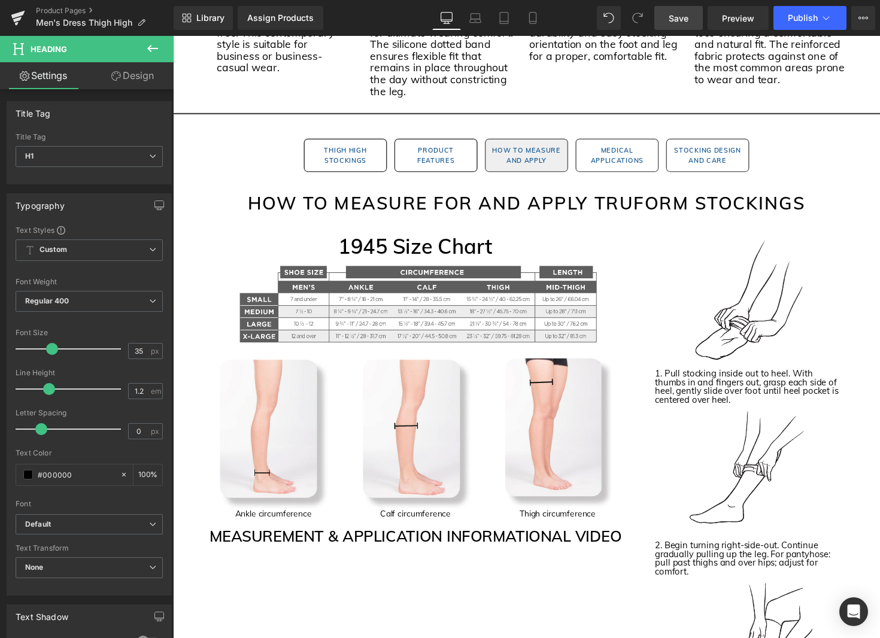
click at [676, 16] on span "Save" at bounding box center [679, 18] width 20 height 13
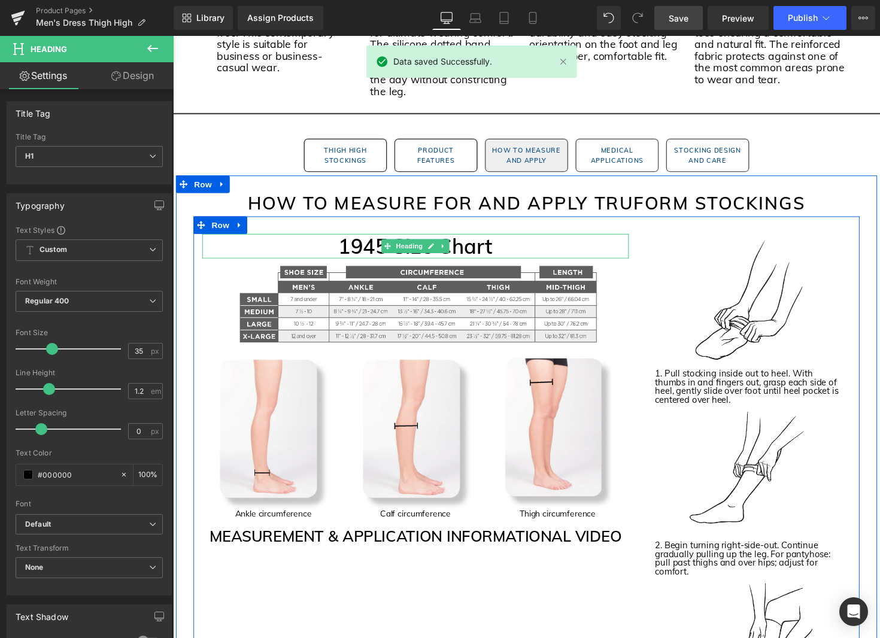
click at [482, 253] on h1 "1945 Size Chart" at bounding box center [421, 251] width 437 height 25
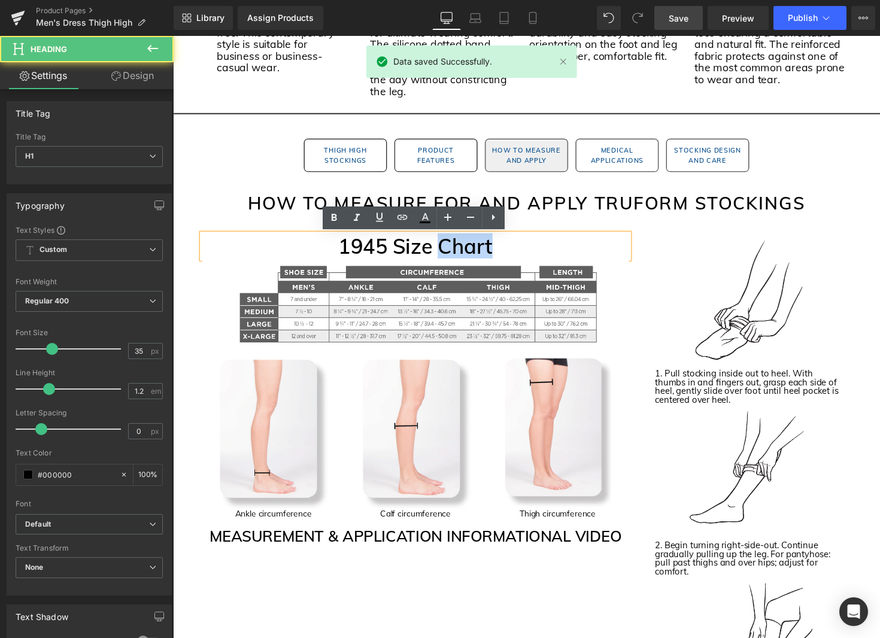
click at [482, 253] on h1 "1945 Size Chart" at bounding box center [421, 251] width 437 height 25
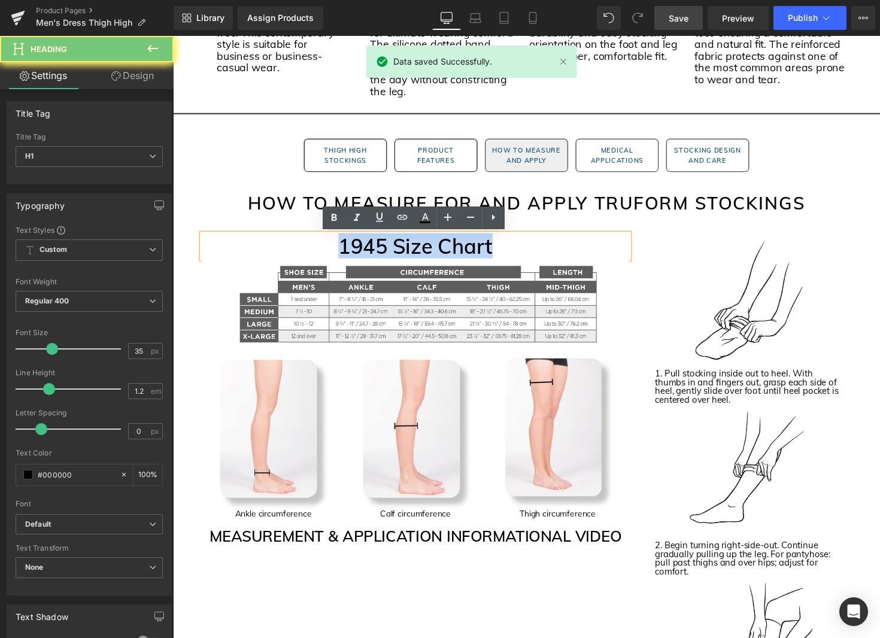
click at [482, 253] on h1 "1945 Size Chart" at bounding box center [421, 251] width 437 height 25
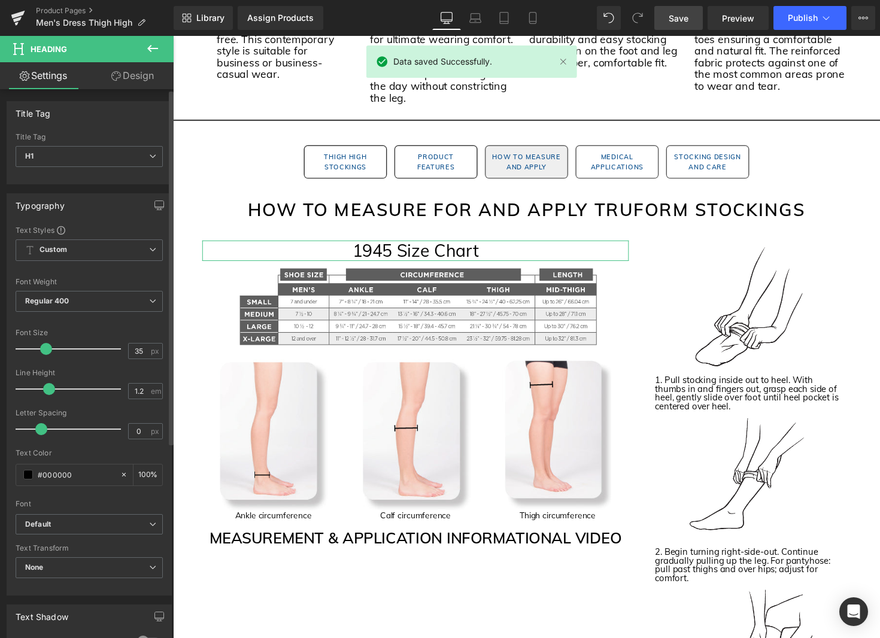
drag, startPoint x: 49, startPoint y: 348, endPoint x: 43, endPoint y: 349, distance: 6.0
click at [43, 349] on span at bounding box center [46, 349] width 12 height 12
click at [115, 303] on span "Regular 400" at bounding box center [89, 301] width 147 height 21
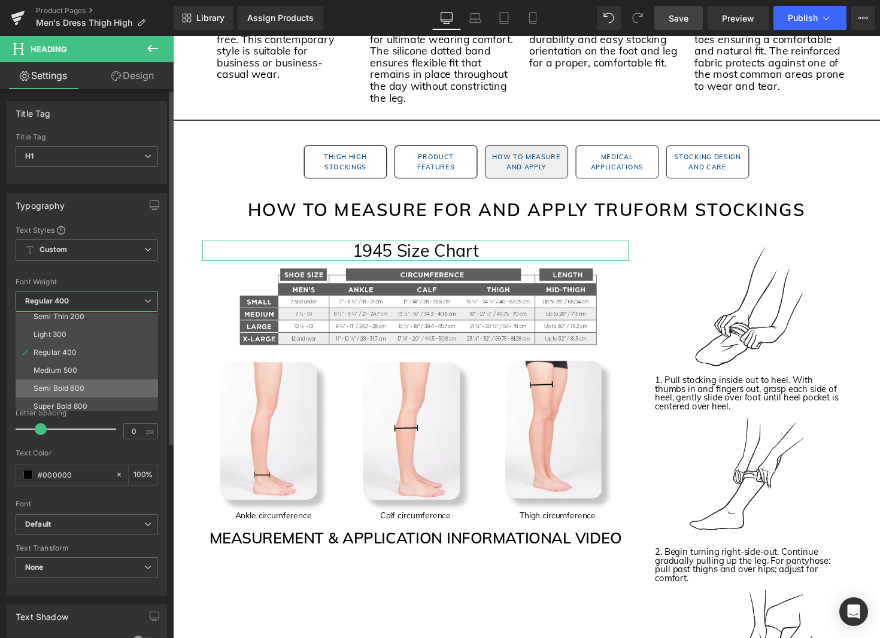
scroll to position [29, 0]
click at [98, 379] on li "Semi Bold 600" at bounding box center [90, 383] width 148 height 18
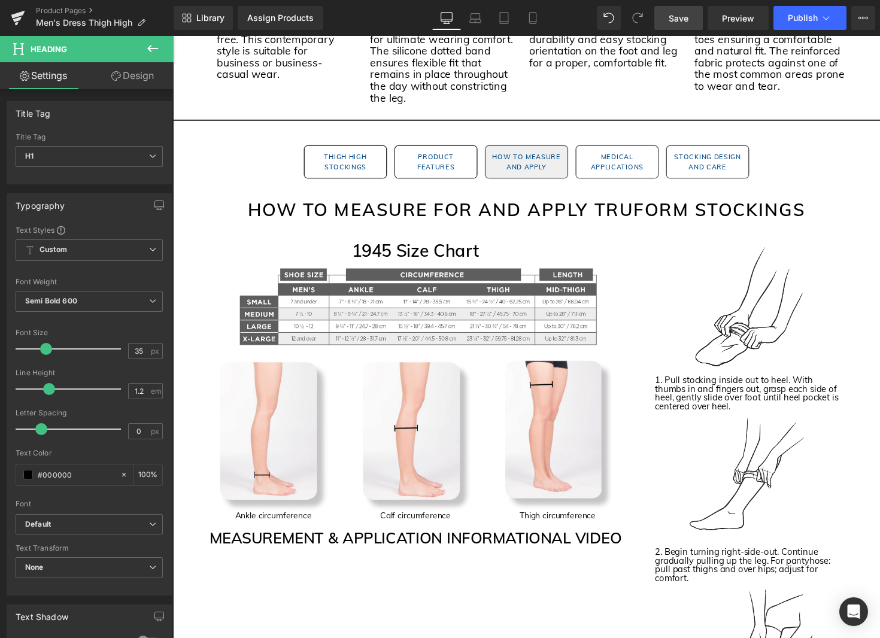
click at [670, 22] on span "Save" at bounding box center [679, 18] width 20 height 13
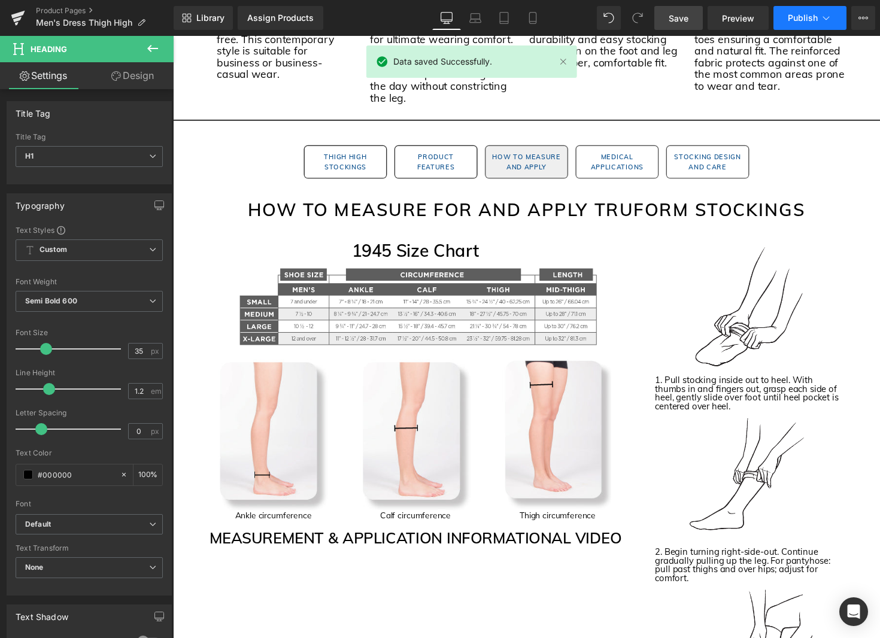
click at [800, 22] on span "Publish" at bounding box center [803, 18] width 30 height 10
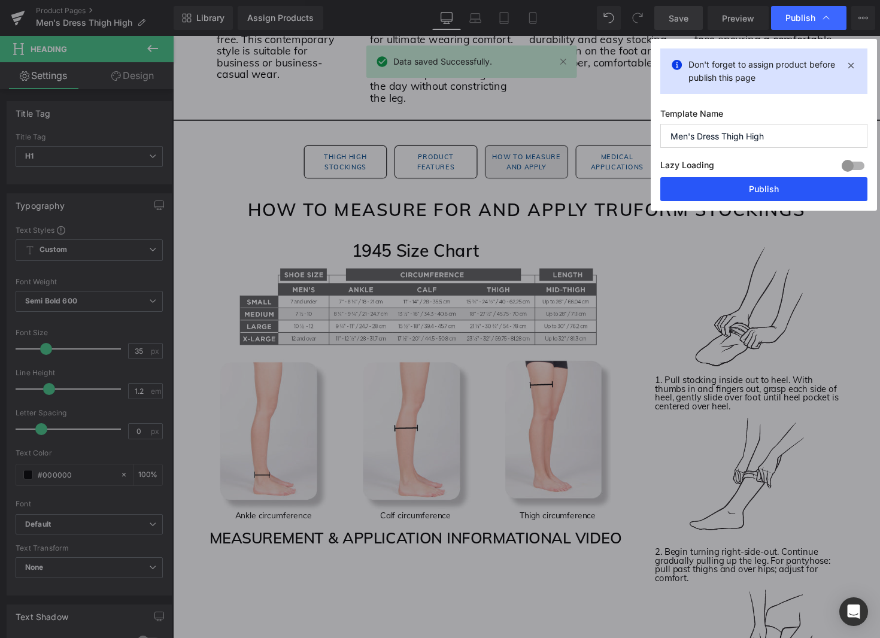
click at [772, 186] on button "Publish" at bounding box center [763, 189] width 207 height 24
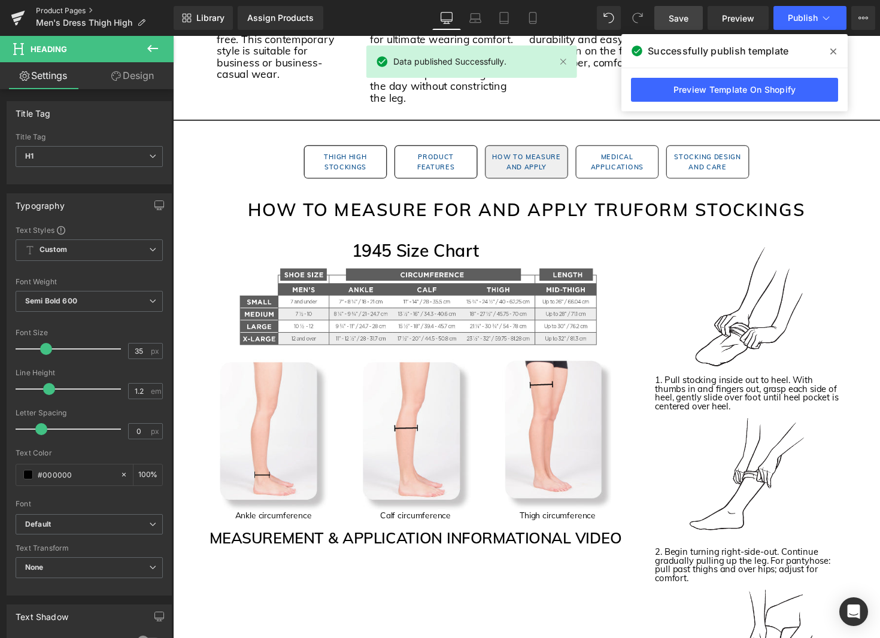
click at [64, 10] on link "Product Pages" at bounding box center [105, 11] width 138 height 10
